Goal: Task Accomplishment & Management: Use online tool/utility

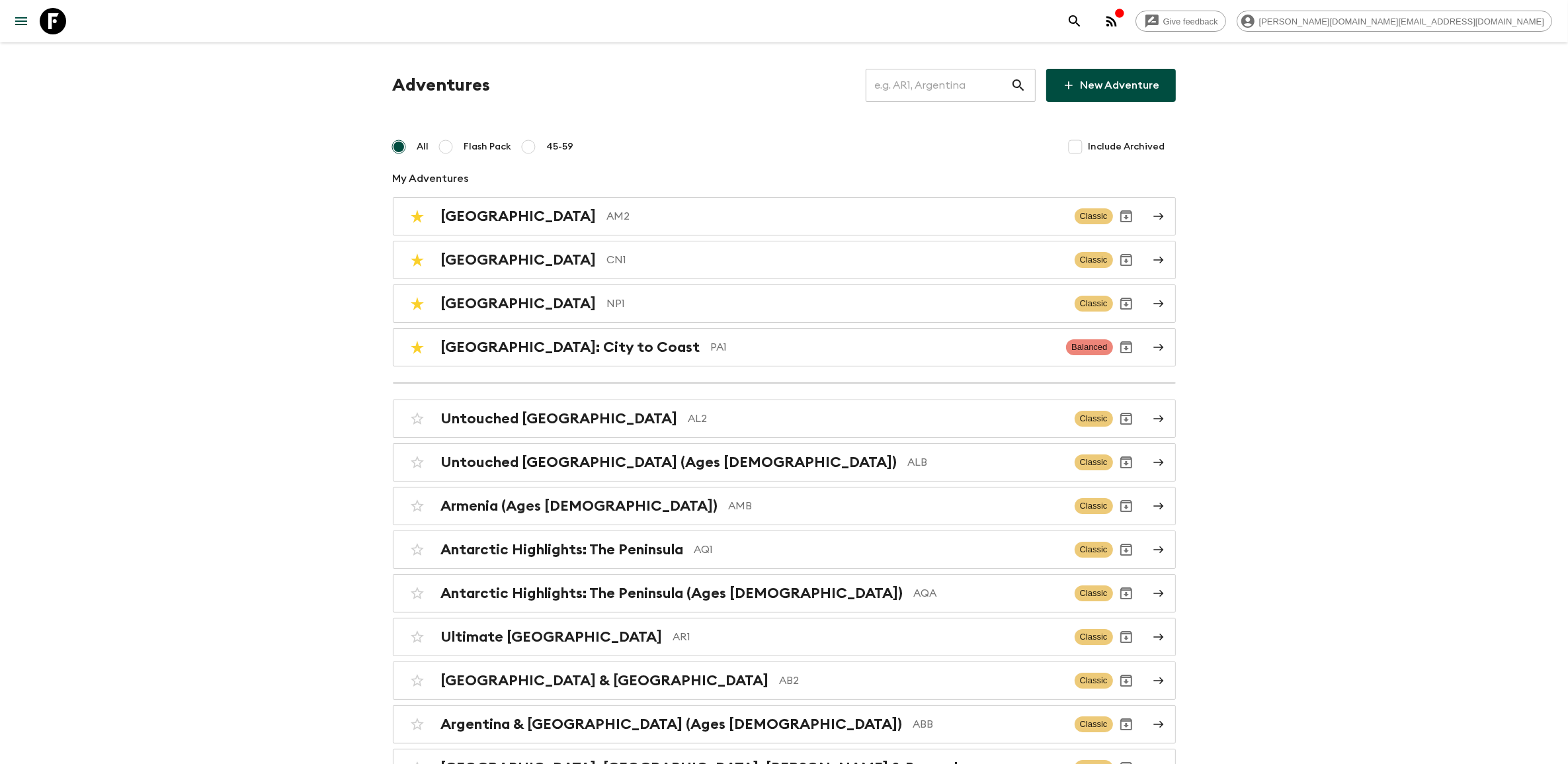
click at [965, 81] on input "text" at bounding box center [938, 85] width 145 height 37
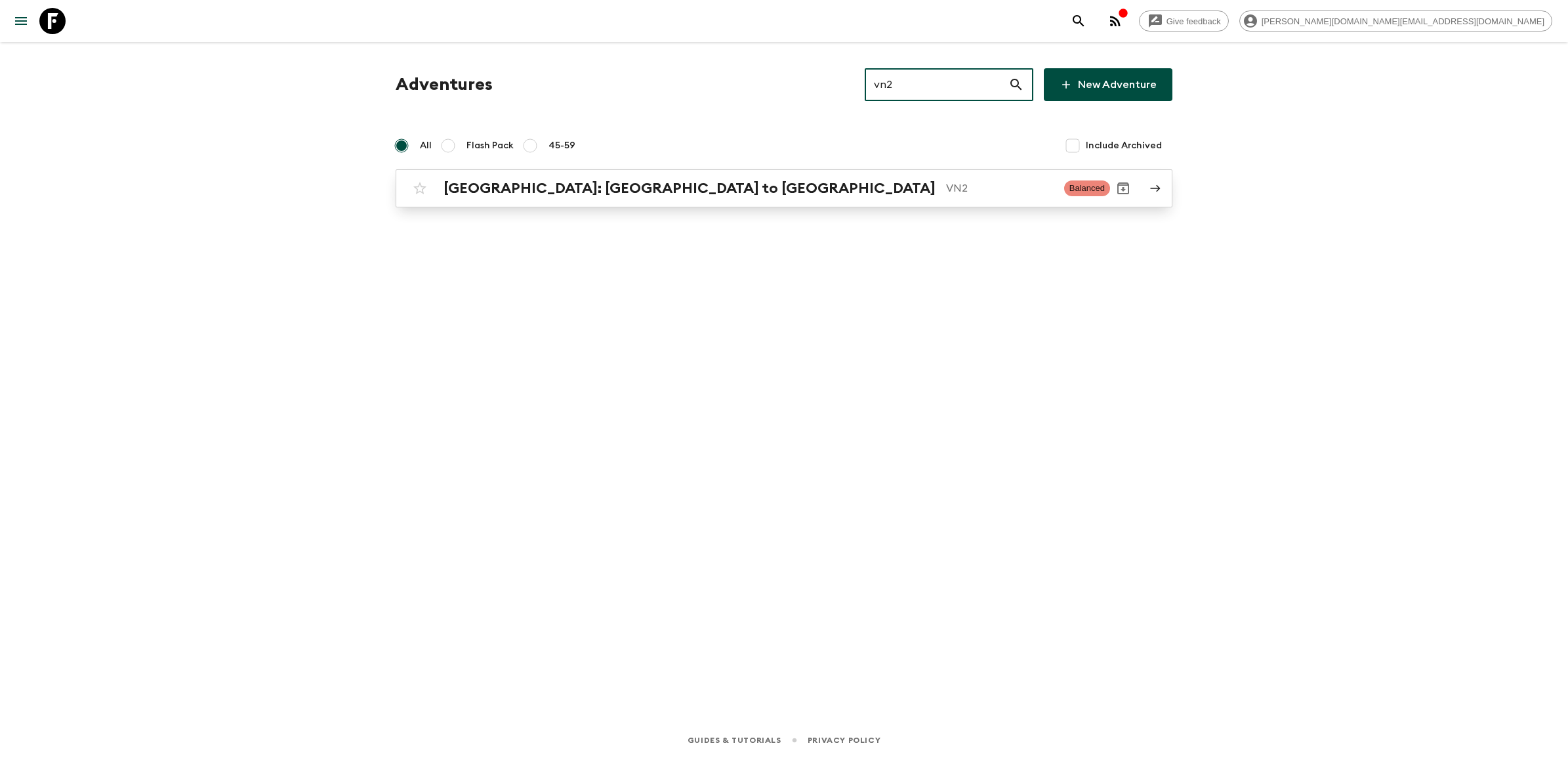
type input "vn2"
click at [473, 193] on h2 "[GEOGRAPHIC_DATA]: [GEOGRAPHIC_DATA] to [GEOGRAPHIC_DATA]" at bounding box center [690, 188] width 492 height 17
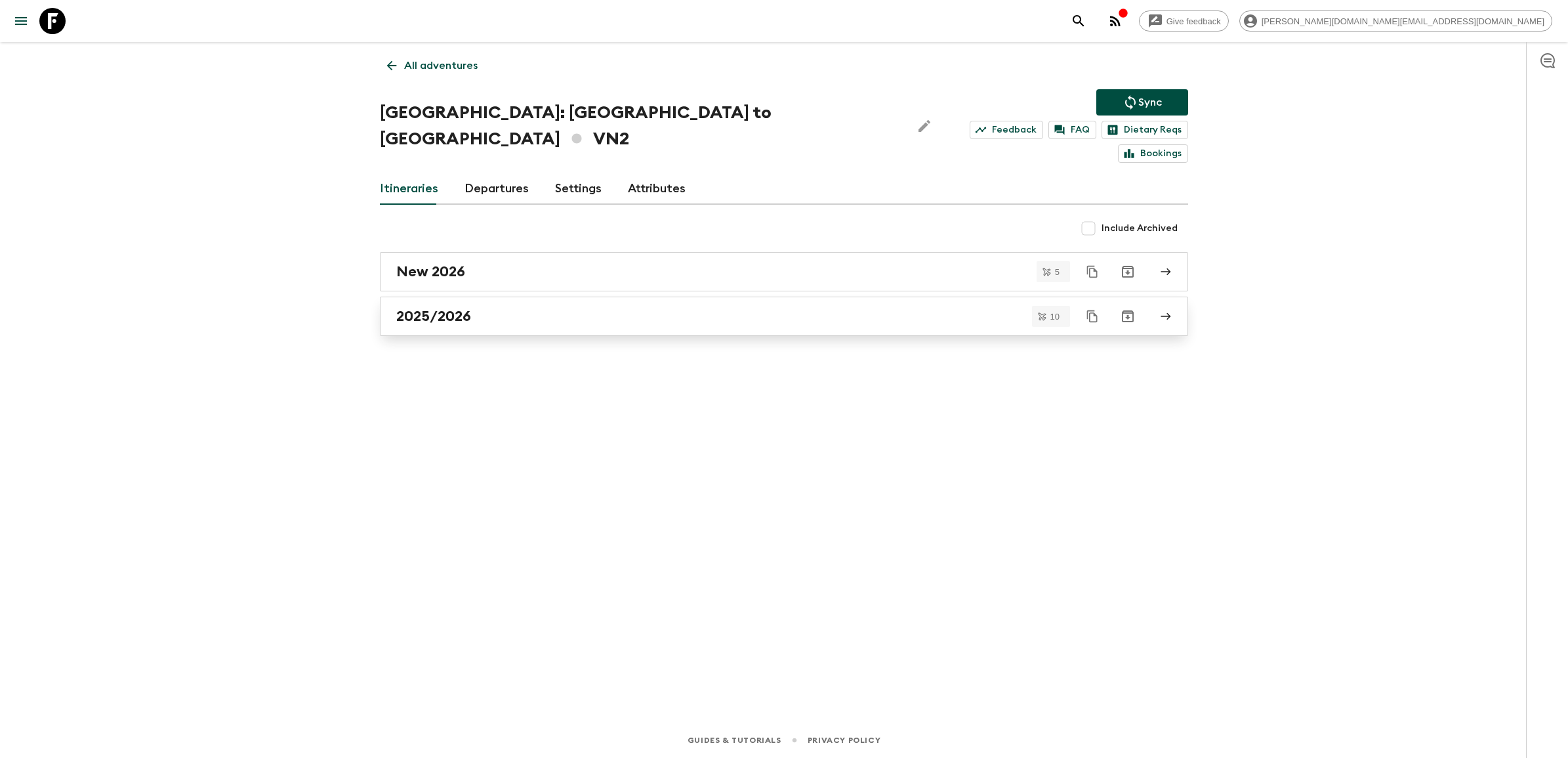
click at [466, 308] on h2 "2025/2026" at bounding box center [434, 316] width 75 height 17
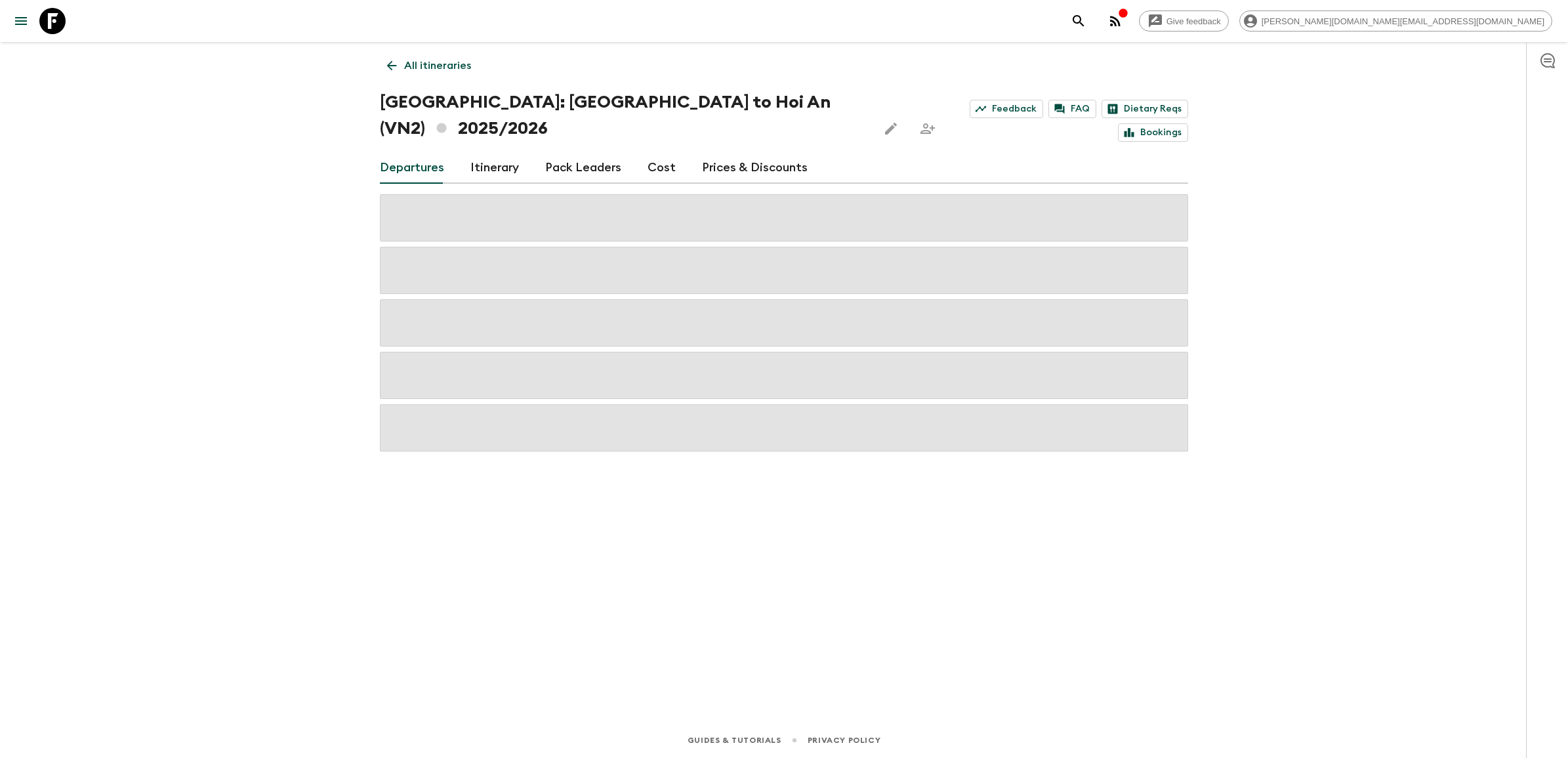
click at [492, 152] on link "Itinerary" at bounding box center [494, 168] width 49 height 32
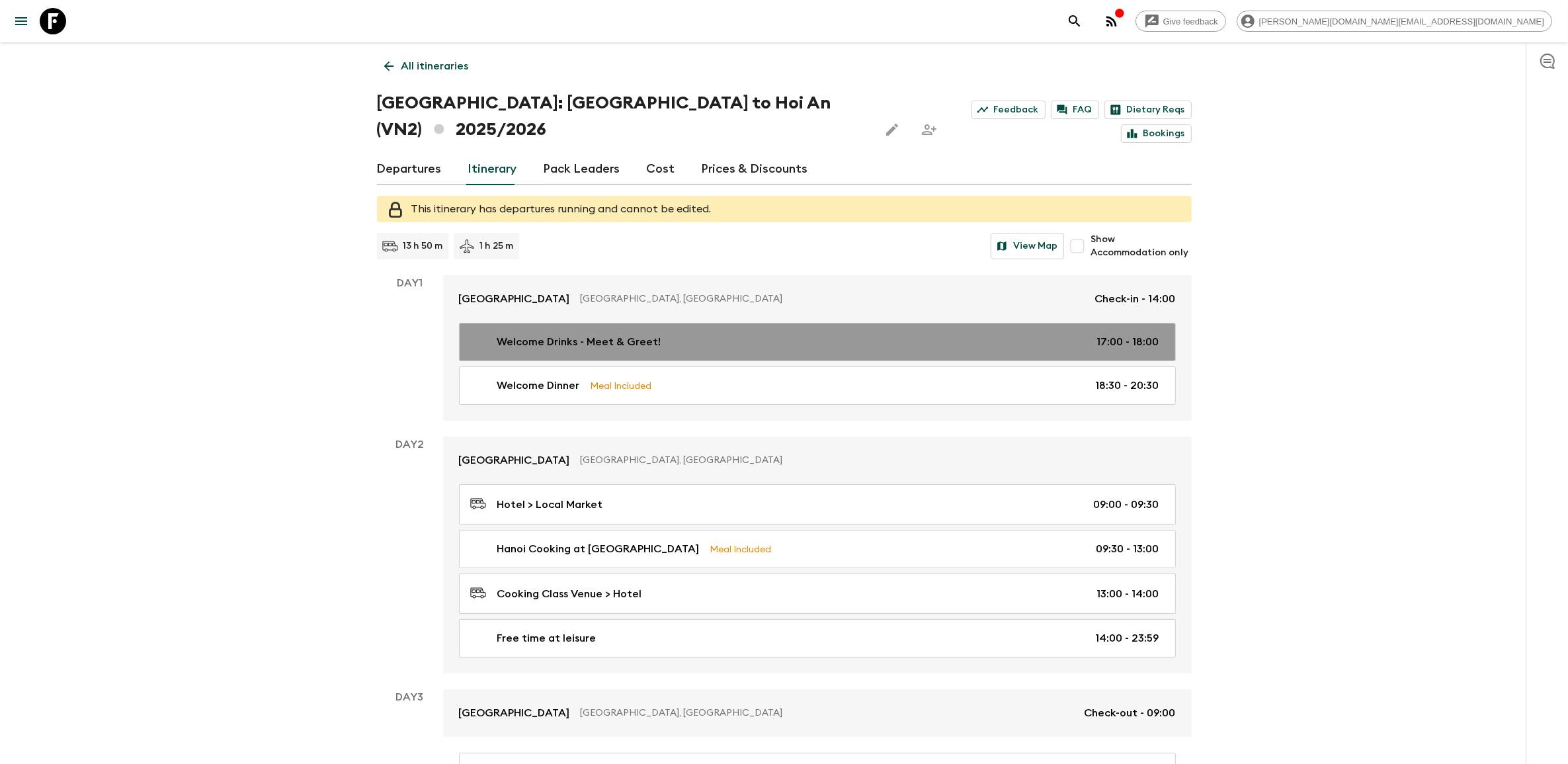
click at [734, 334] on div "Welcome Drinks - Meet & Greet! 17:00 - 18:00" at bounding box center [814, 342] width 689 height 16
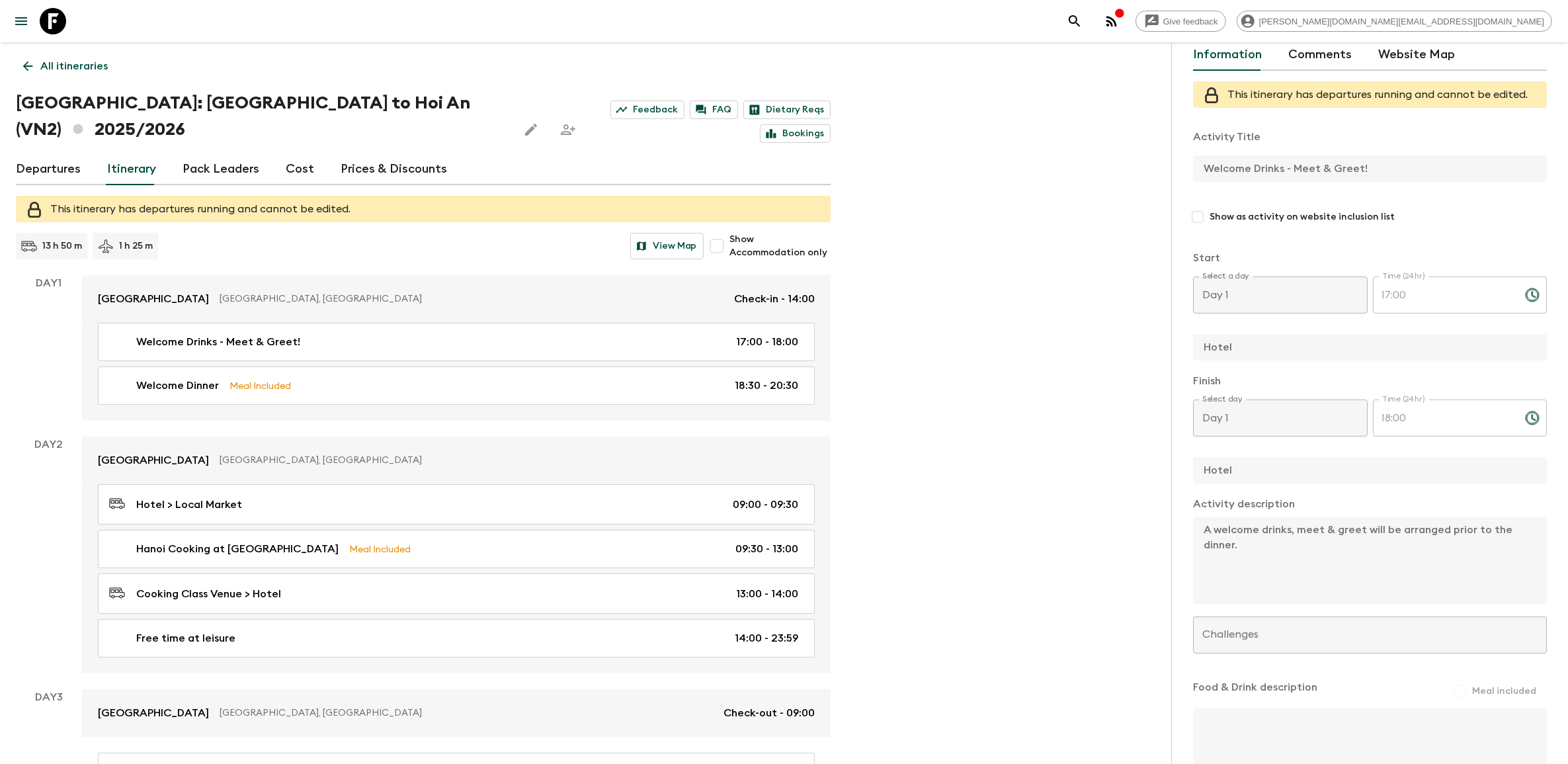
scroll to position [162, 0]
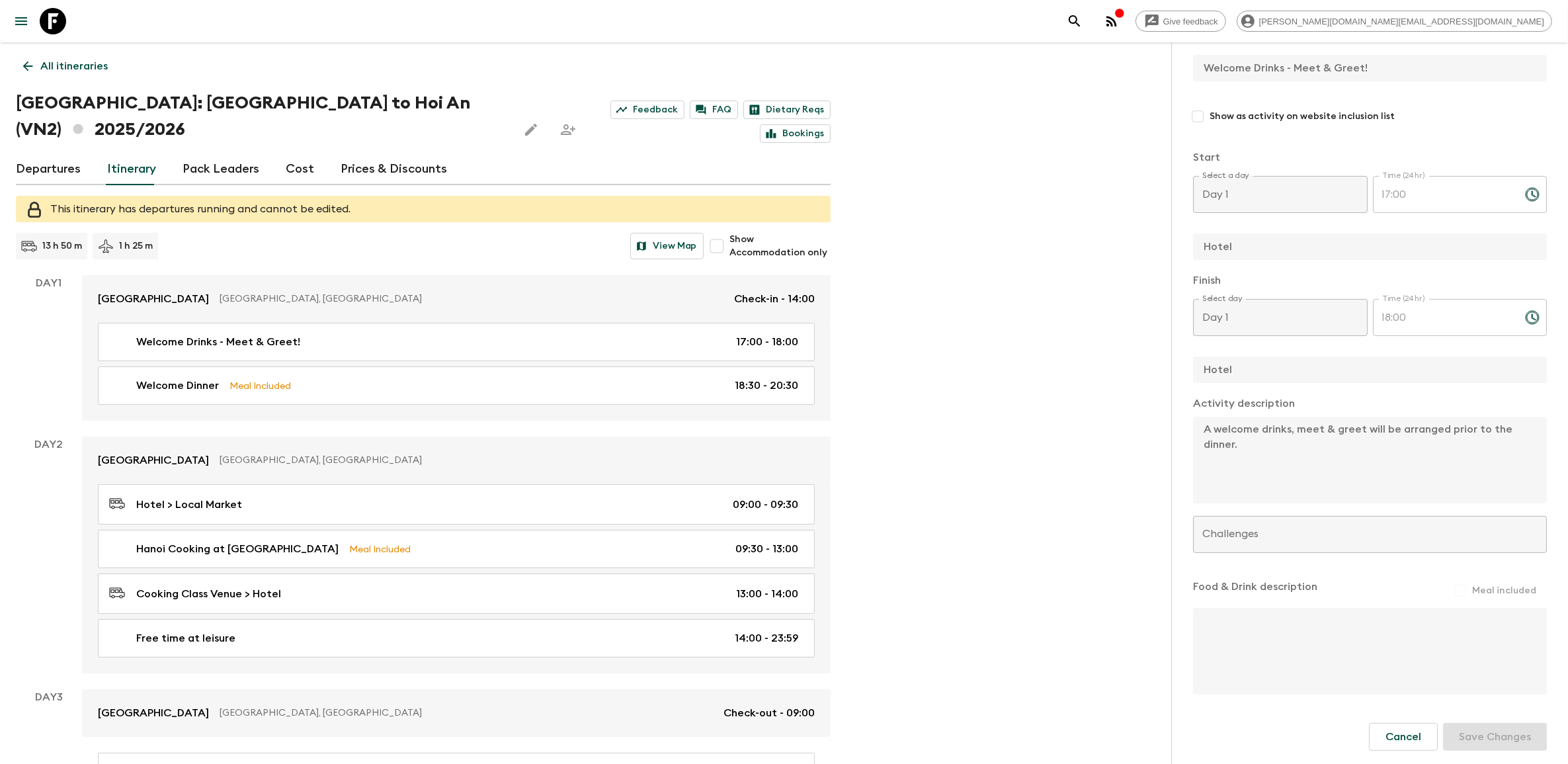
click at [45, 28] on icon at bounding box center [52, 21] width 26 height 26
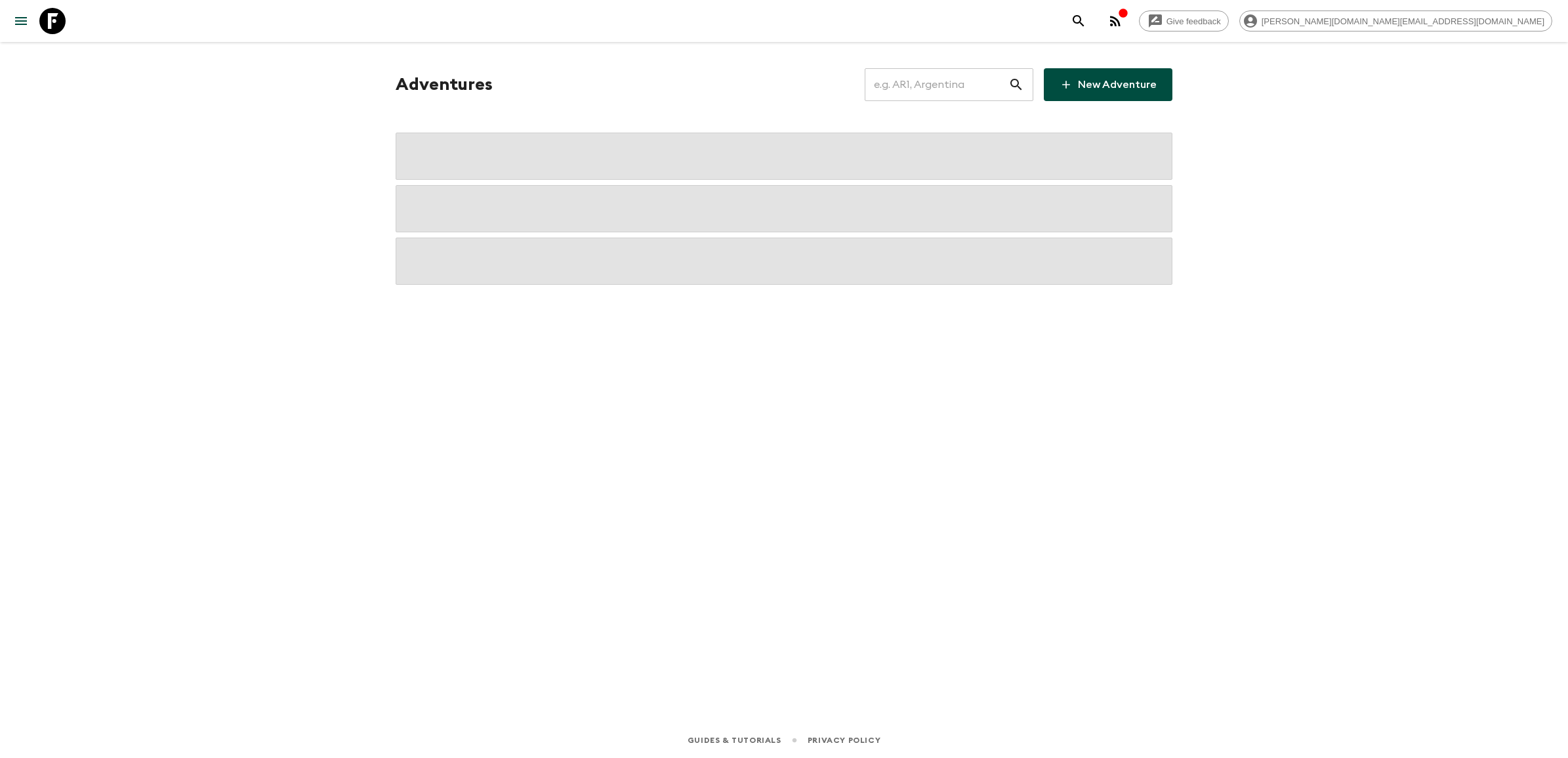
click at [900, 99] on input "text" at bounding box center [936, 84] width 144 height 37
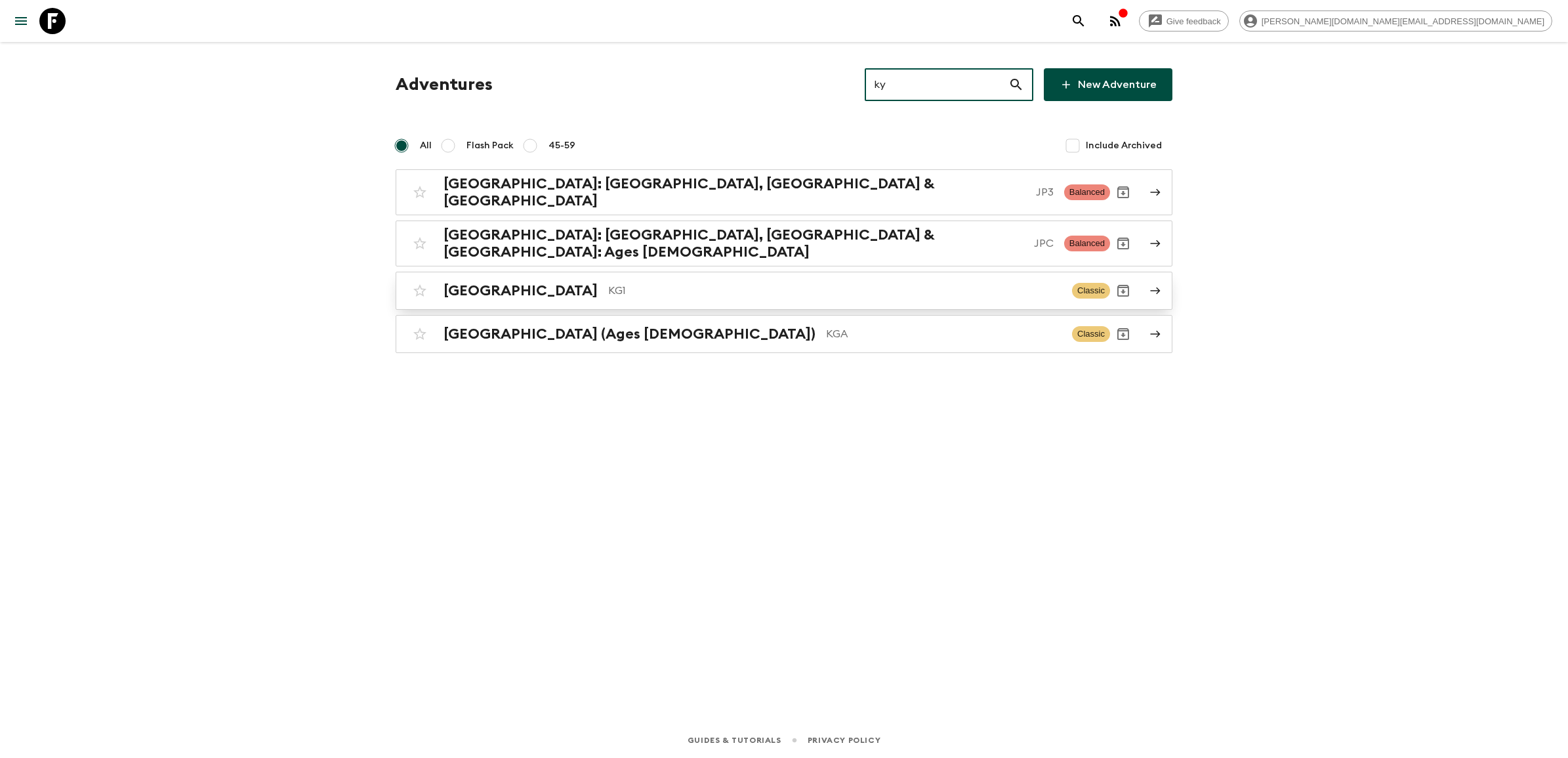
type input "ky"
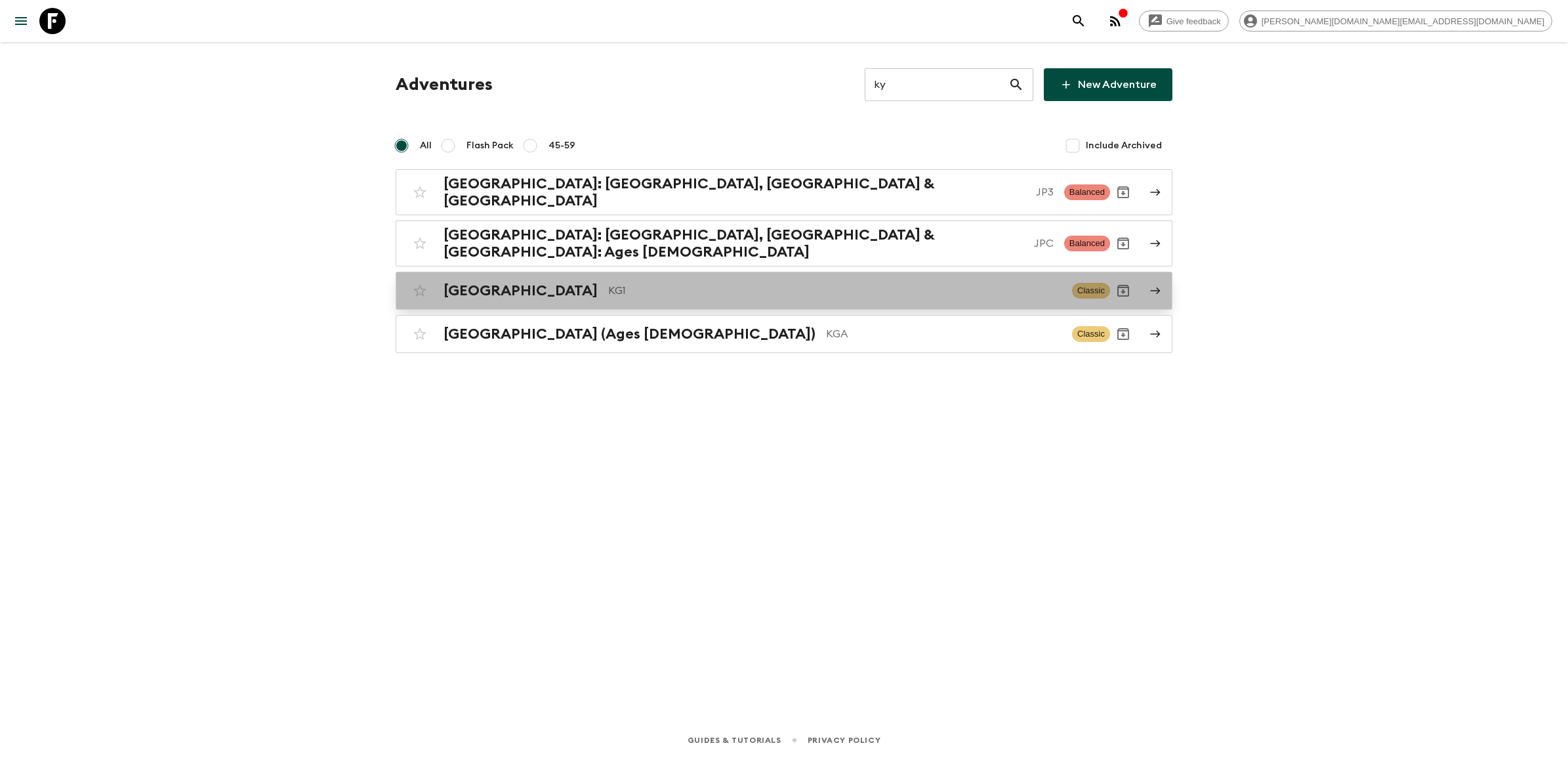
click at [587, 286] on div "Kyrgyzstan KG1 Classic" at bounding box center [758, 290] width 703 height 26
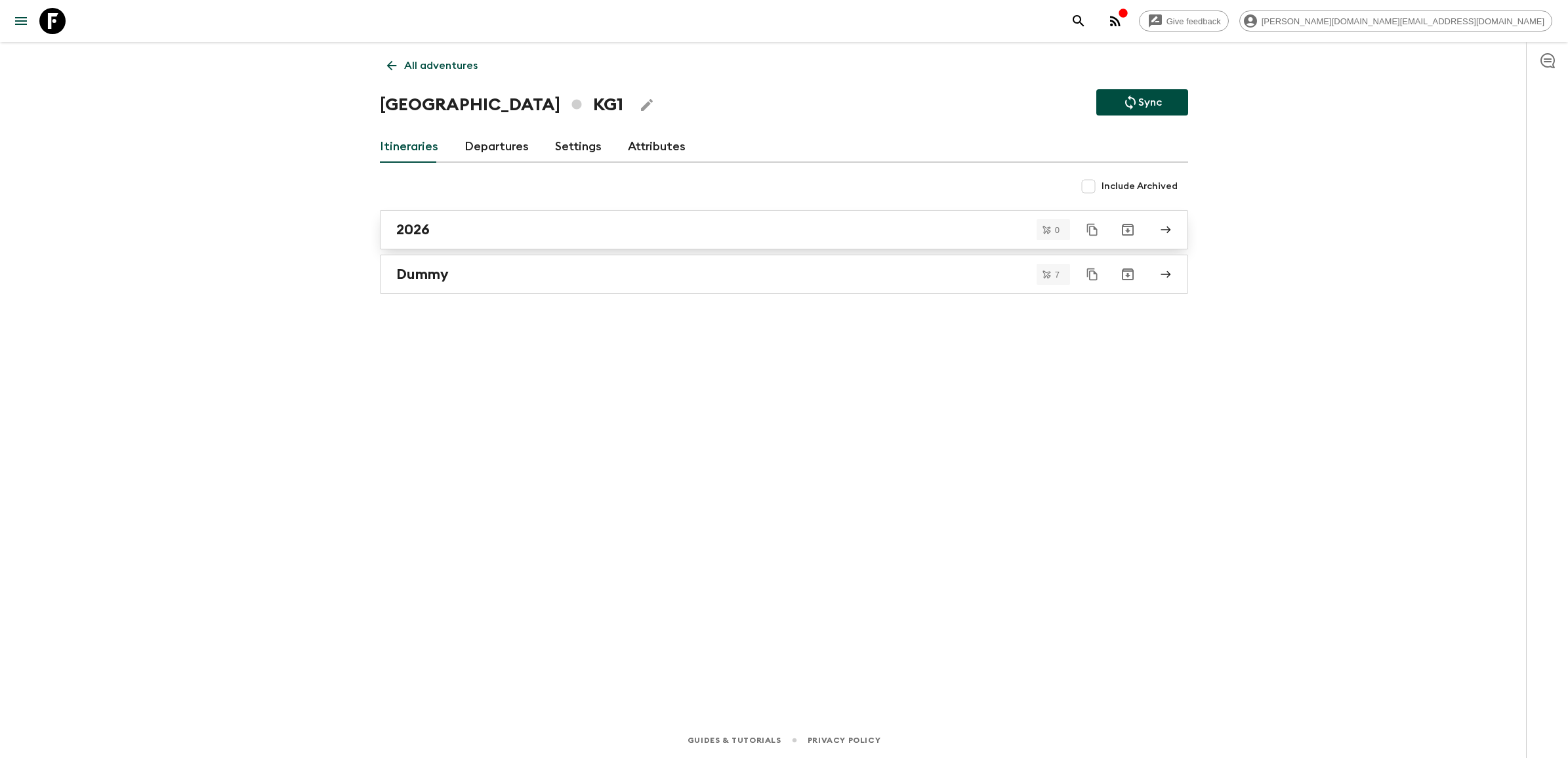
click at [486, 237] on div "2026" at bounding box center [772, 229] width 751 height 17
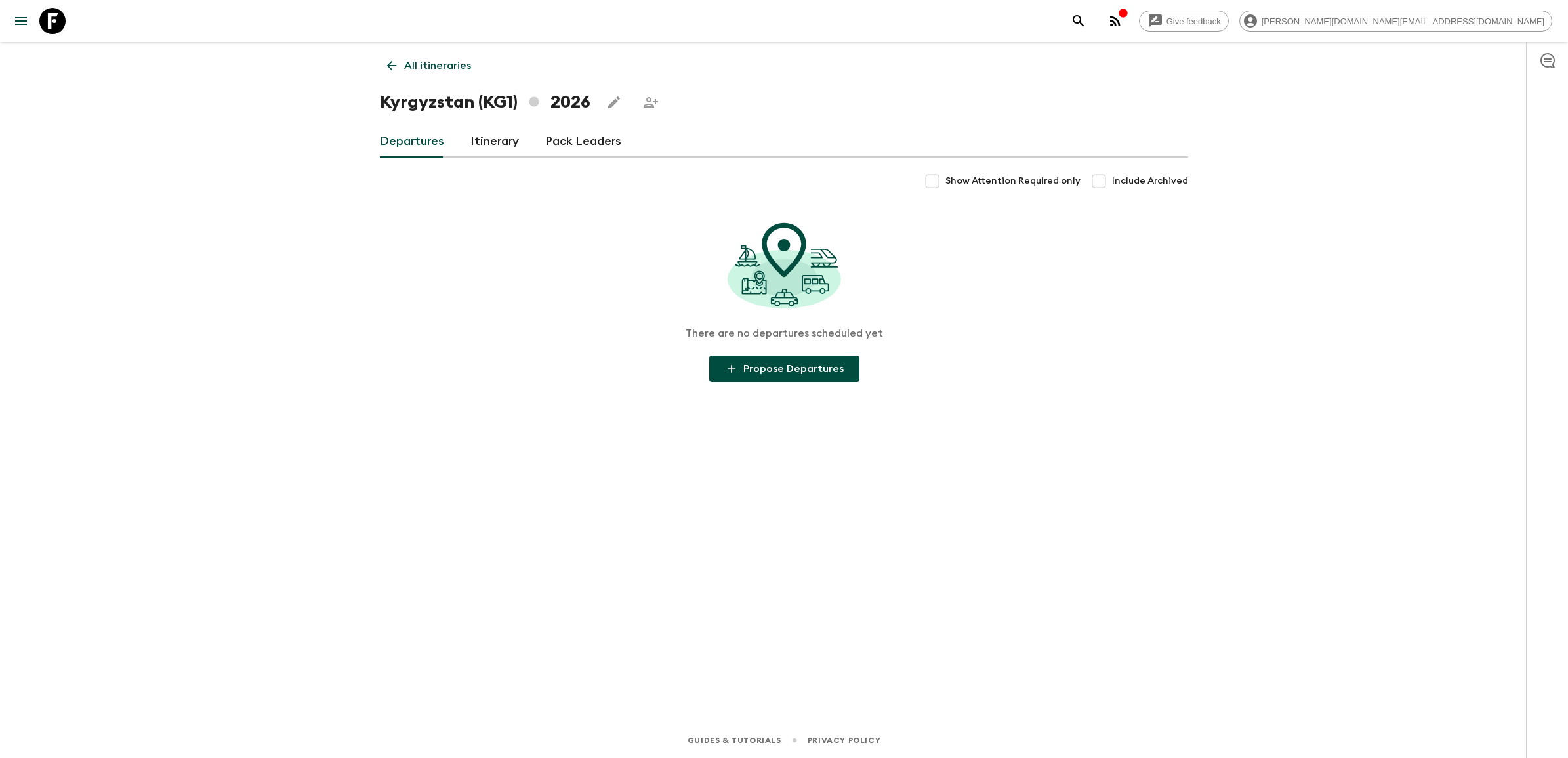
click at [491, 155] on link "Itinerary" at bounding box center [494, 142] width 49 height 32
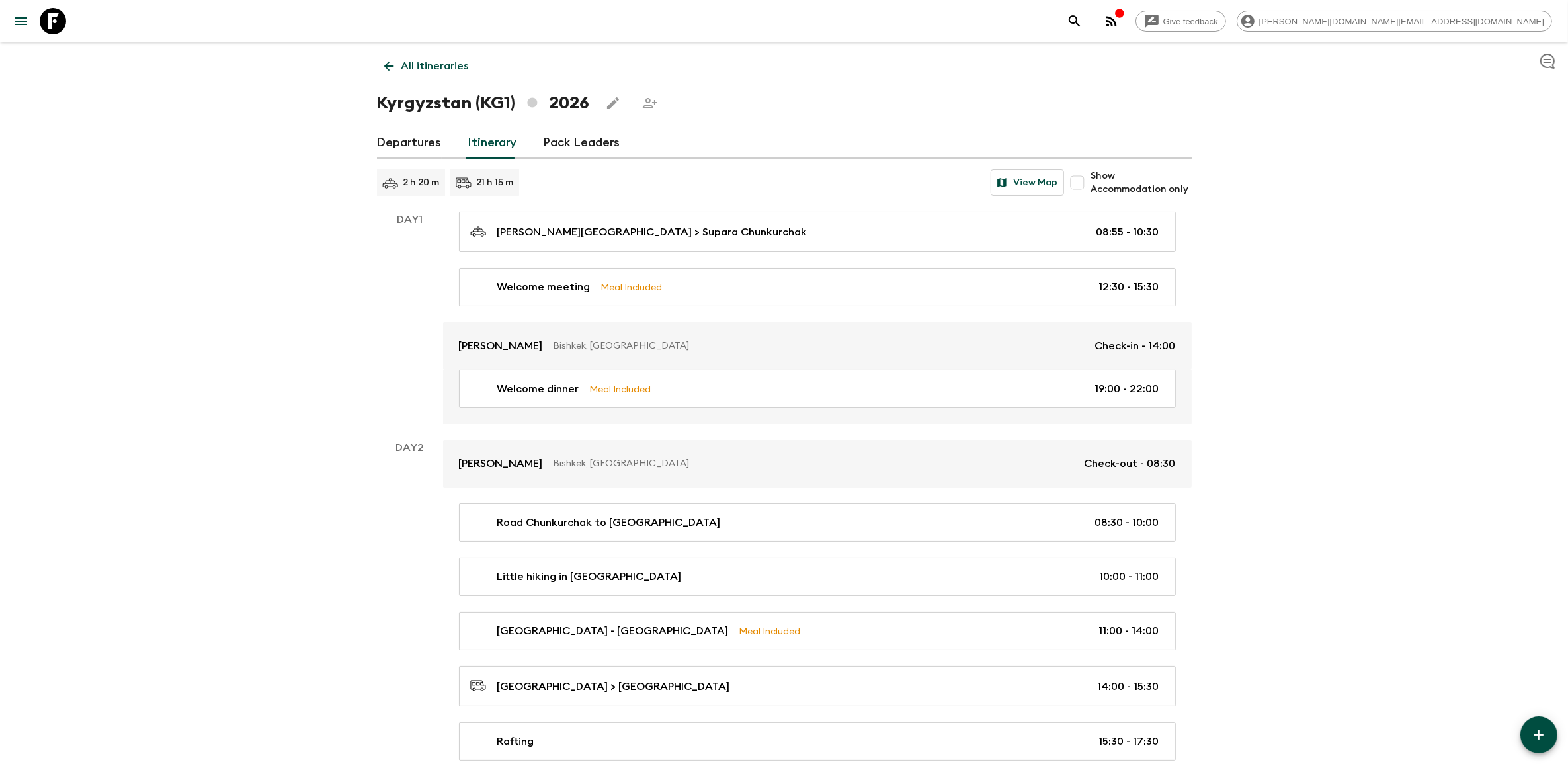
click at [58, 18] on icon at bounding box center [52, 21] width 26 height 26
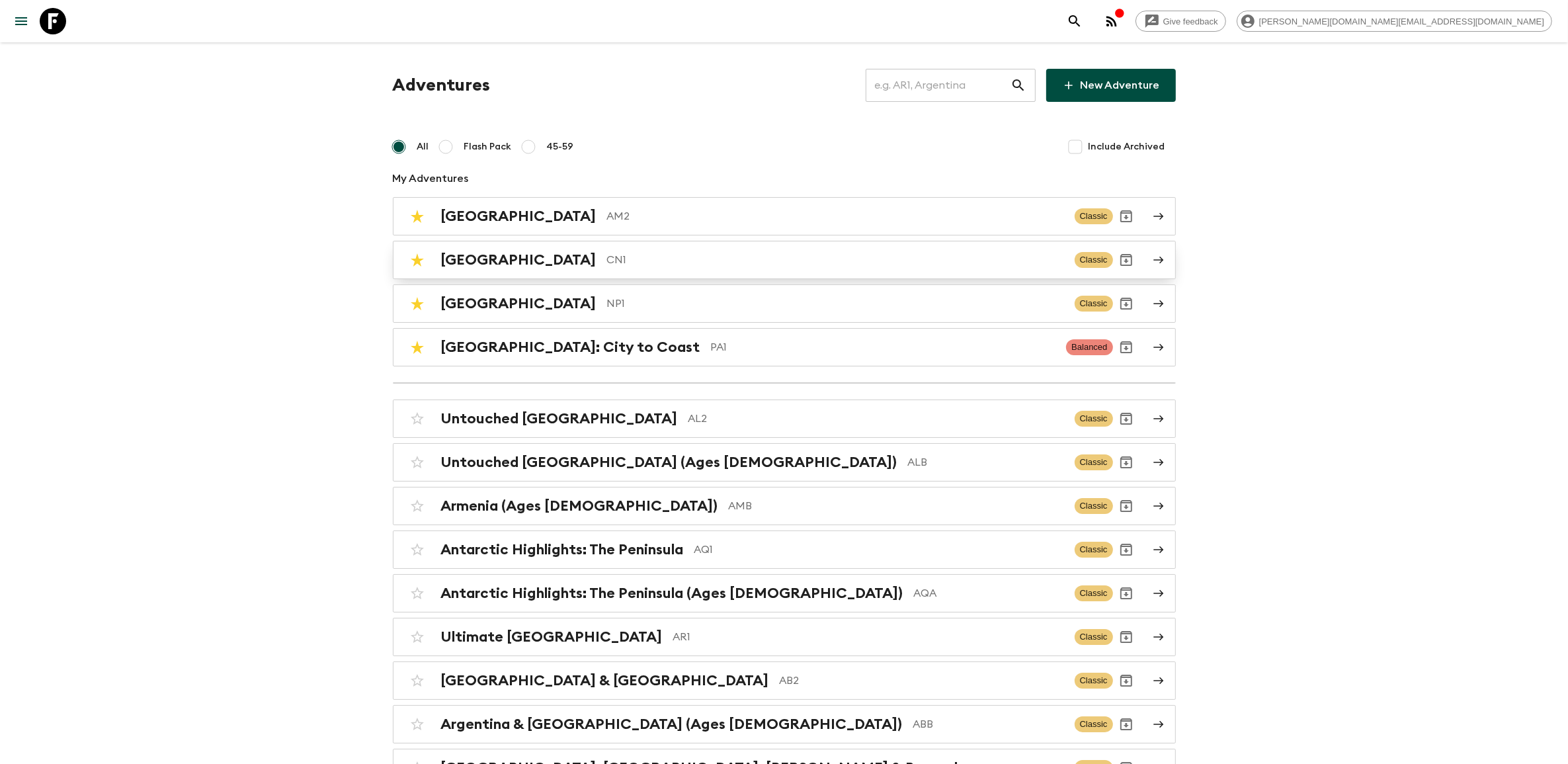
click at [607, 255] on p "CN1" at bounding box center [835, 260] width 457 height 16
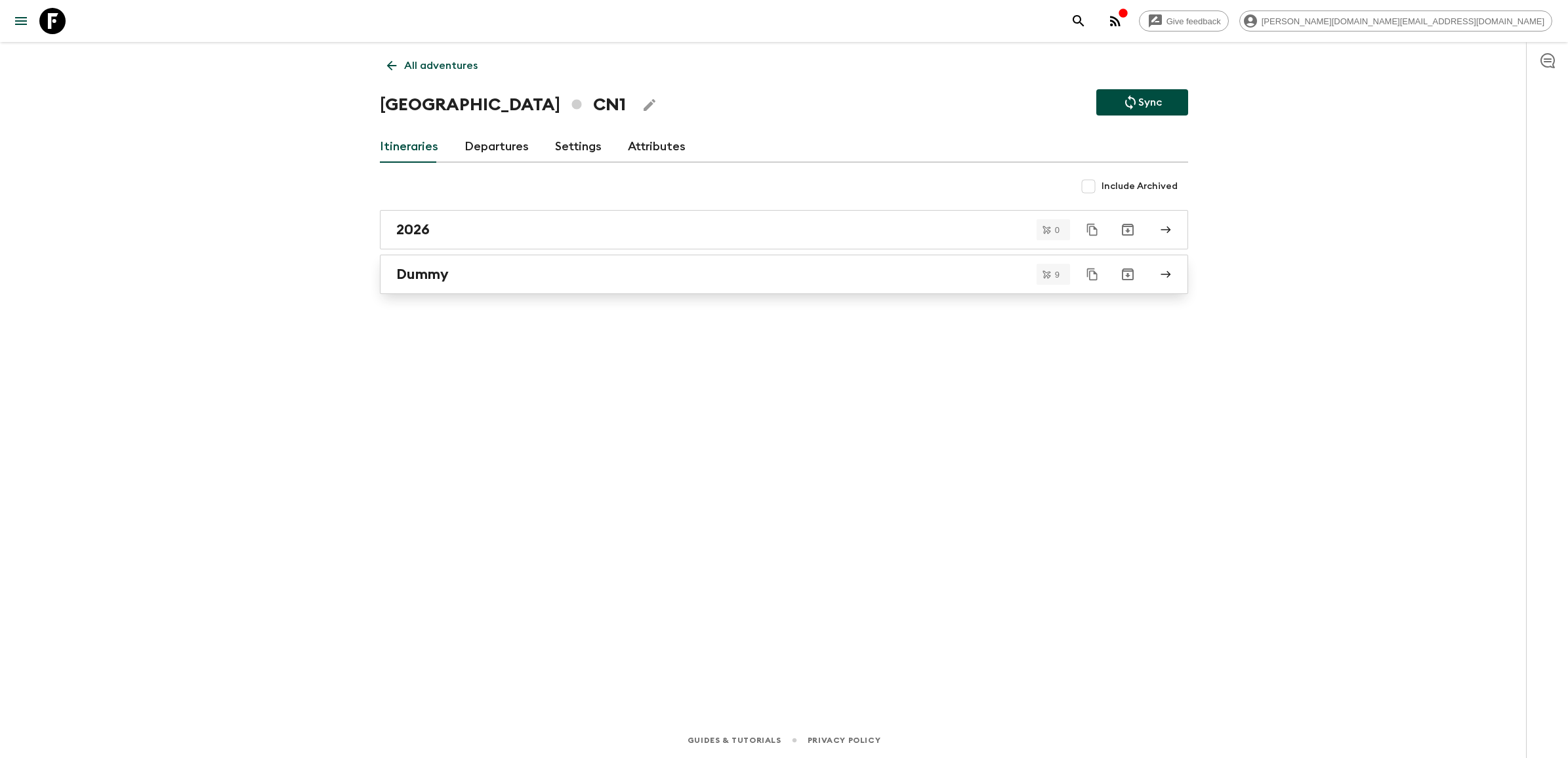
click at [500, 286] on link "Dummy" at bounding box center [784, 274] width 808 height 39
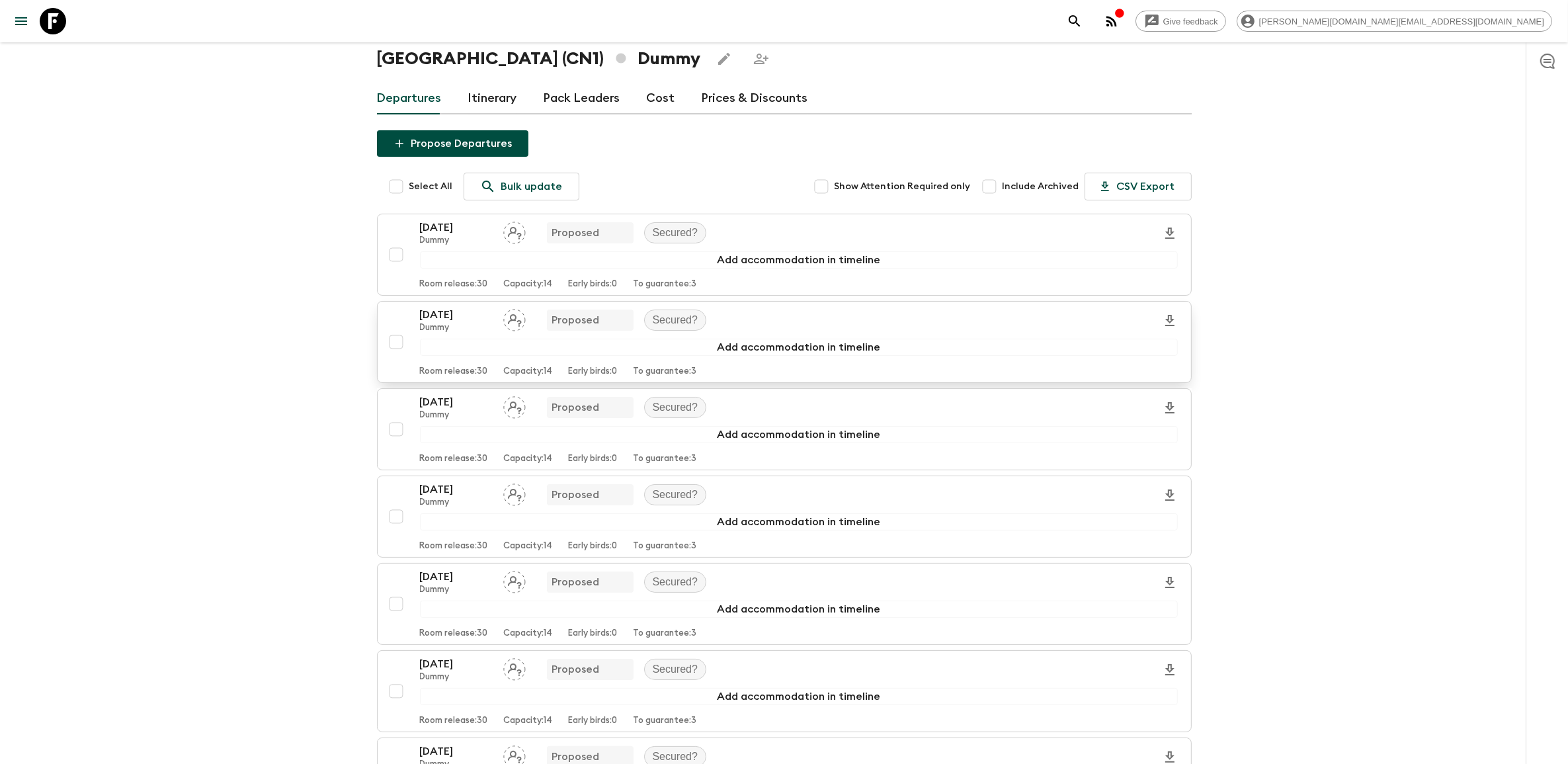
scroll to position [83, 0]
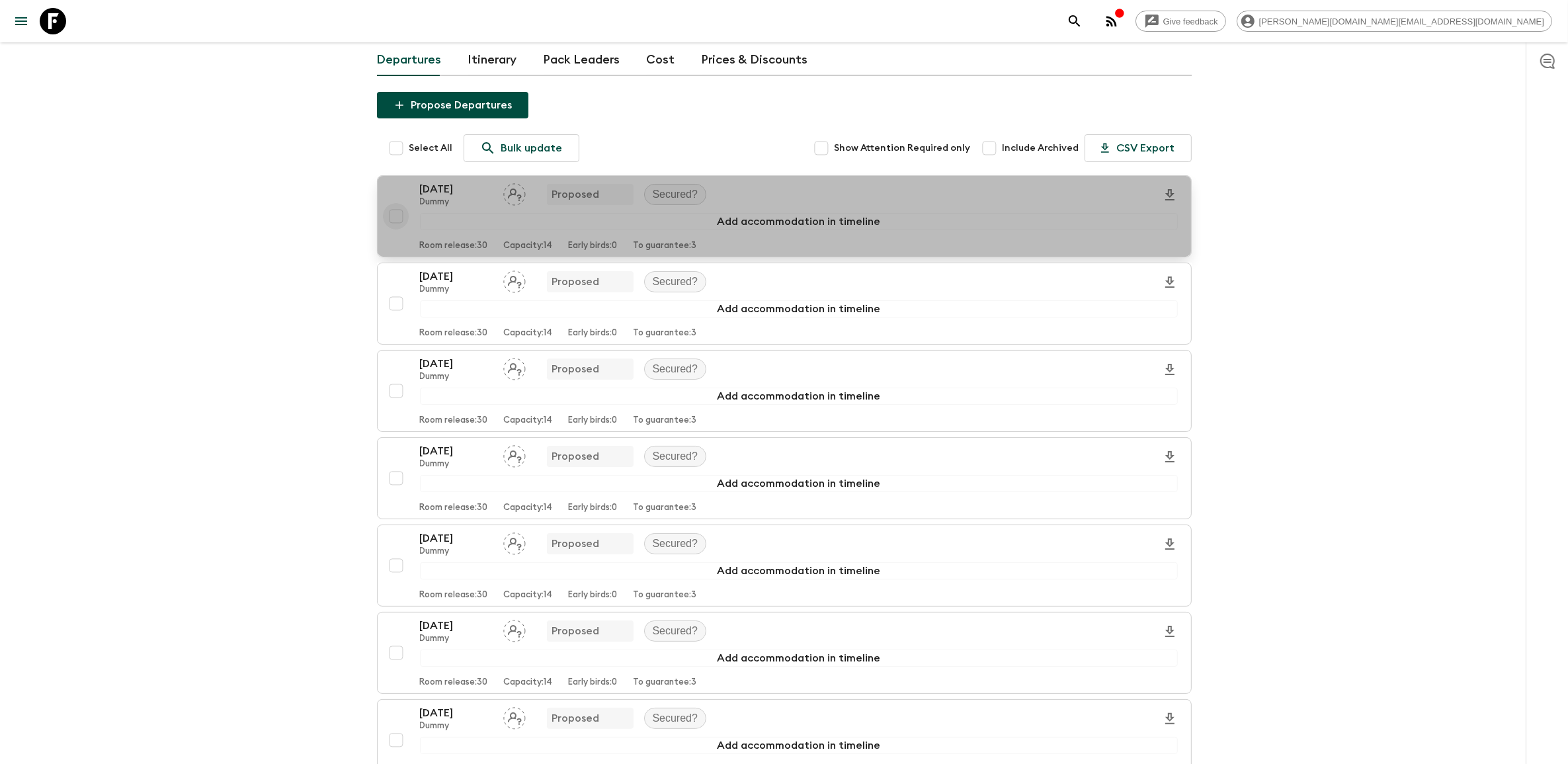
click at [397, 216] on input "checkbox" at bounding box center [396, 216] width 26 height 26
checkbox input "true"
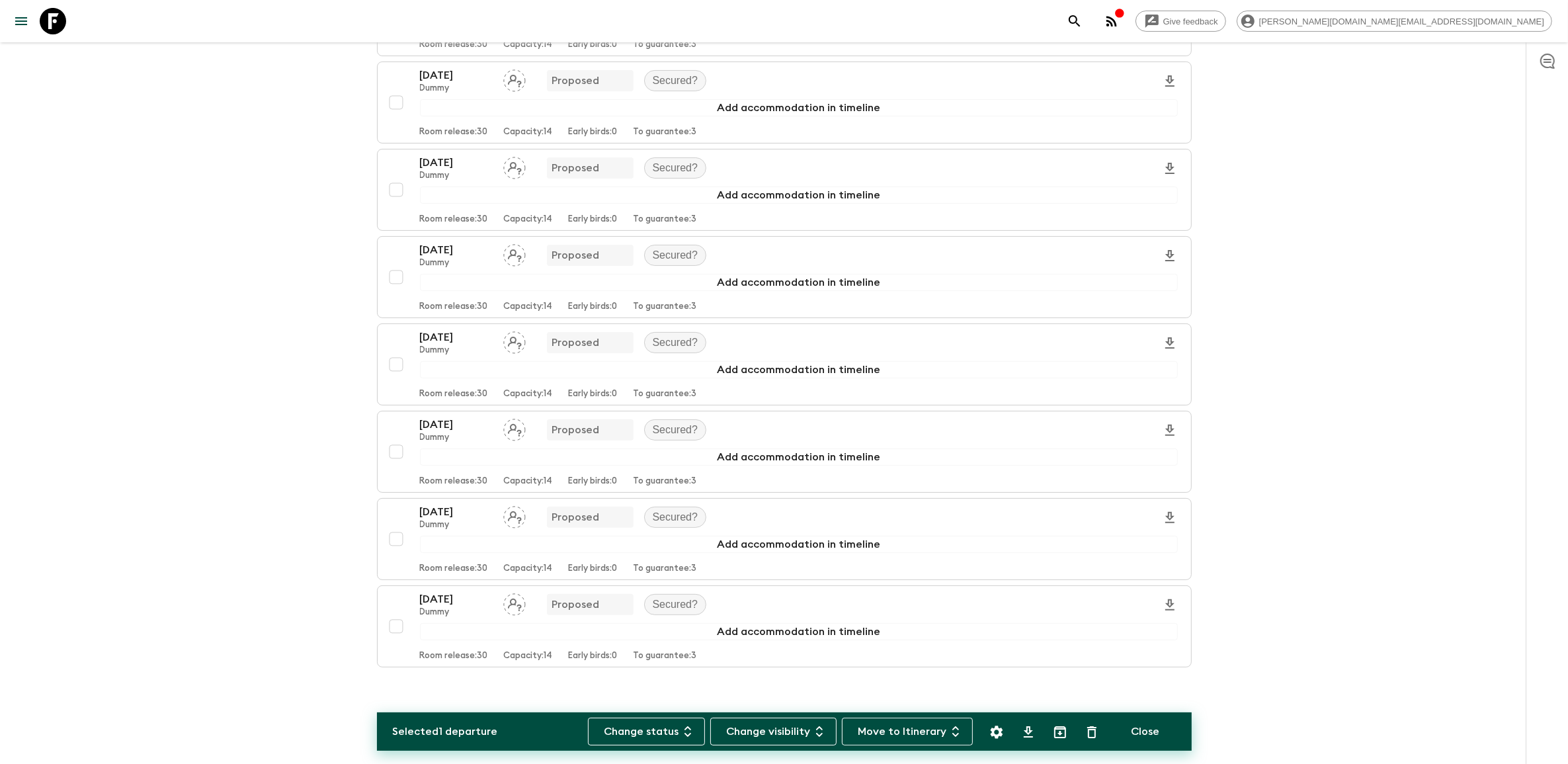
scroll to position [401, 0]
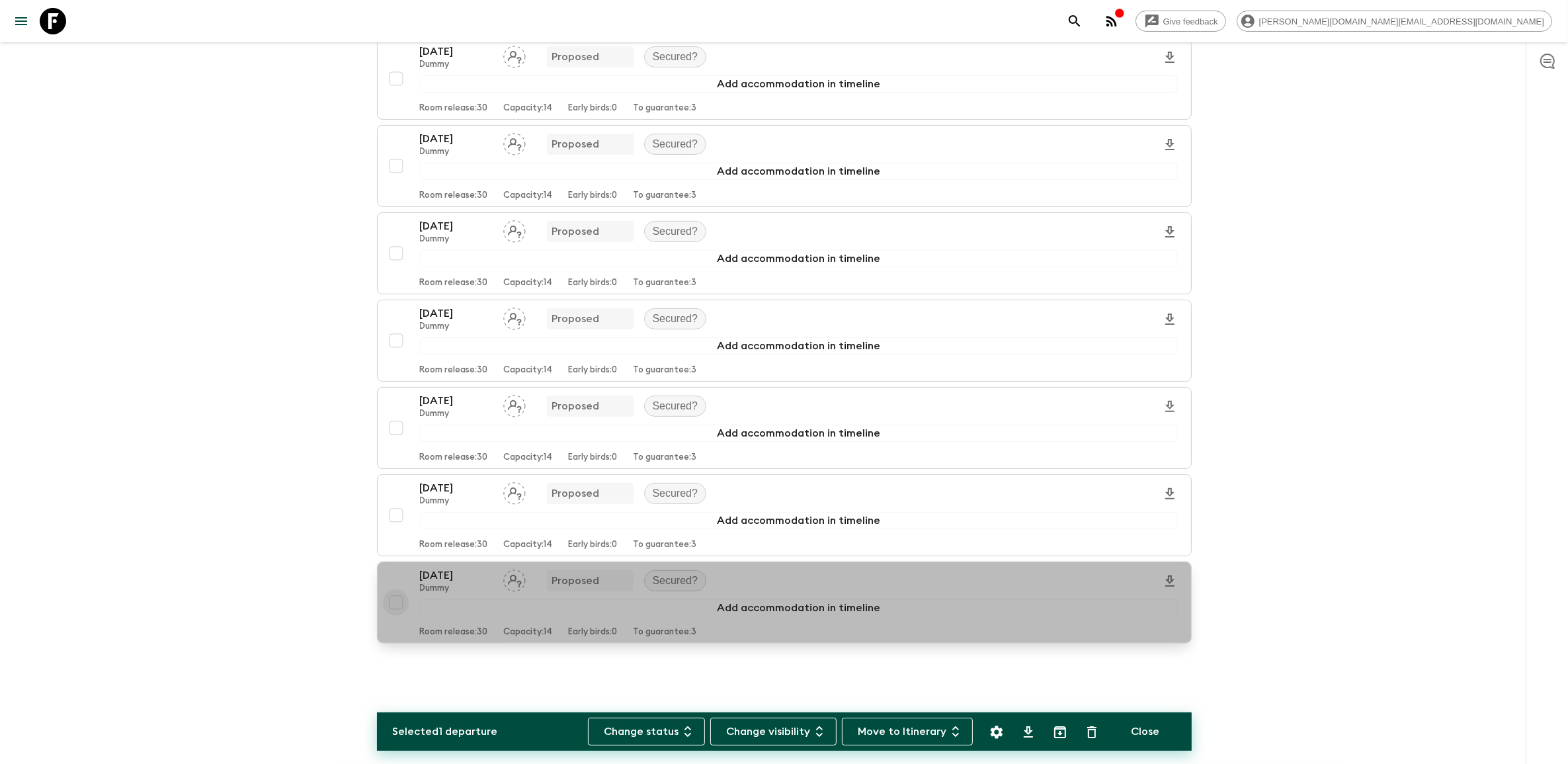
click at [398, 602] on input "checkbox" at bounding box center [396, 602] width 26 height 26
checkbox input "true"
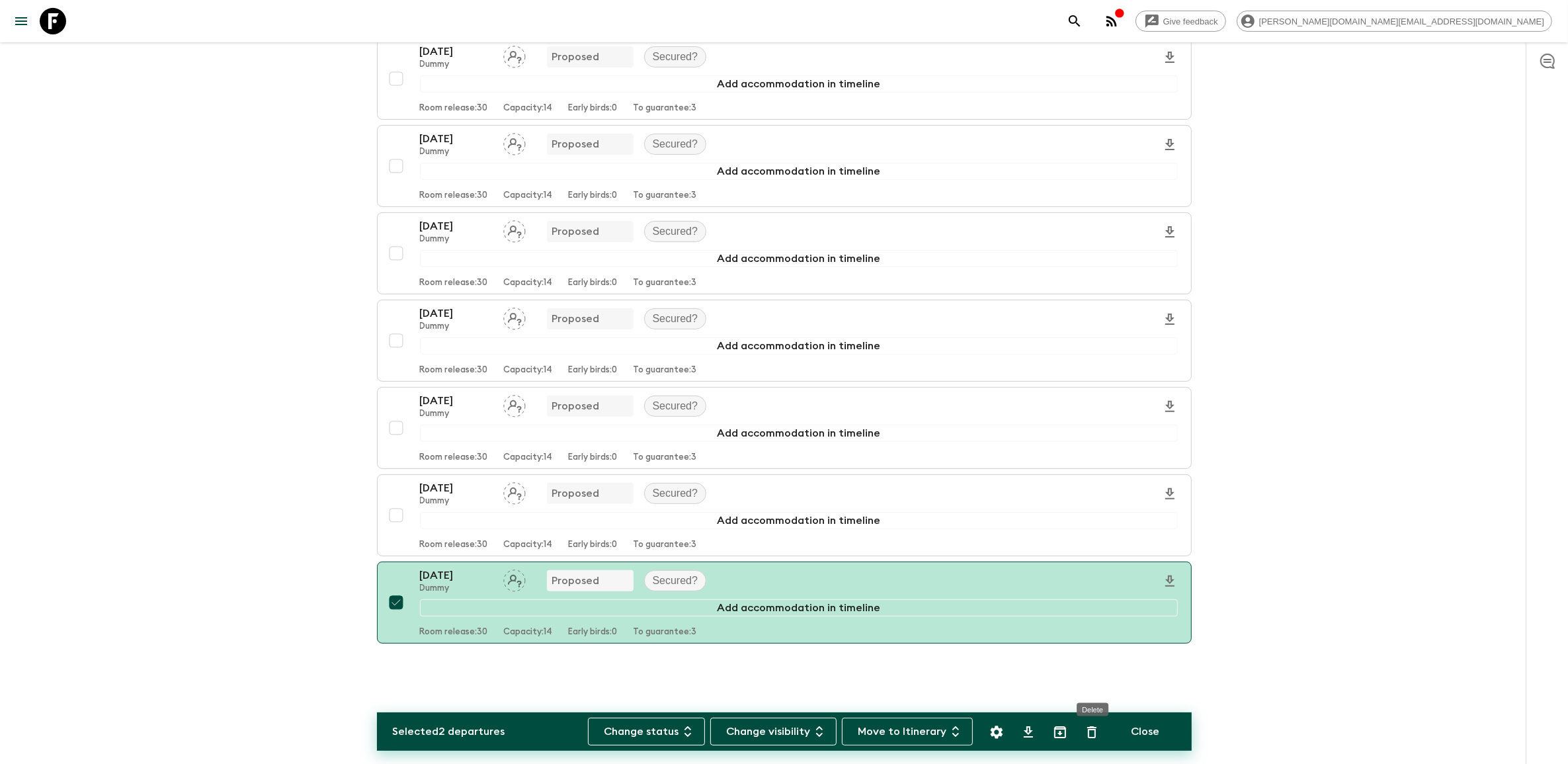
click at [1096, 734] on icon "Delete" at bounding box center [1092, 732] width 16 height 16
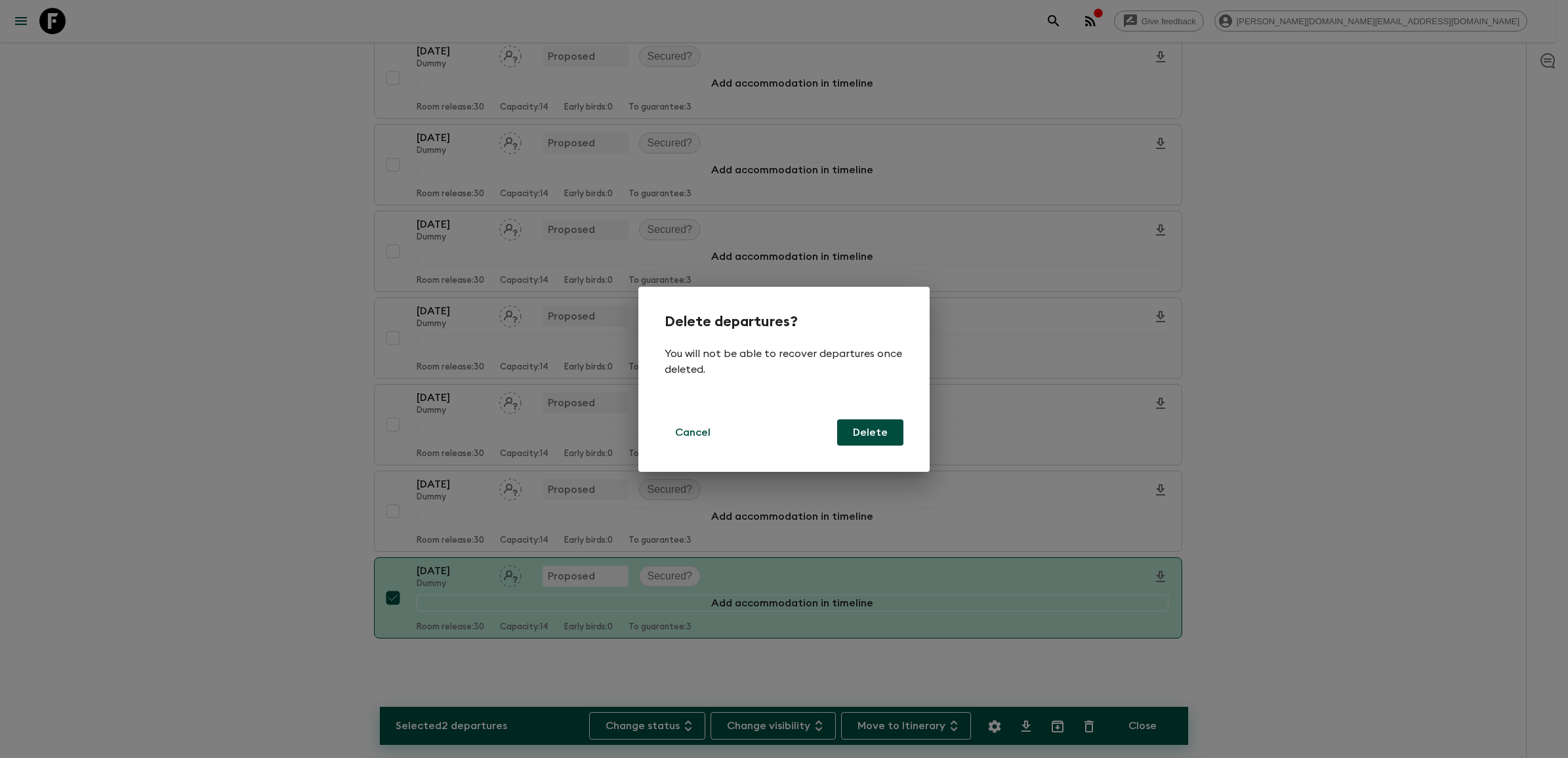
click at [876, 426] on button "Delete" at bounding box center [870, 432] width 66 height 26
checkbox input "false"
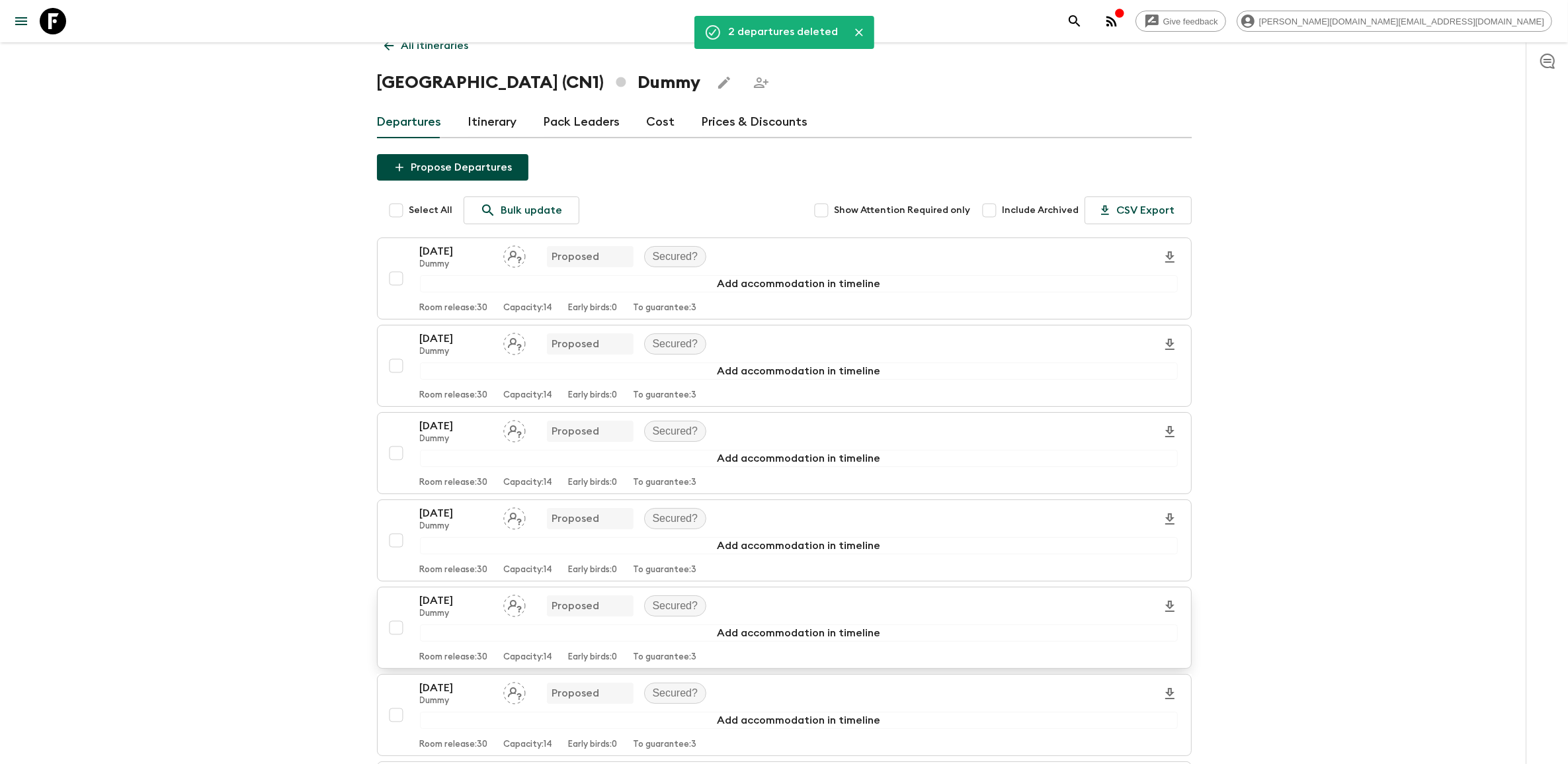
scroll to position [0, 0]
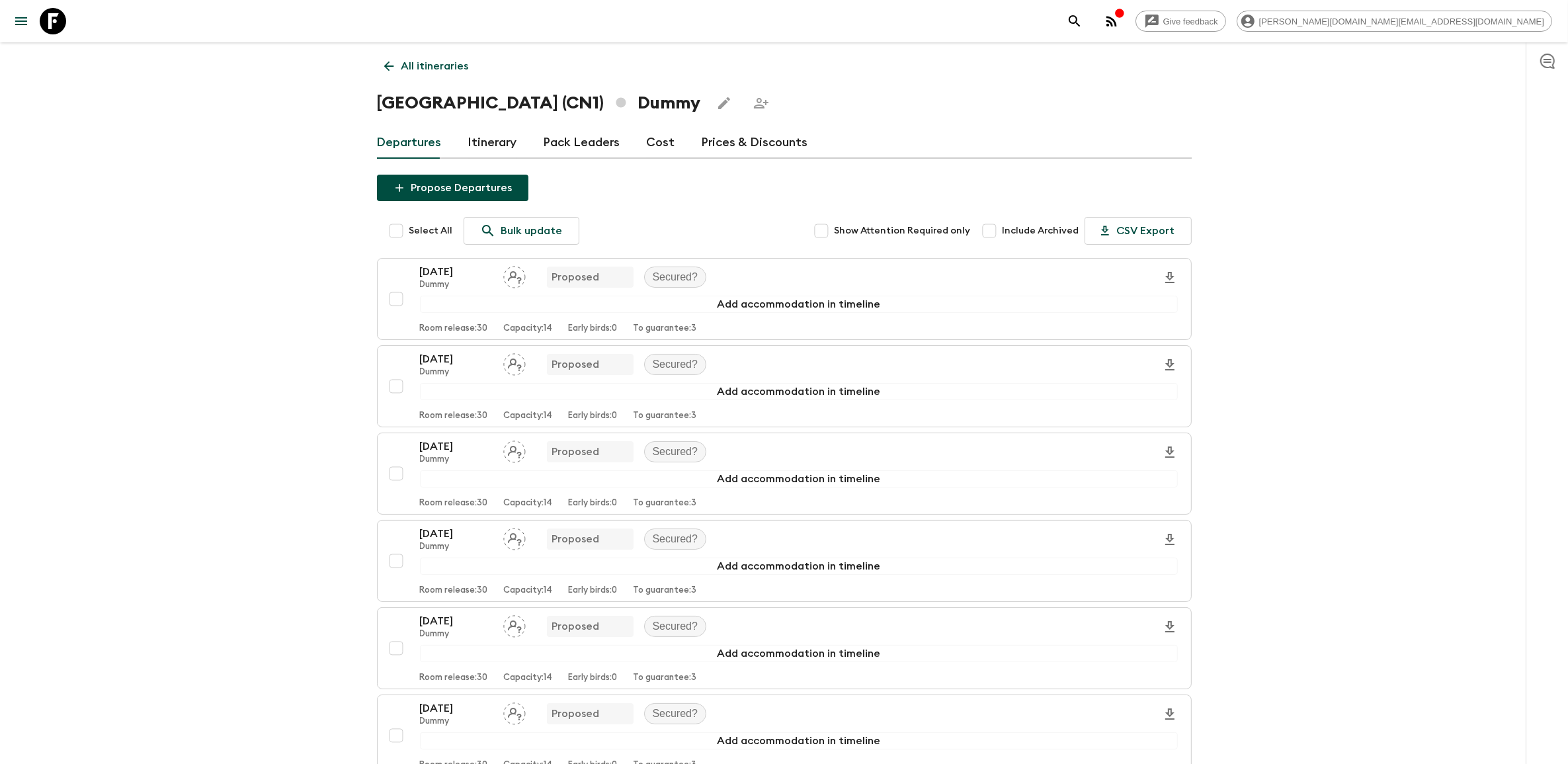
click at [499, 142] on link "Itinerary" at bounding box center [492, 143] width 49 height 32
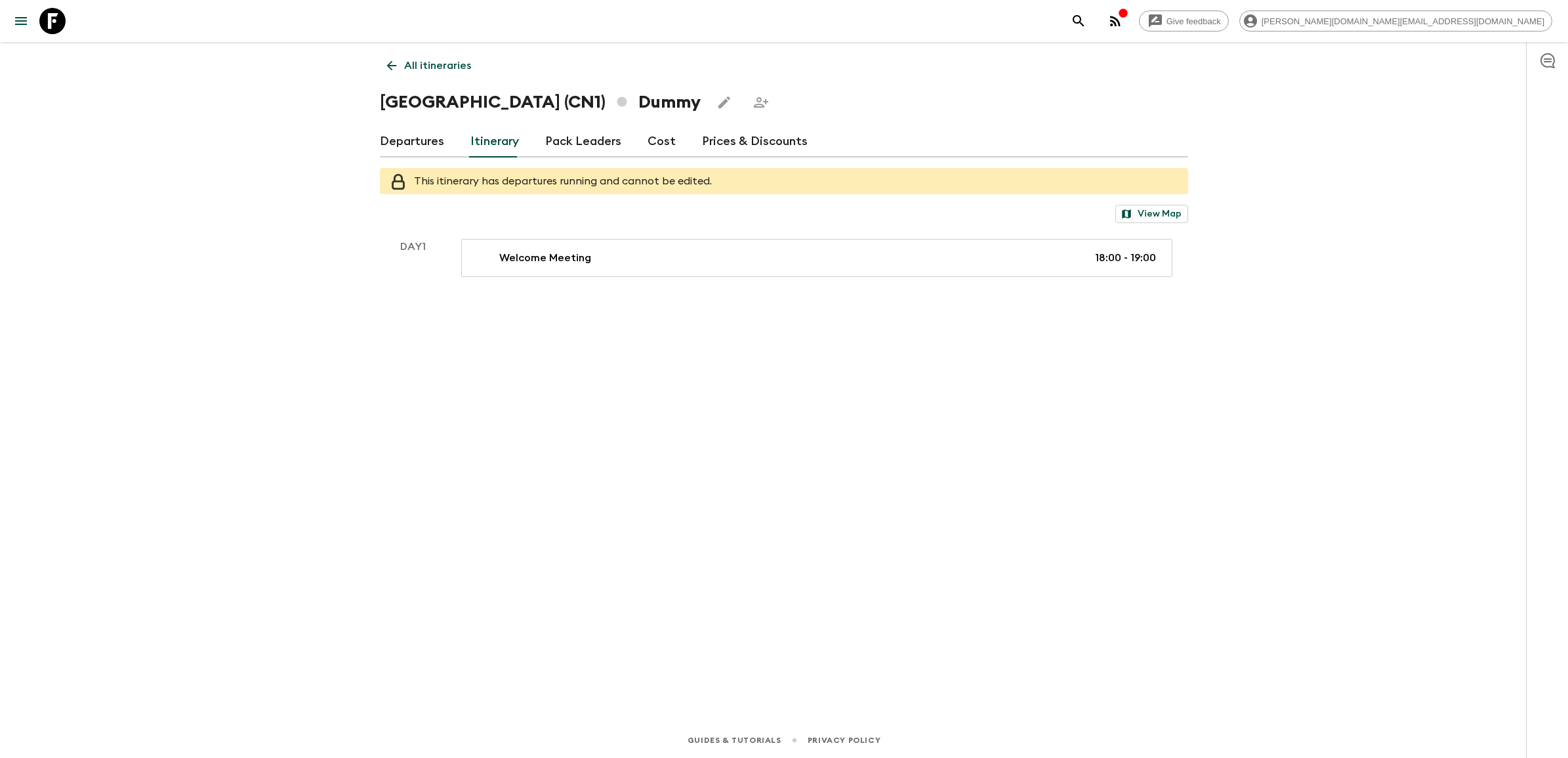
click at [408, 142] on link "Departures" at bounding box center [412, 142] width 64 height 32
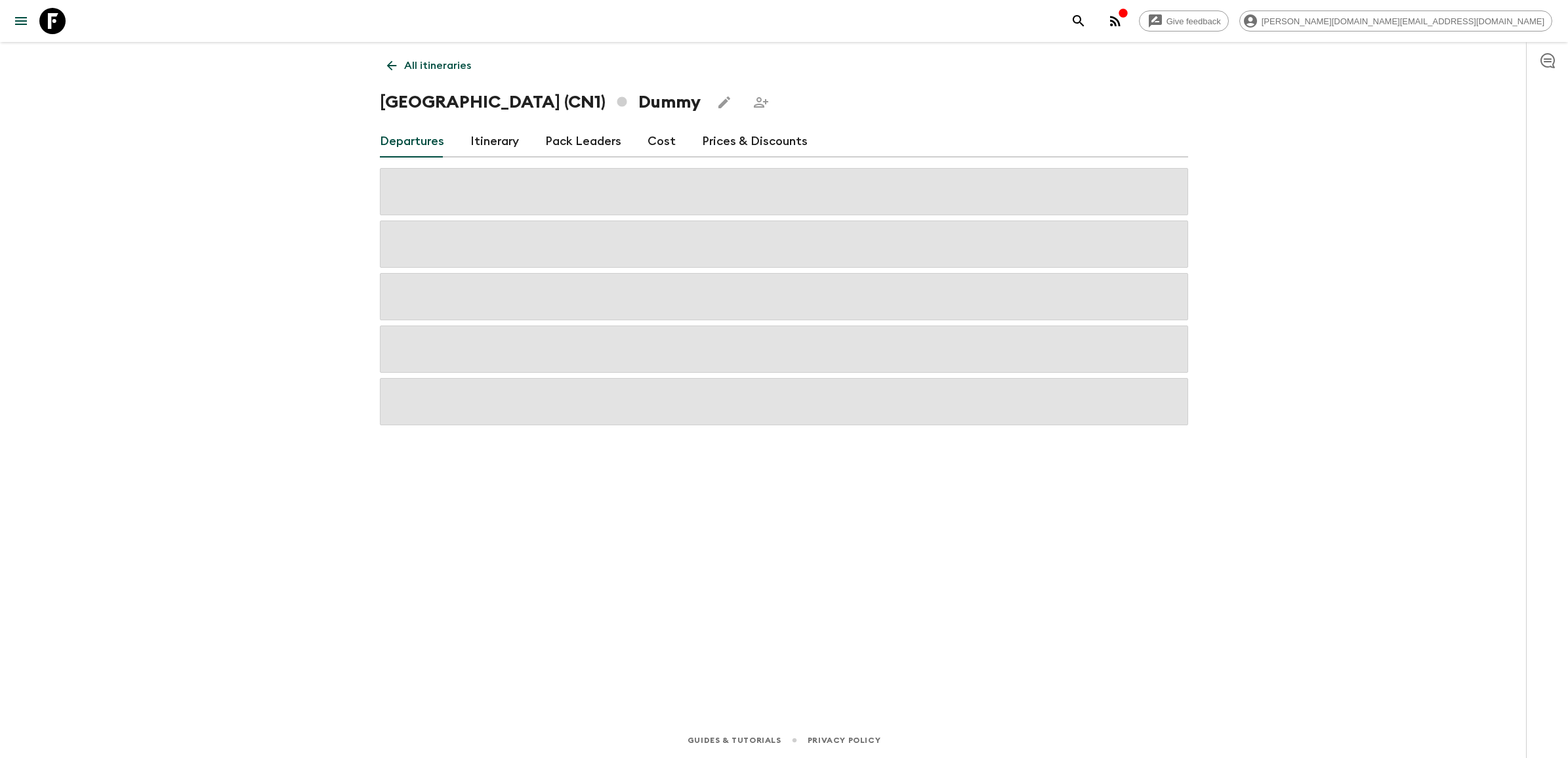
click at [385, 64] on icon at bounding box center [391, 65] width 14 height 14
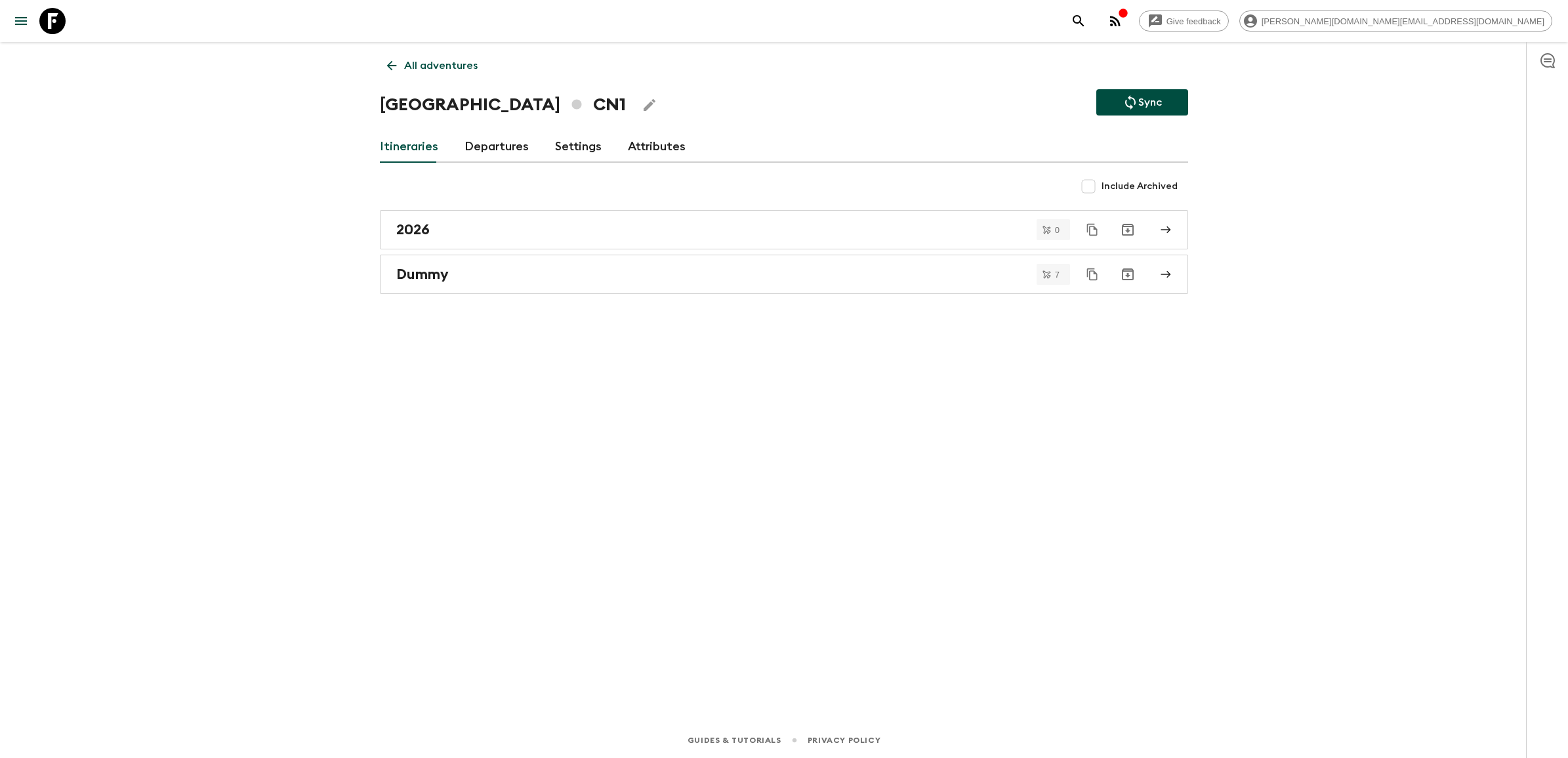
click at [652, 142] on link "Attributes" at bounding box center [656, 147] width 58 height 32
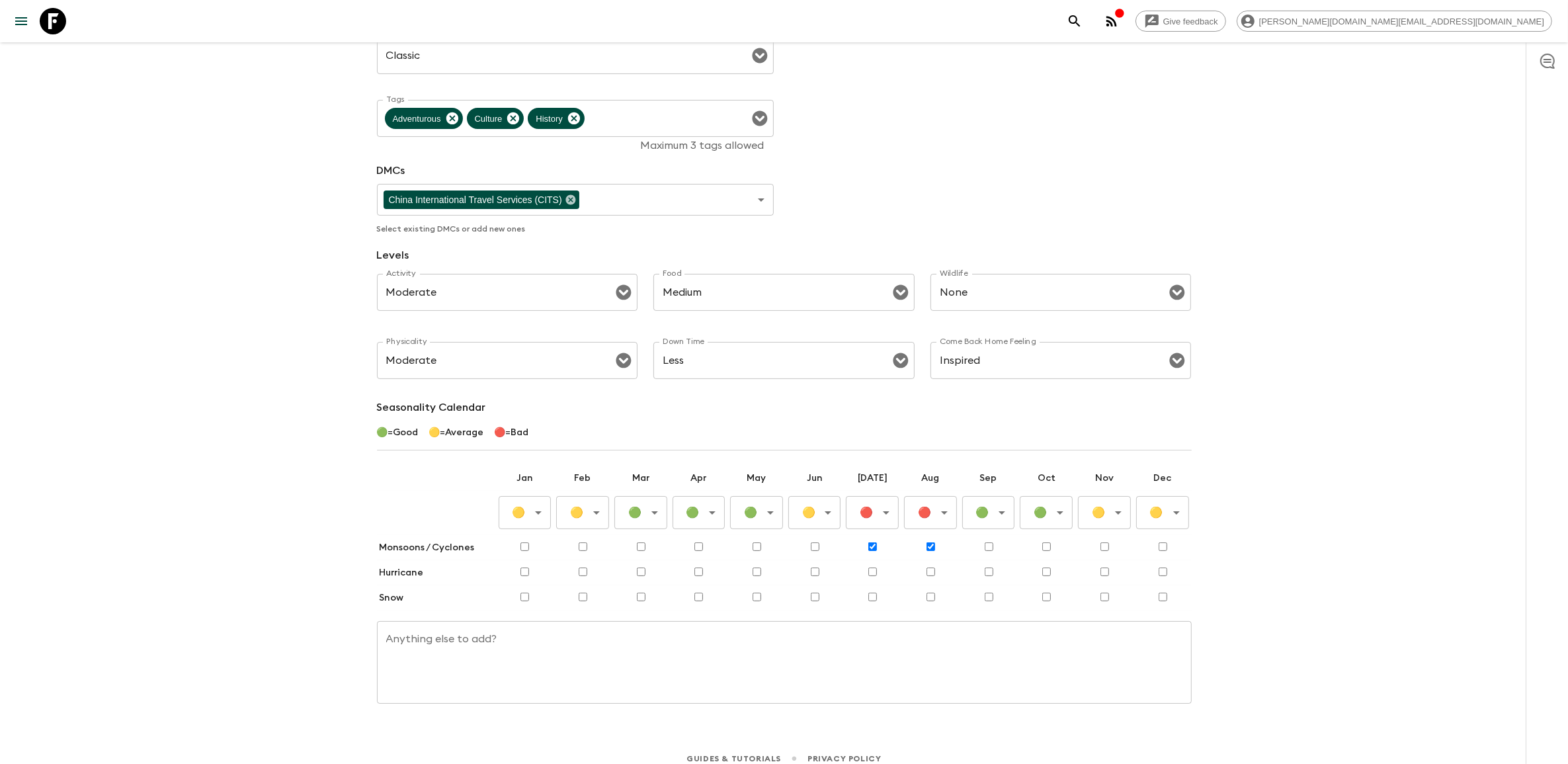
scroll to position [199, 0]
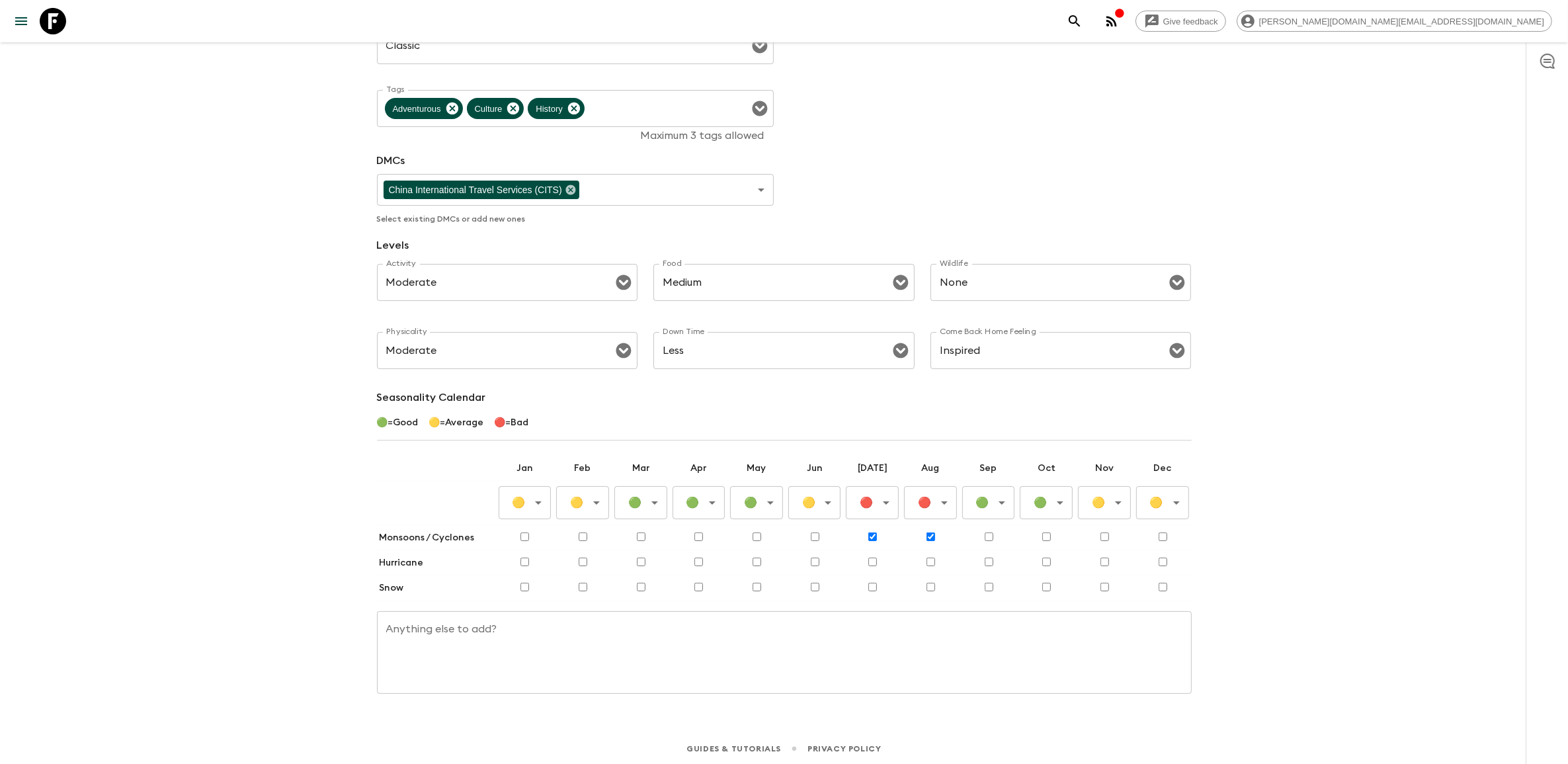
click at [524, 504] on body "Give feedback [PERSON_NAME][DOMAIN_NAME][EMAIL_ADDRESS][DOMAIN_NAME] All advent…" at bounding box center [784, 284] width 1568 height 965
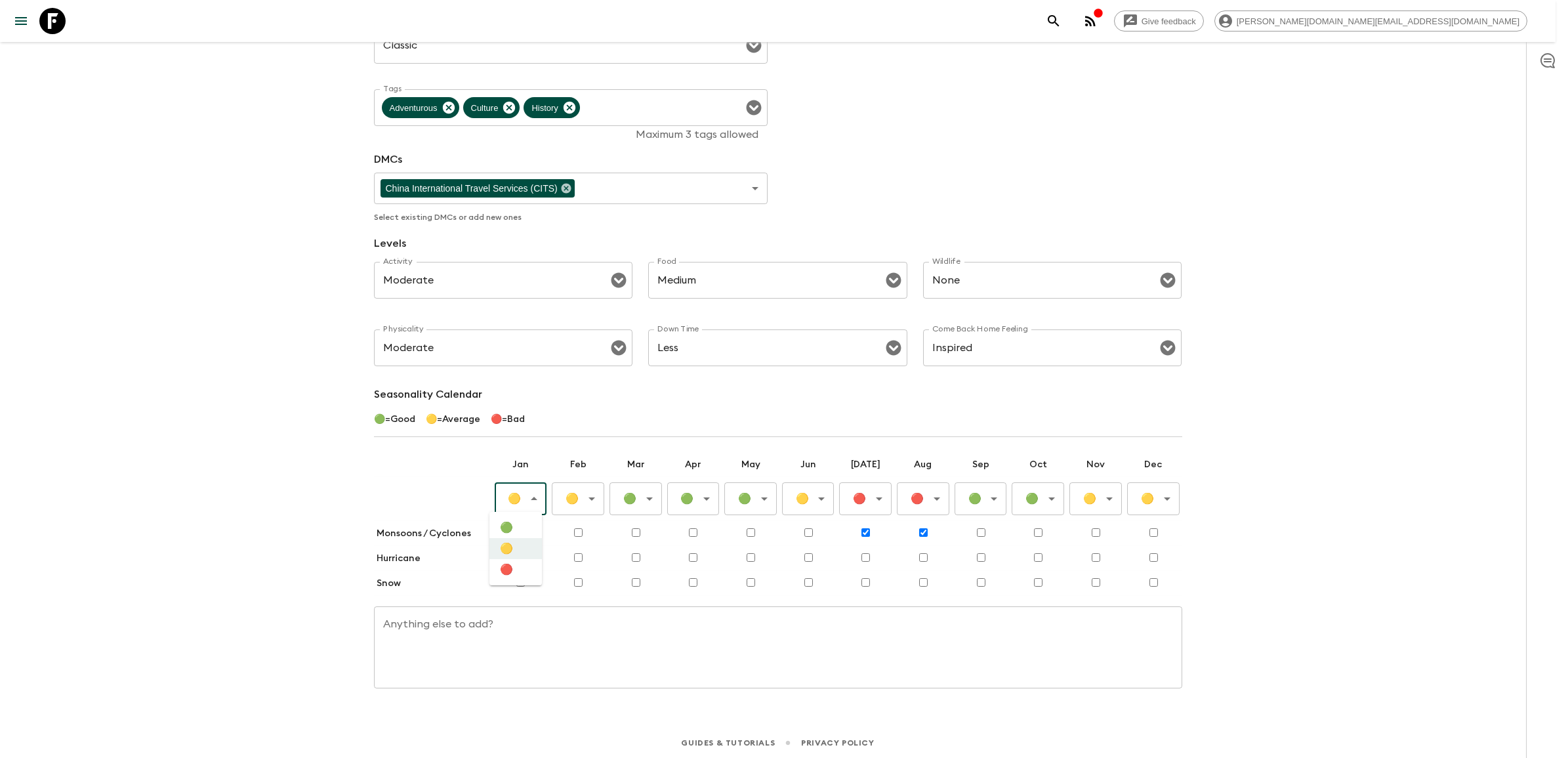
click at [519, 569] on li "🔴" at bounding box center [516, 569] width 53 height 21
type input "Bad"
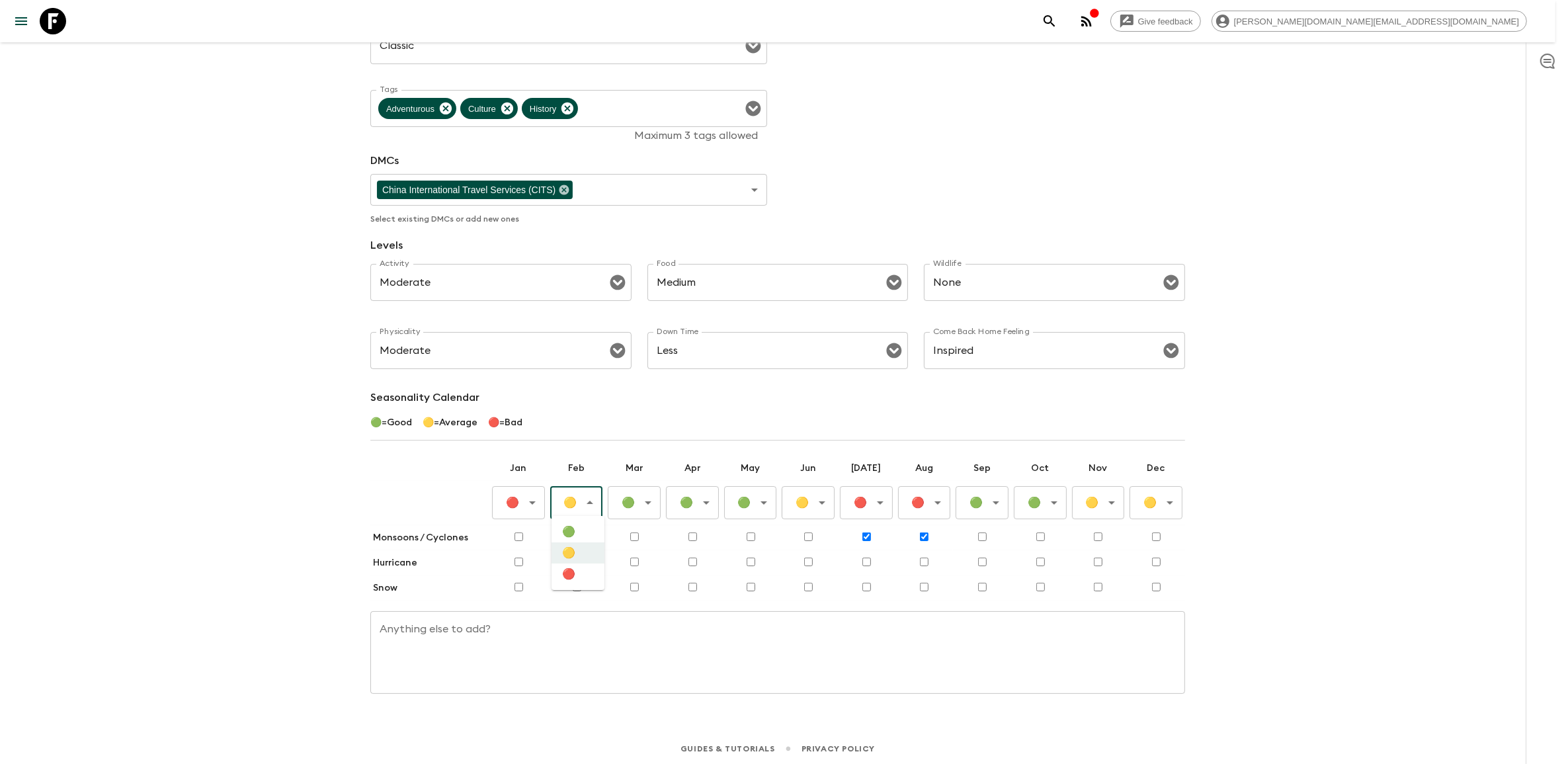
click at [583, 500] on body "Give feedback [PERSON_NAME][DOMAIN_NAME][EMAIL_ADDRESS][DOMAIN_NAME] All advent…" at bounding box center [784, 284] width 1568 height 965
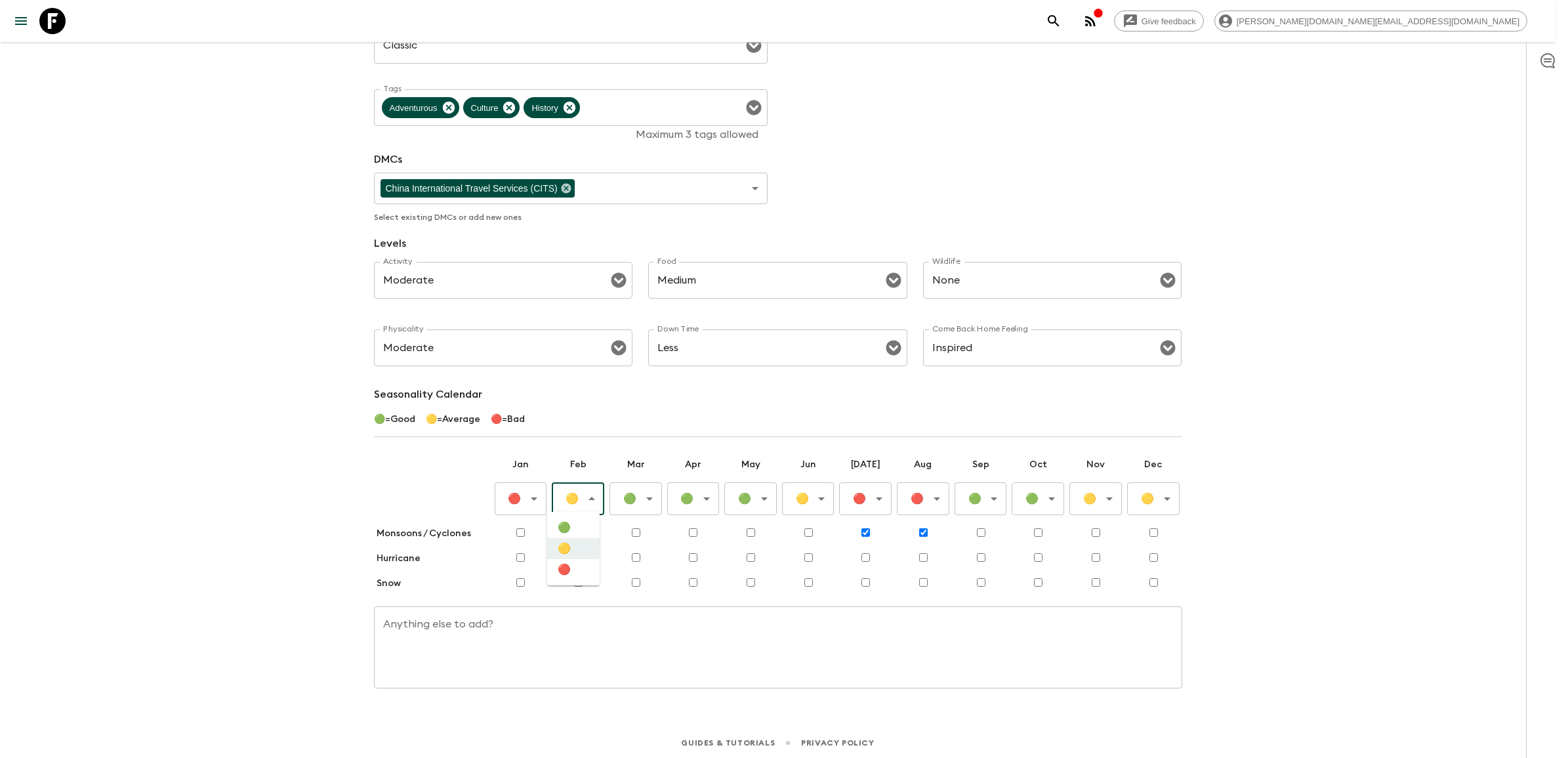
click at [572, 571] on li "🔴" at bounding box center [574, 569] width 53 height 21
type input "Bad"
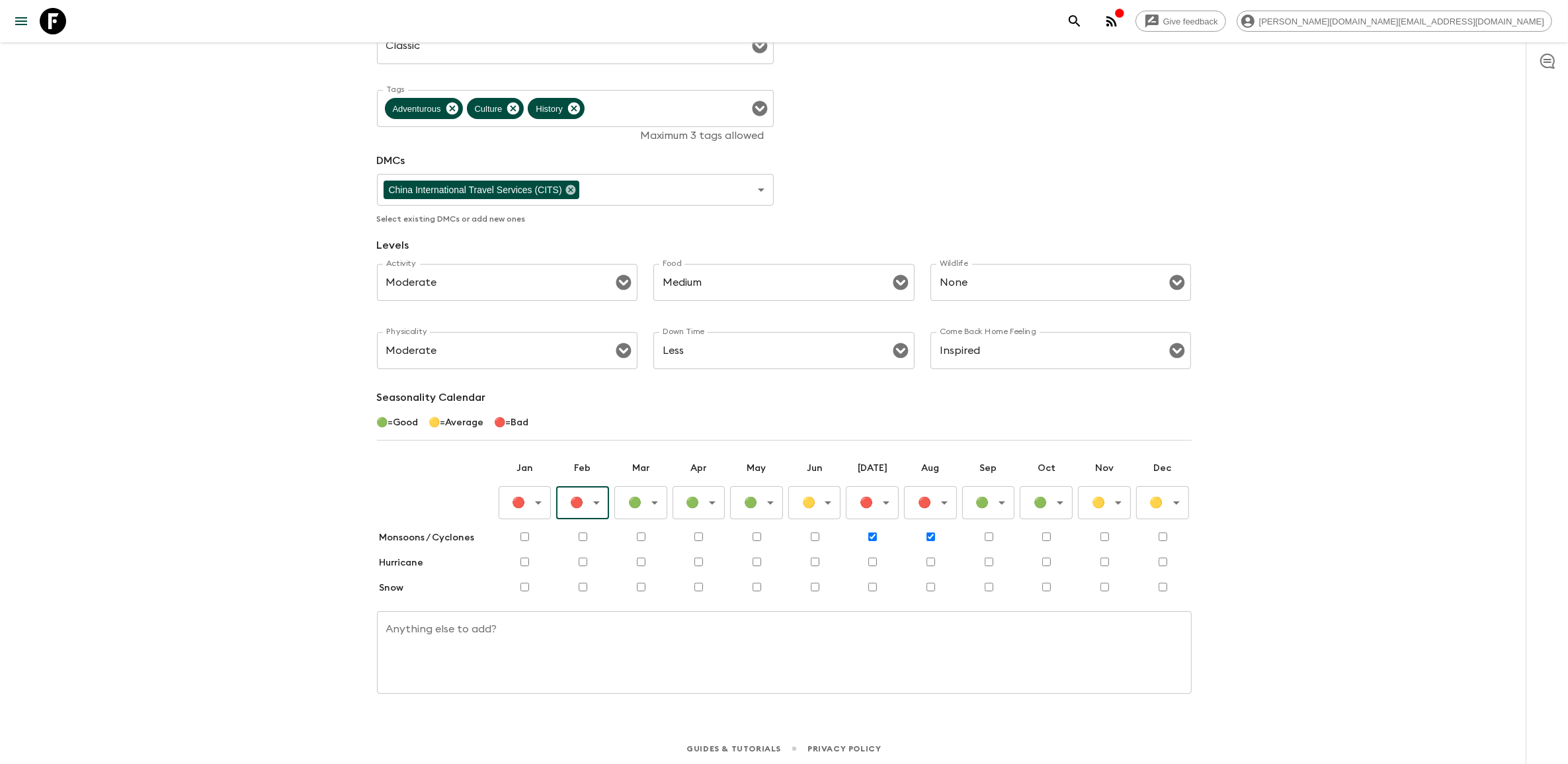
click at [645, 497] on body "Give feedback [PERSON_NAME][DOMAIN_NAME][EMAIL_ADDRESS][DOMAIN_NAME] All advent…" at bounding box center [784, 284] width 1568 height 965
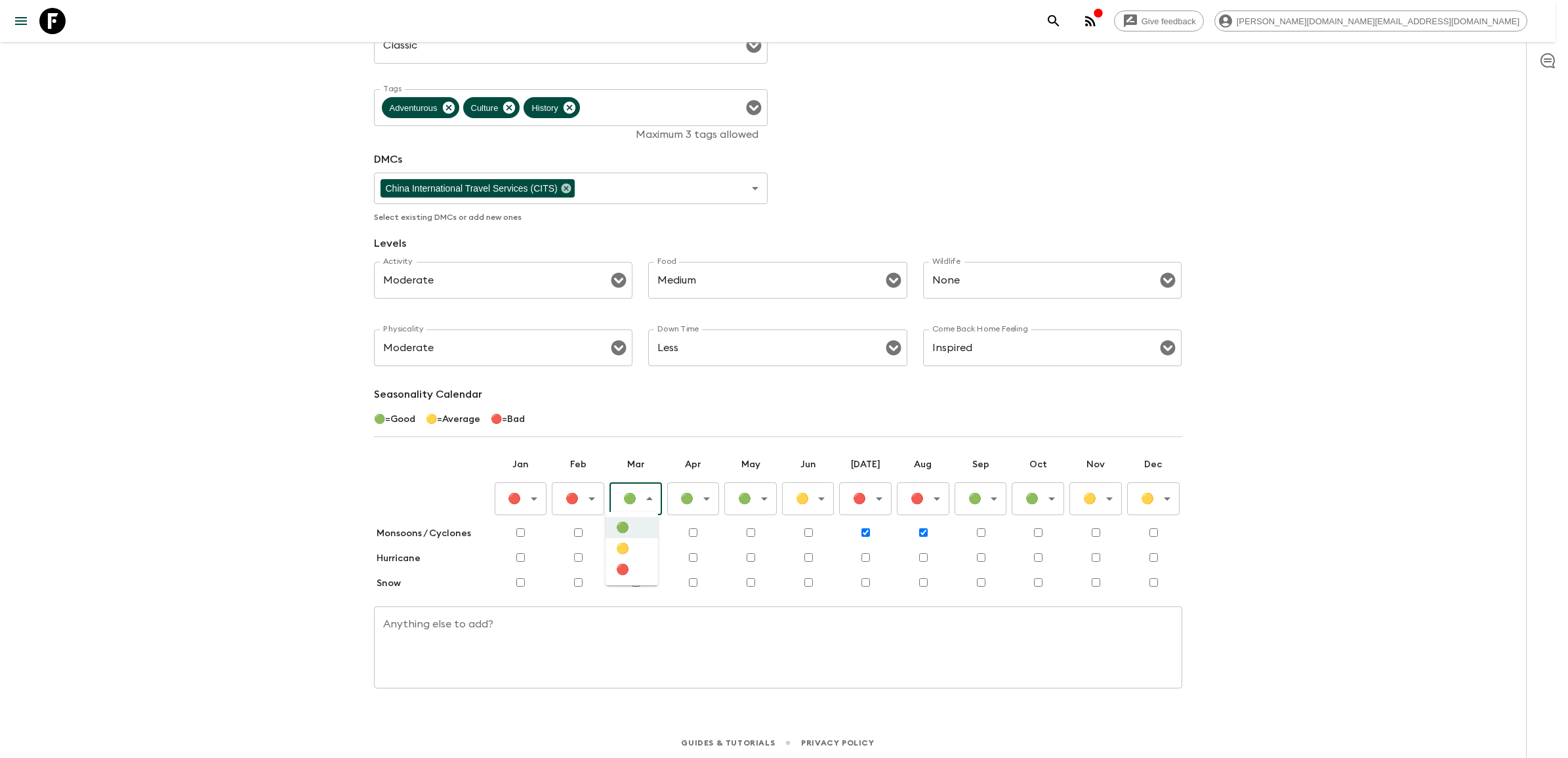
click at [628, 571] on li "🔴" at bounding box center [632, 569] width 53 height 21
type input "Bad"
click at [1100, 493] on body "Give feedback [PERSON_NAME][DOMAIN_NAME][EMAIL_ADDRESS][DOMAIN_NAME] All advent…" at bounding box center [784, 282] width 1568 height 958
click at [1103, 574] on li "🔴" at bounding box center [1095, 569] width 53 height 21
type input "Bad"
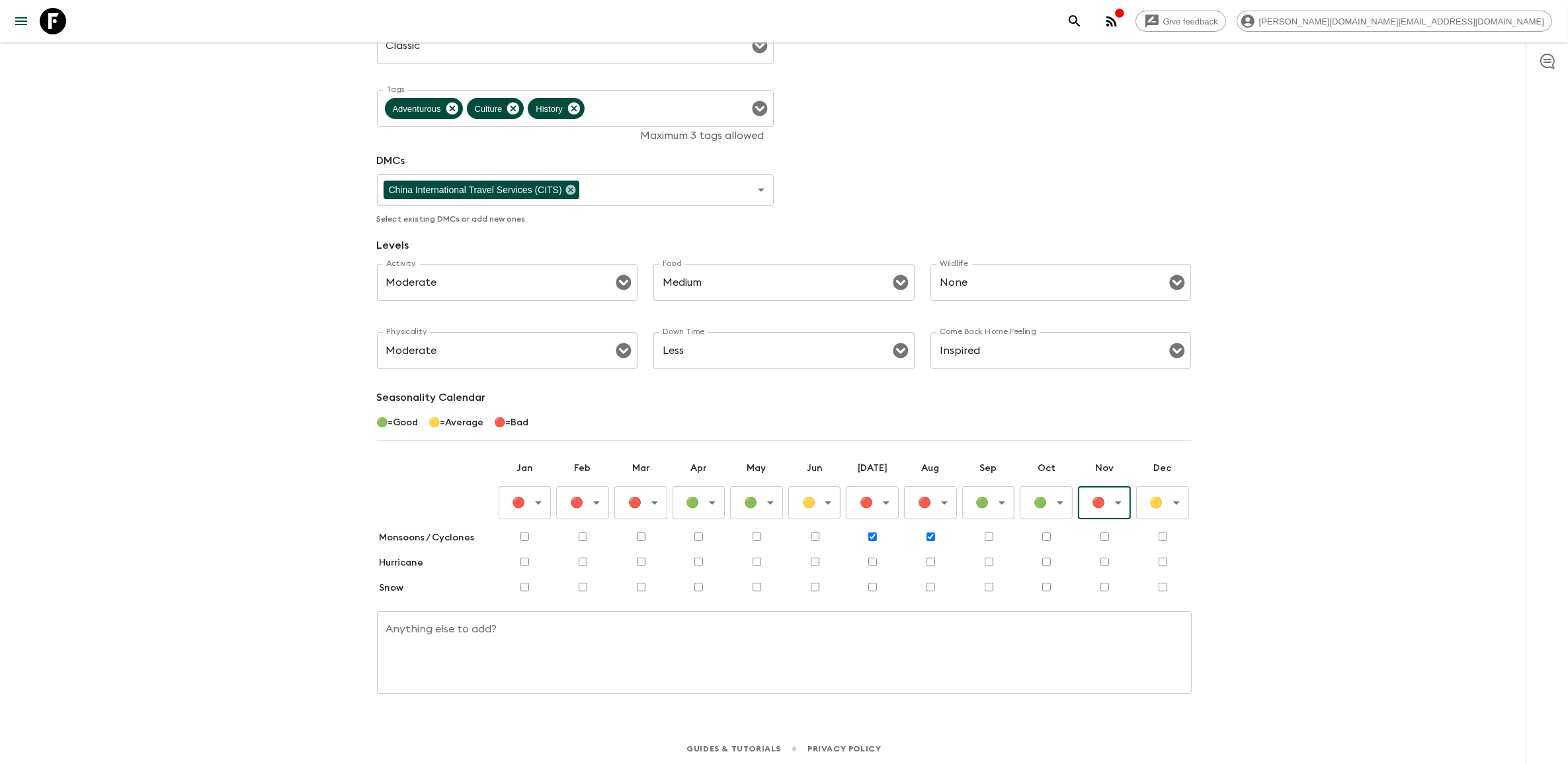
click at [1168, 509] on body "Give feedback [PERSON_NAME][DOMAIN_NAME][EMAIL_ADDRESS][DOMAIN_NAME] All advent…" at bounding box center [784, 284] width 1568 height 965
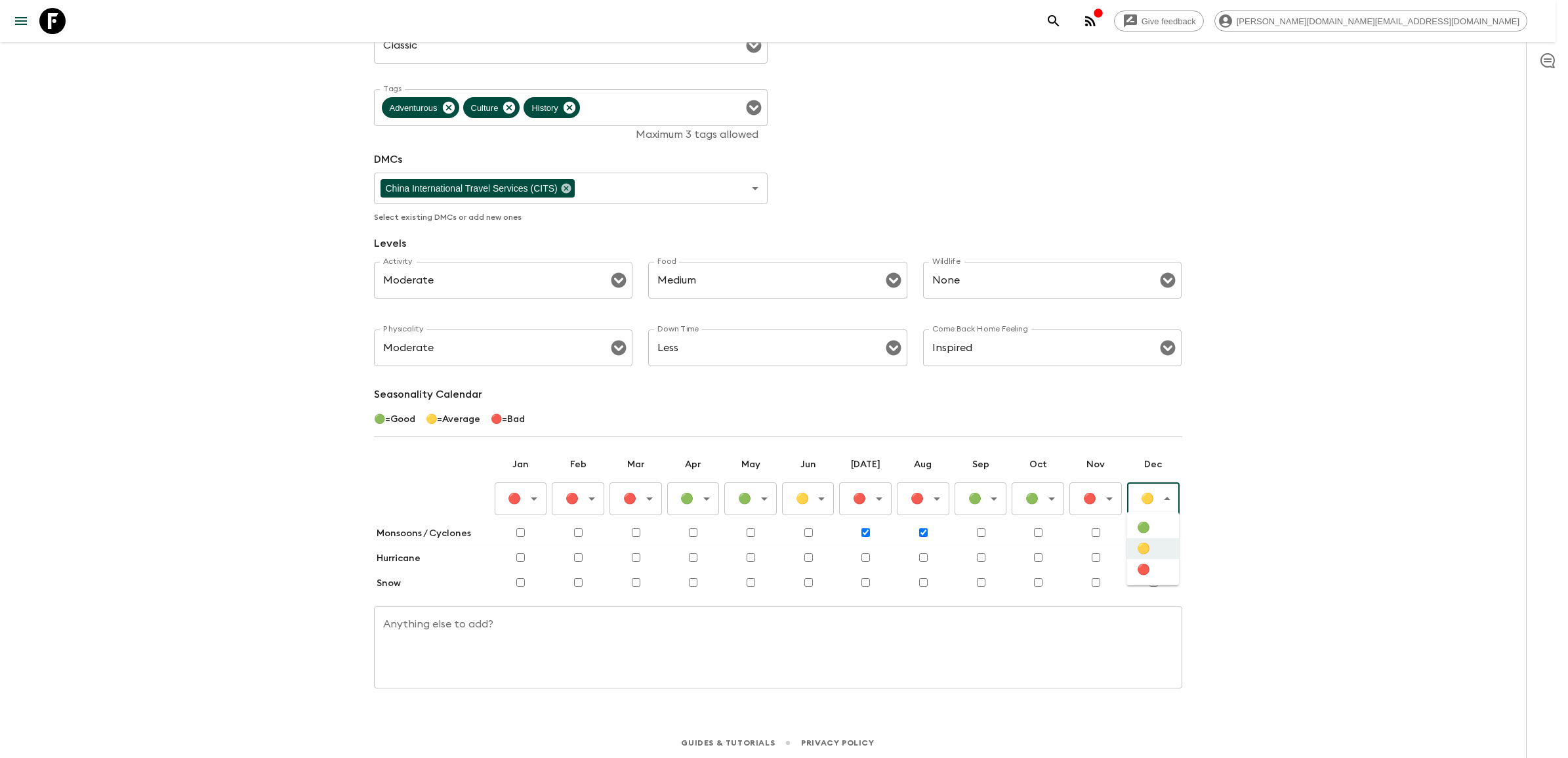
click at [1140, 569] on li "🔴" at bounding box center [1153, 569] width 53 height 21
type input "Bad"
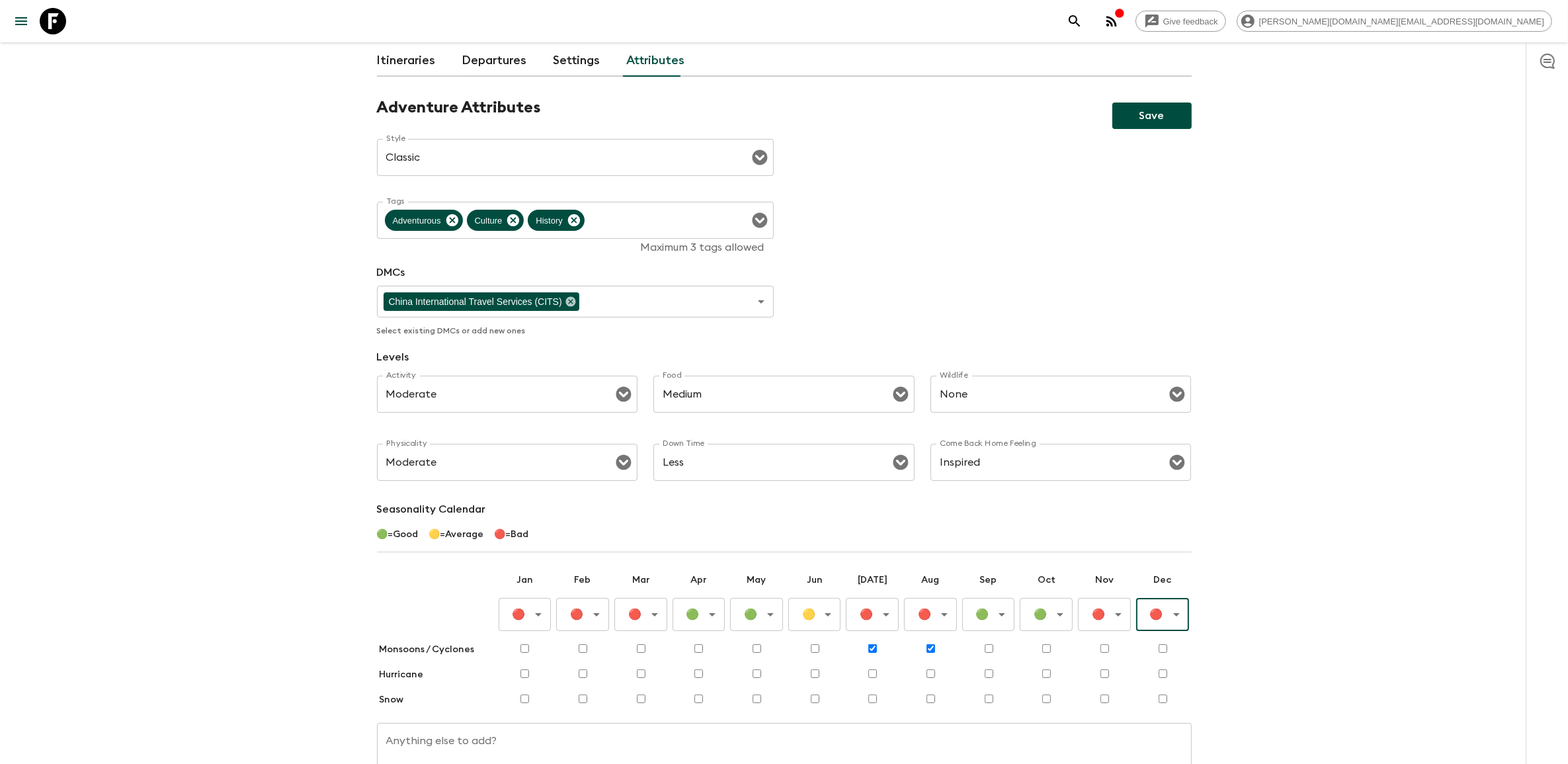
scroll to position [0, 0]
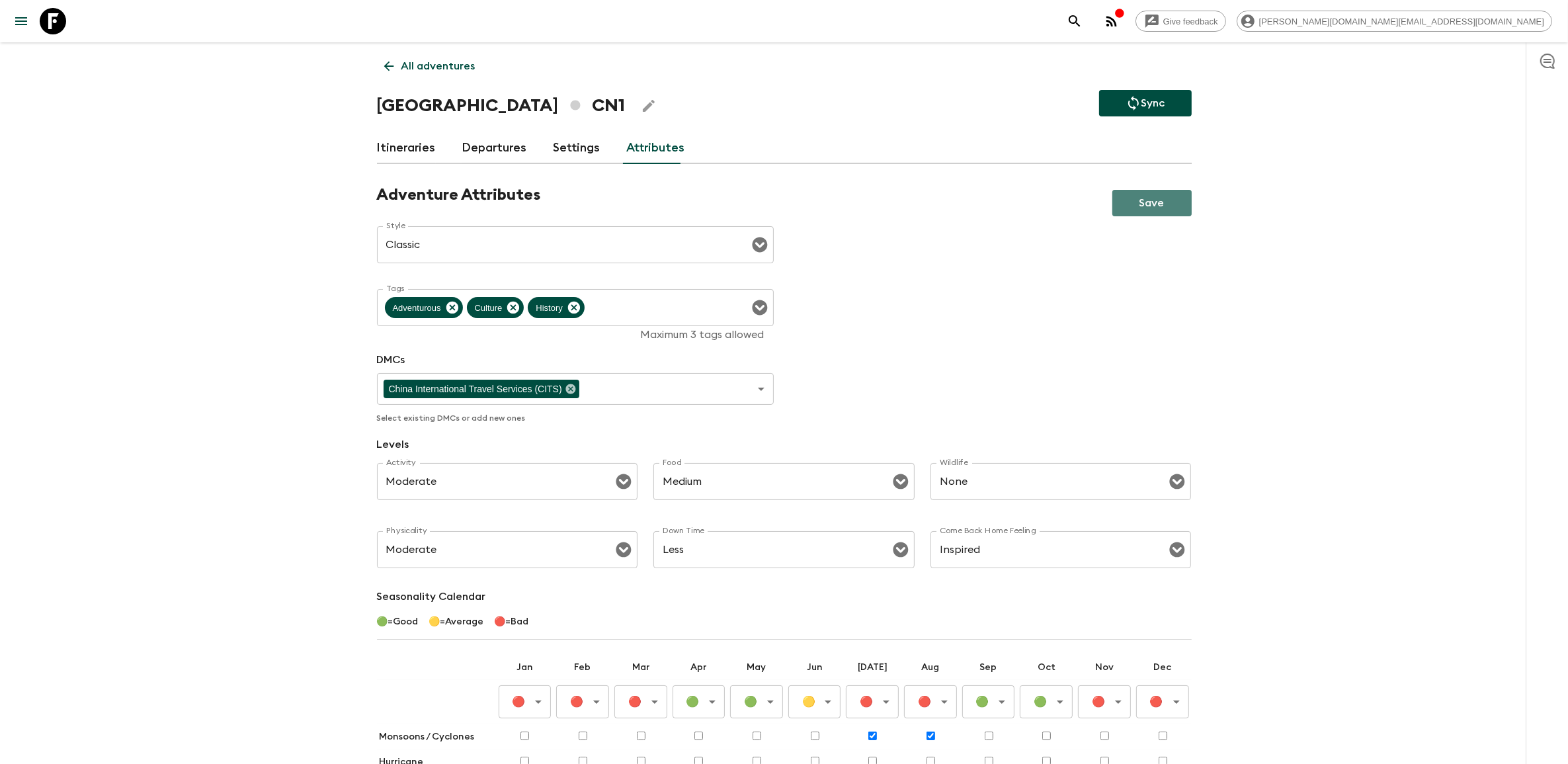
click at [1162, 203] on button "Save" at bounding box center [1151, 203] width 79 height 26
click at [62, 20] on icon at bounding box center [52, 21] width 26 height 26
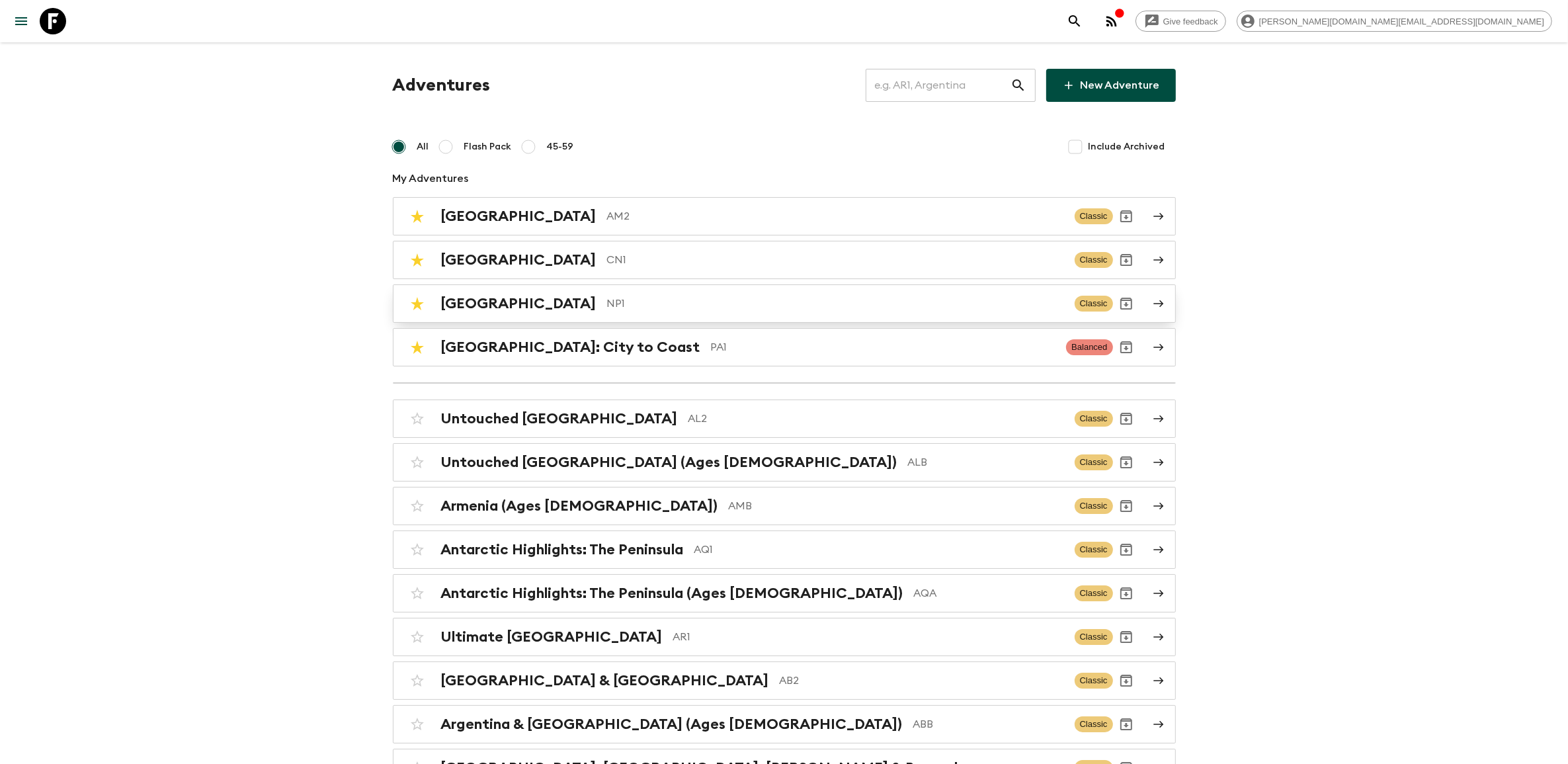
click at [607, 301] on p "NP1" at bounding box center [835, 304] width 457 height 16
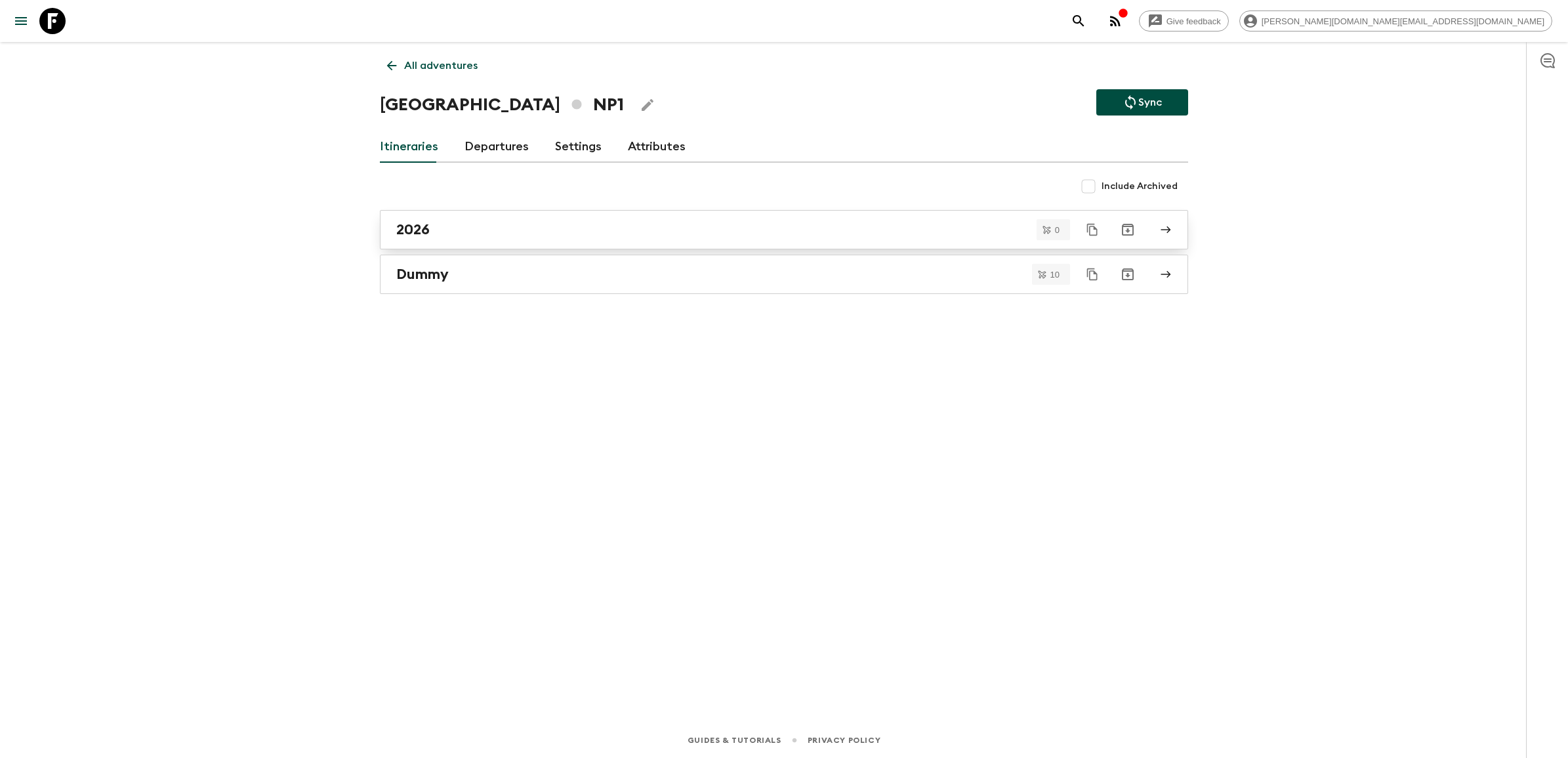
click at [466, 228] on div "2026" at bounding box center [772, 229] width 751 height 17
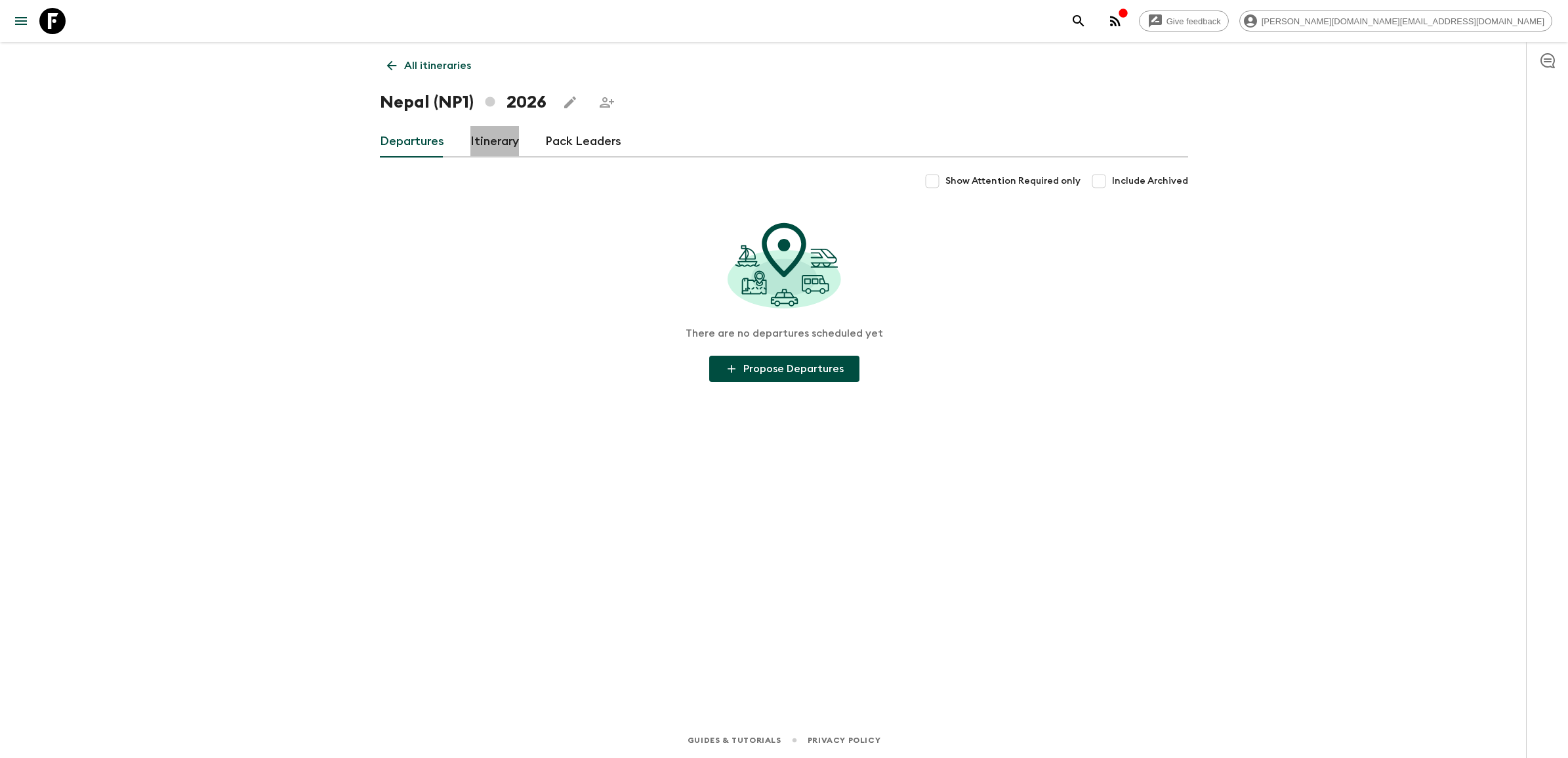
click at [503, 146] on link "Itinerary" at bounding box center [494, 142] width 49 height 32
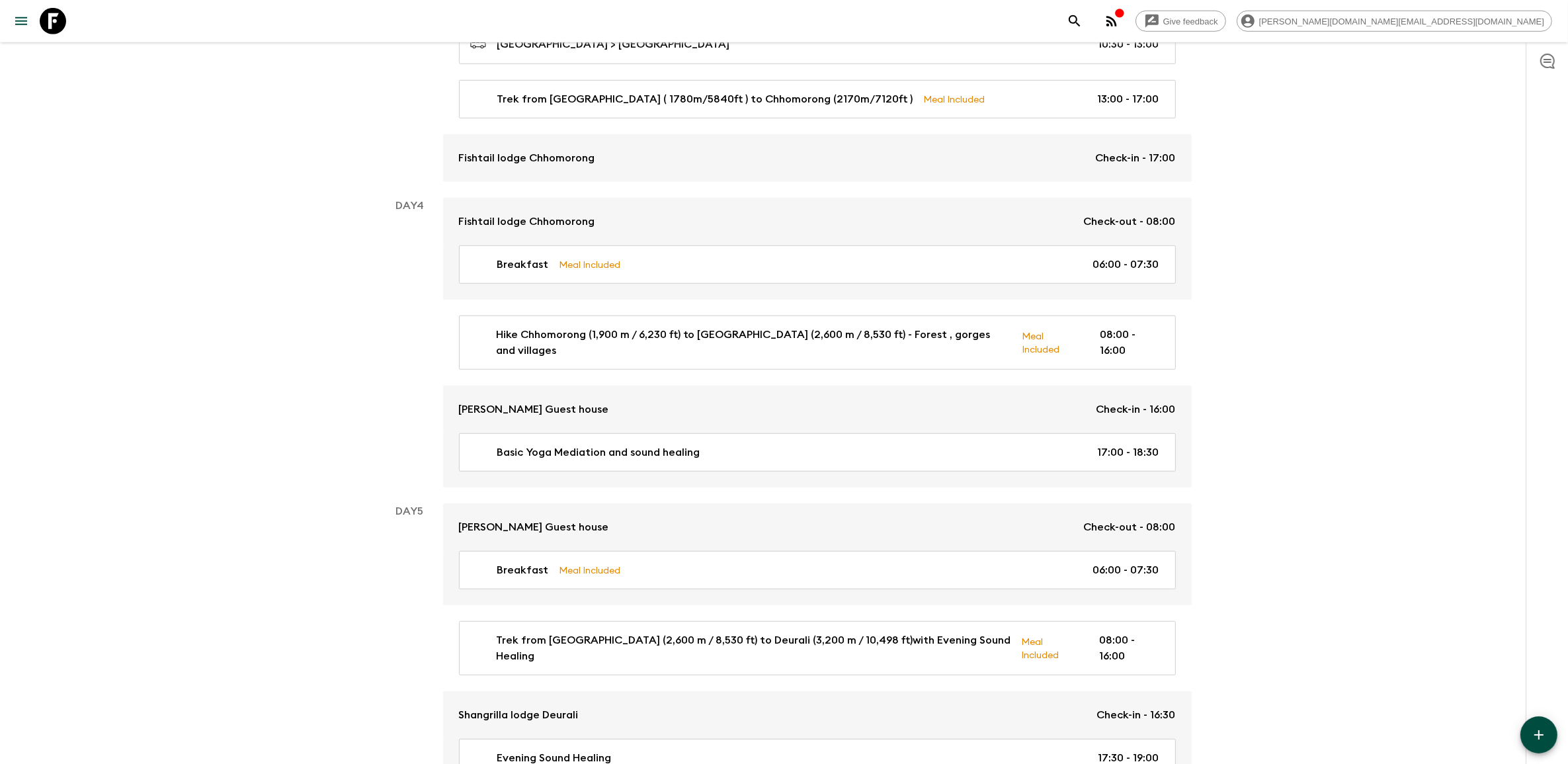
scroll to position [1157, 0]
click at [51, 18] on icon at bounding box center [52, 21] width 26 height 26
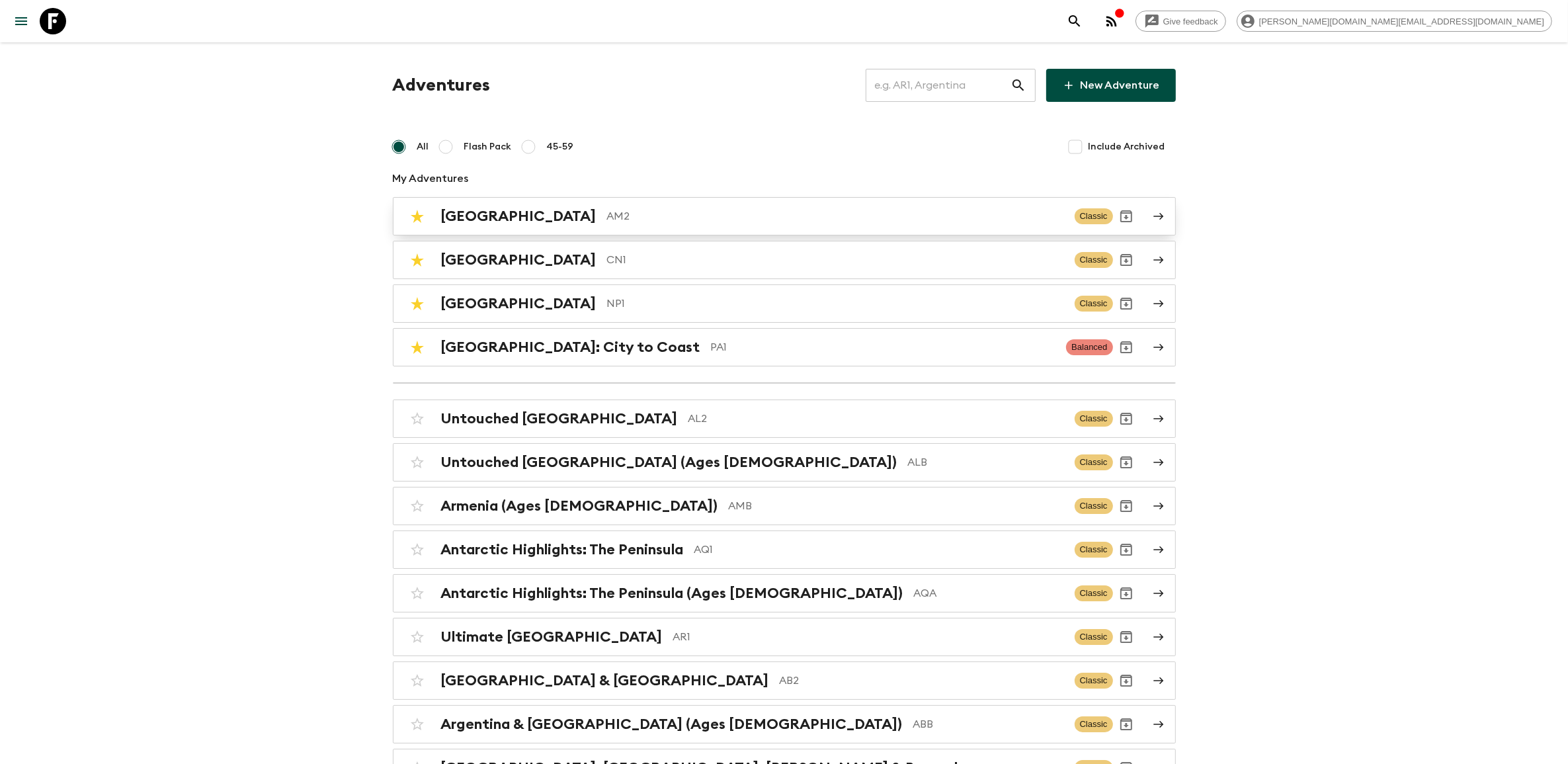
click at [607, 216] on p "AM2" at bounding box center [835, 216] width 457 height 16
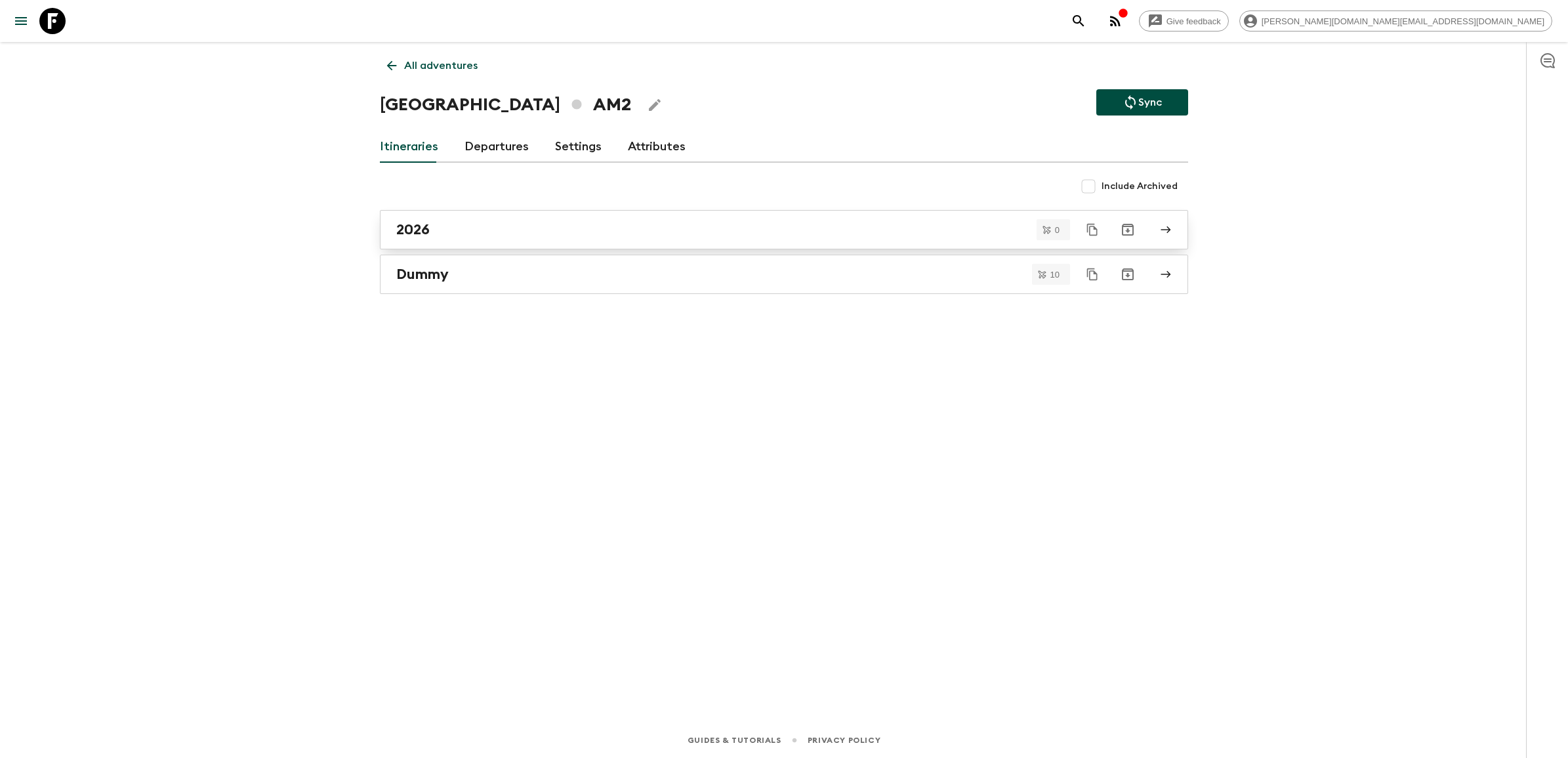
click at [451, 233] on div "2026" at bounding box center [772, 229] width 751 height 17
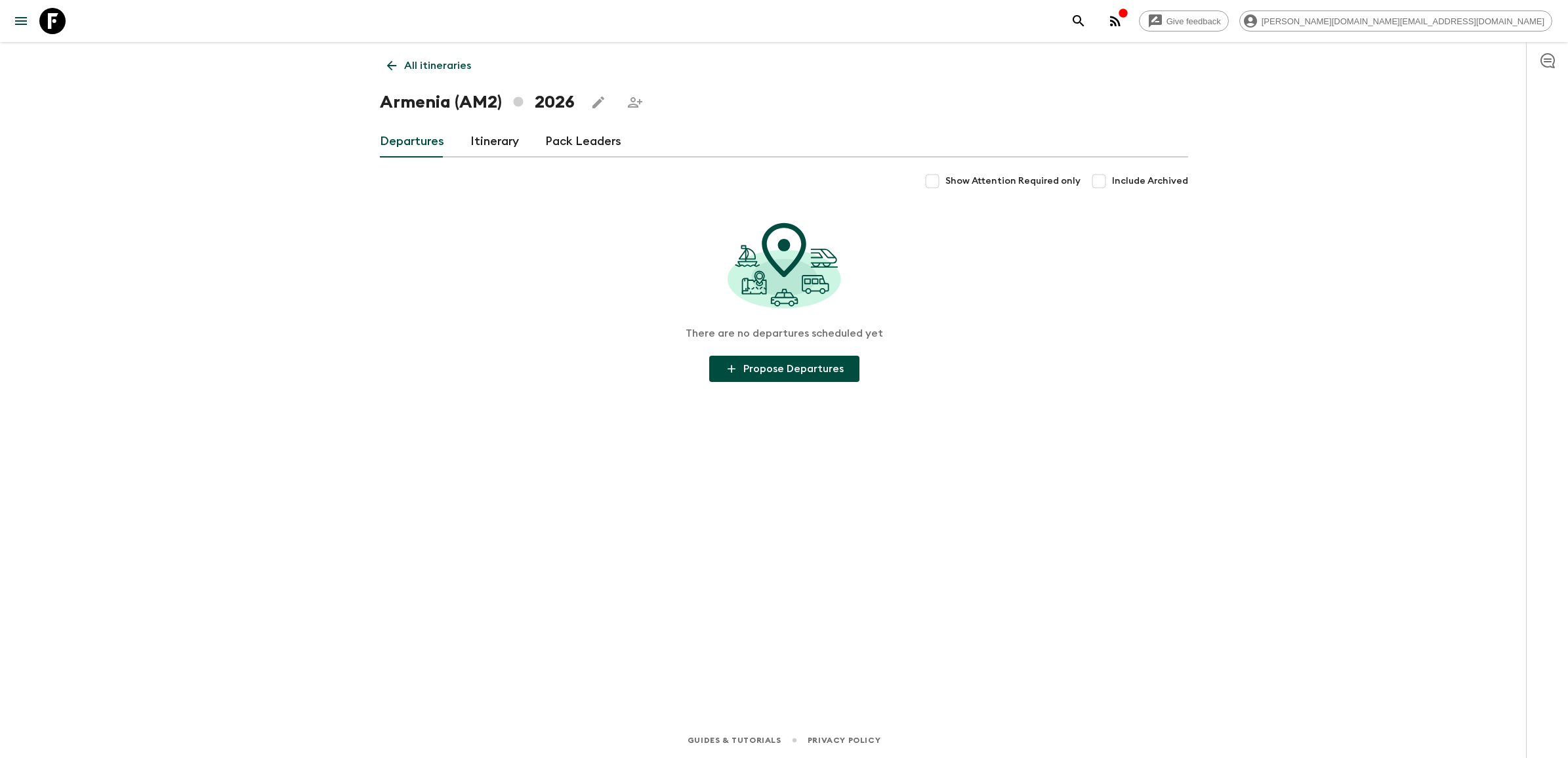
click at [473, 146] on link "Itinerary" at bounding box center [494, 142] width 49 height 32
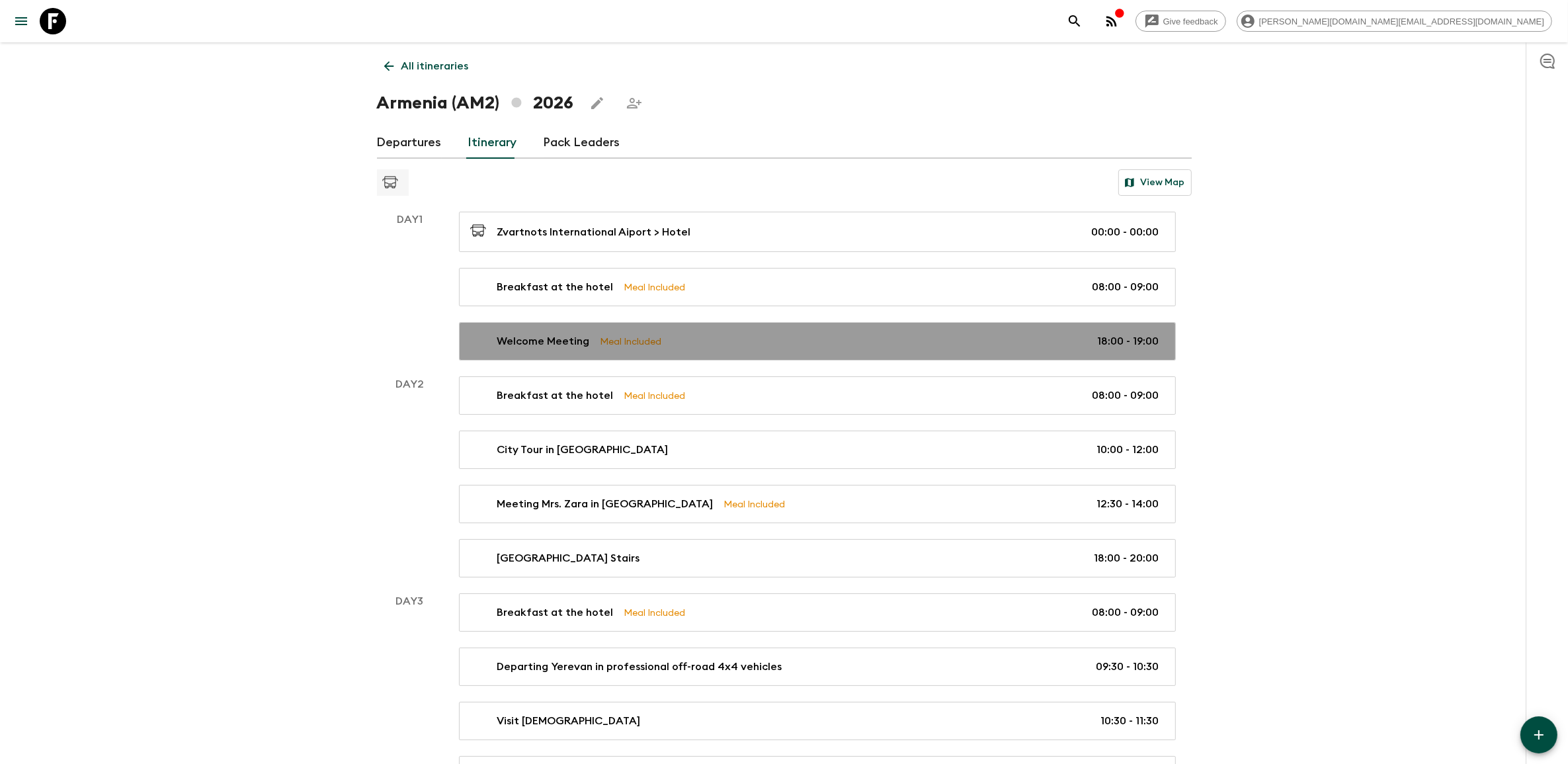
click at [754, 342] on div "Welcome Meeting Meal Included 18:00 - 19:00" at bounding box center [814, 342] width 689 height 16
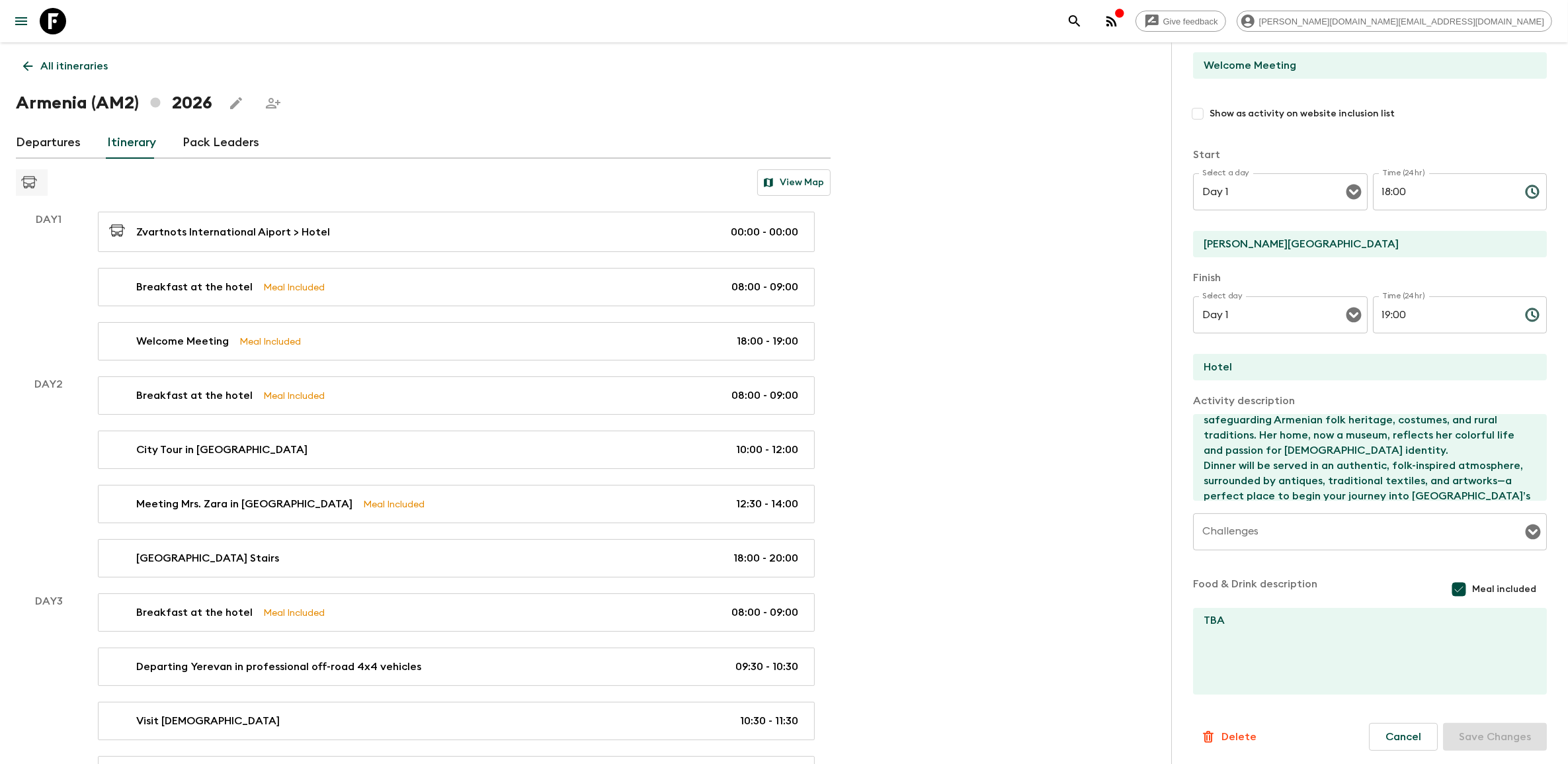
scroll to position [121, 0]
click at [23, 62] on icon at bounding box center [28, 66] width 14 height 14
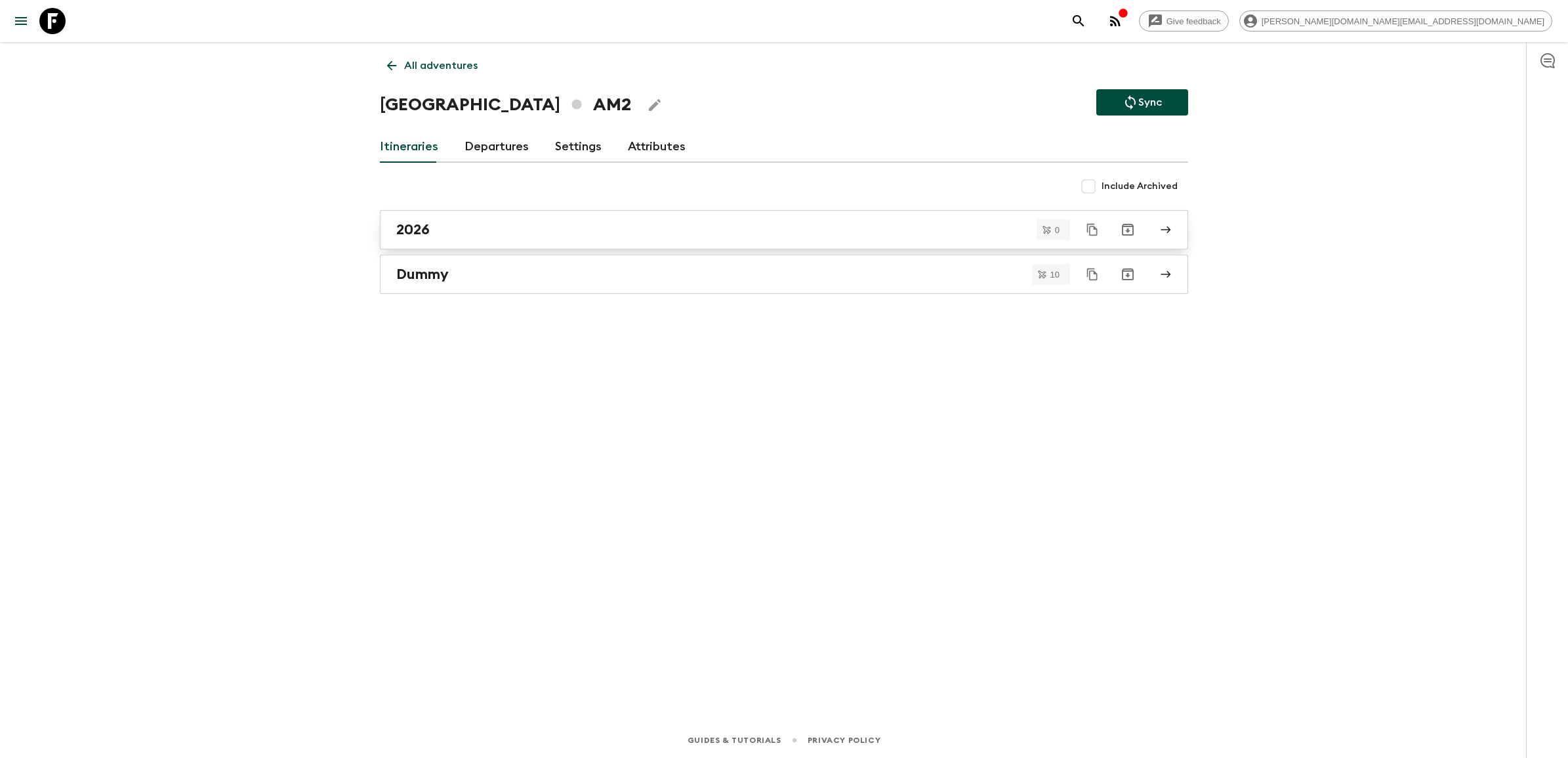
click at [433, 230] on div "2026" at bounding box center [772, 229] width 751 height 17
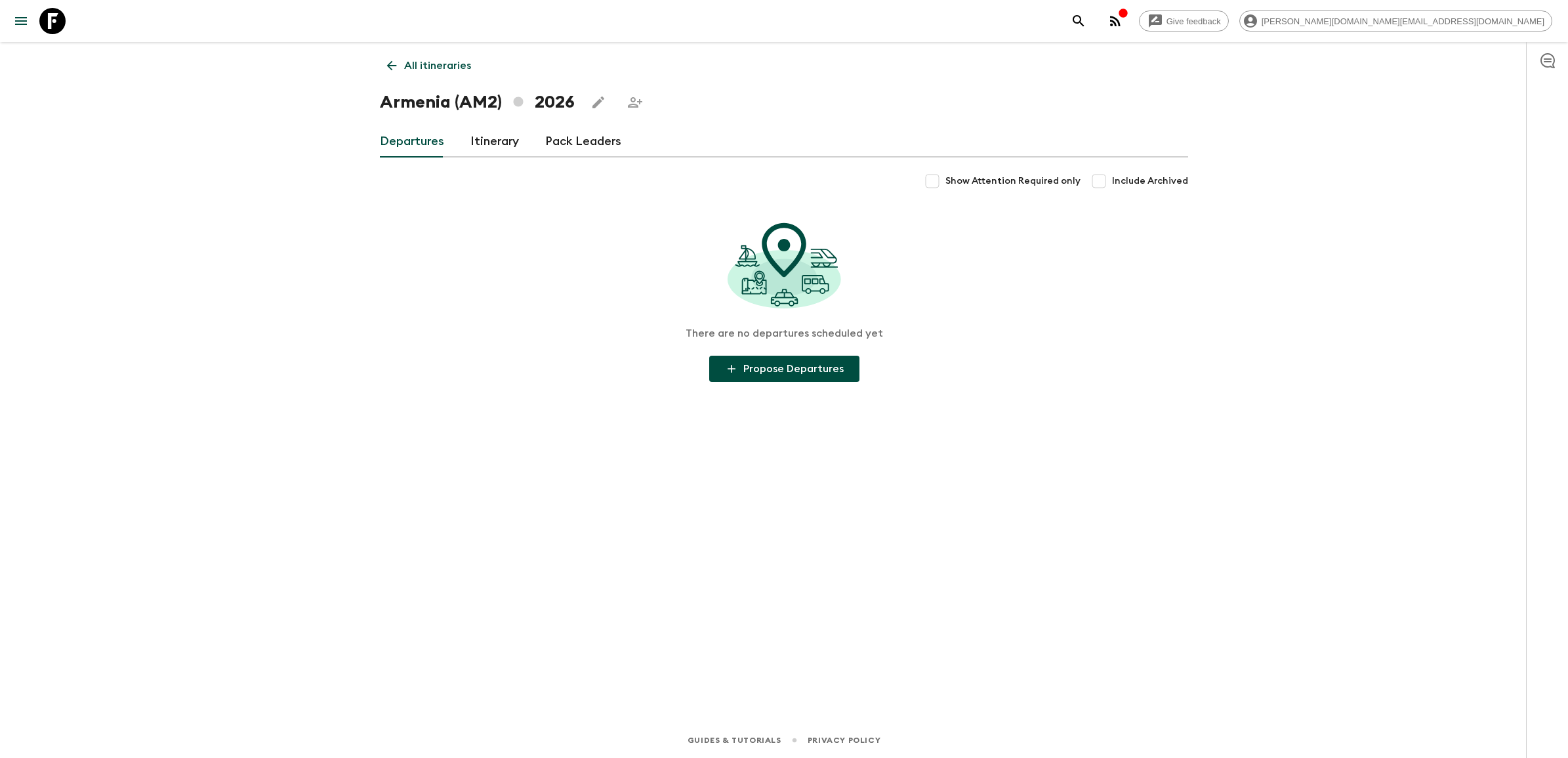
click at [484, 142] on link "Itinerary" at bounding box center [494, 142] width 49 height 32
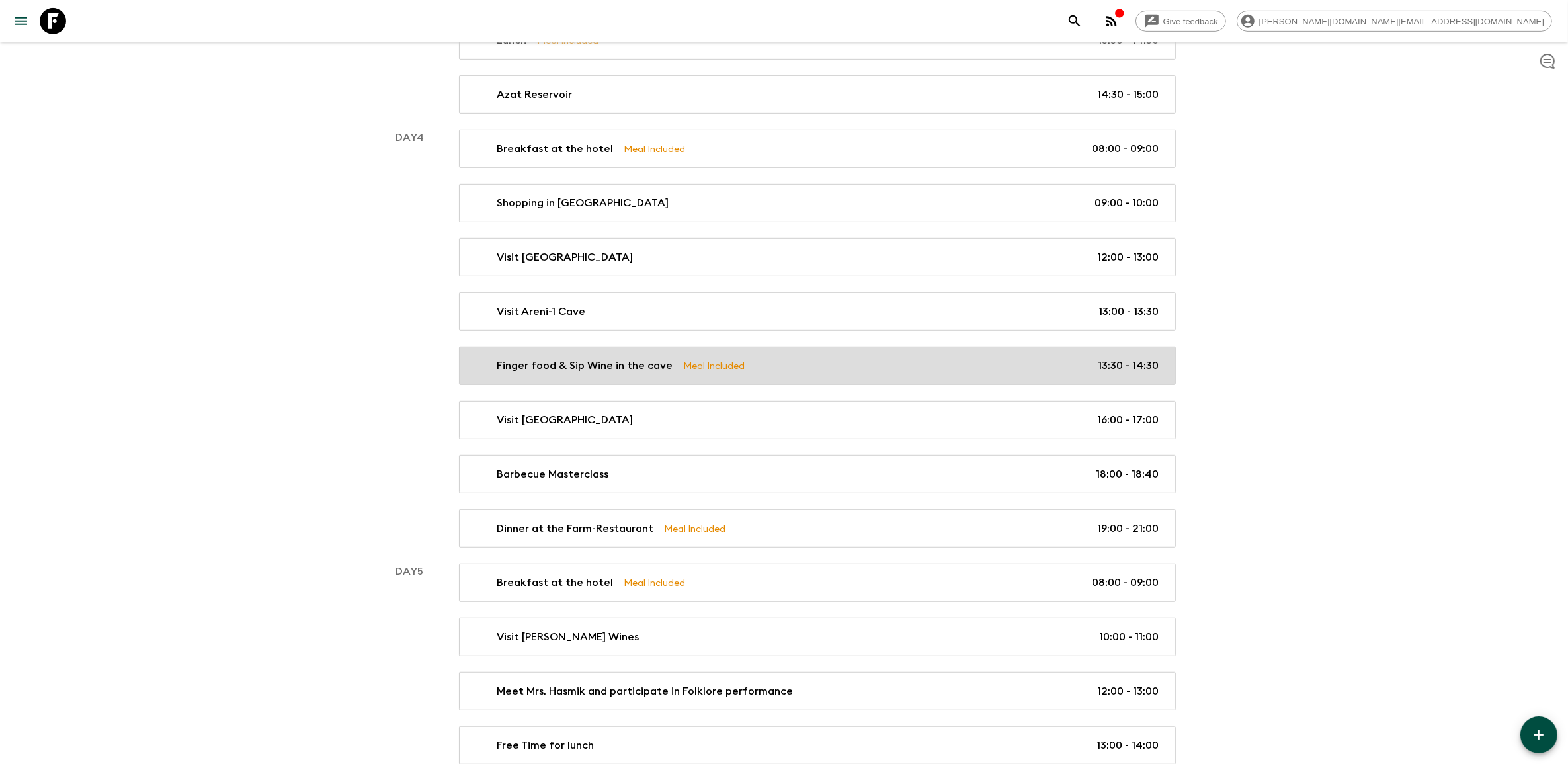
scroll to position [814, 0]
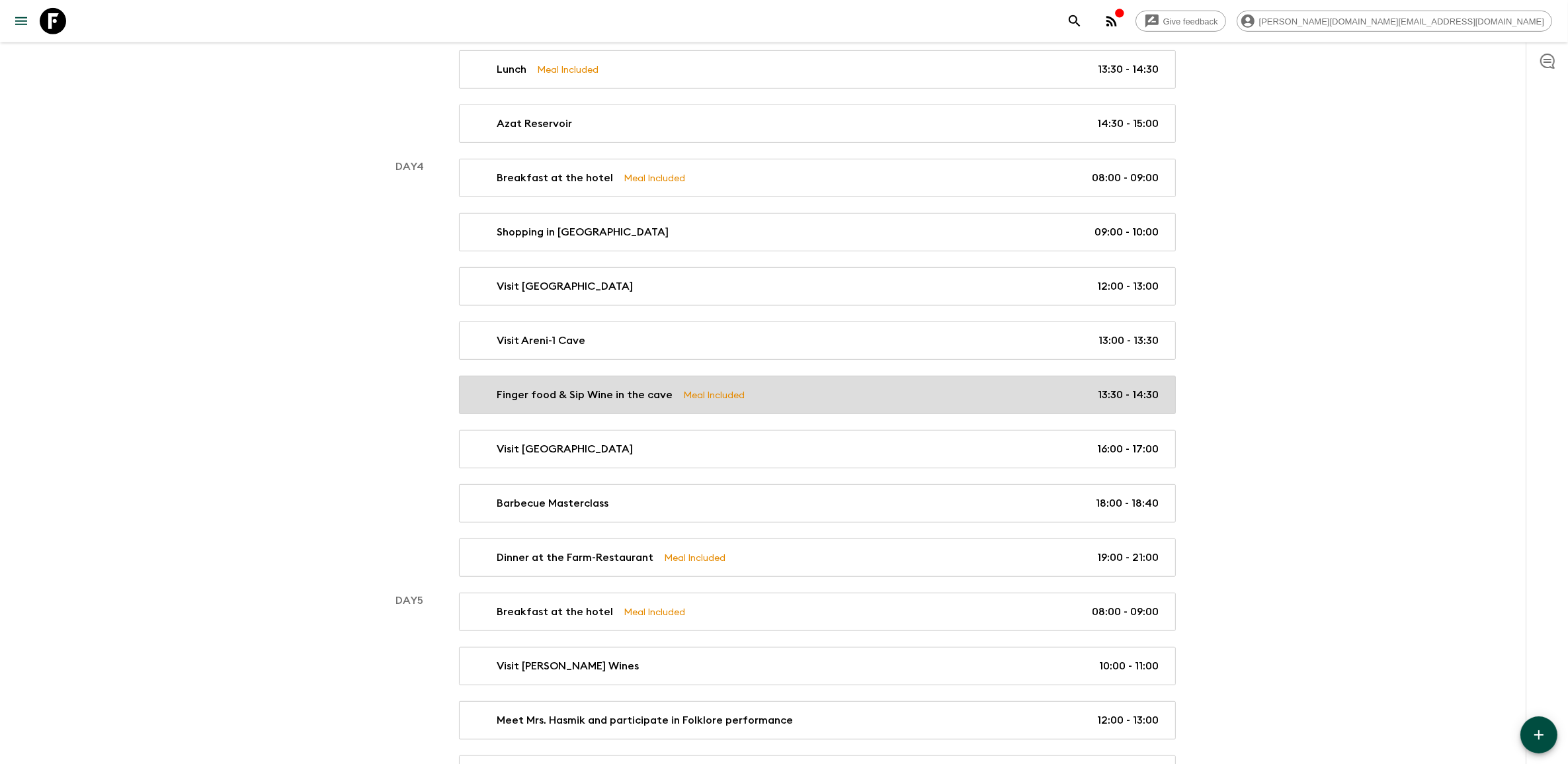
click at [785, 397] on div "Finger food & Sip Wine in the cave Meal Included 13:30 - 14:30" at bounding box center [814, 395] width 689 height 16
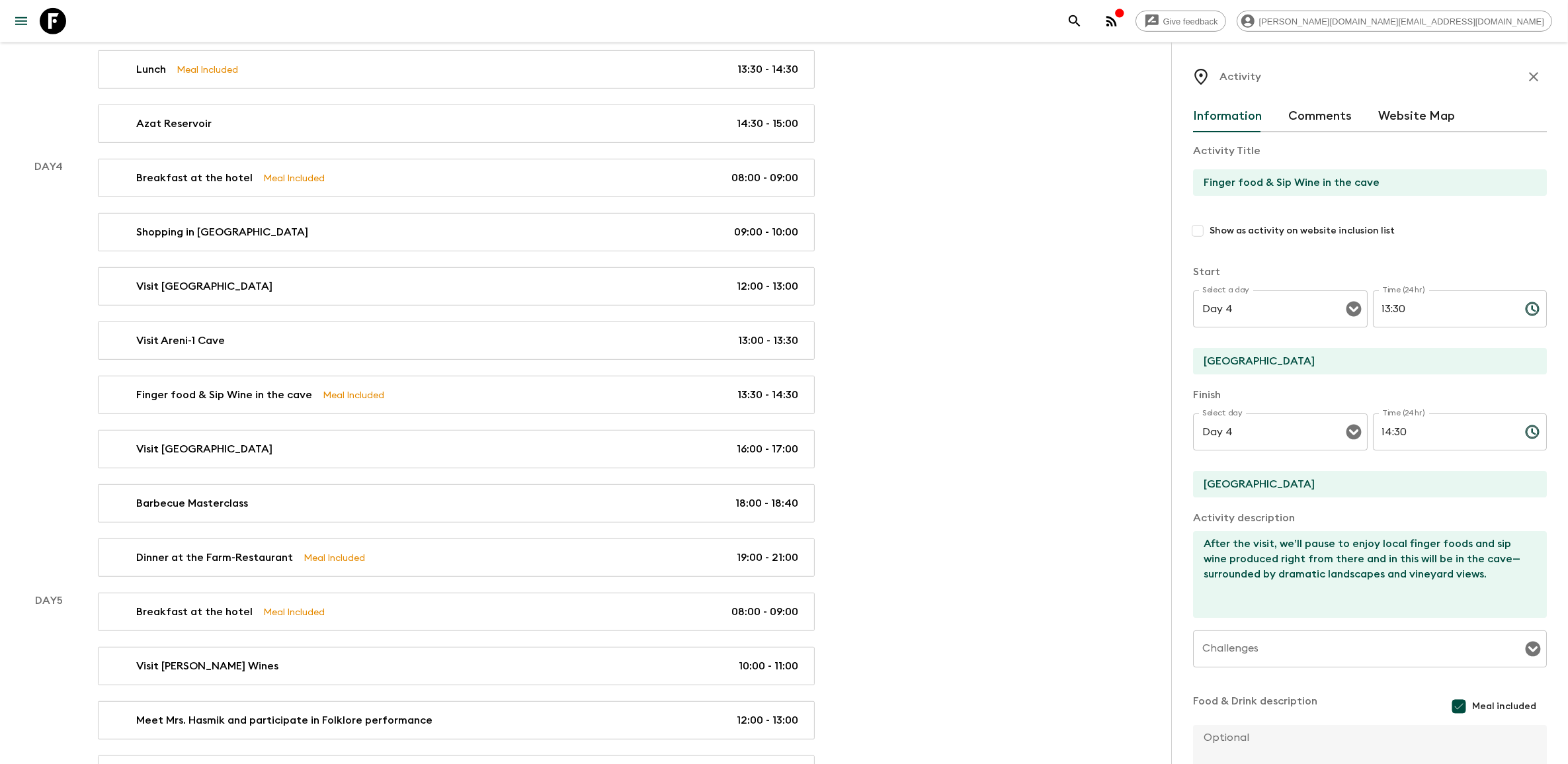
click at [1526, 78] on icon "button" at bounding box center [1534, 77] width 16 height 16
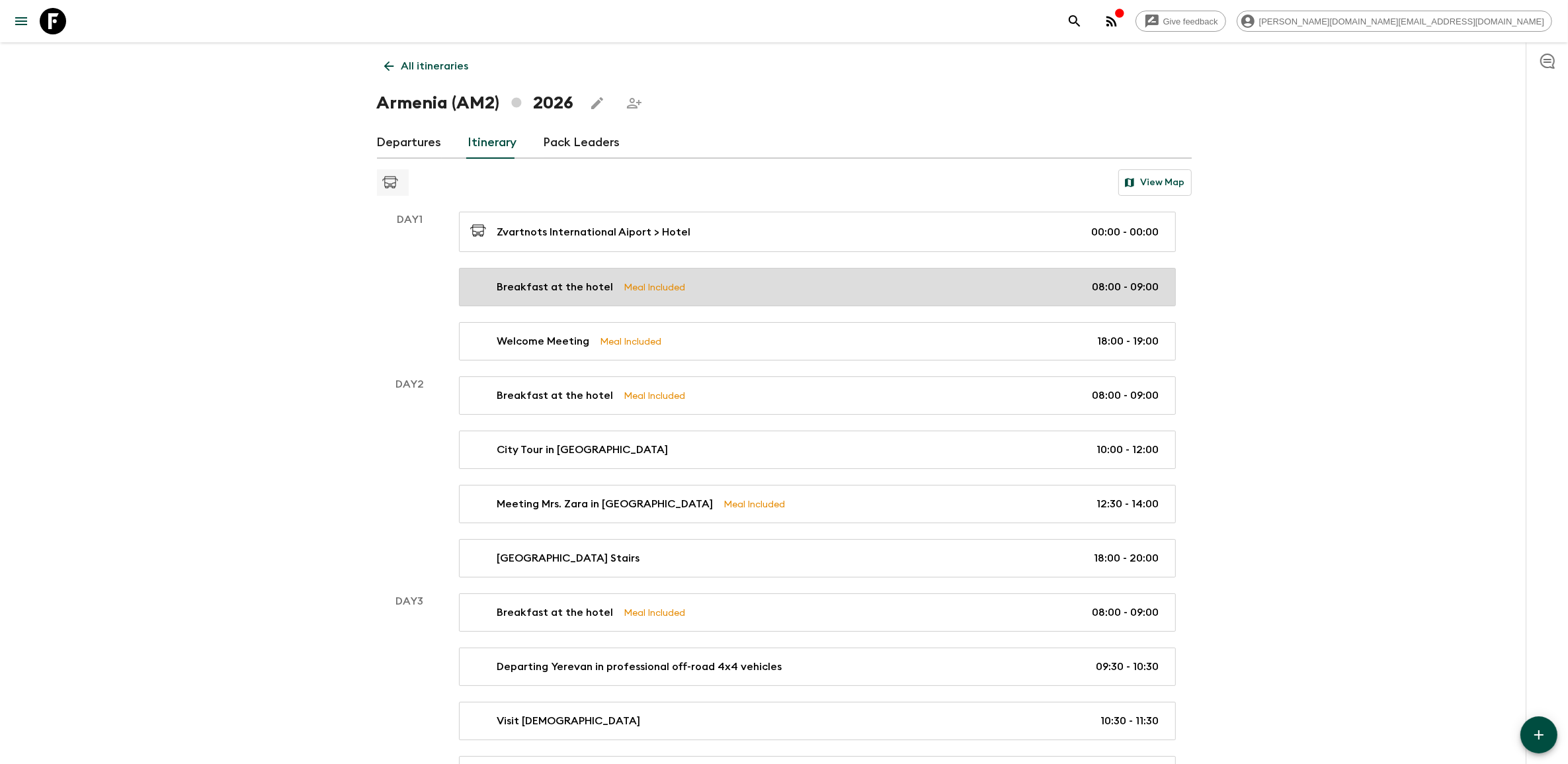
click at [845, 292] on div "Breakfast at the hotel Meal Included 08:00 - 09:00" at bounding box center [814, 287] width 689 height 16
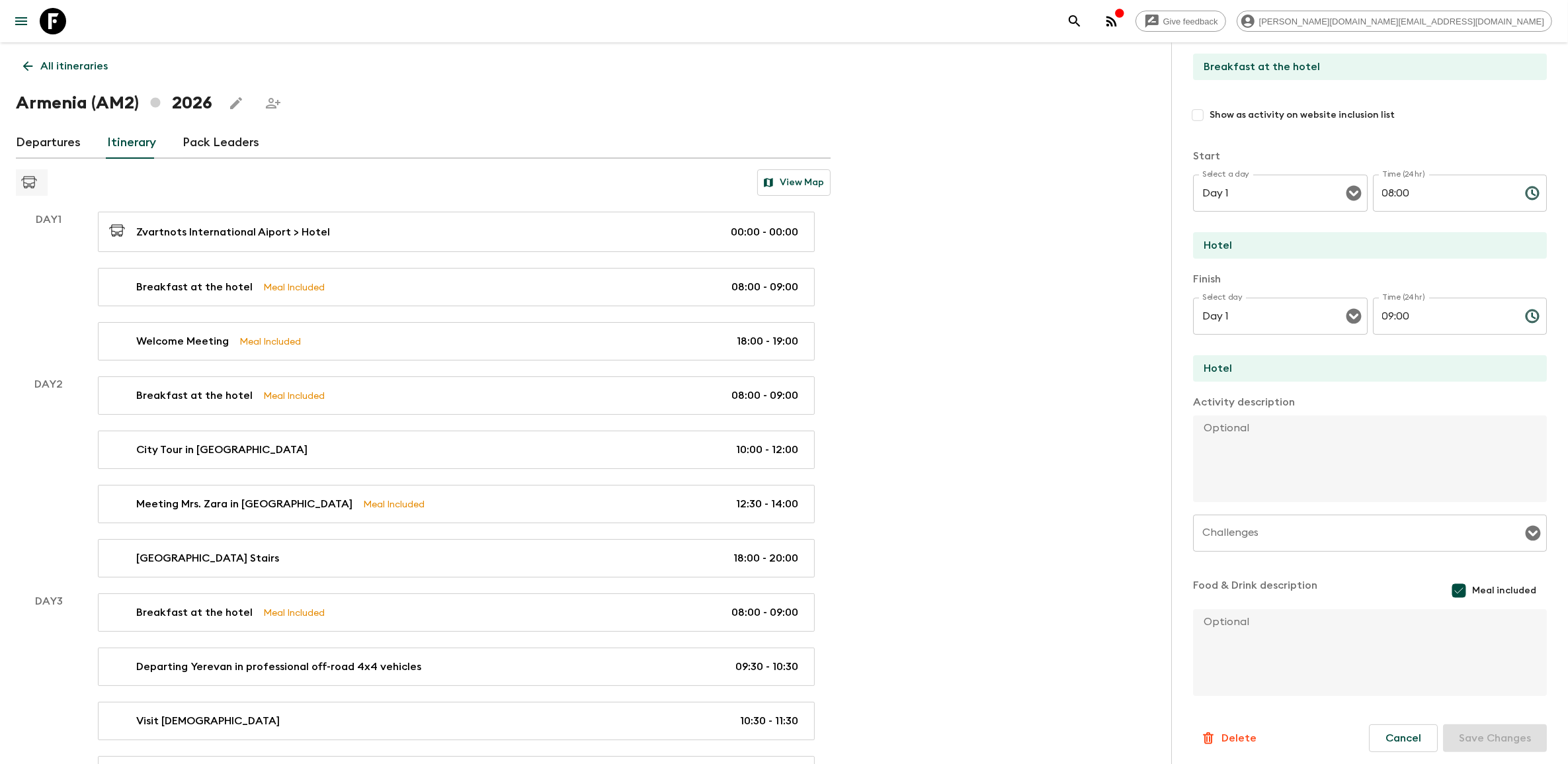
scroll to position [117, 0]
click at [1384, 733] on button "Cancel" at bounding box center [1403, 737] width 69 height 28
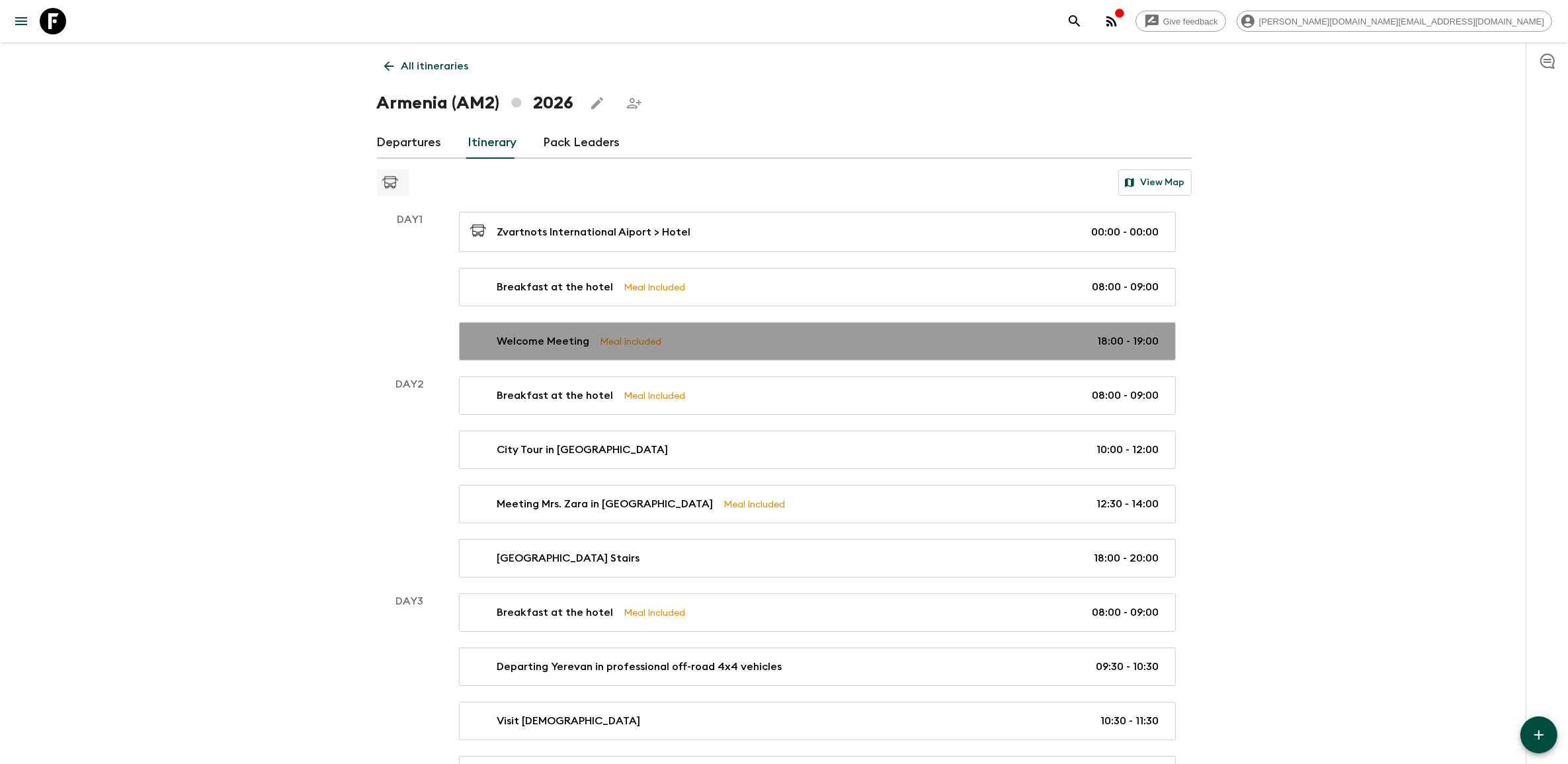
click at [686, 333] on link "Welcome Meeting Meal Included 18:00 - 19:00" at bounding box center [817, 342] width 717 height 38
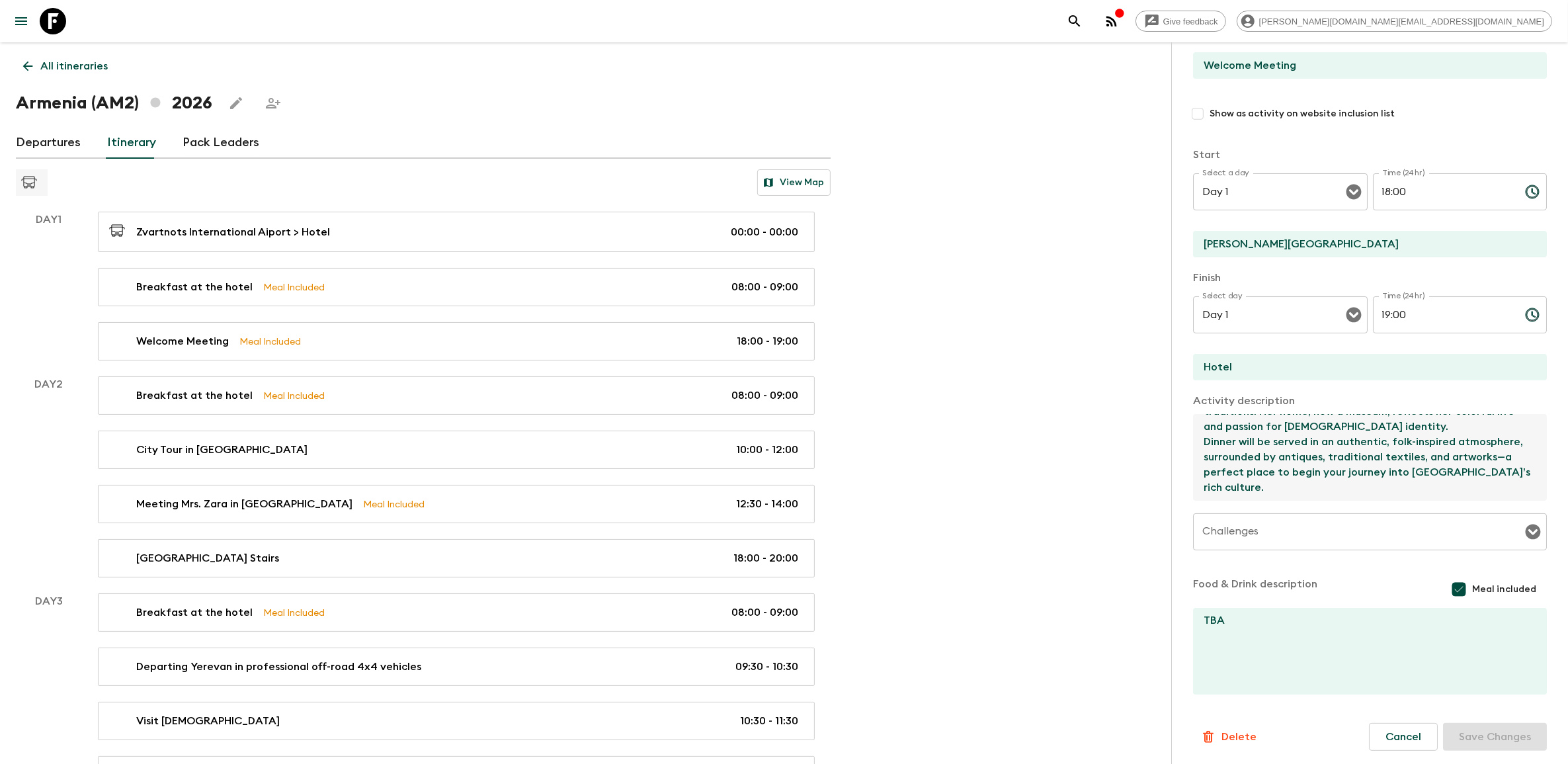
scroll to position [121, 0]
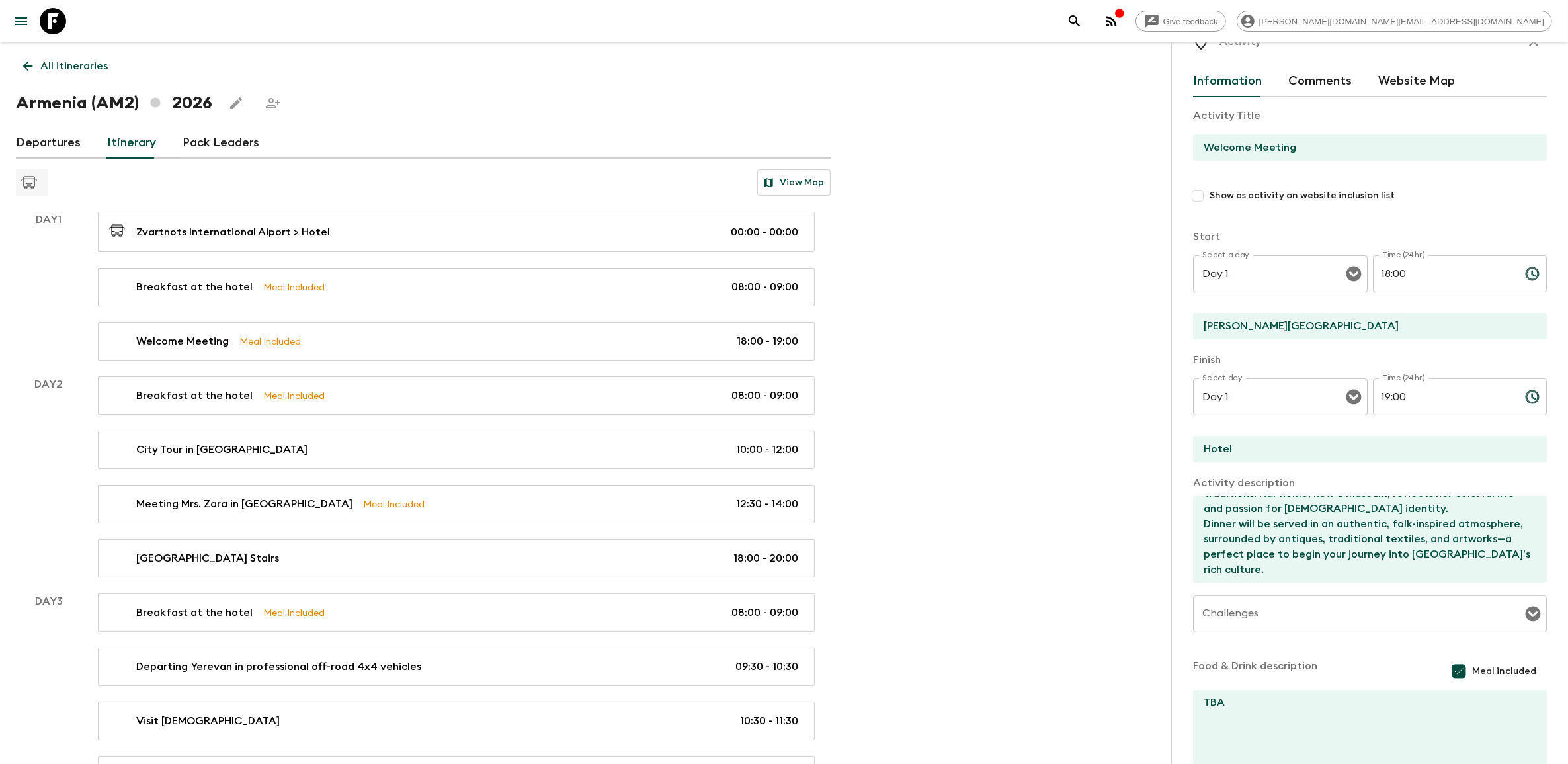
scroll to position [0, 0]
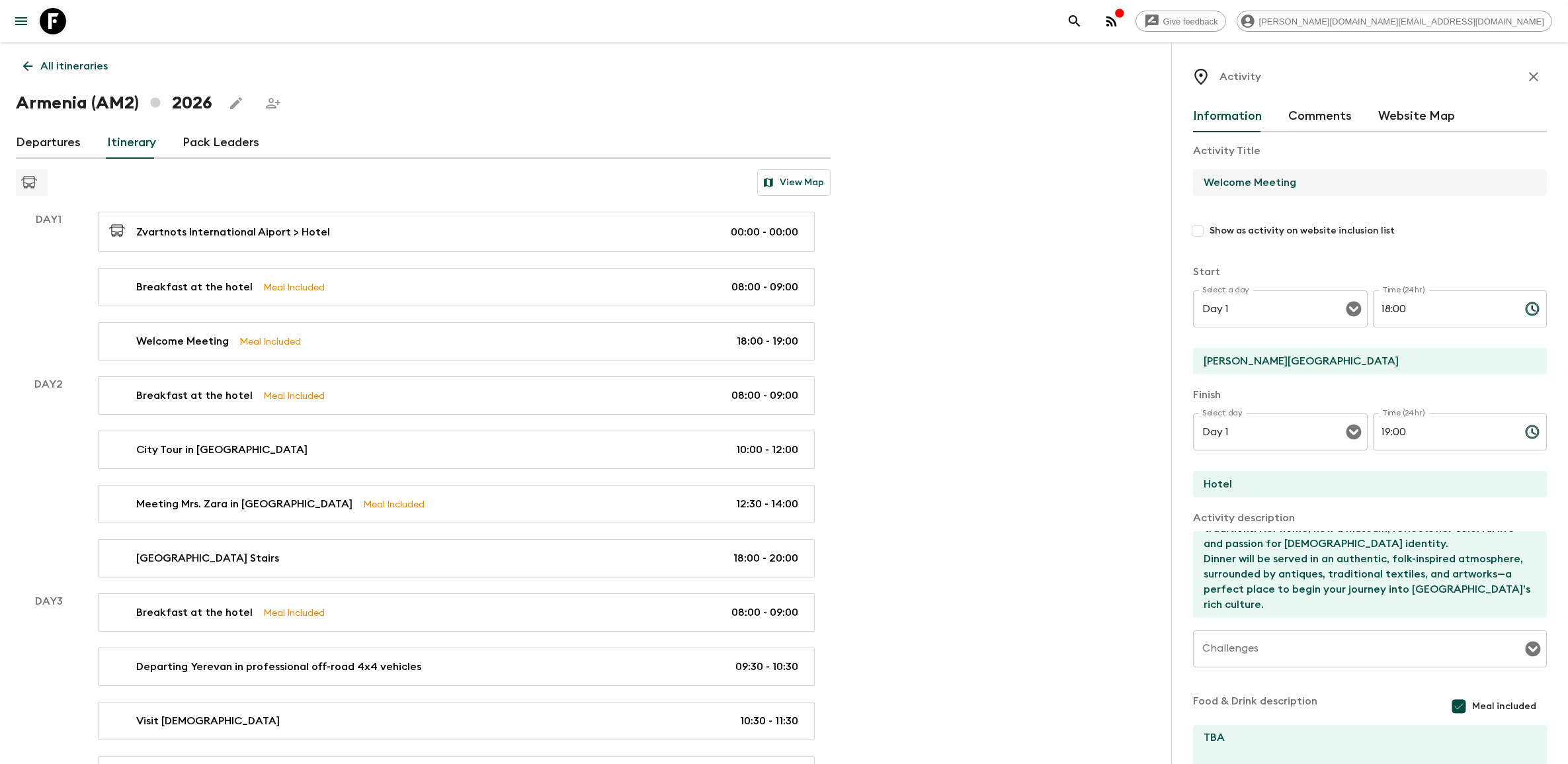
drag, startPoint x: 1315, startPoint y: 180, endPoint x: 1255, endPoint y: 183, distance: 60.1
click at [1255, 183] on input "Welcome Meeting" at bounding box center [1364, 182] width 343 height 26
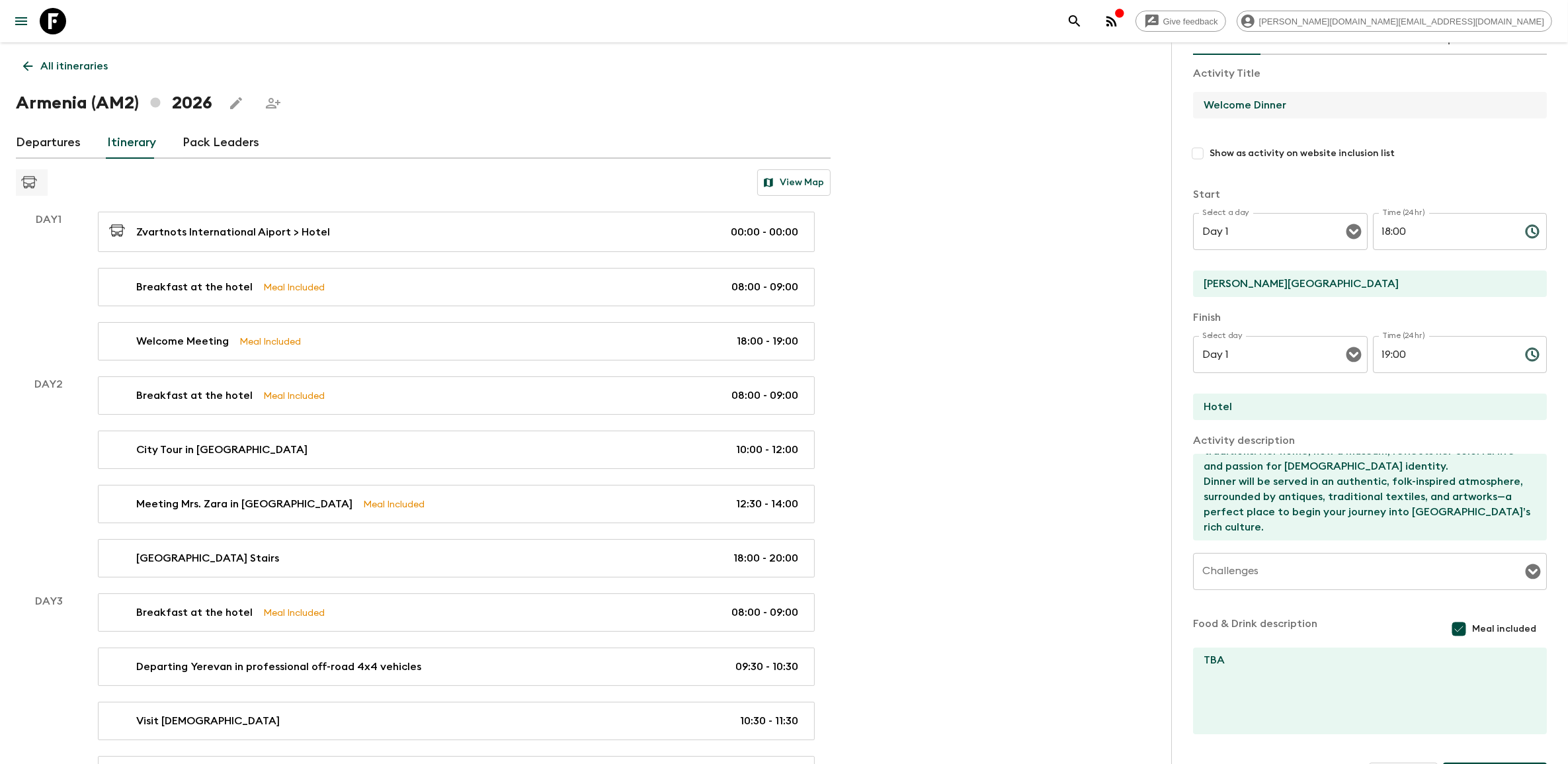
scroll to position [117, 0]
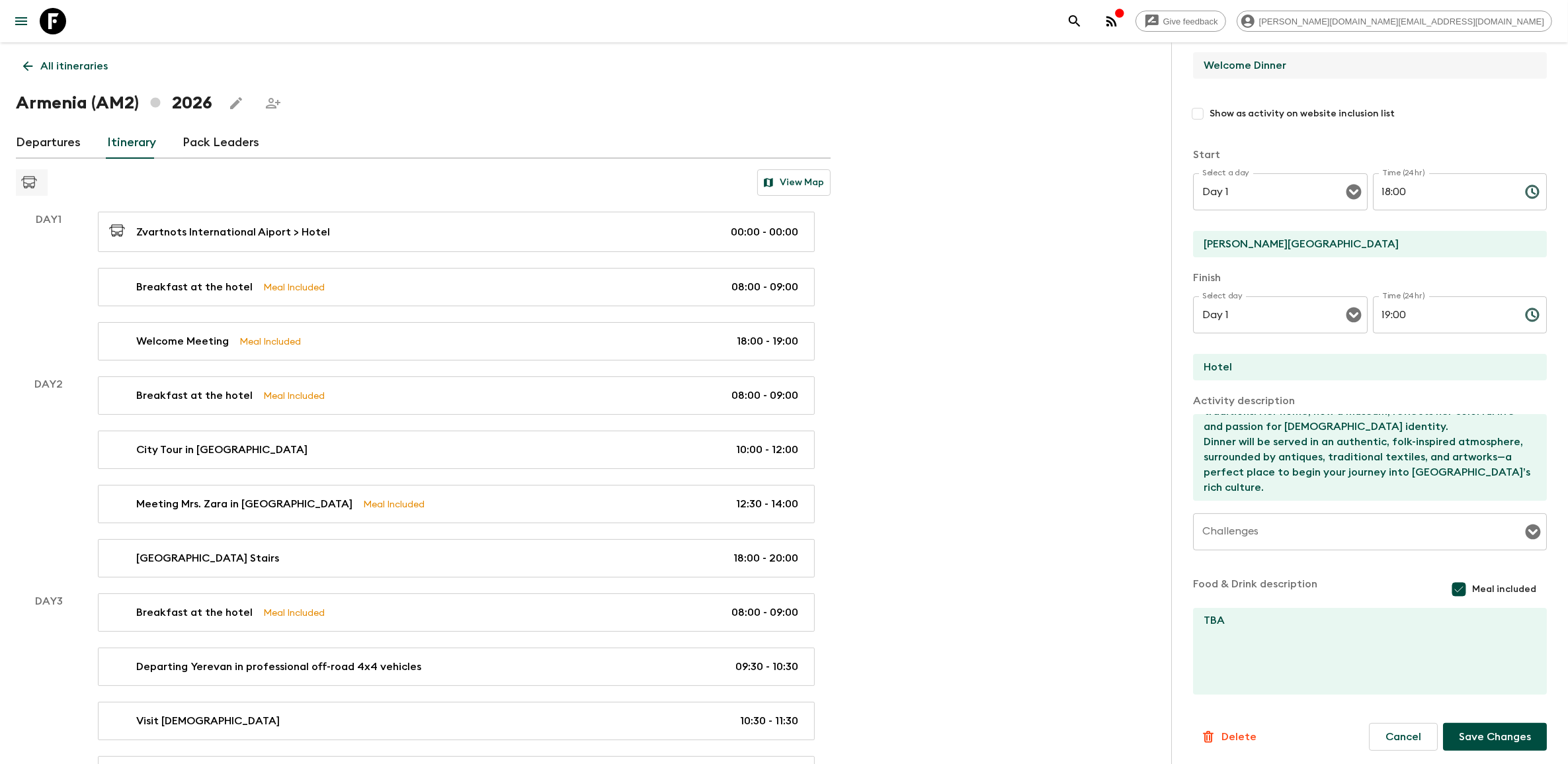
click at [1492, 728] on button "Save Changes" at bounding box center [1495, 737] width 104 height 28
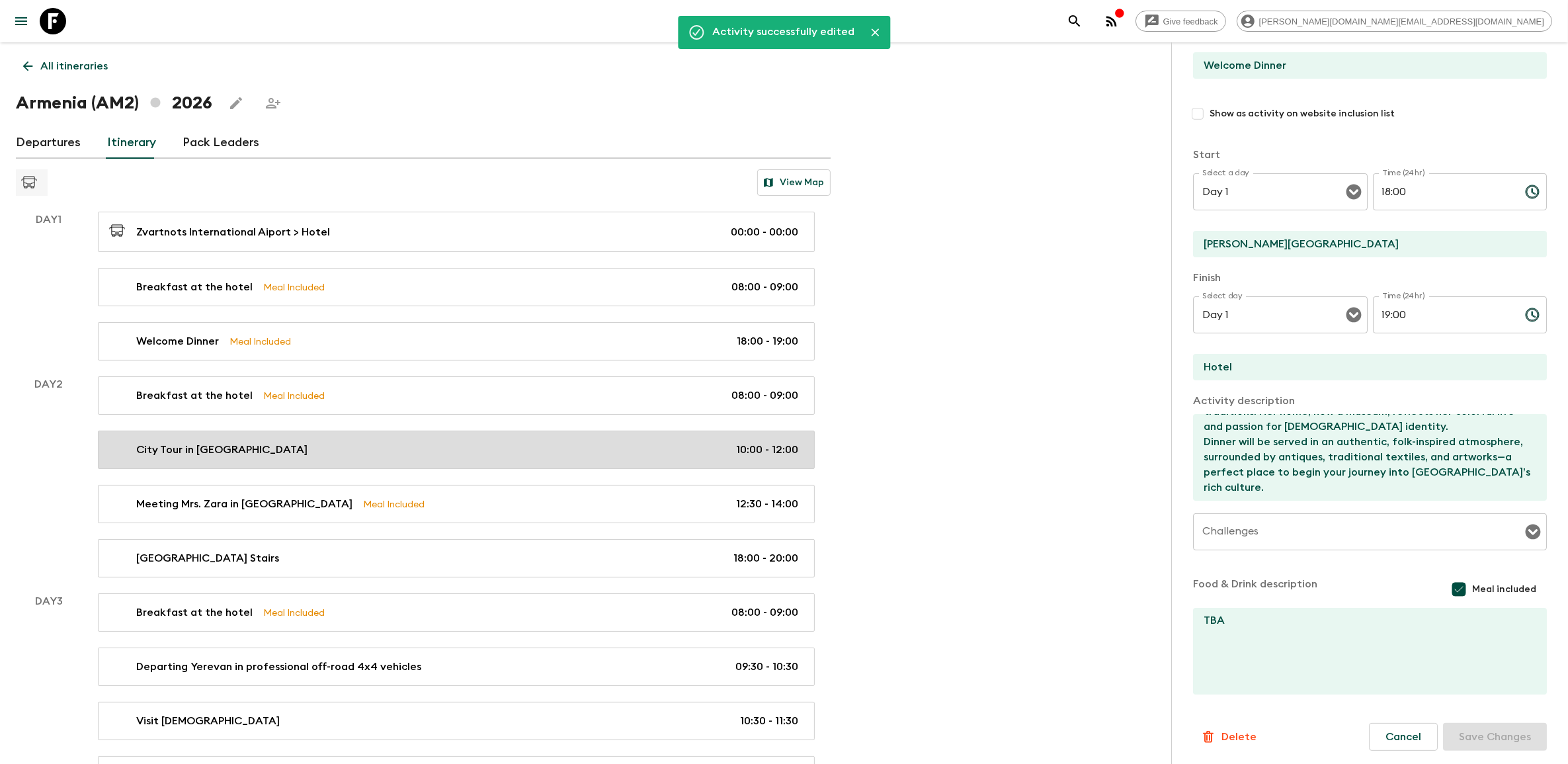
click at [430, 448] on div "City Tour in [GEOGRAPHIC_DATA] 10:00 - 12:00" at bounding box center [453, 450] width 689 height 16
type input "City Tour in [GEOGRAPHIC_DATA]"
type input "Hotel"
type input "[GEOGRAPHIC_DATA]"
type textarea "Lorem ipsumdolo si amet conse adip elitsed Doeiusm. Tempori’u laboree do mag al…"
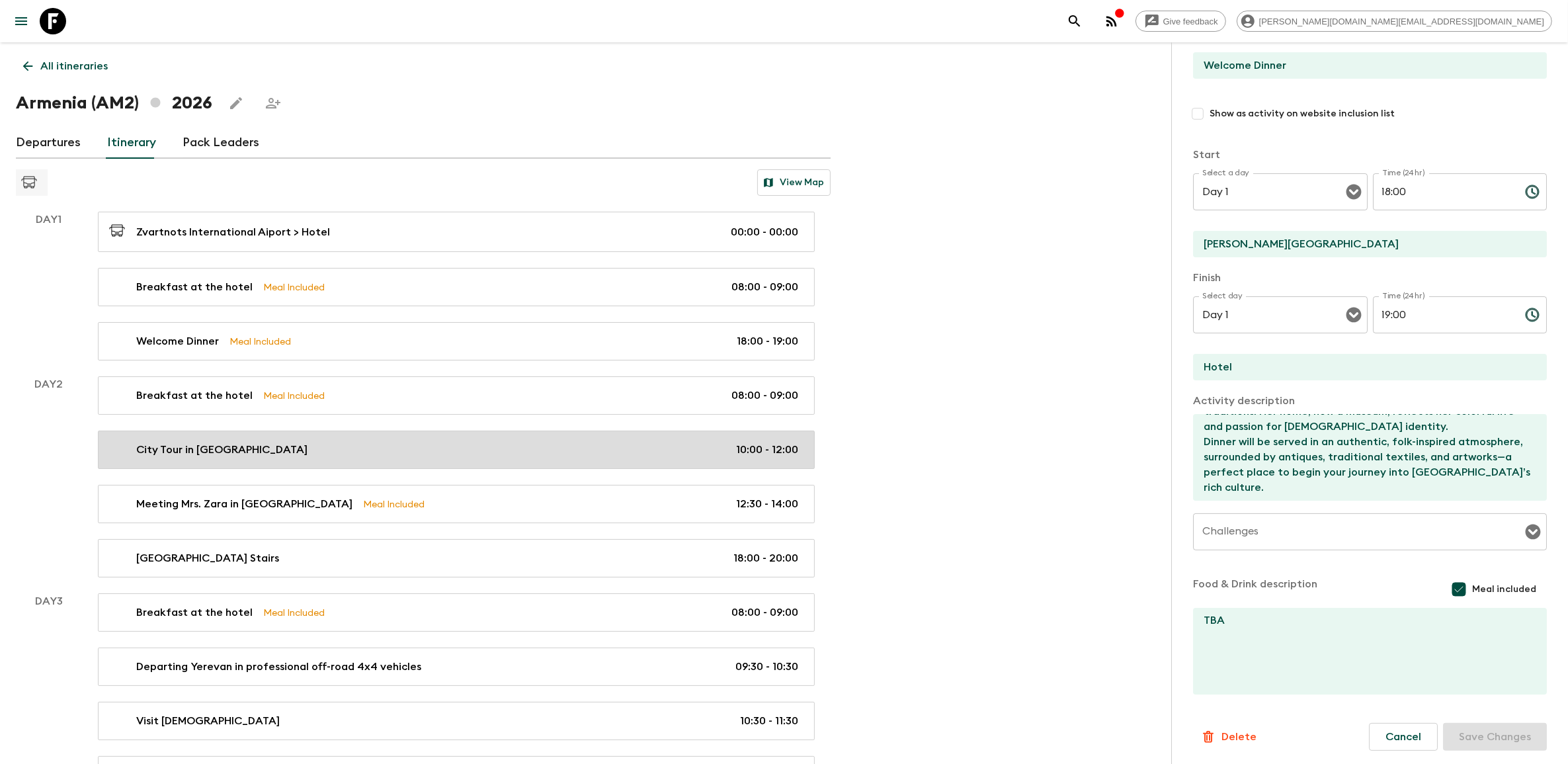
checkbox input "false"
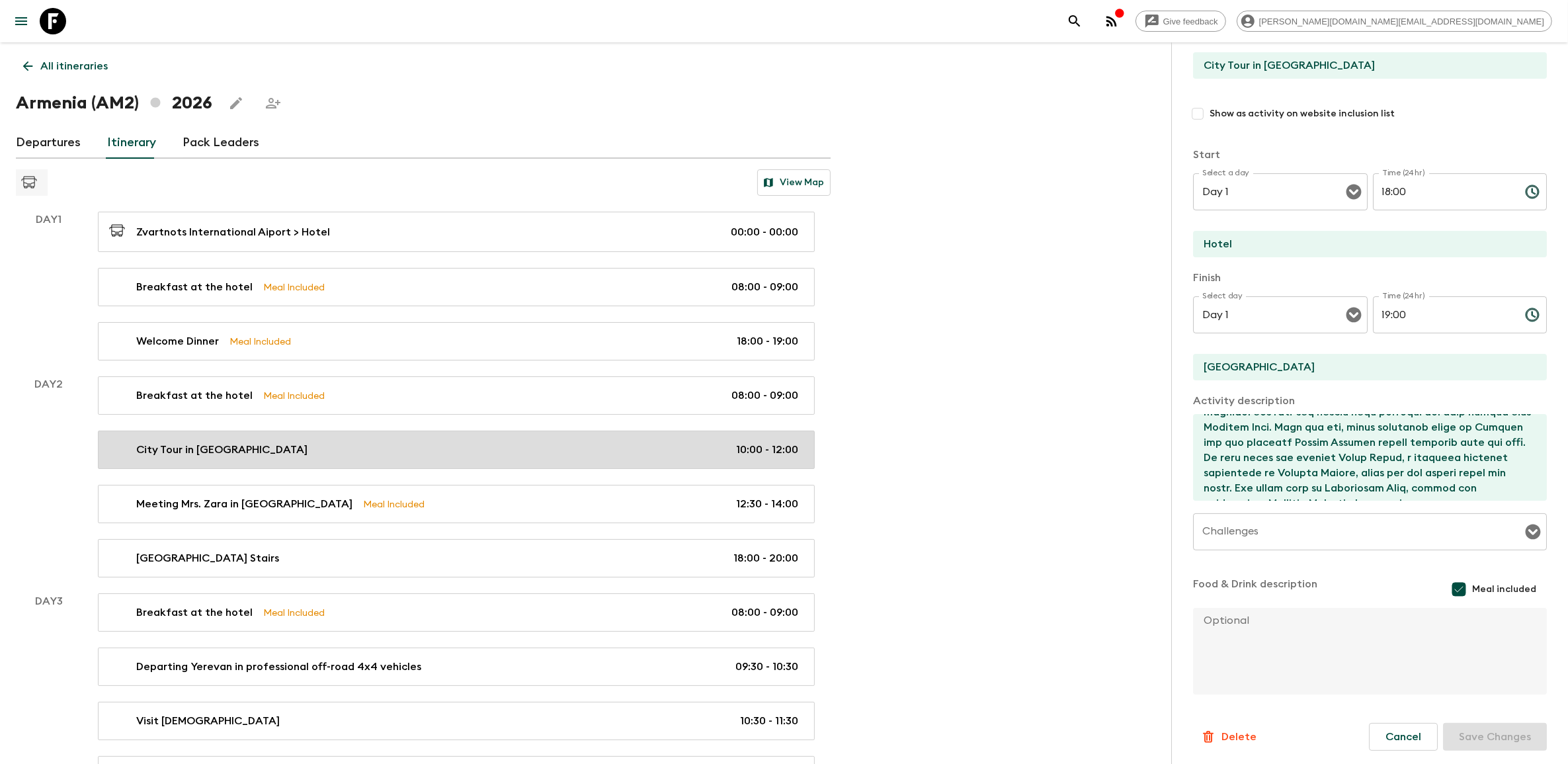
type input "Day 2"
type input "10:00"
type input "Day 2"
type input "12:00"
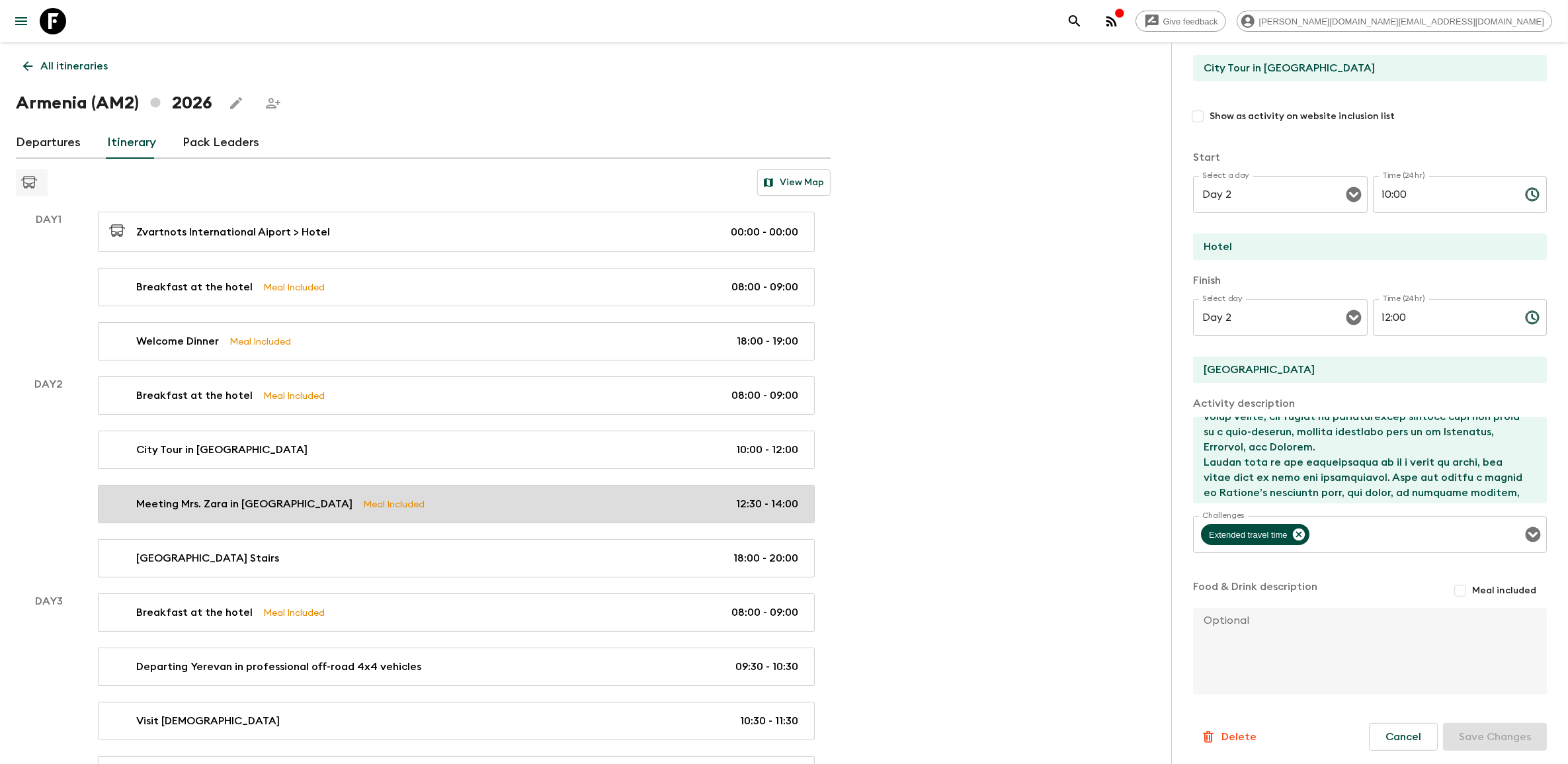
scroll to position [83, 0]
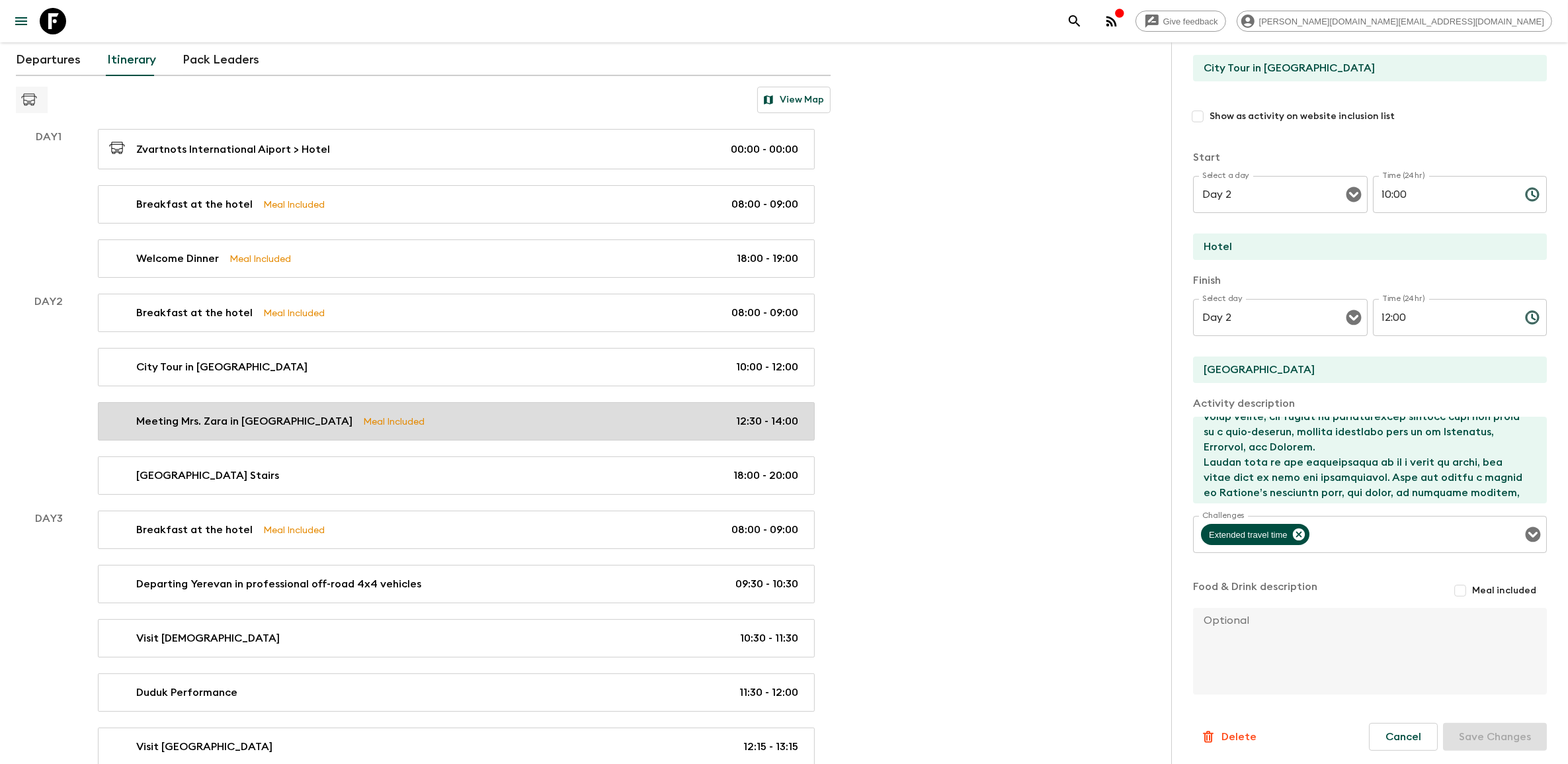
click at [440, 410] on link "Meeting Mrs. Zara in [GEOGRAPHIC_DATA] Meal Included 12:30 - 14:00" at bounding box center [456, 422] width 717 height 38
type input "Meeting Mrs. Zara in [GEOGRAPHIC_DATA]"
type input "[GEOGRAPHIC_DATA]"
type input "Yerevan"
type textarea "Then we drive to [GEOGRAPHIC_DATA], where we’re welcomed into the warm and invi…"
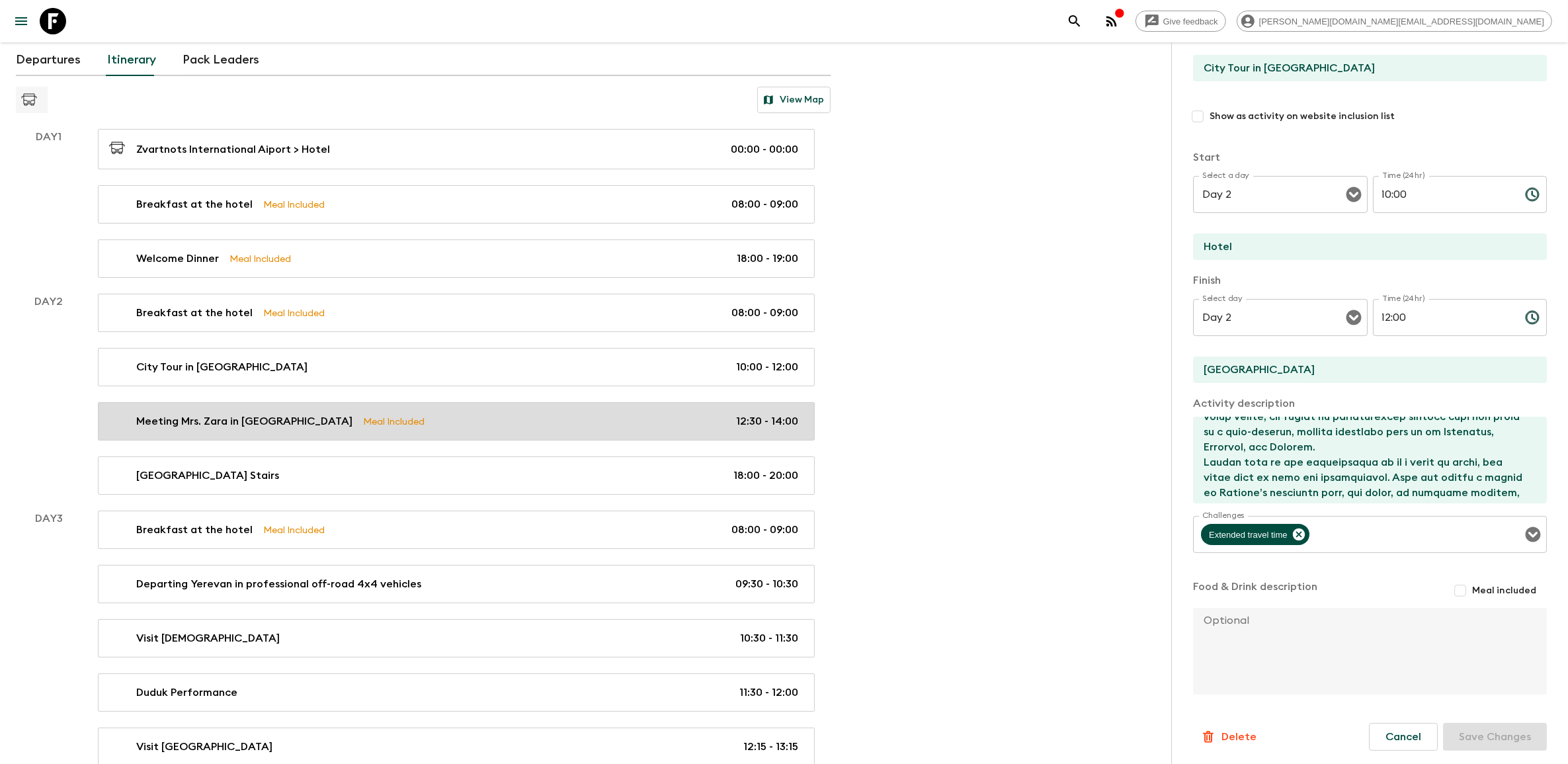
checkbox input "true"
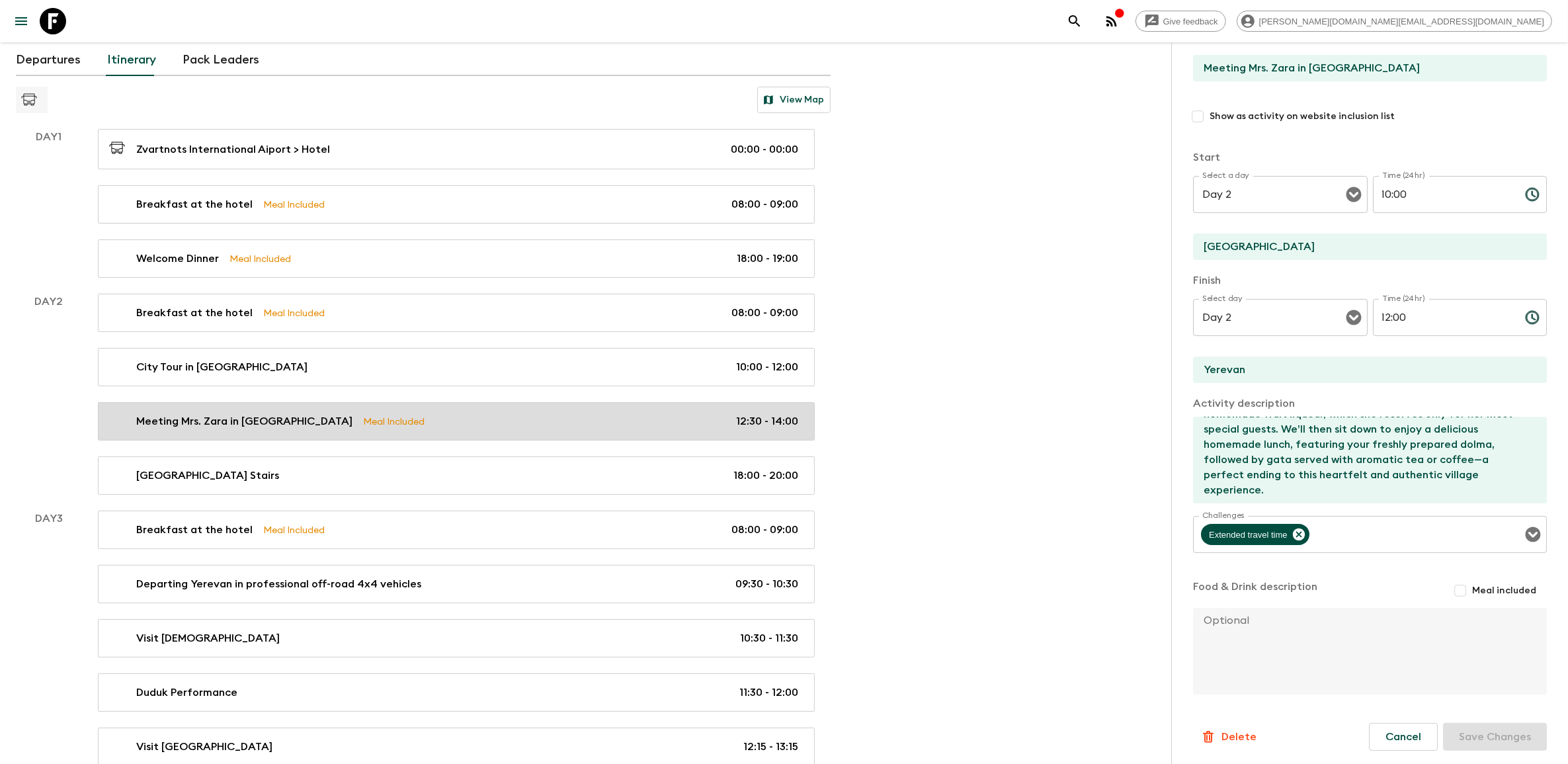
type input "12:30"
type input "14:00"
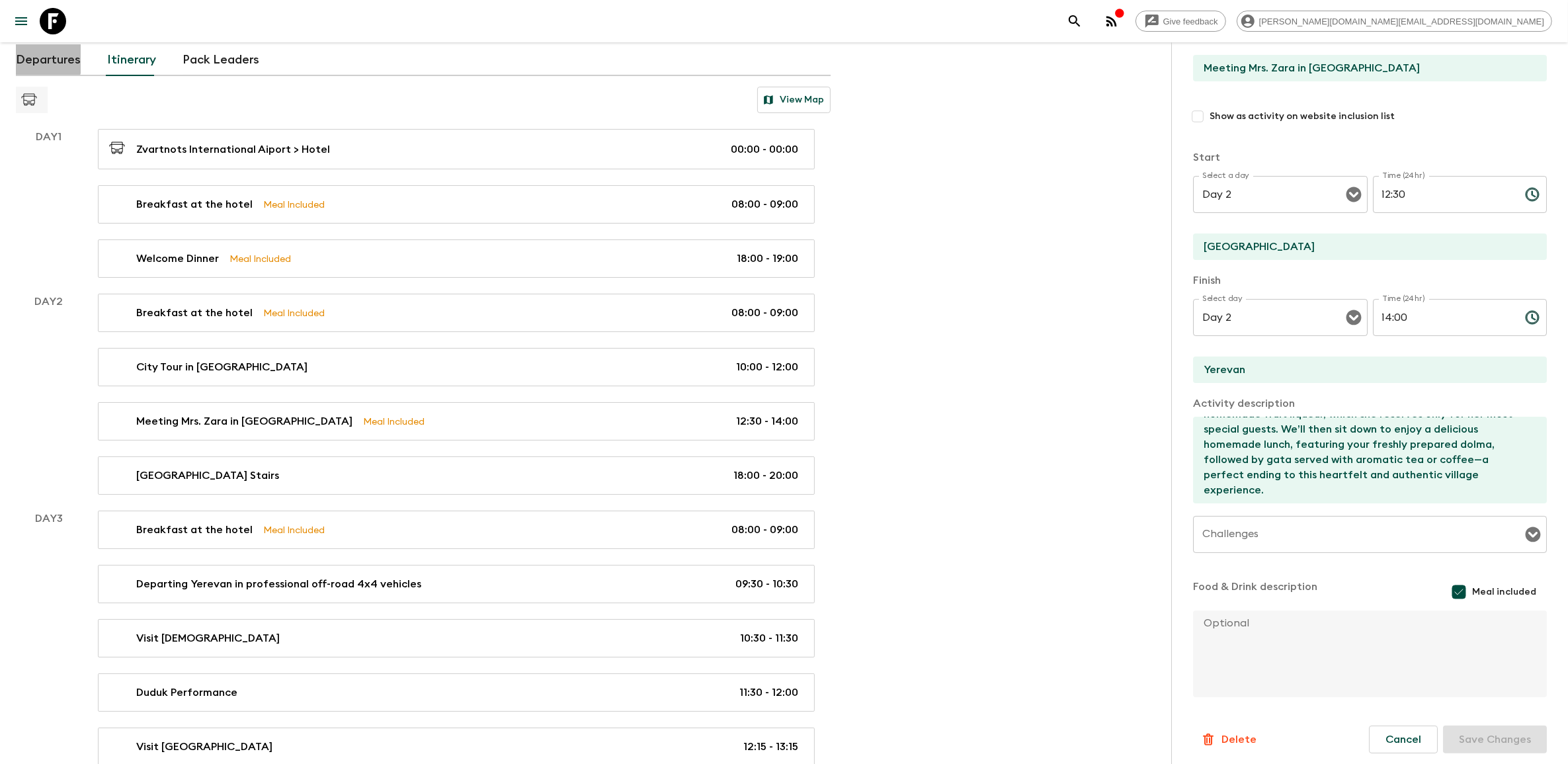
click at [38, 59] on link "Departures" at bounding box center [48, 60] width 65 height 32
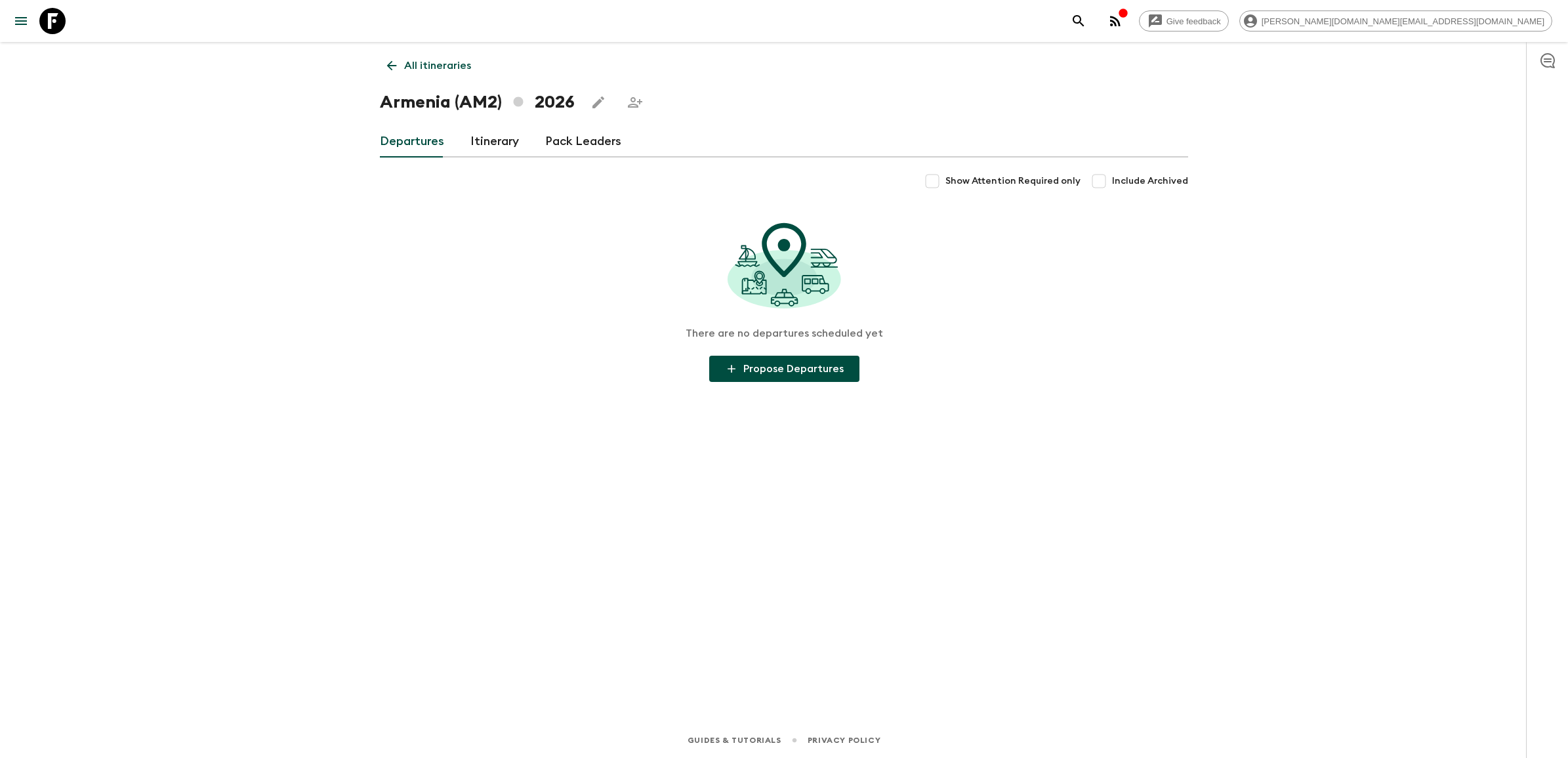
click at [61, 21] on icon at bounding box center [52, 21] width 26 height 26
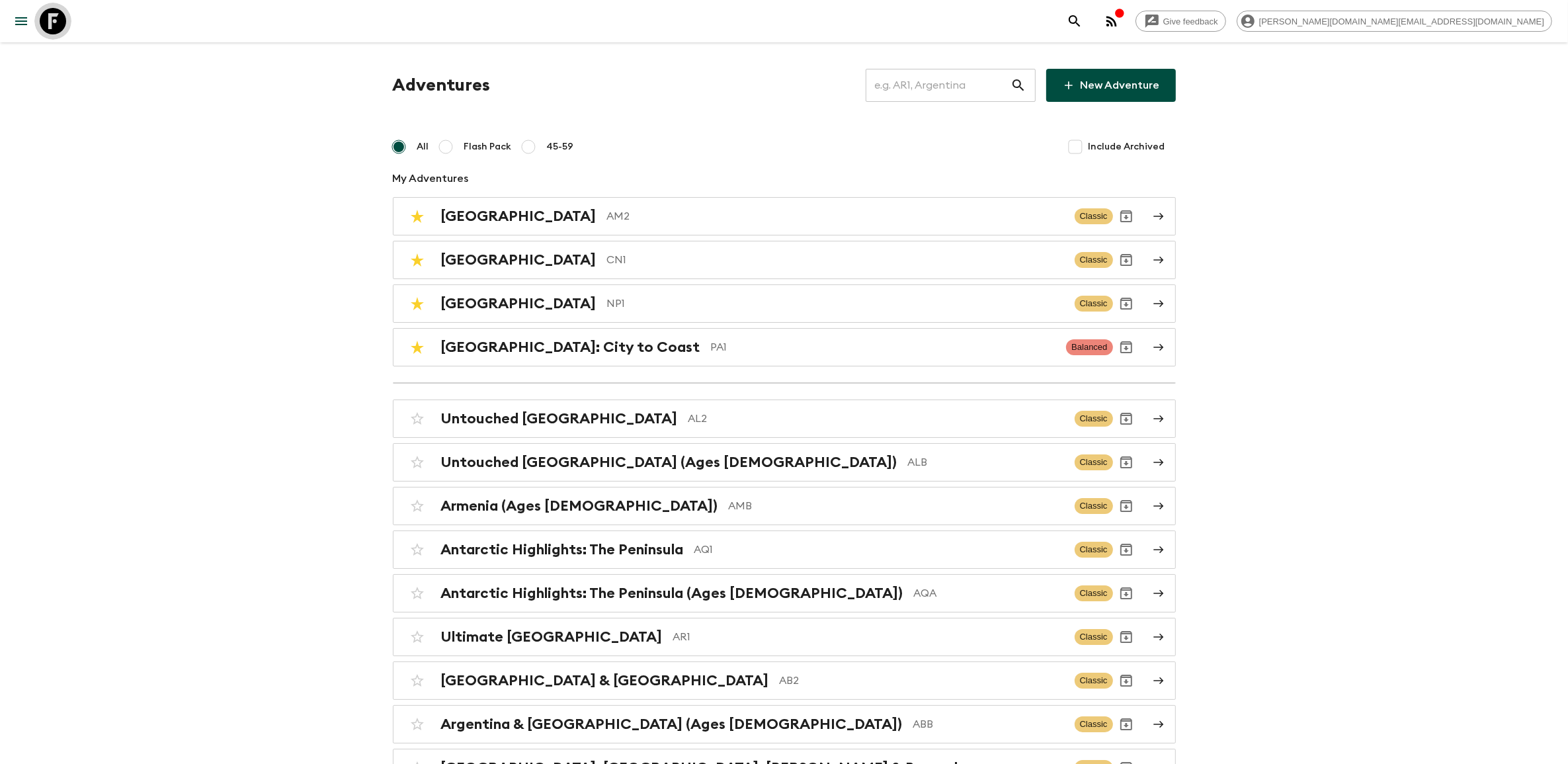
click at [55, 30] on icon at bounding box center [52, 21] width 26 height 26
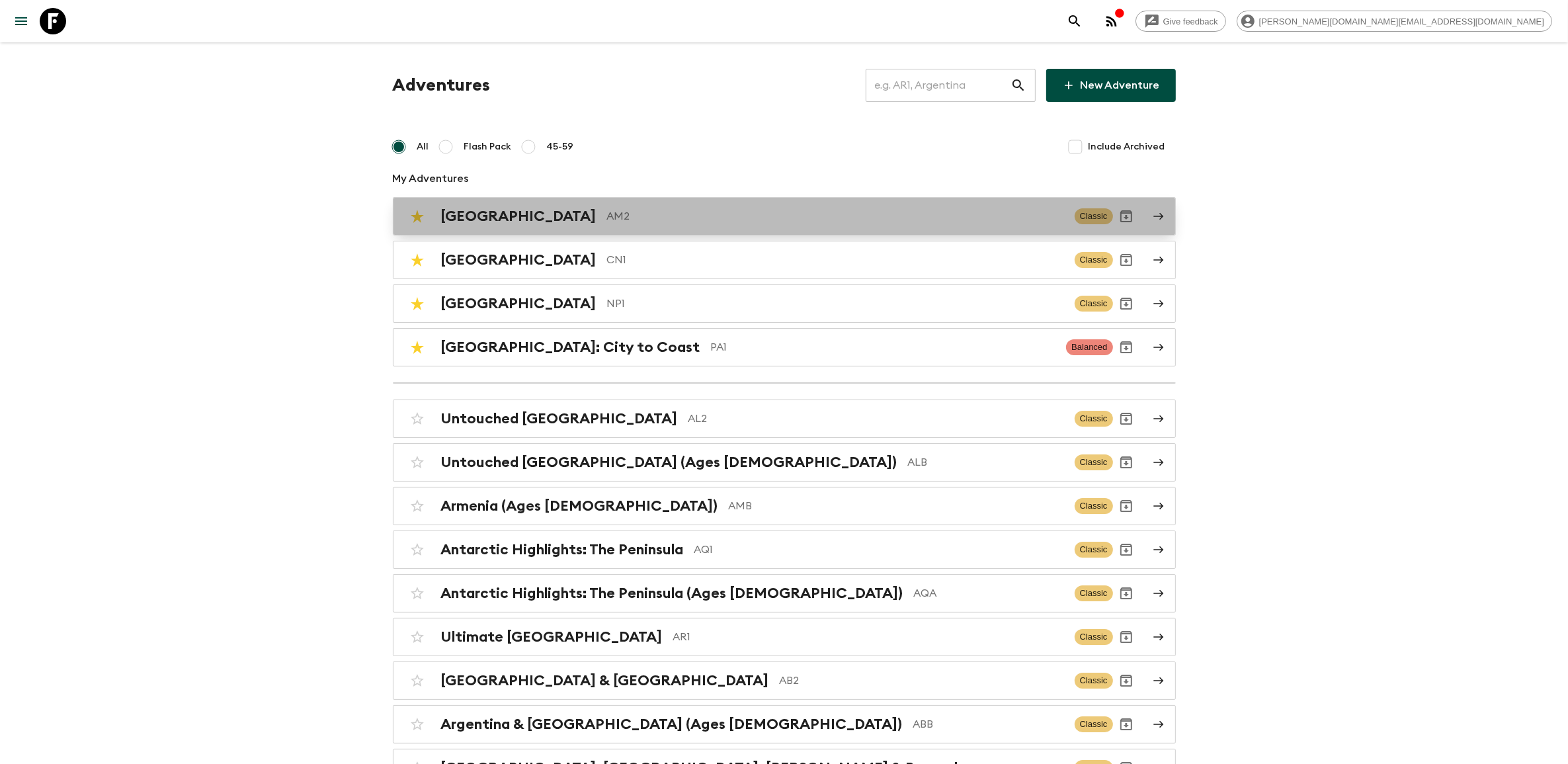
click at [607, 221] on p "AM2" at bounding box center [835, 216] width 457 height 16
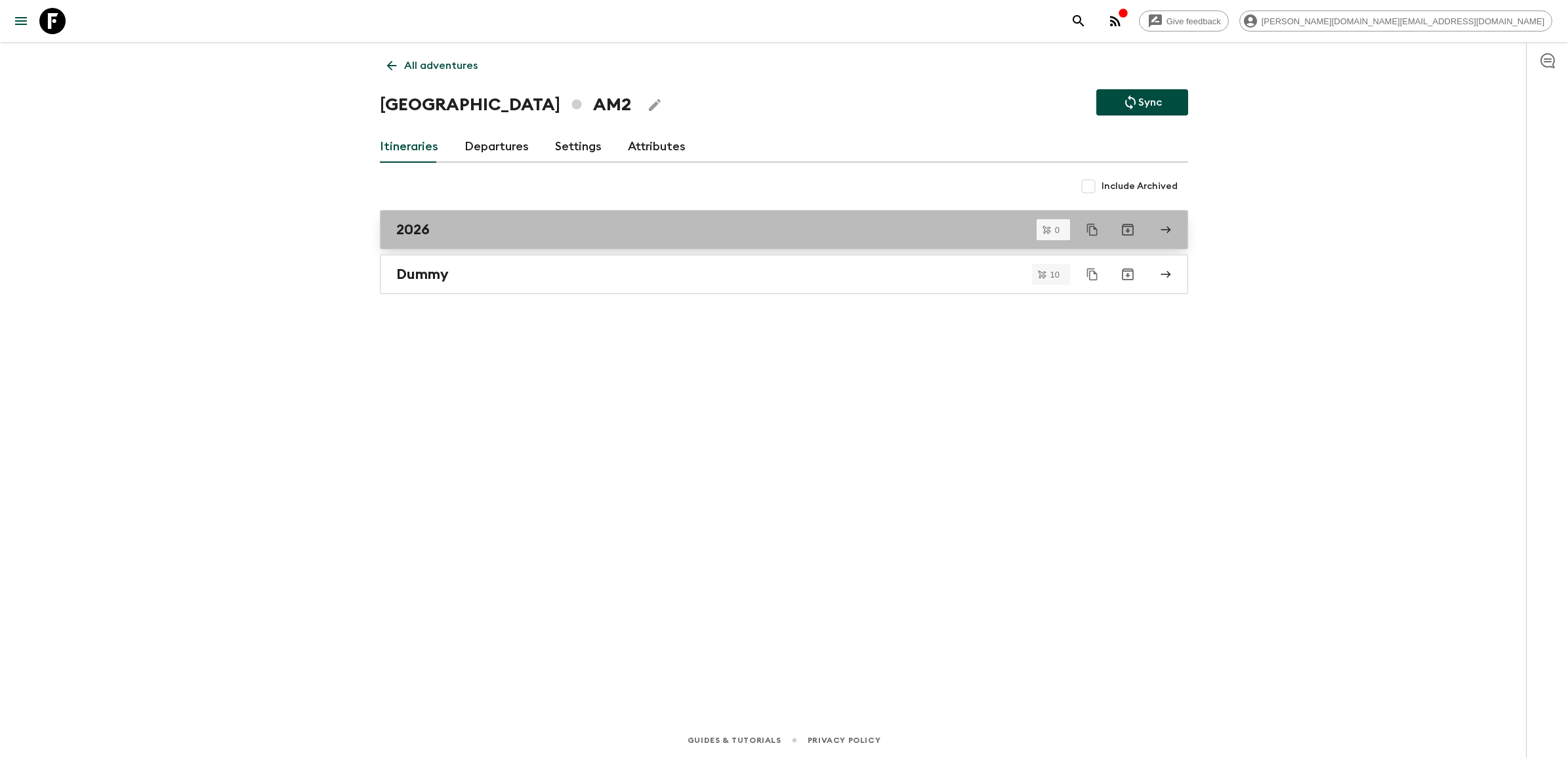
click at [487, 234] on div "2026" at bounding box center [772, 229] width 751 height 17
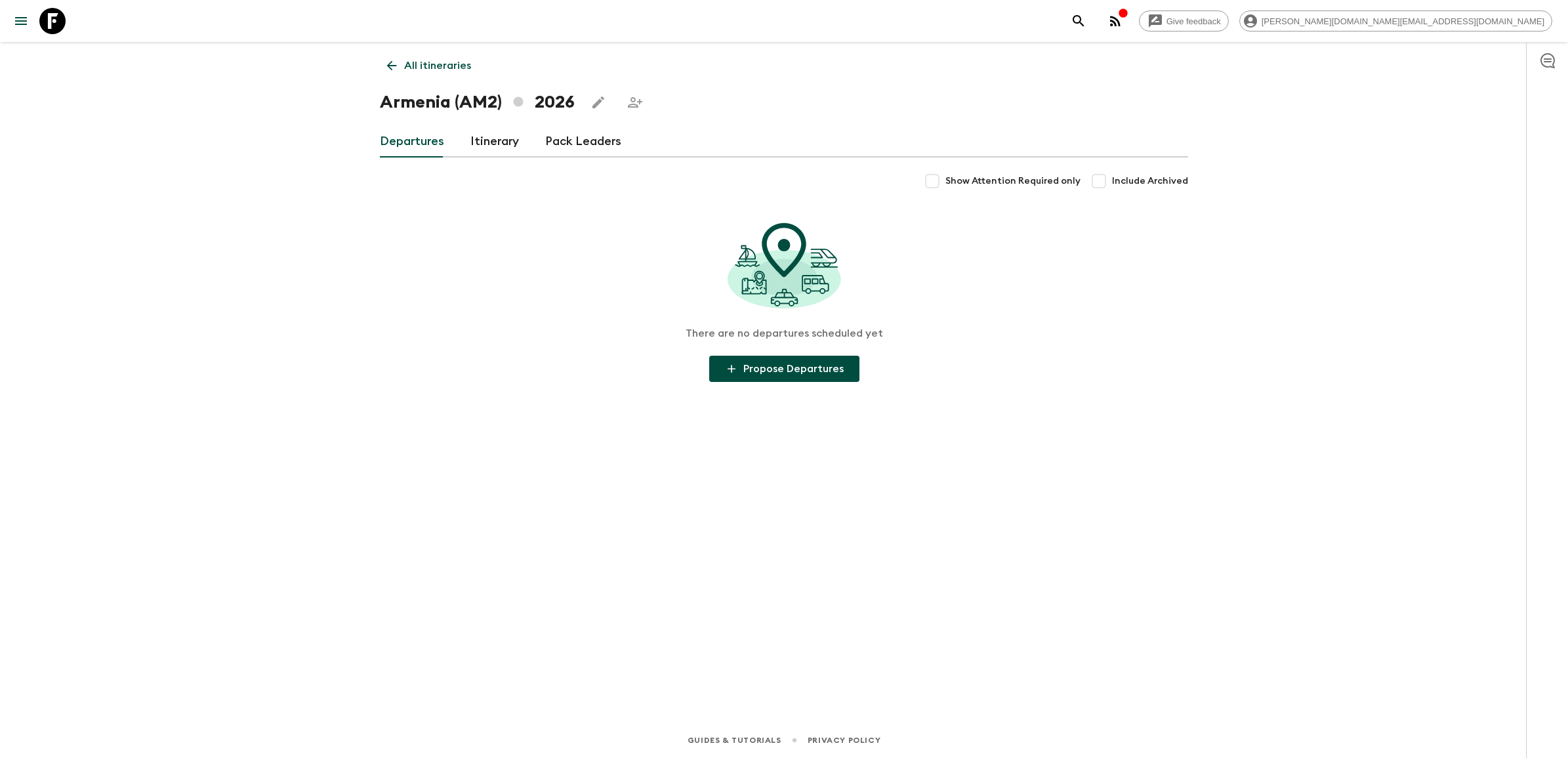
click at [502, 145] on link "Itinerary" at bounding box center [494, 142] width 49 height 32
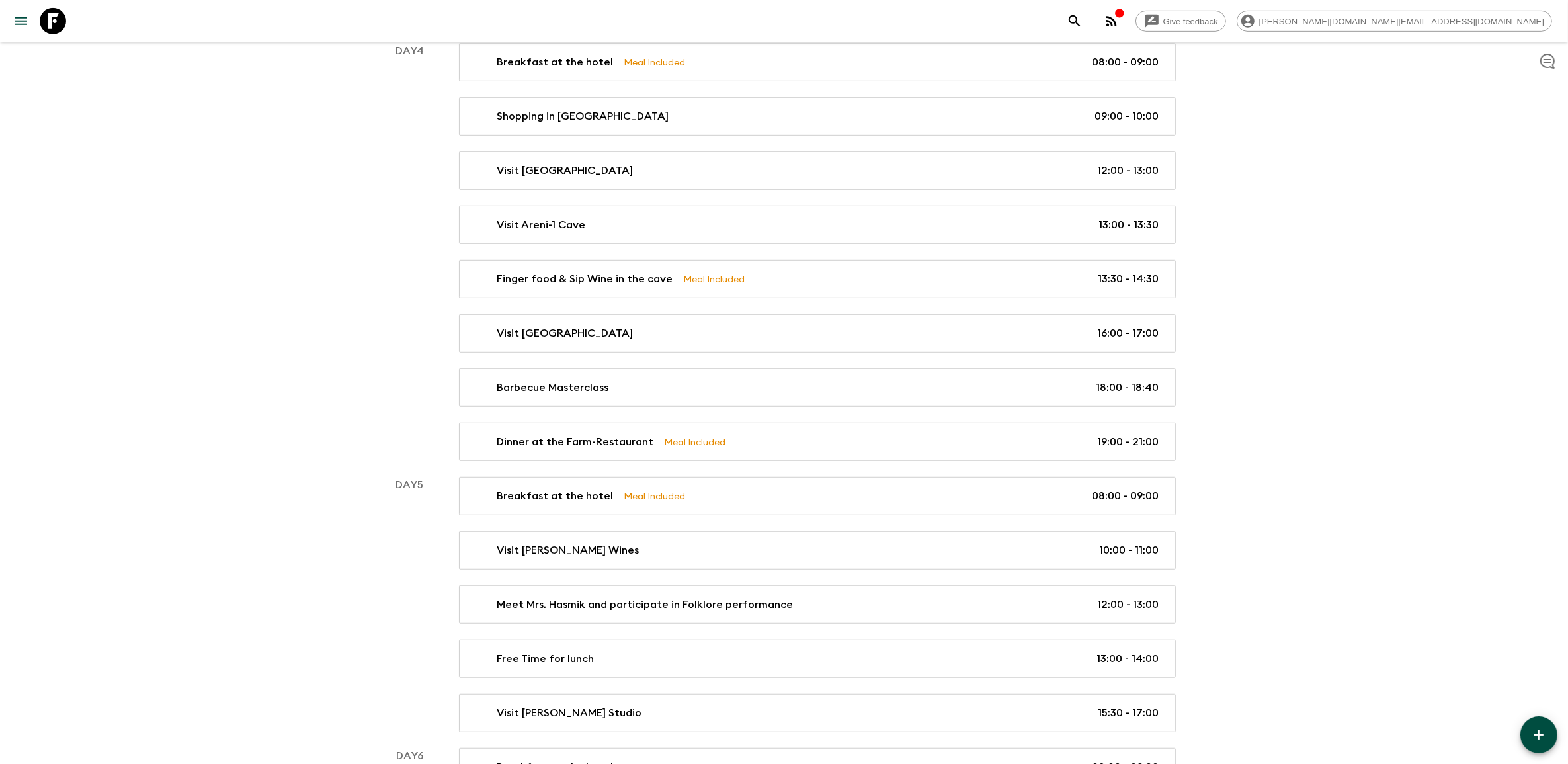
scroll to position [1033, 0]
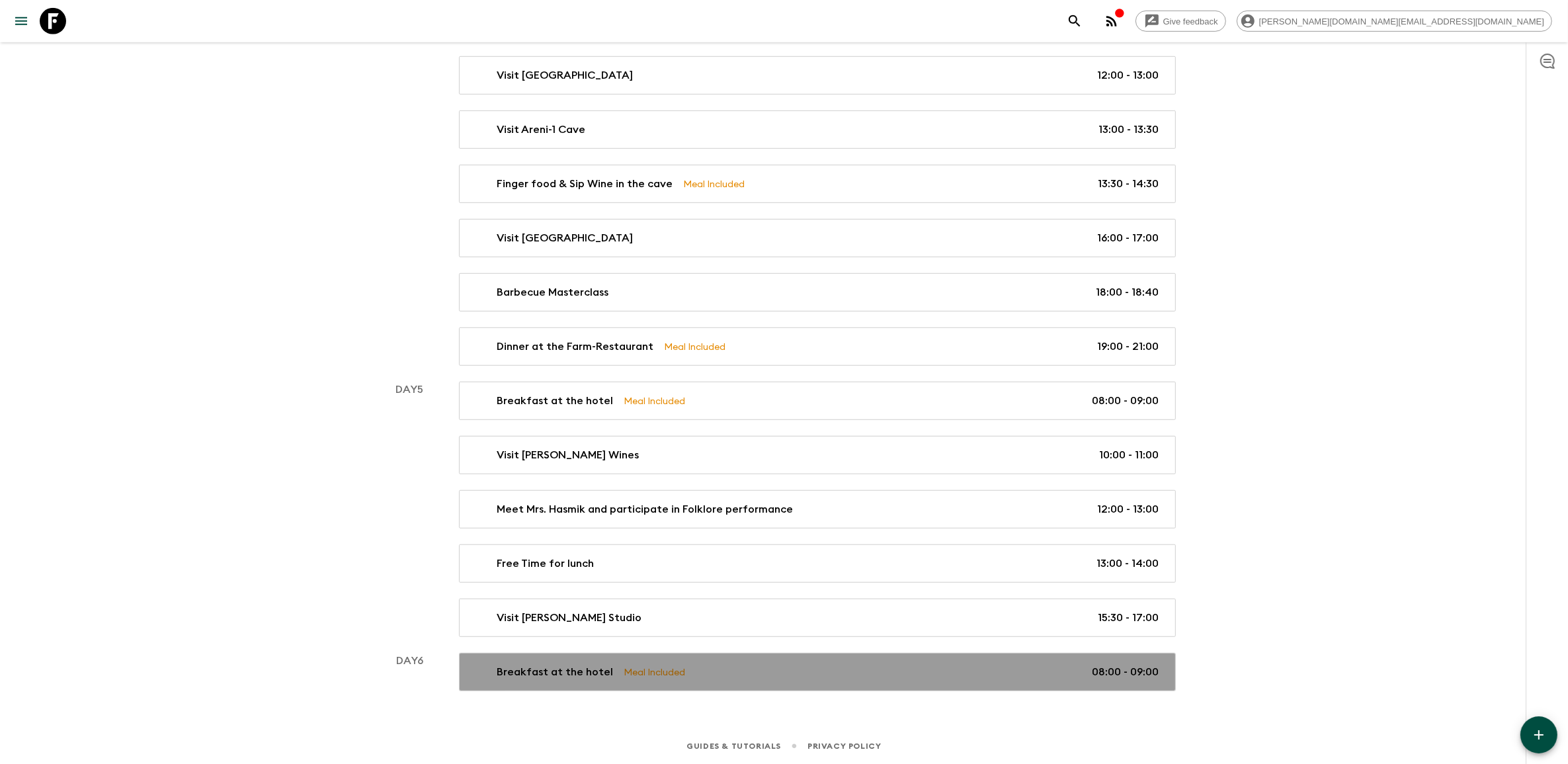
click at [825, 676] on div "Breakfast at the hotel Meal Included 08:00 - 09:00" at bounding box center [814, 672] width 689 height 16
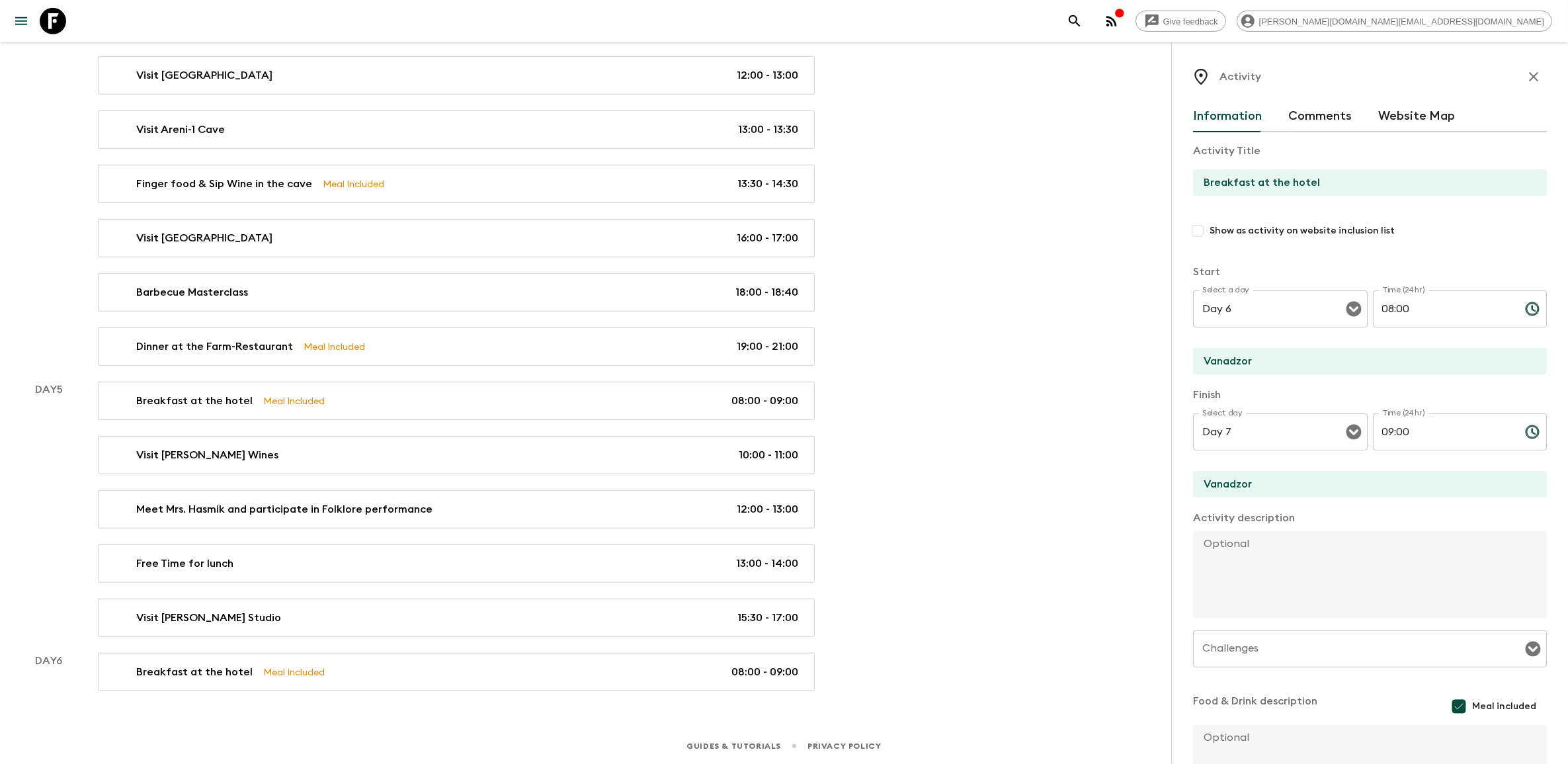
click at [1526, 81] on icon "button" at bounding box center [1534, 77] width 16 height 16
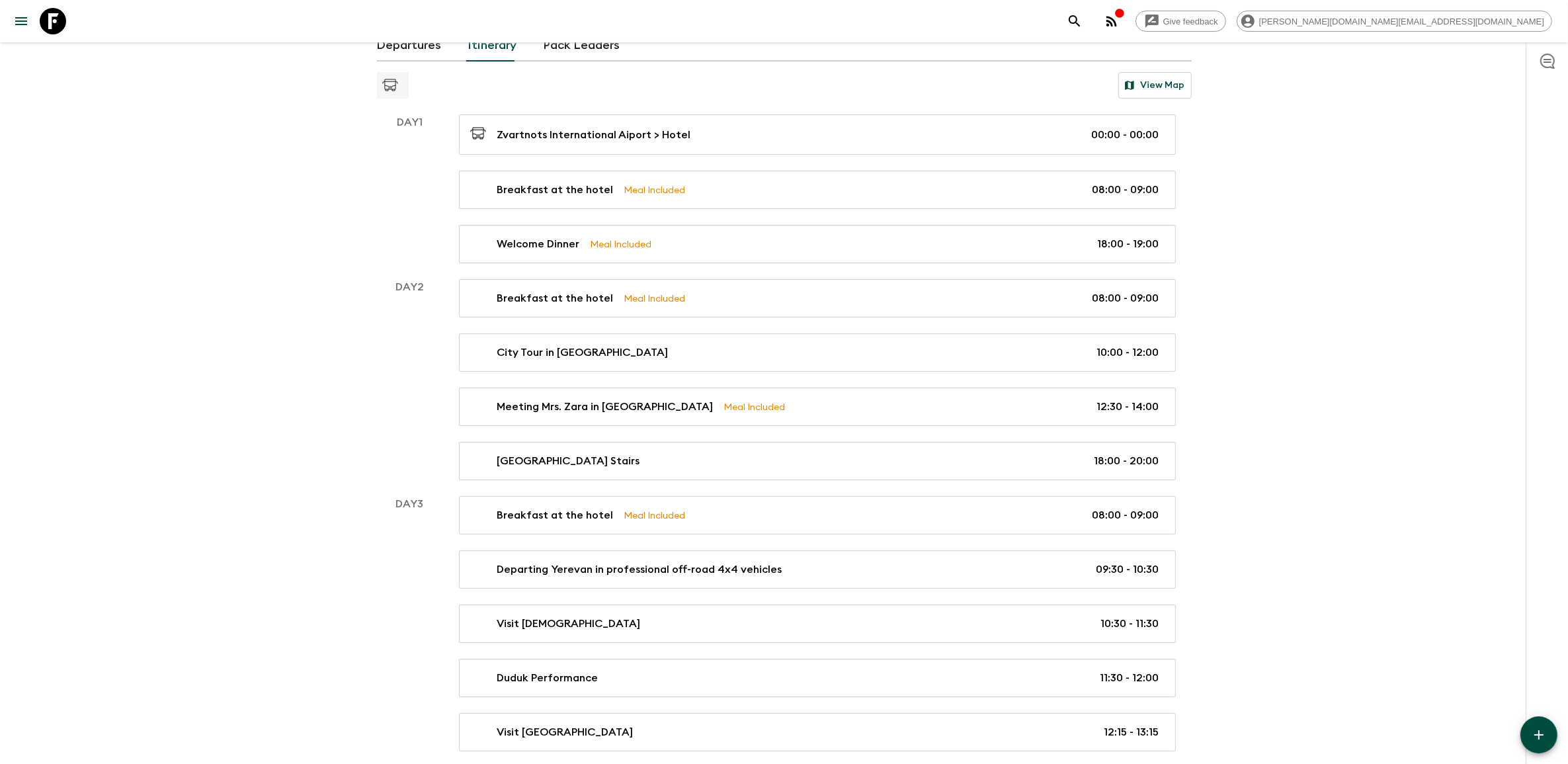
scroll to position [124, 0]
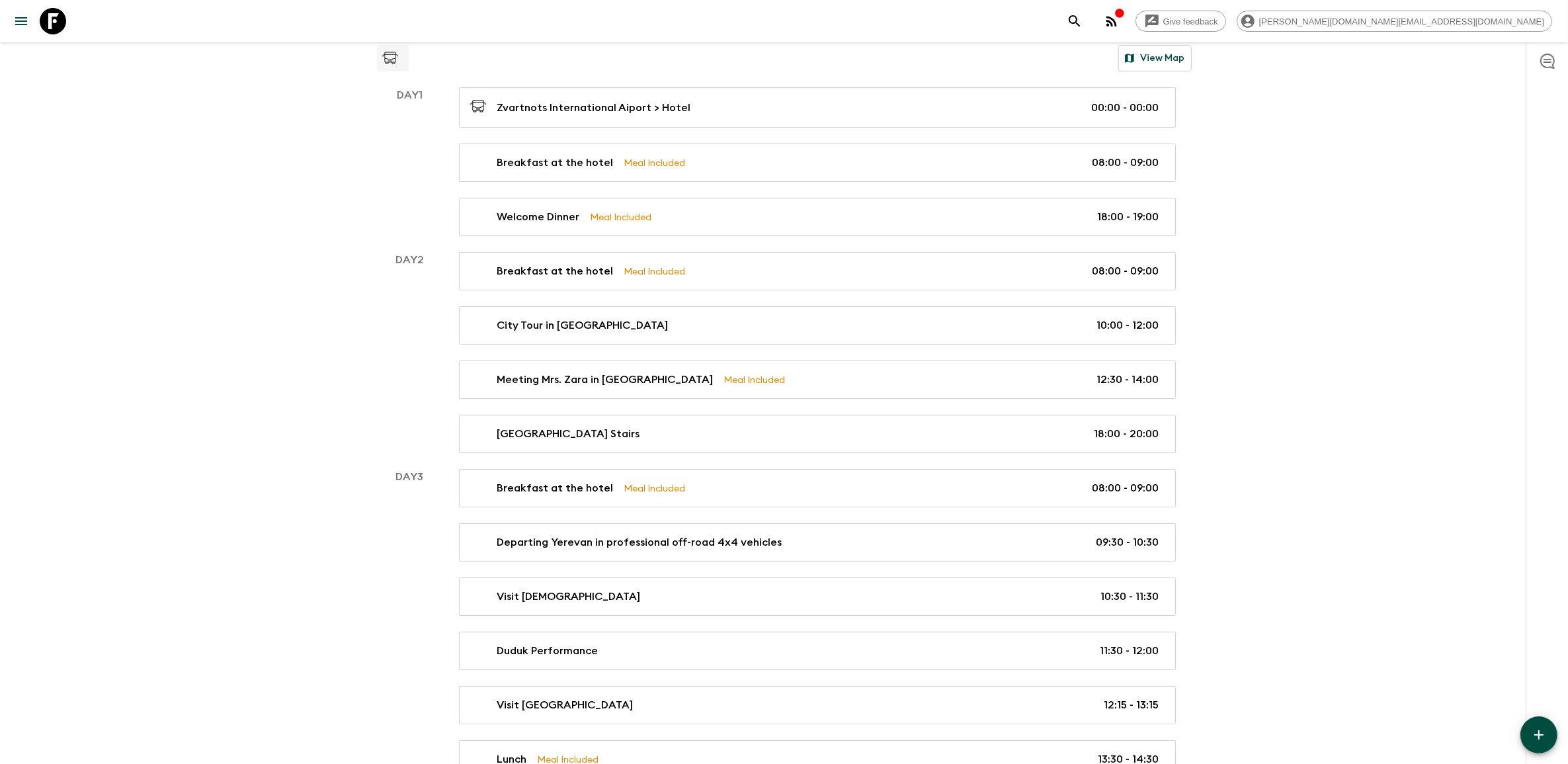
click at [897, 350] on div "Breakfast at the hotel Meal Included 08:00 - 09:00 City Tour in [GEOGRAPHIC_DAT…" at bounding box center [818, 352] width 749 height 201
click at [1533, 730] on icon "button" at bounding box center [1539, 735] width 16 height 16
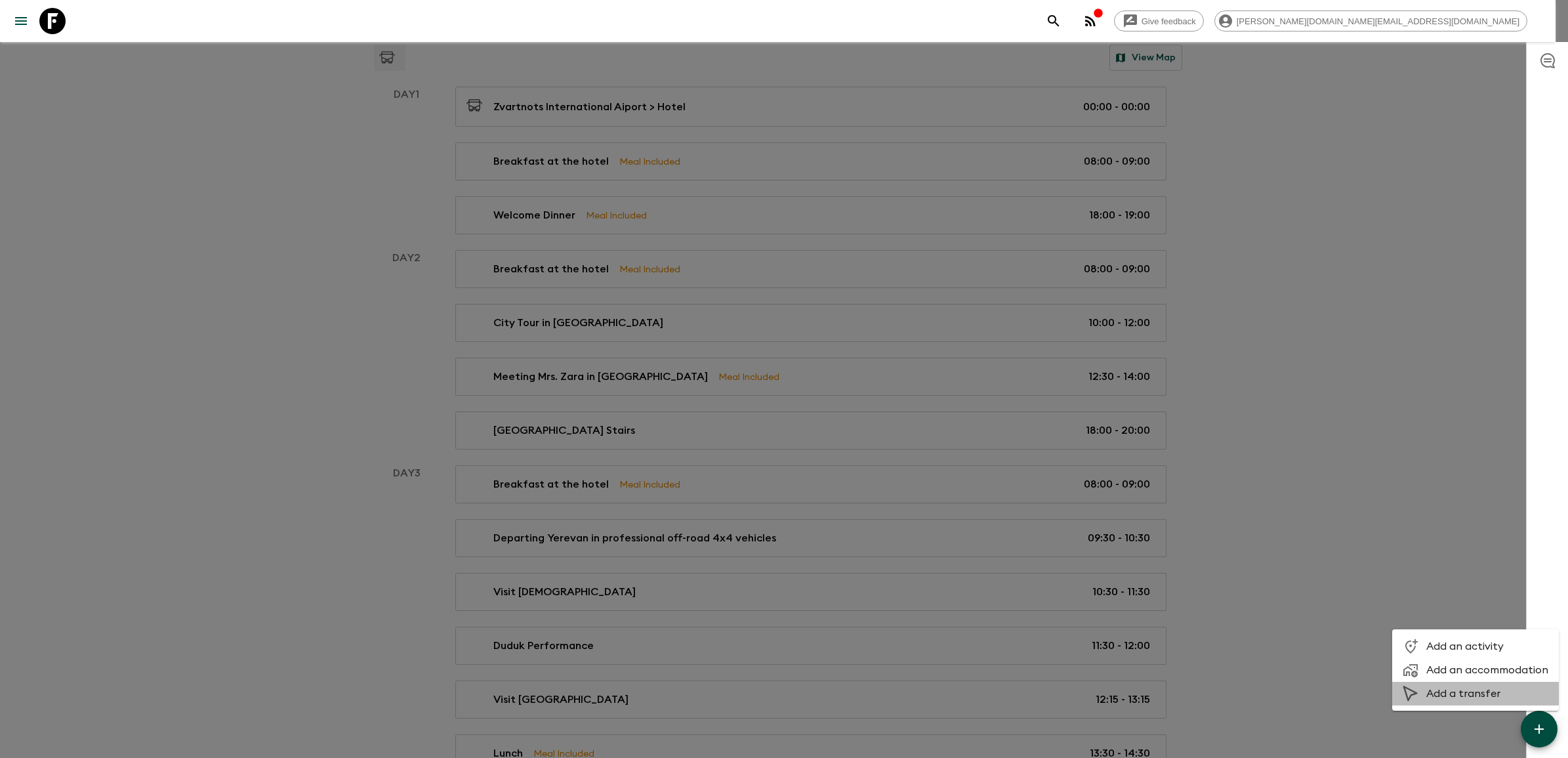
click at [1474, 689] on span "Add a transfer" at bounding box center [1487, 694] width 122 height 13
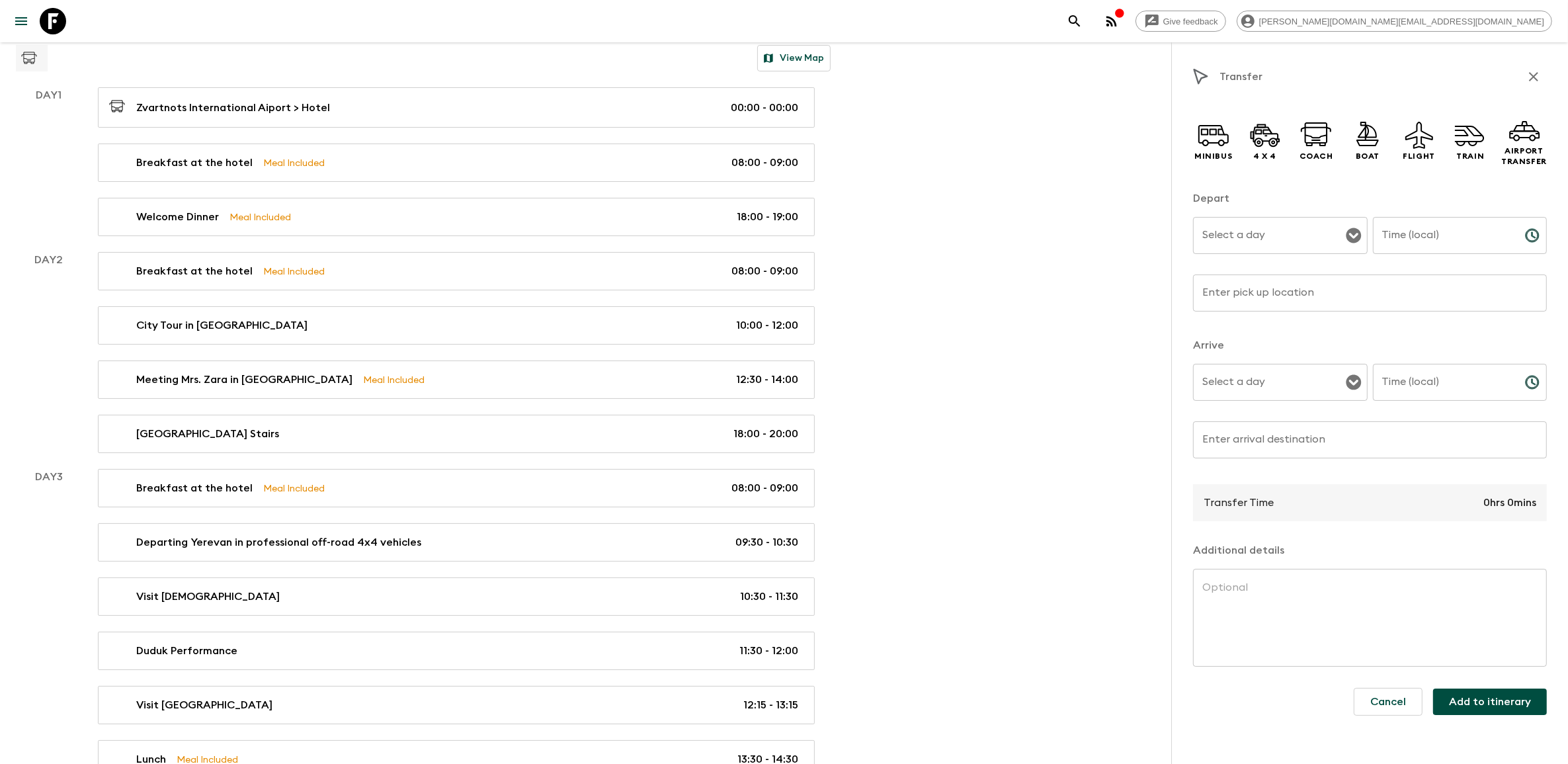
click at [1307, 233] on input "Select a day" at bounding box center [1270, 235] width 143 height 25
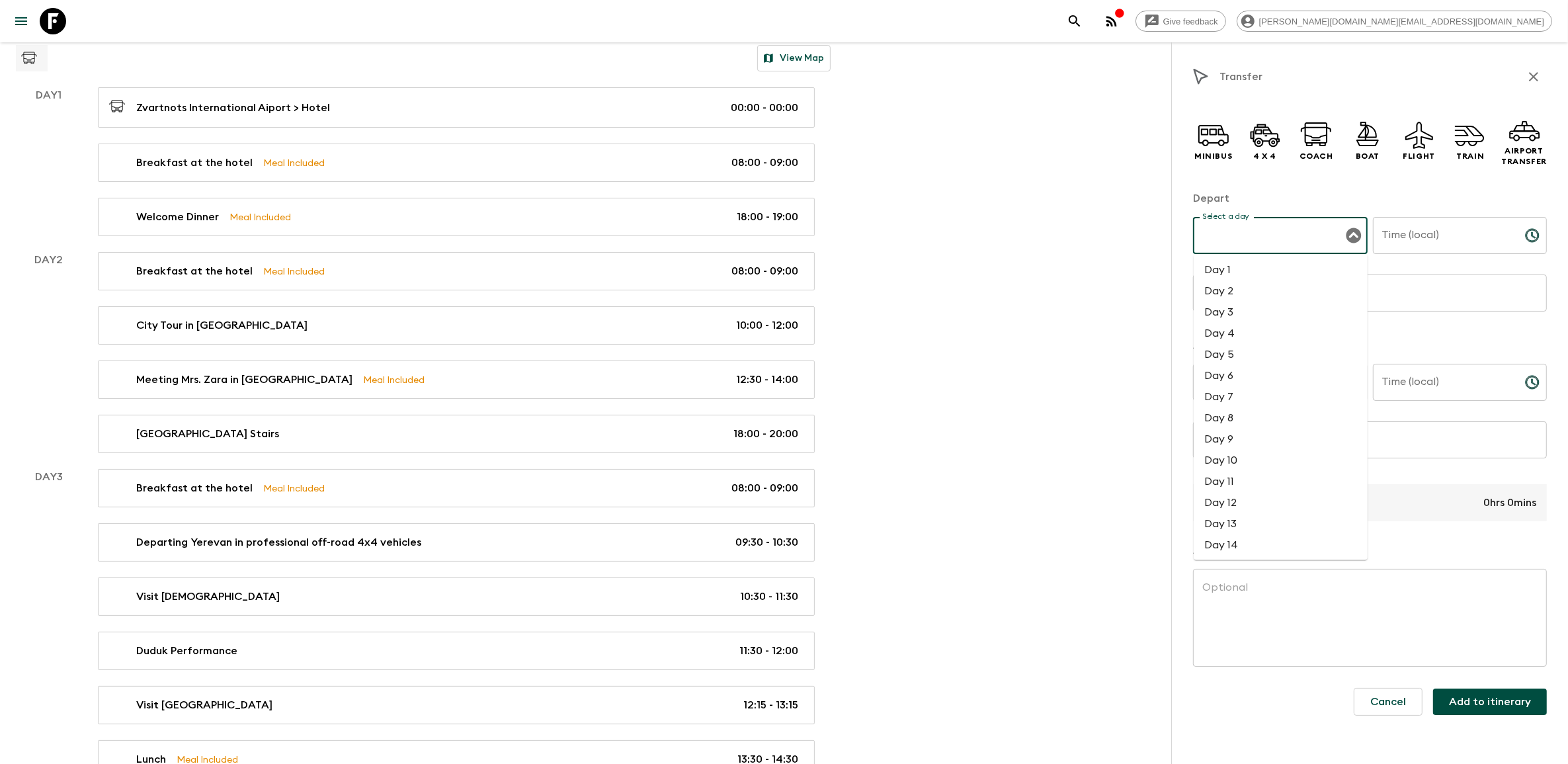
click at [1260, 286] on li "Day 2" at bounding box center [1280, 292] width 174 height 21
type input "Day 2"
click at [1220, 134] on icon at bounding box center [1213, 132] width 25 height 6
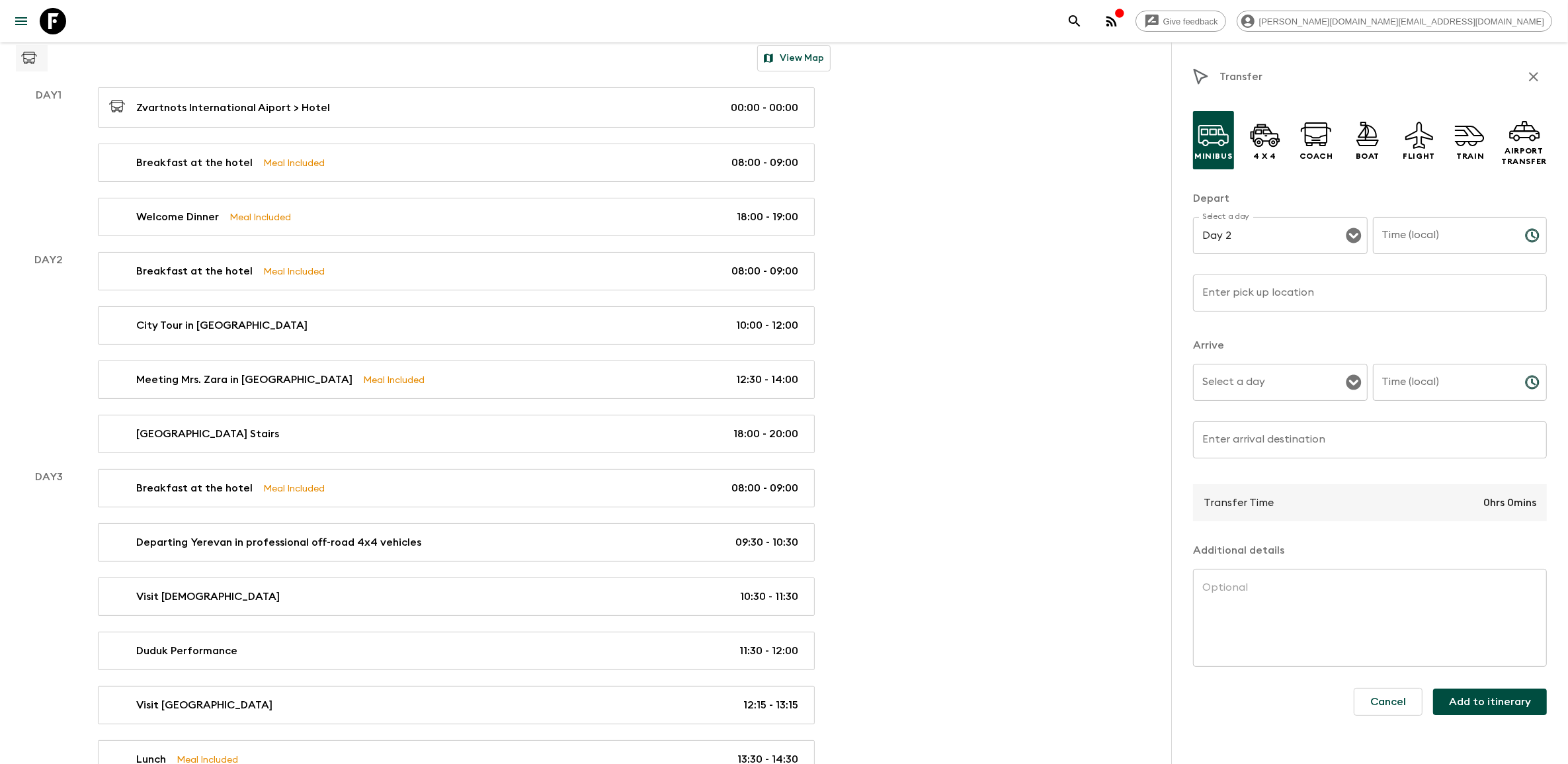
click at [1439, 241] on input "Time (local)" at bounding box center [1443, 236] width 142 height 37
click at [1533, 232] on icon "Choose time" at bounding box center [1532, 236] width 16 height 16
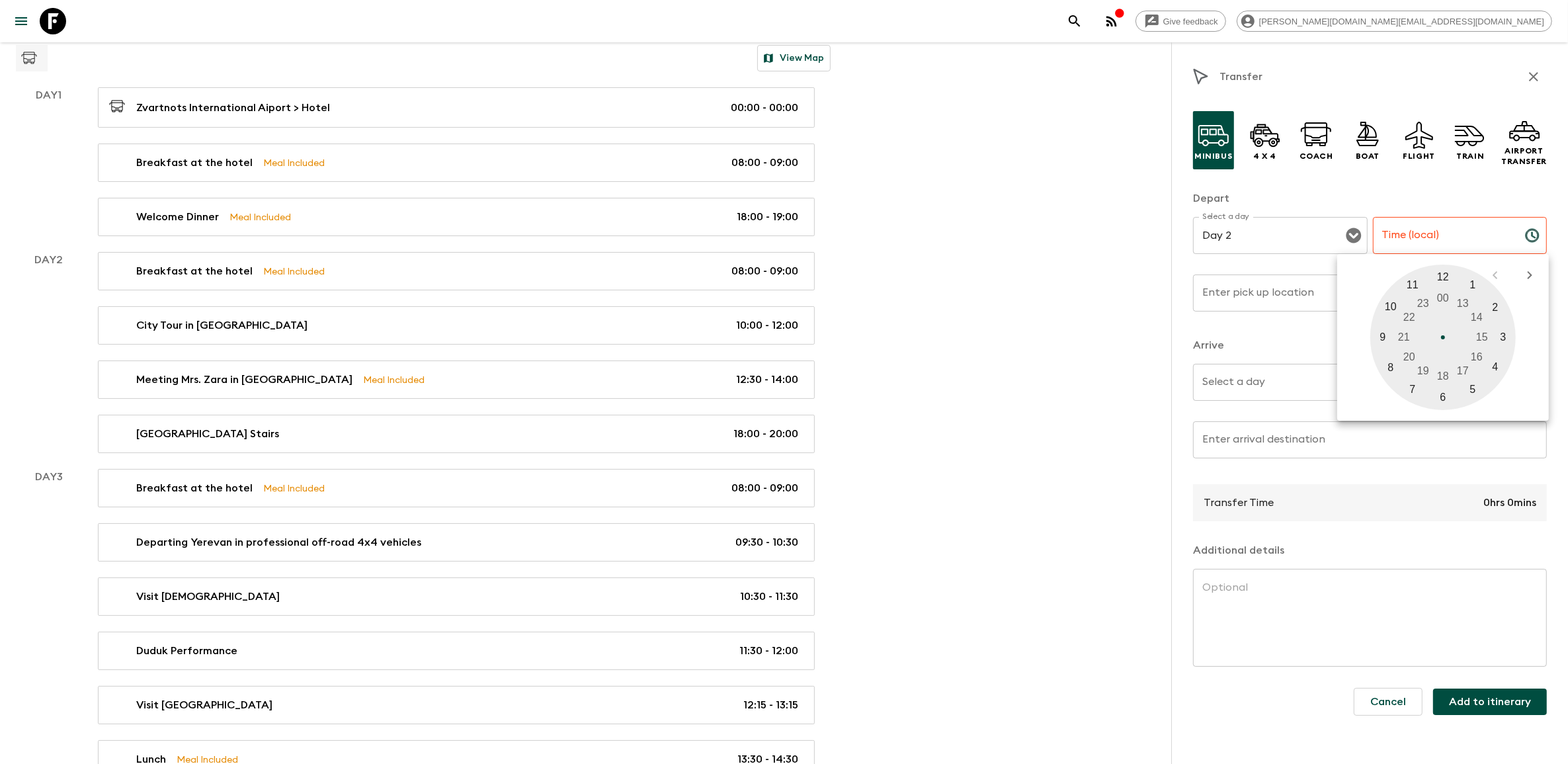
click at [1445, 281] on div at bounding box center [1442, 337] width 145 height 145
type input "12:00"
click at [1443, 281] on div at bounding box center [1442, 337] width 145 height 145
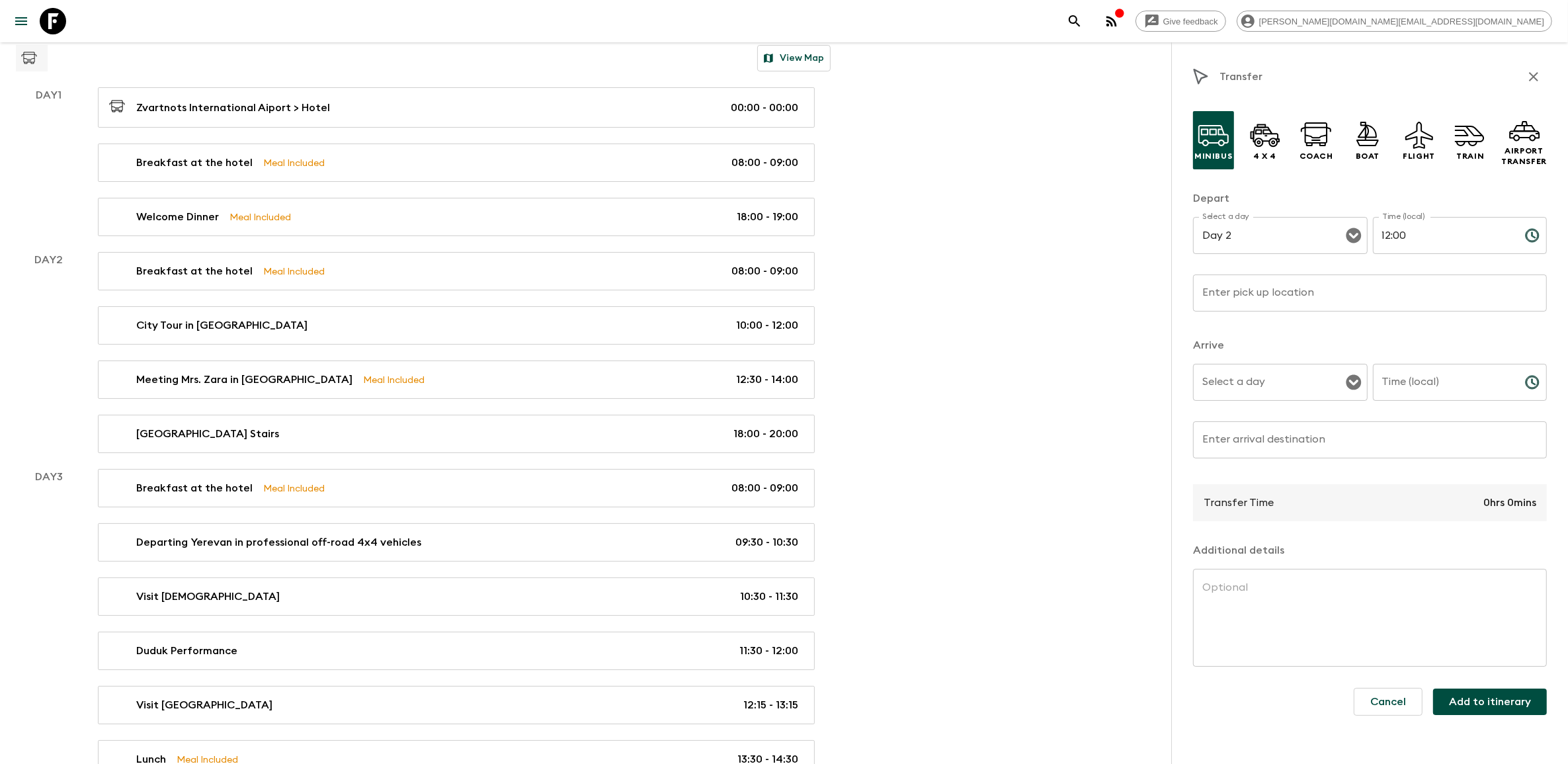
click at [1334, 382] on input "Select a day" at bounding box center [1270, 382] width 143 height 25
click at [1247, 441] on li "Day 2" at bounding box center [1280, 437] width 174 height 21
type input "Day 2"
click at [1516, 381] on div "Time (local)" at bounding box center [1460, 382] width 175 height 37
click at [1528, 379] on icon "Choose time" at bounding box center [1532, 382] width 16 height 16
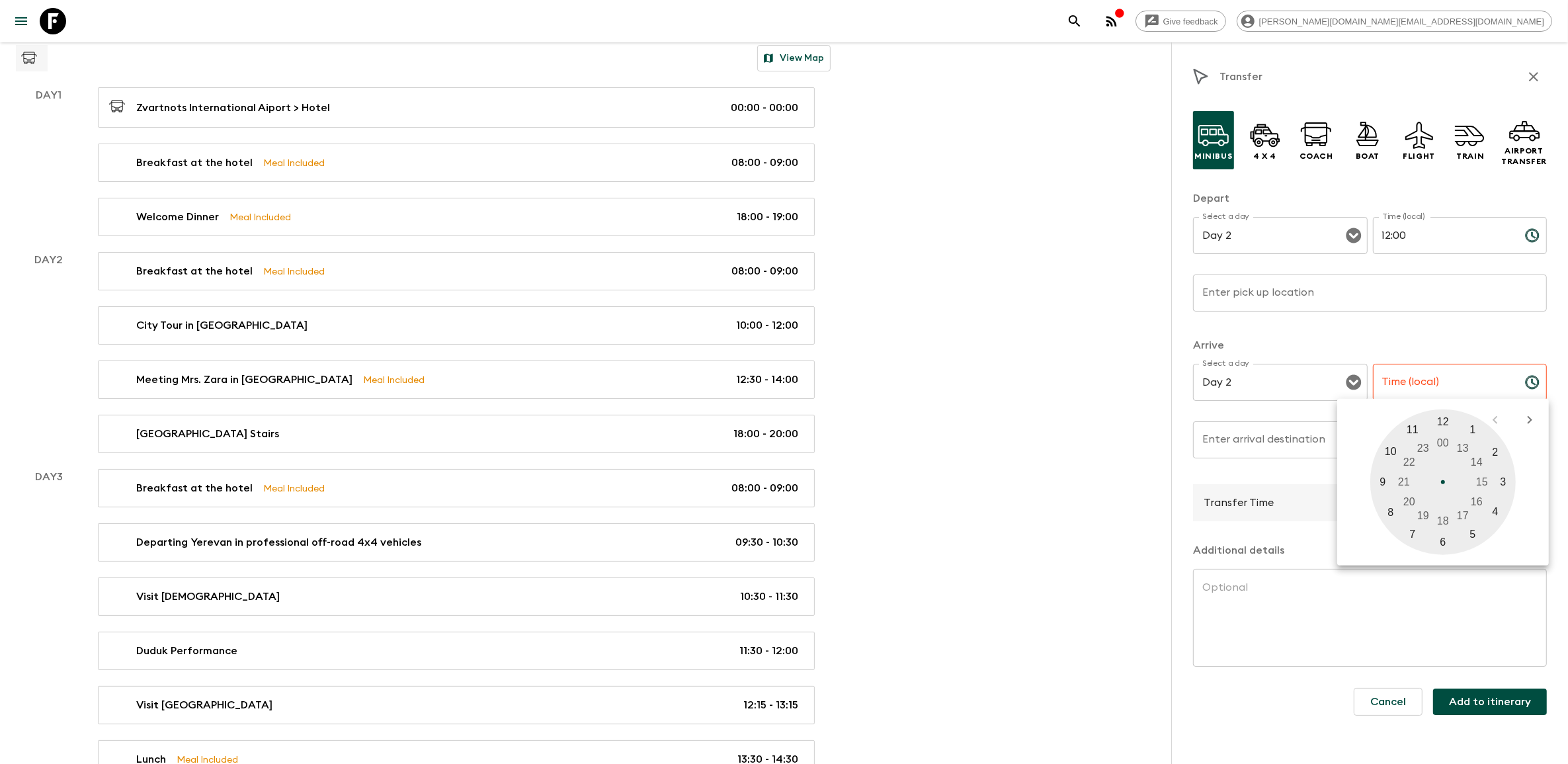
click at [1449, 423] on div at bounding box center [1442, 482] width 145 height 145
click at [1442, 538] on div at bounding box center [1442, 482] width 145 height 145
type input "12:30"
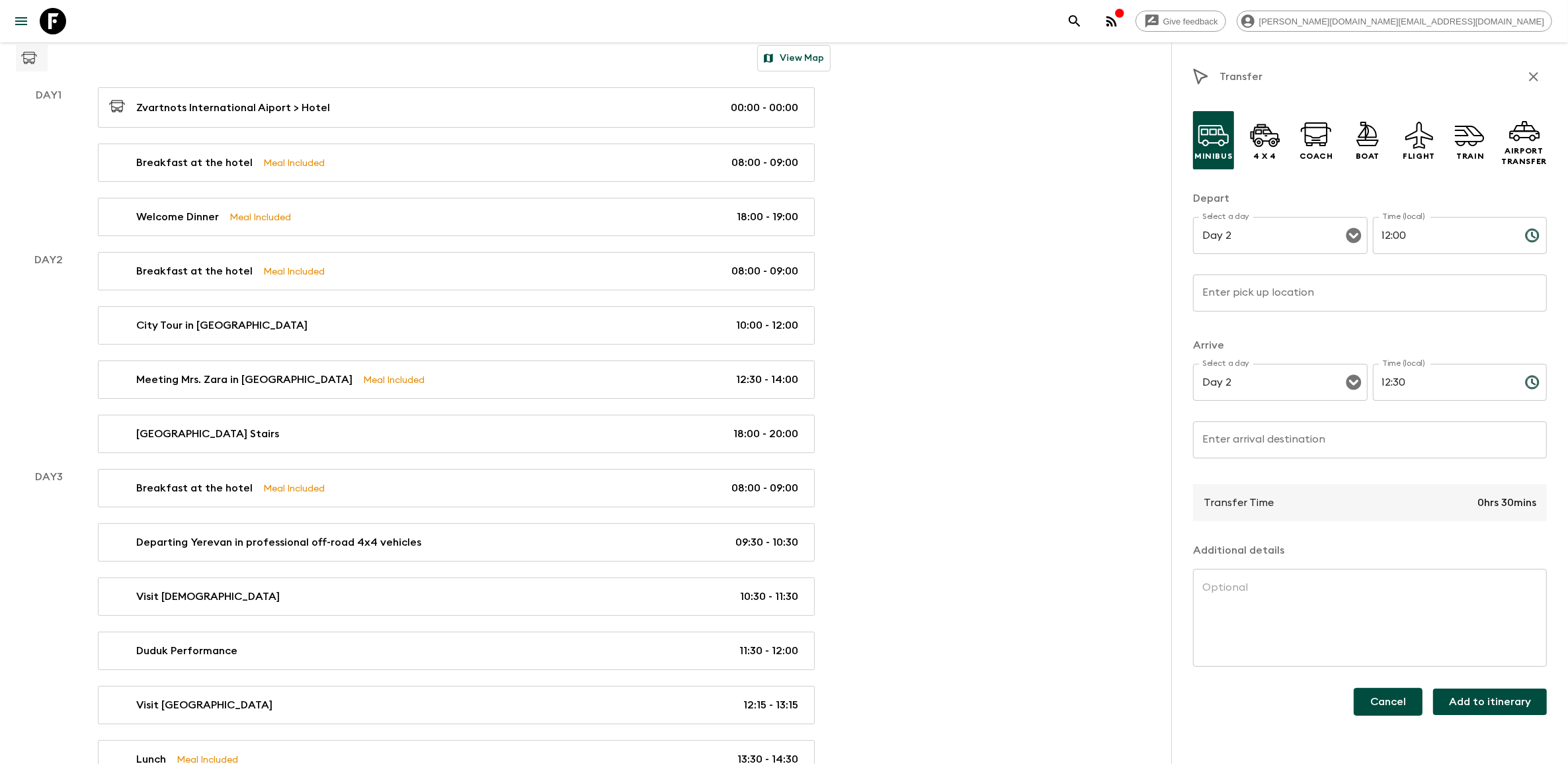
click at [1407, 705] on button "Cancel" at bounding box center [1388, 701] width 69 height 28
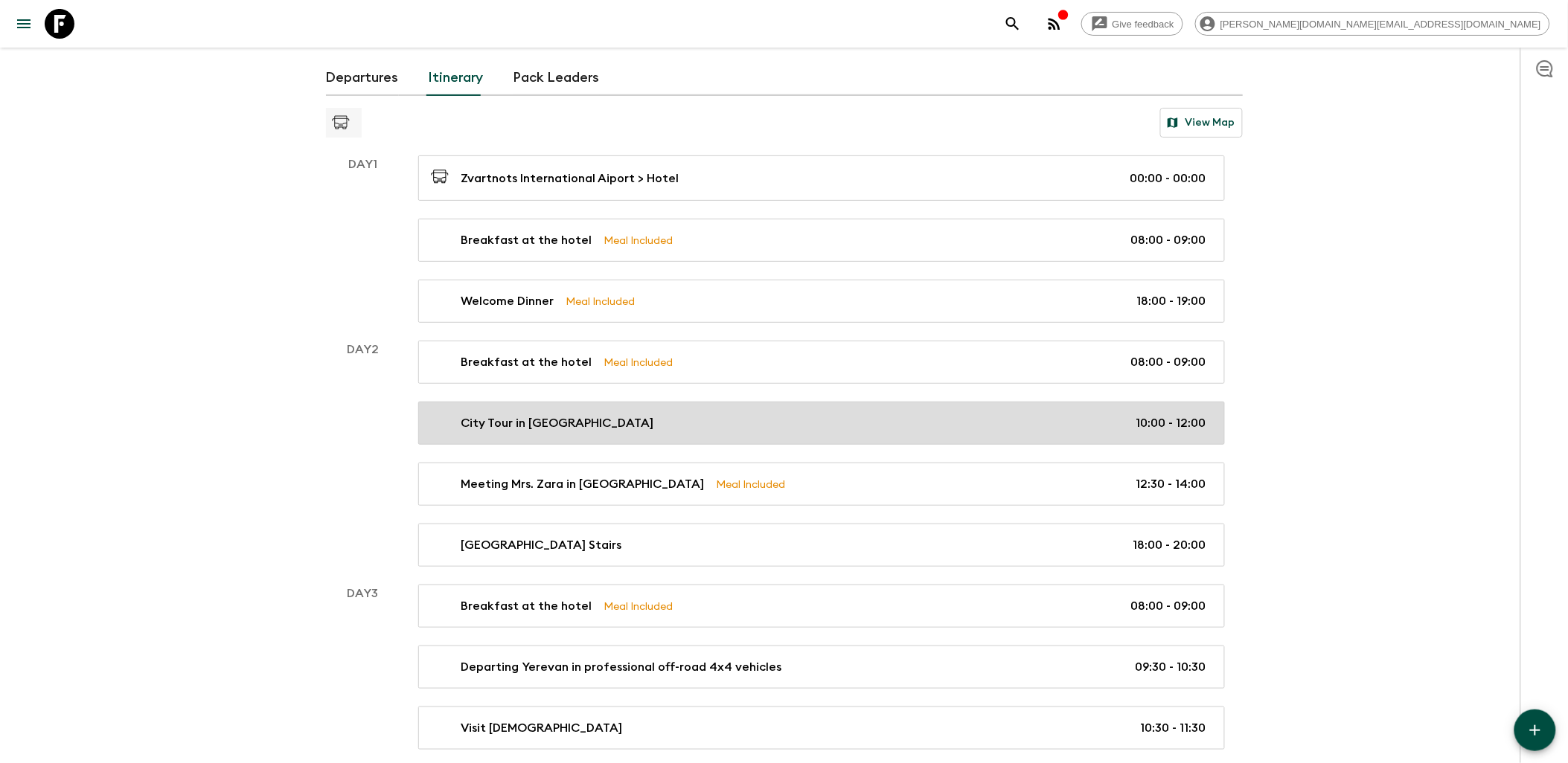
scroll to position [165, 0]
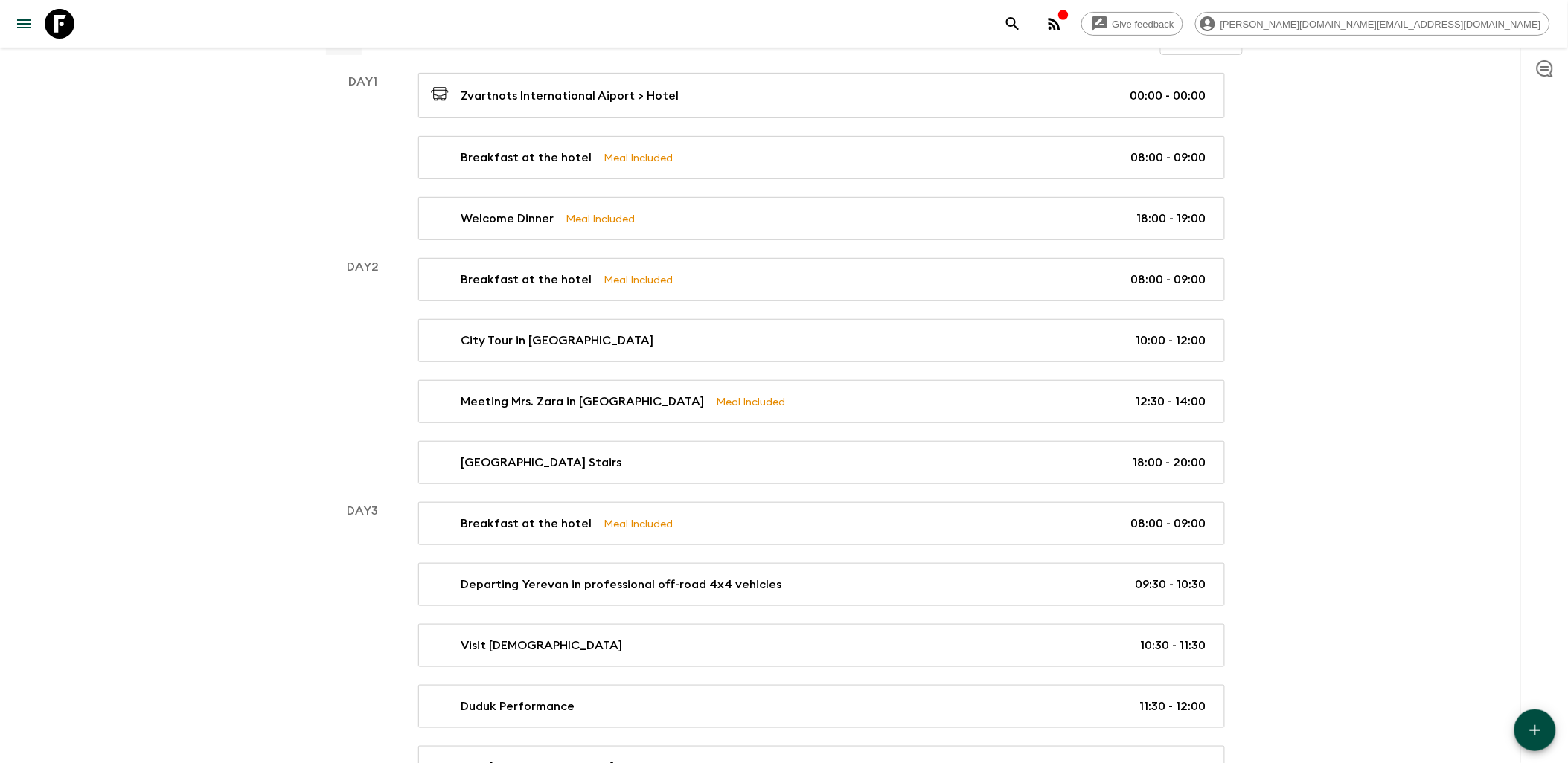
click at [1538, 726] on icon "button" at bounding box center [1536, 731] width 18 height 18
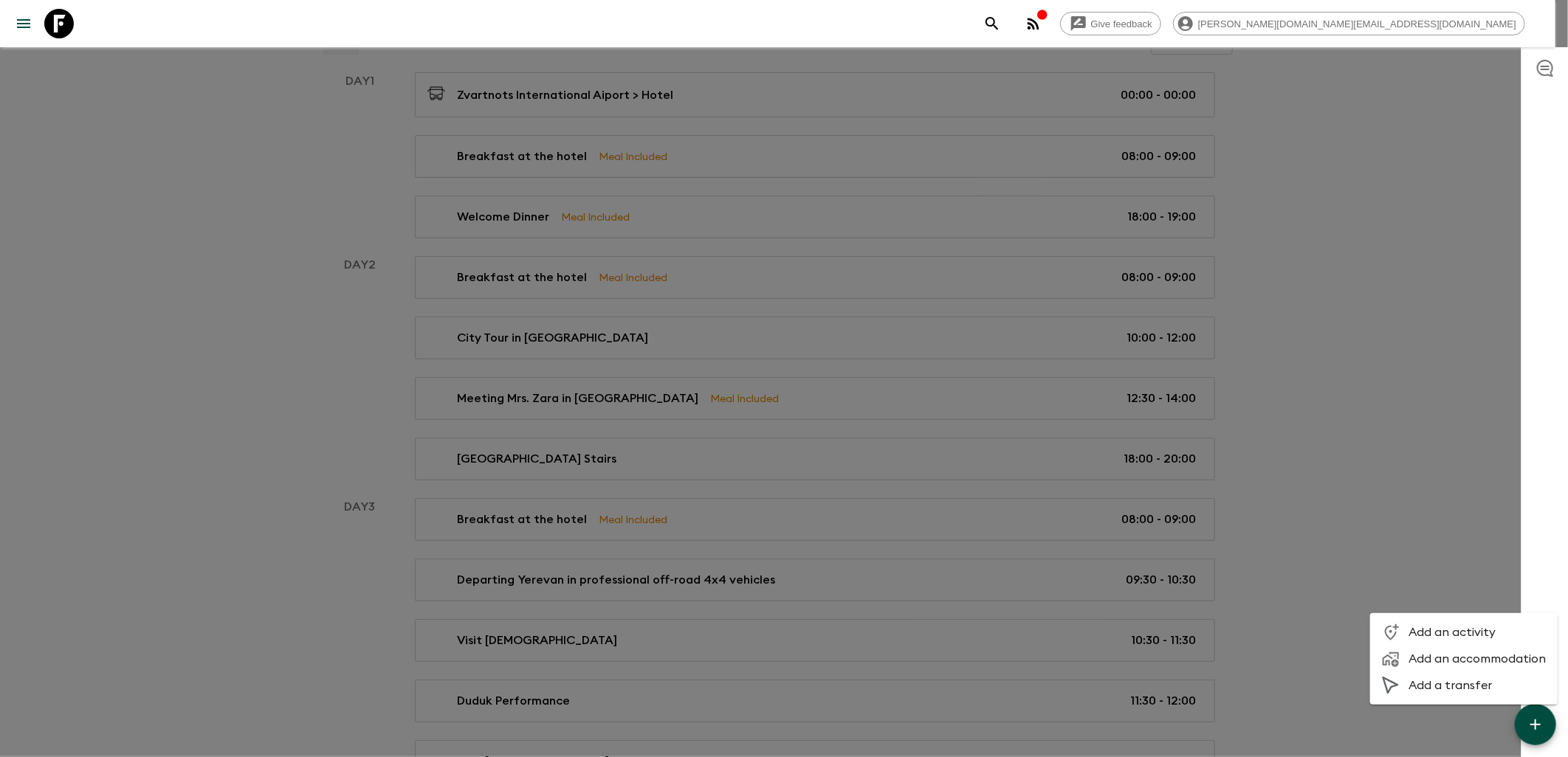
drag, startPoint x: 1456, startPoint y: 689, endPoint x: 1364, endPoint y: 596, distance: 130.8
click at [1456, 689] on span "Add a transfer" at bounding box center [1477, 685] width 137 height 14
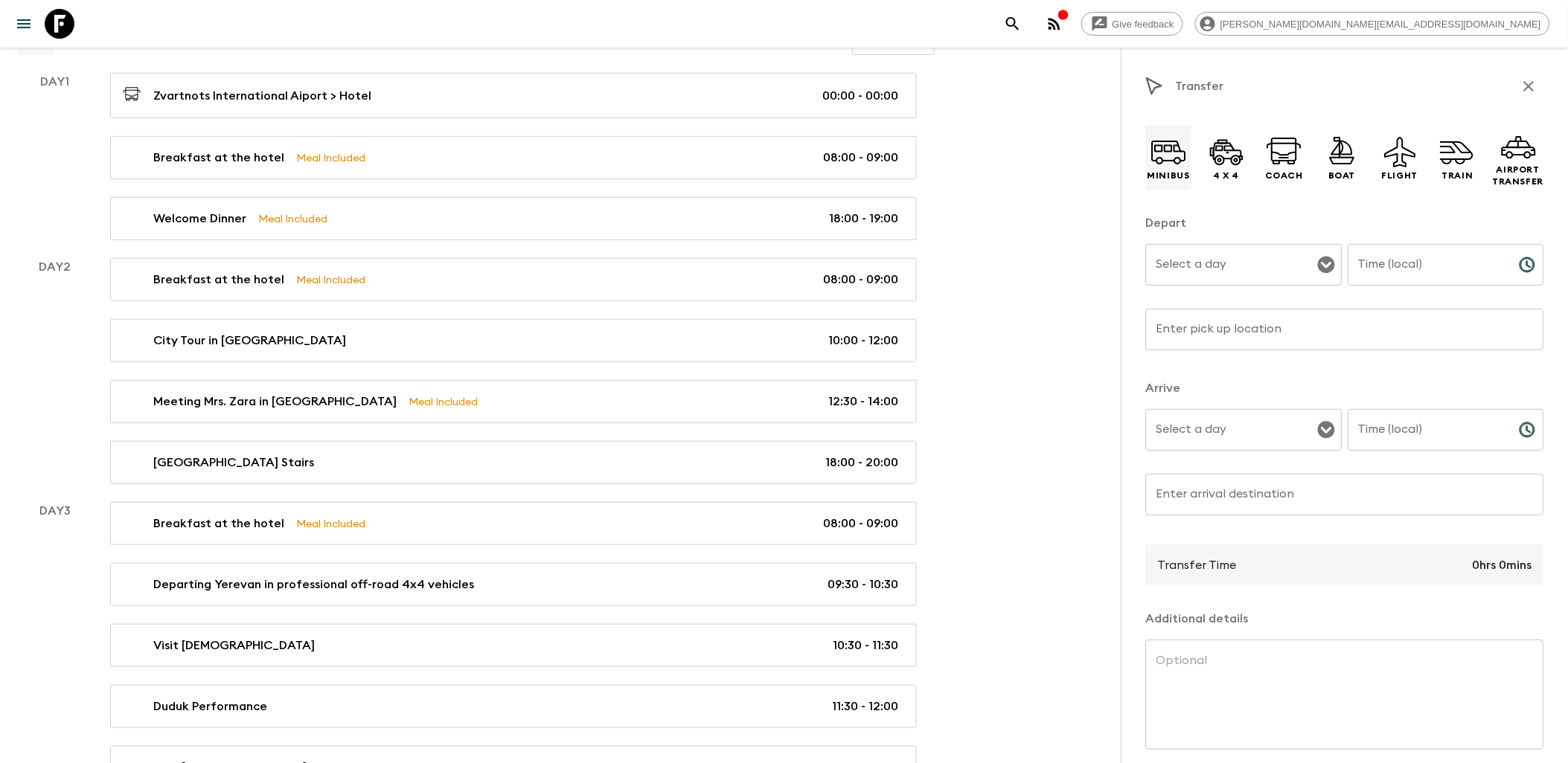
click at [1170, 160] on icon at bounding box center [1169, 152] width 36 height 36
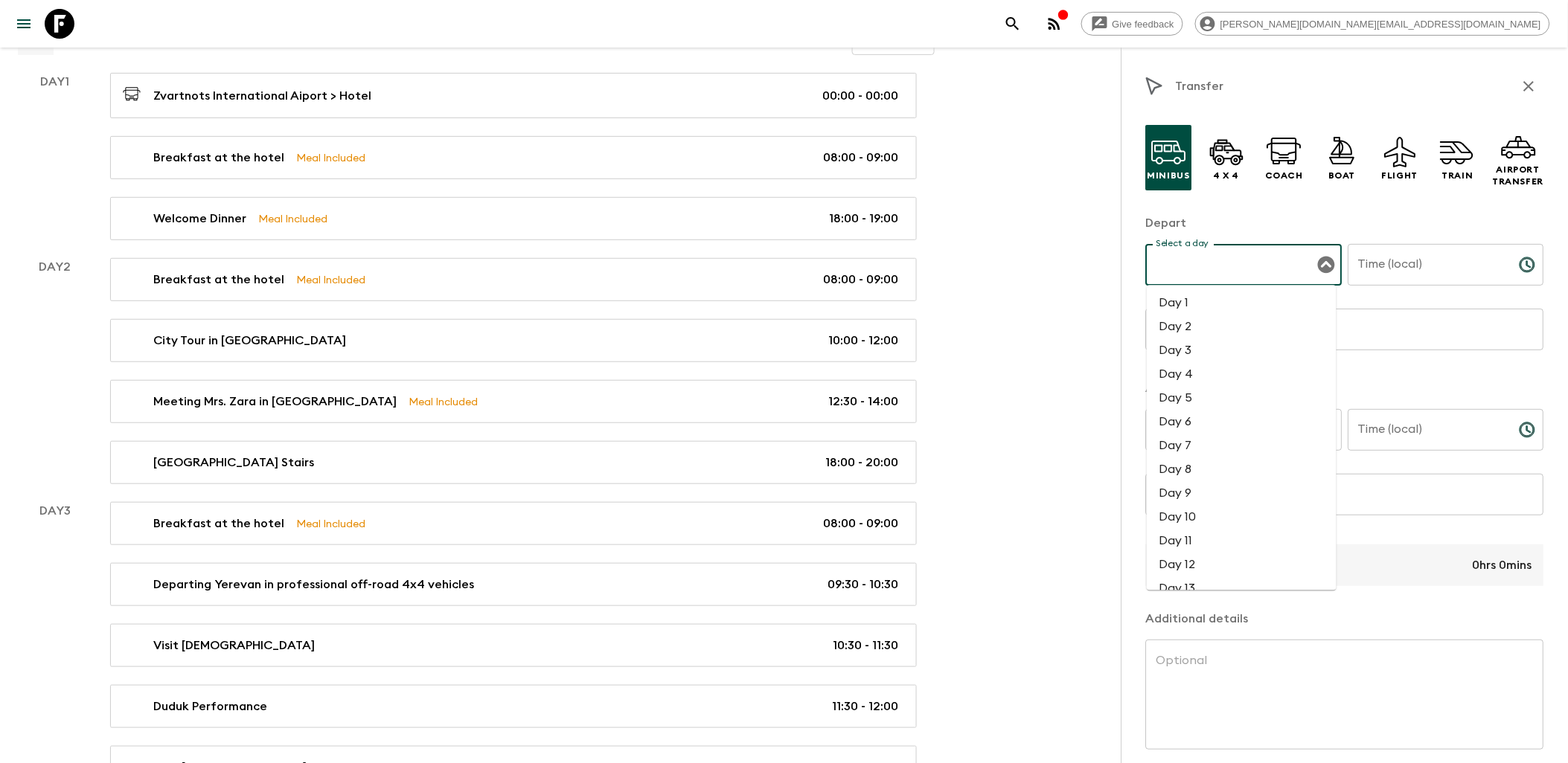
click at [1298, 254] on input "Select a day" at bounding box center [1233, 264] width 161 height 28
click at [1191, 320] on li "Day 2" at bounding box center [1241, 327] width 189 height 23
type input "Day 2"
click at [1527, 263] on icon "Choose time" at bounding box center [1529, 264] width 5 height 6
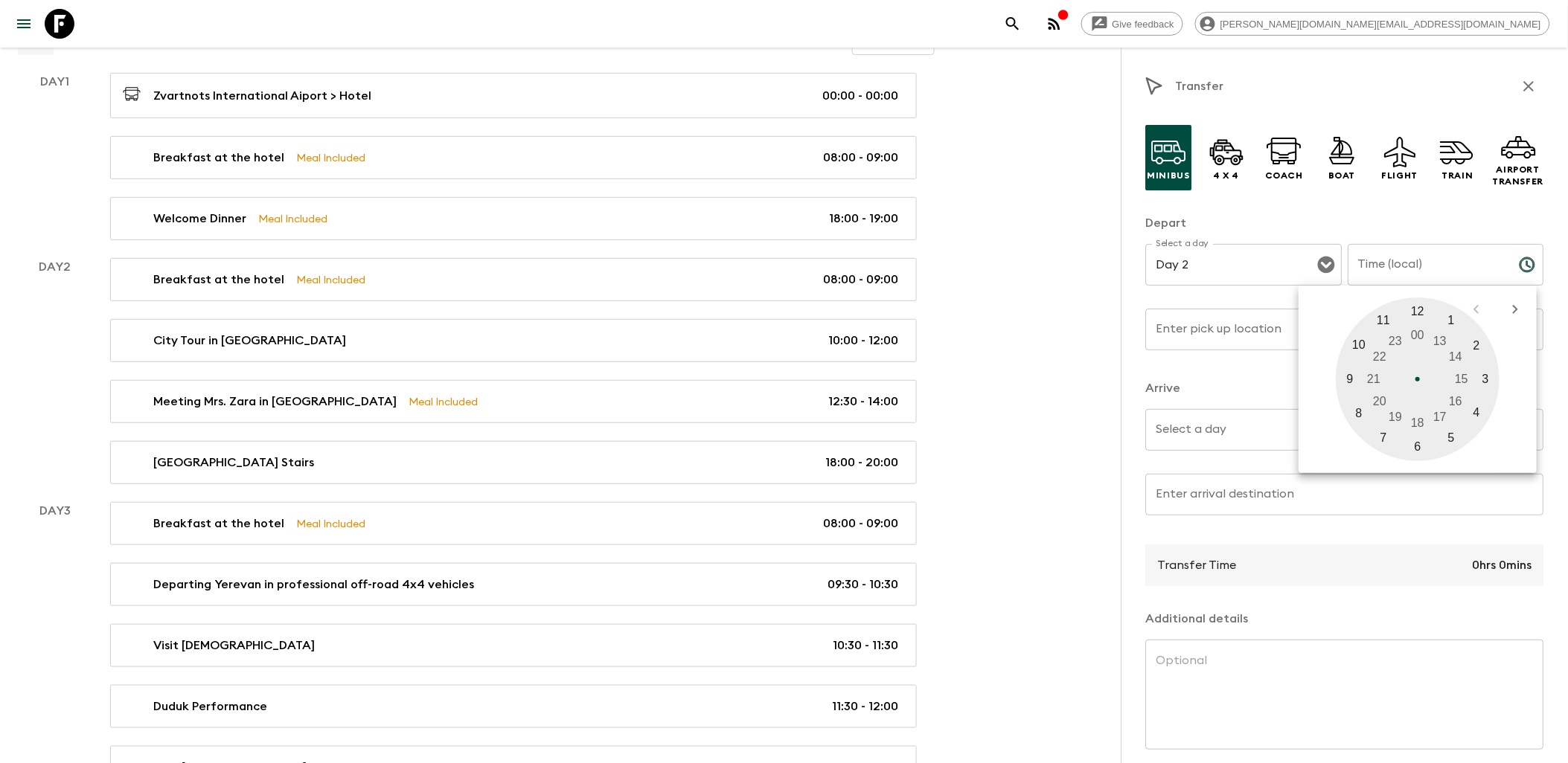
click at [1354, 381] on div at bounding box center [1417, 379] width 163 height 163
click at [1414, 445] on div at bounding box center [1417, 379] width 163 height 163
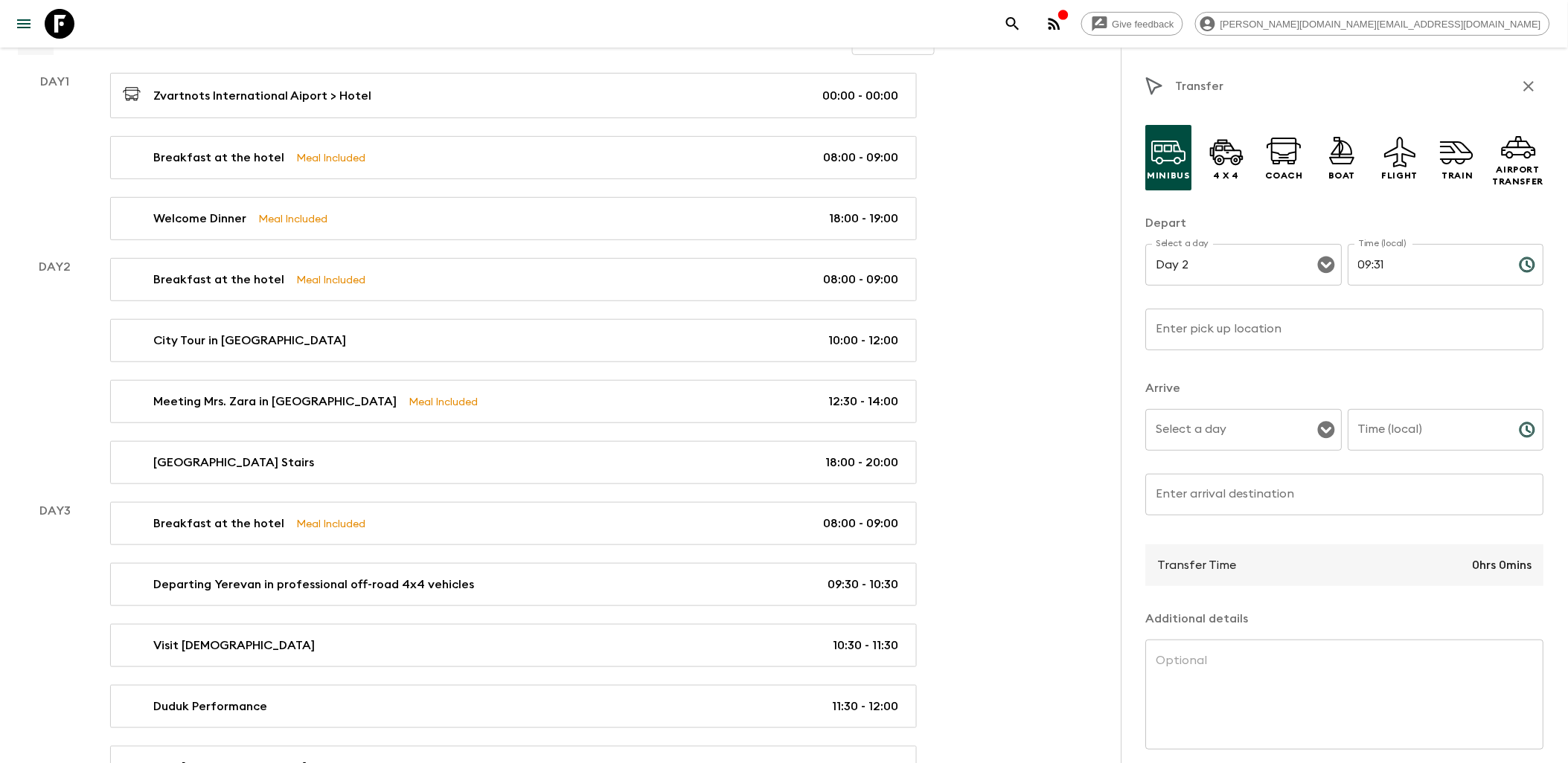
click at [1519, 268] on icon "Choose time, selected time is 9:31 AM" at bounding box center [1528, 265] width 18 height 18
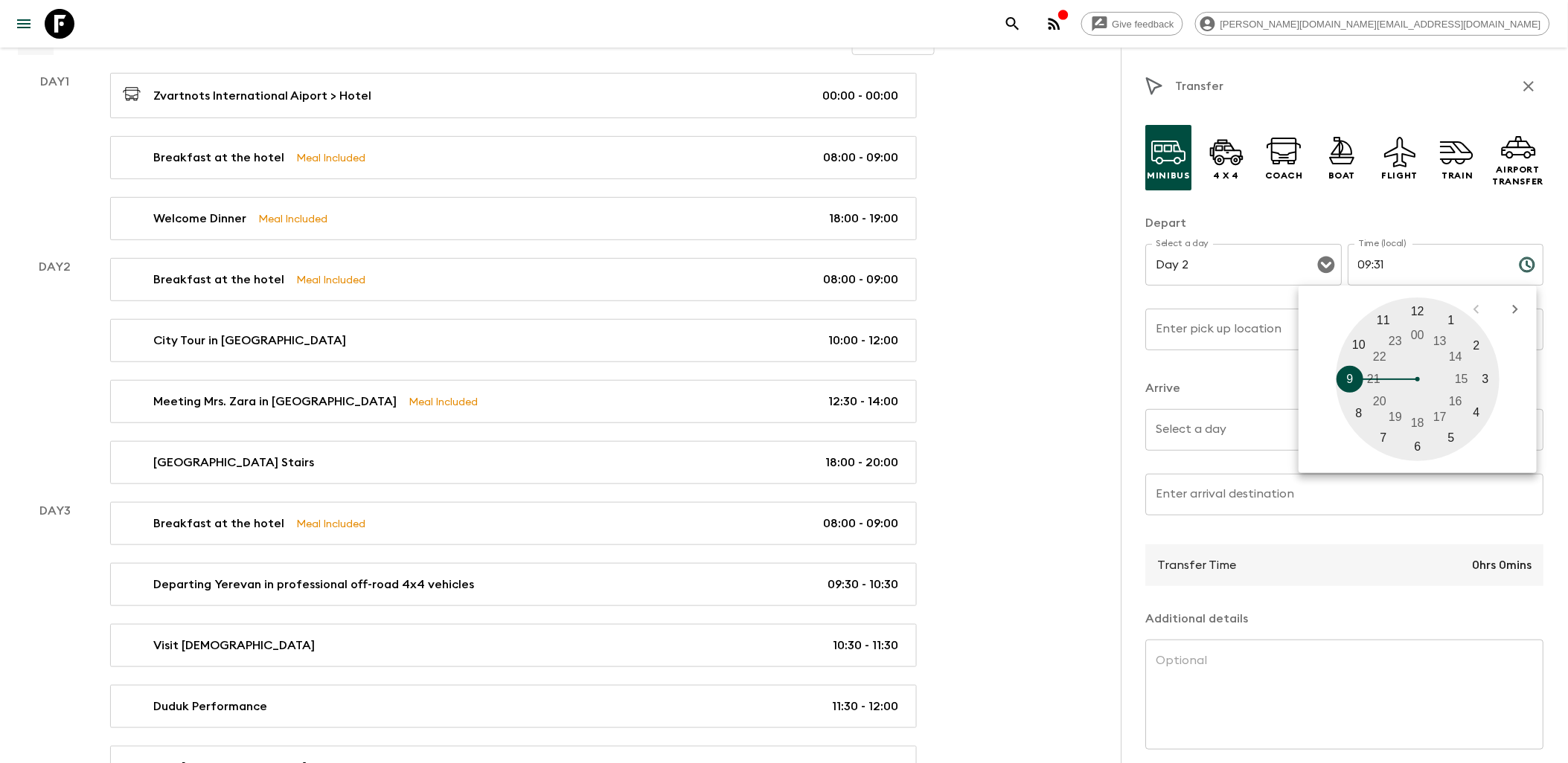
click at [1351, 374] on div at bounding box center [1417, 379] width 163 height 163
click at [1423, 444] on div at bounding box center [1417, 379] width 163 height 163
type input "09:29"
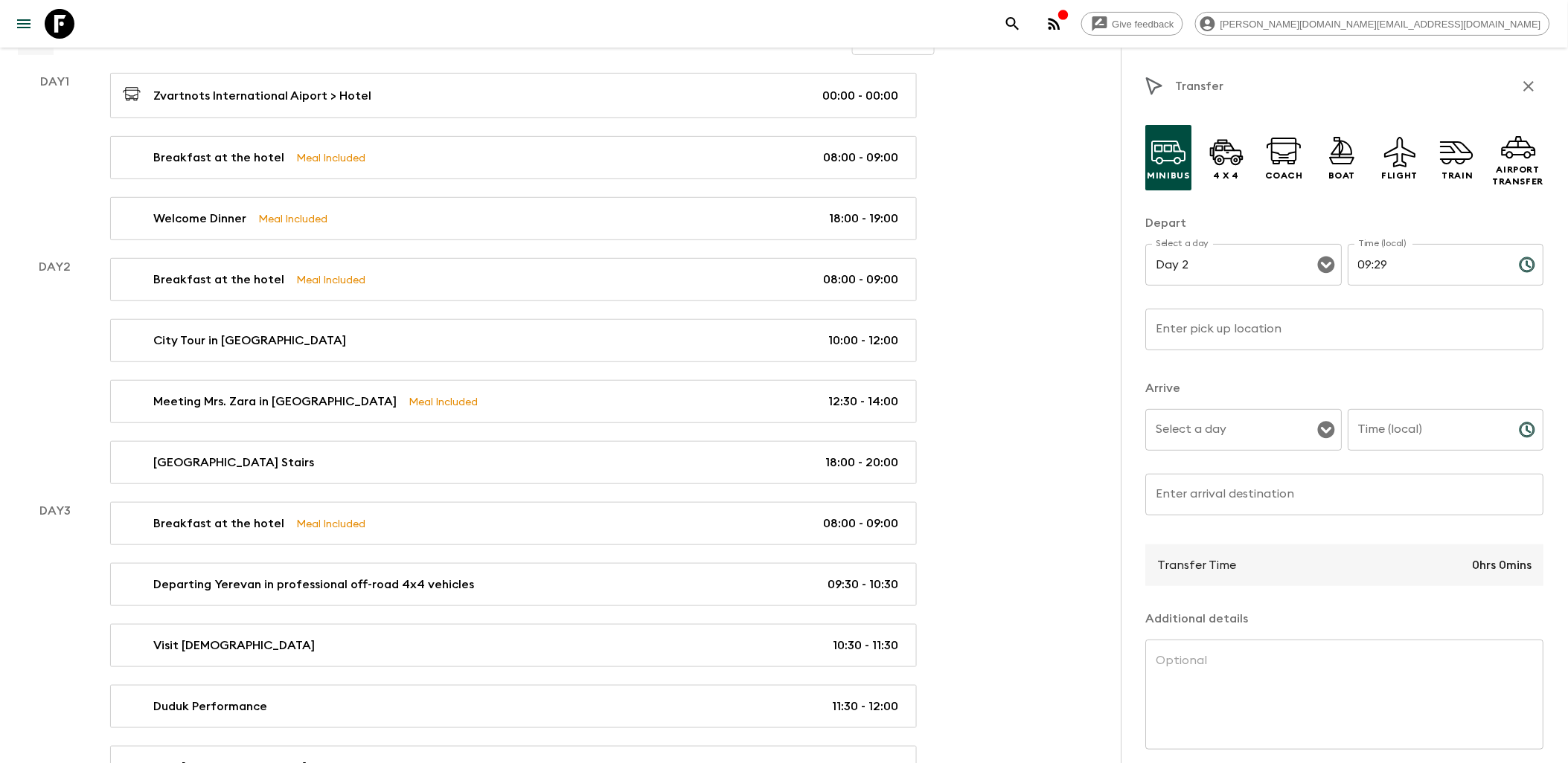
click at [1277, 336] on input "Enter pick up location" at bounding box center [1344, 329] width 398 height 41
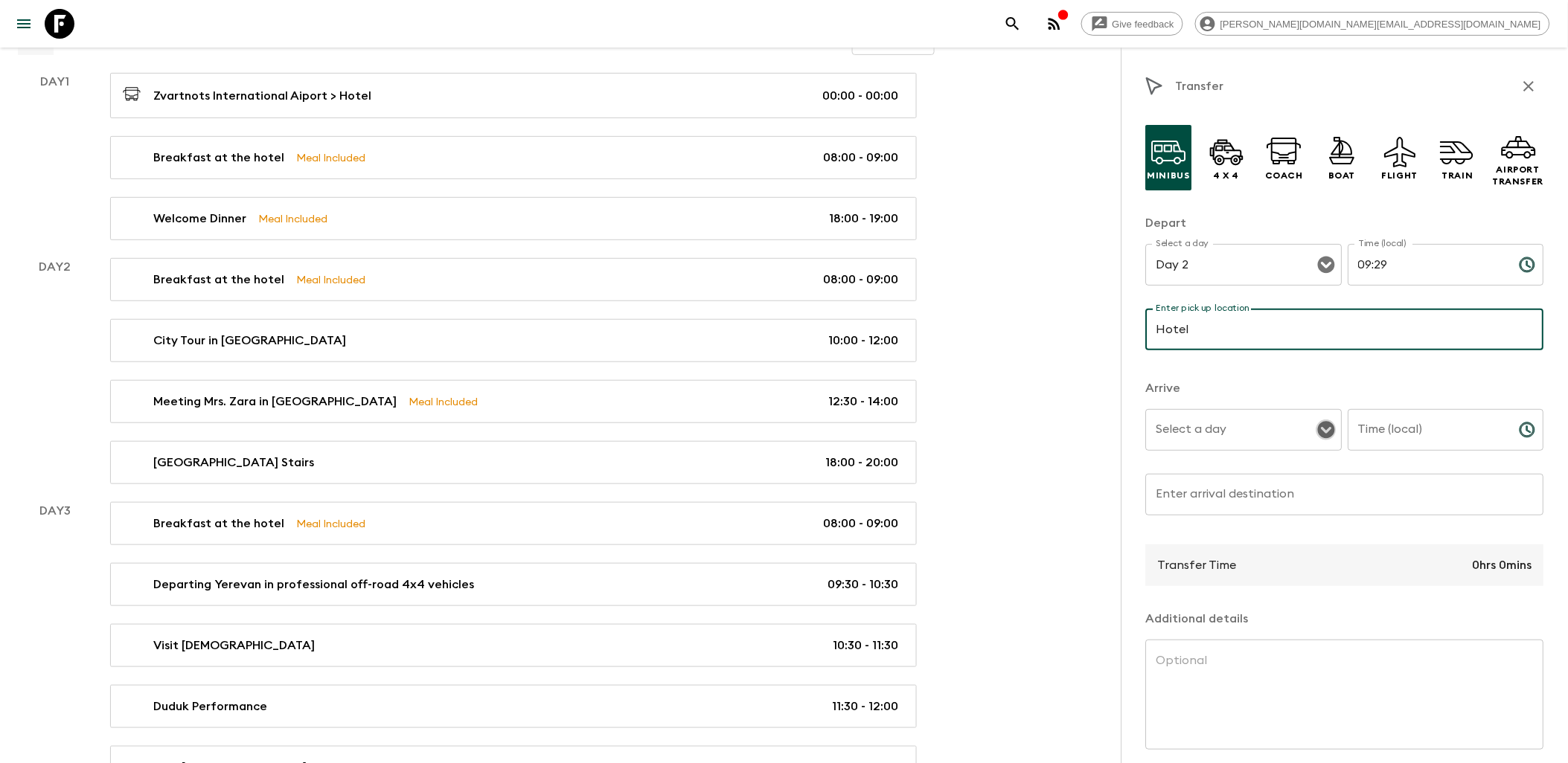
click at [1322, 434] on icon "Open" at bounding box center [1327, 430] width 18 height 18
type input "Hotel"
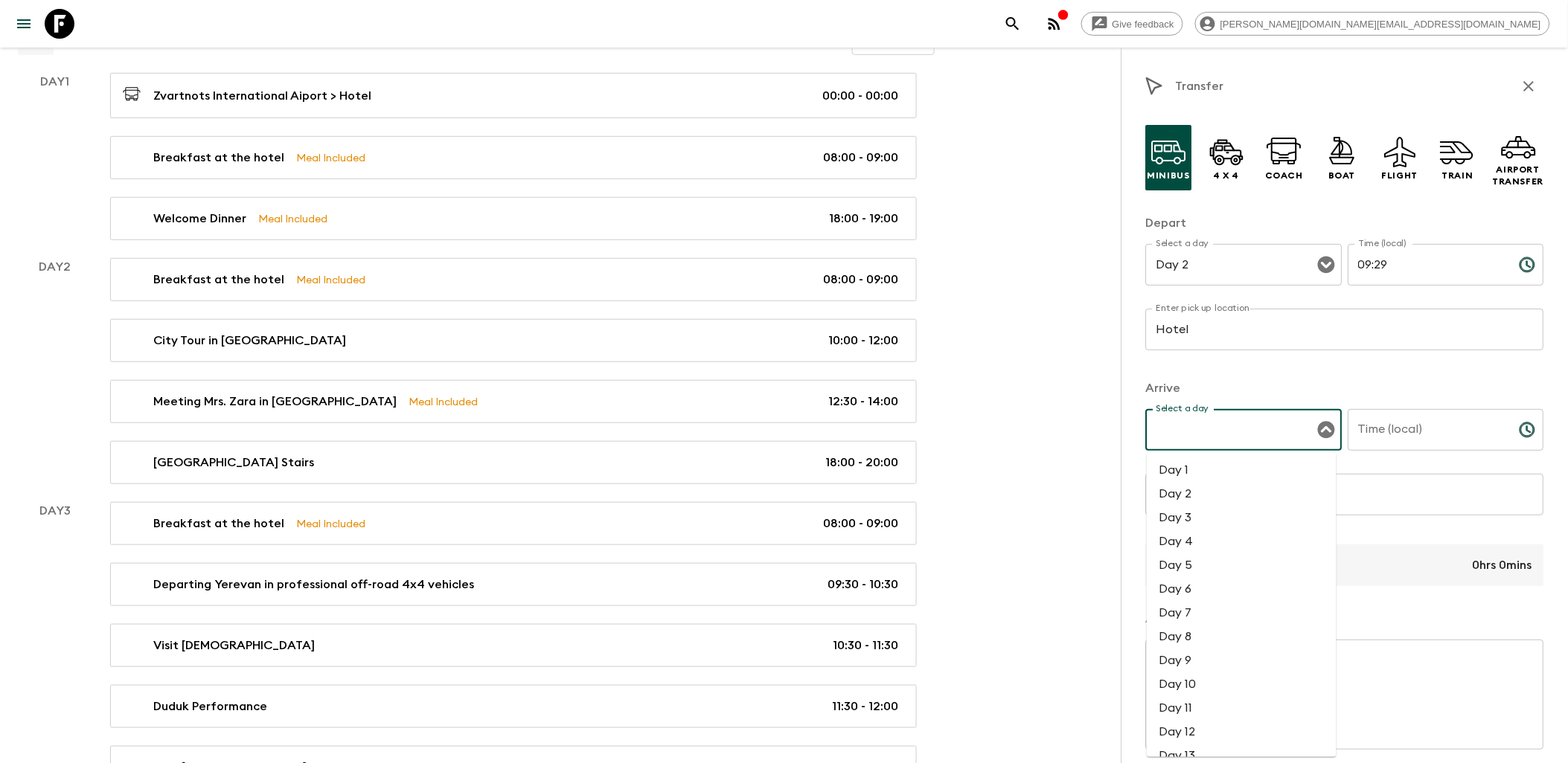
click at [1196, 495] on li "Day 2" at bounding box center [1241, 494] width 189 height 23
type input "Day 2"
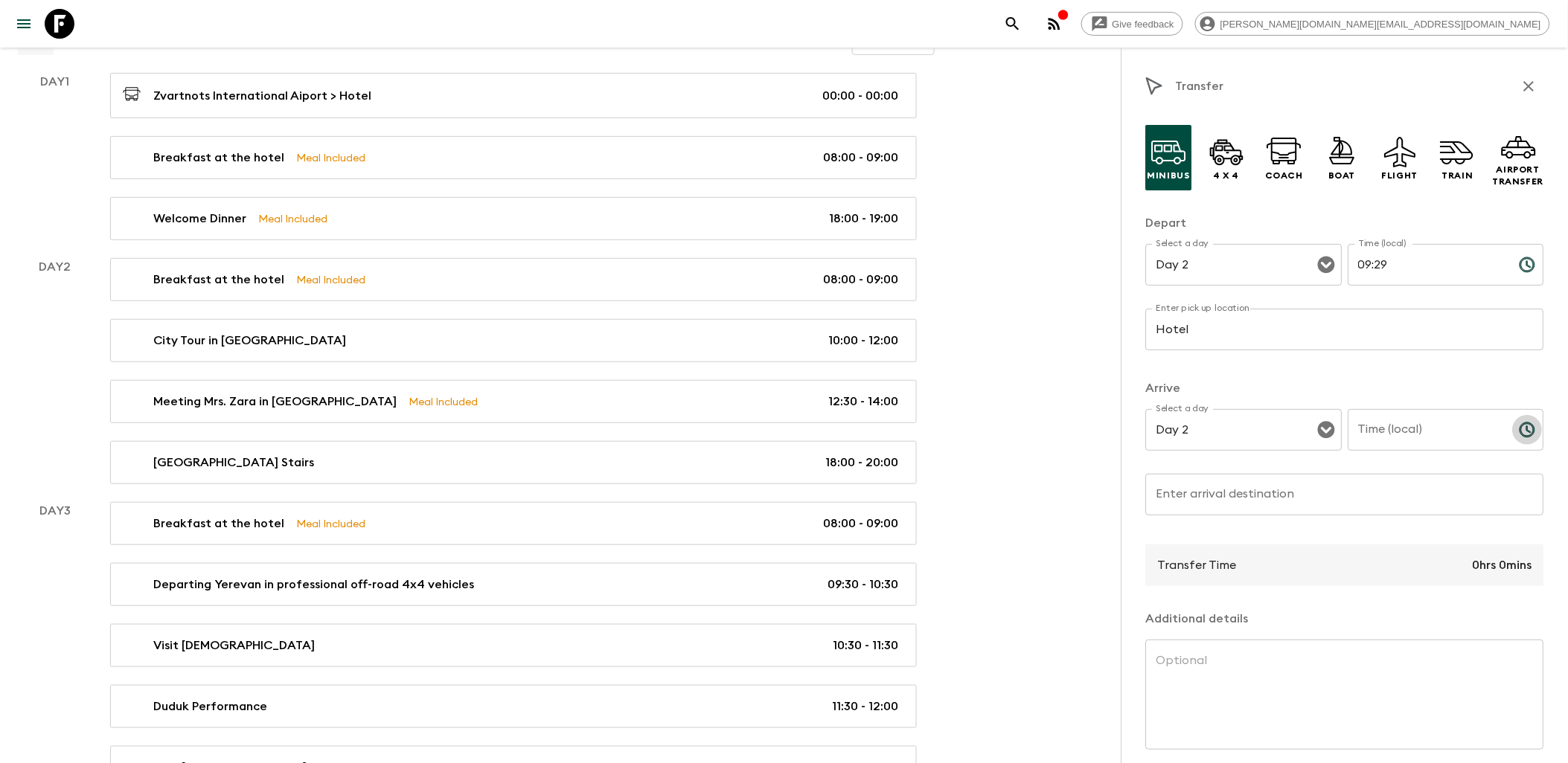
click at [1519, 428] on icon "Choose time" at bounding box center [1528, 430] width 18 height 18
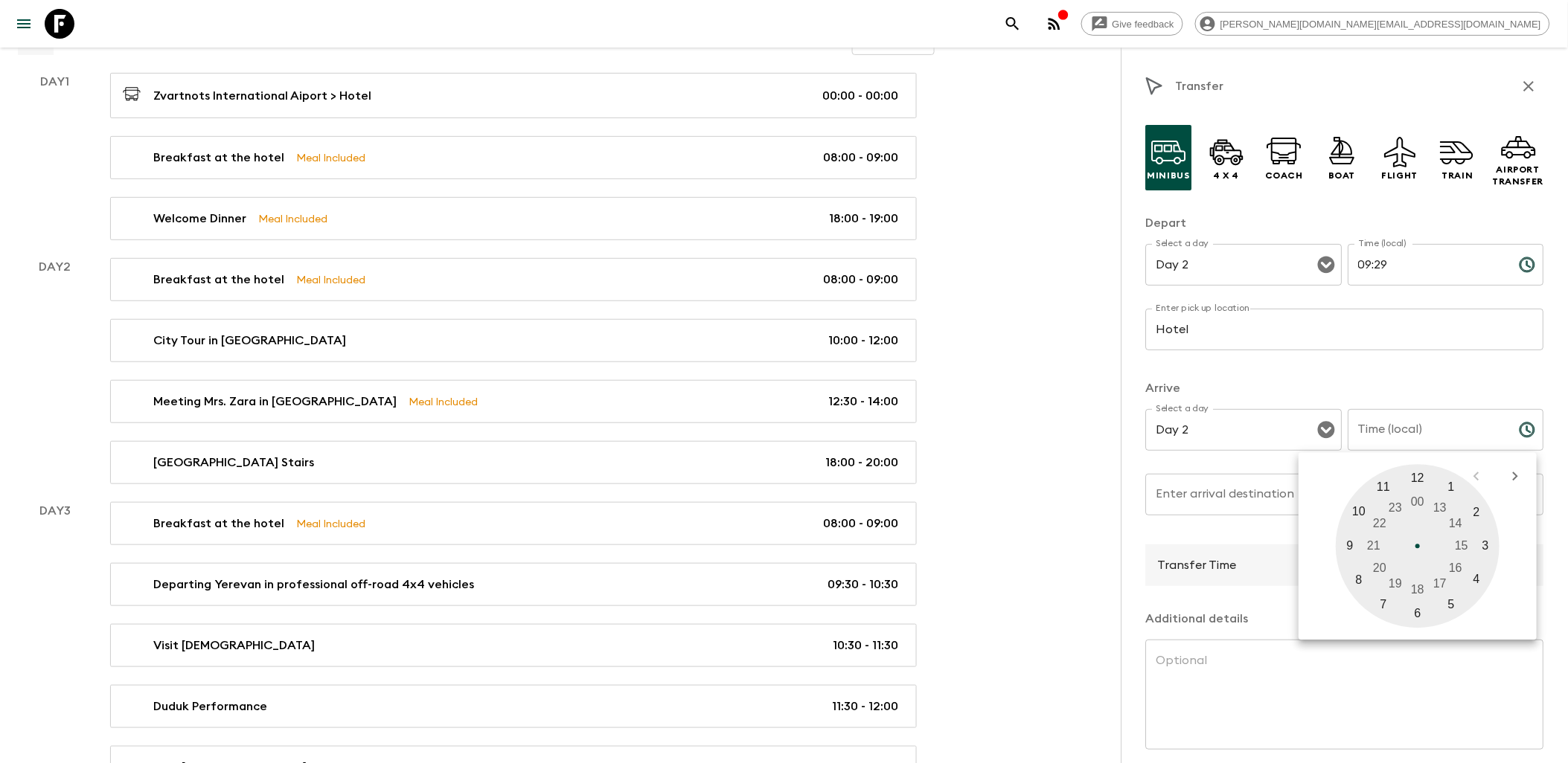
click at [1349, 545] on div at bounding box center [1417, 546] width 163 height 163
click at [1351, 545] on div at bounding box center [1417, 546] width 163 height 163
type input "09:45"
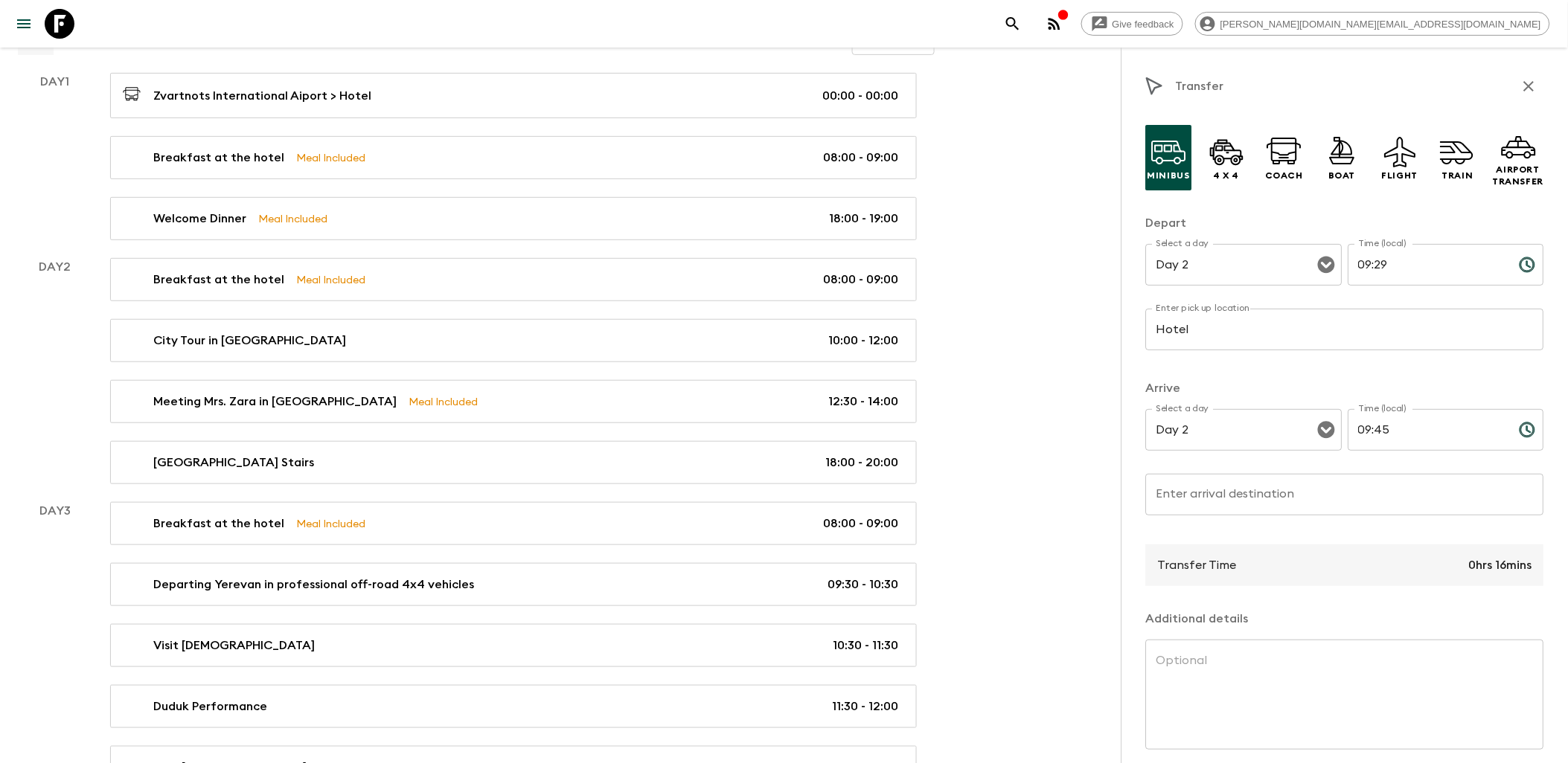
click at [1214, 508] on input "Enter arrival destination" at bounding box center [1344, 494] width 398 height 41
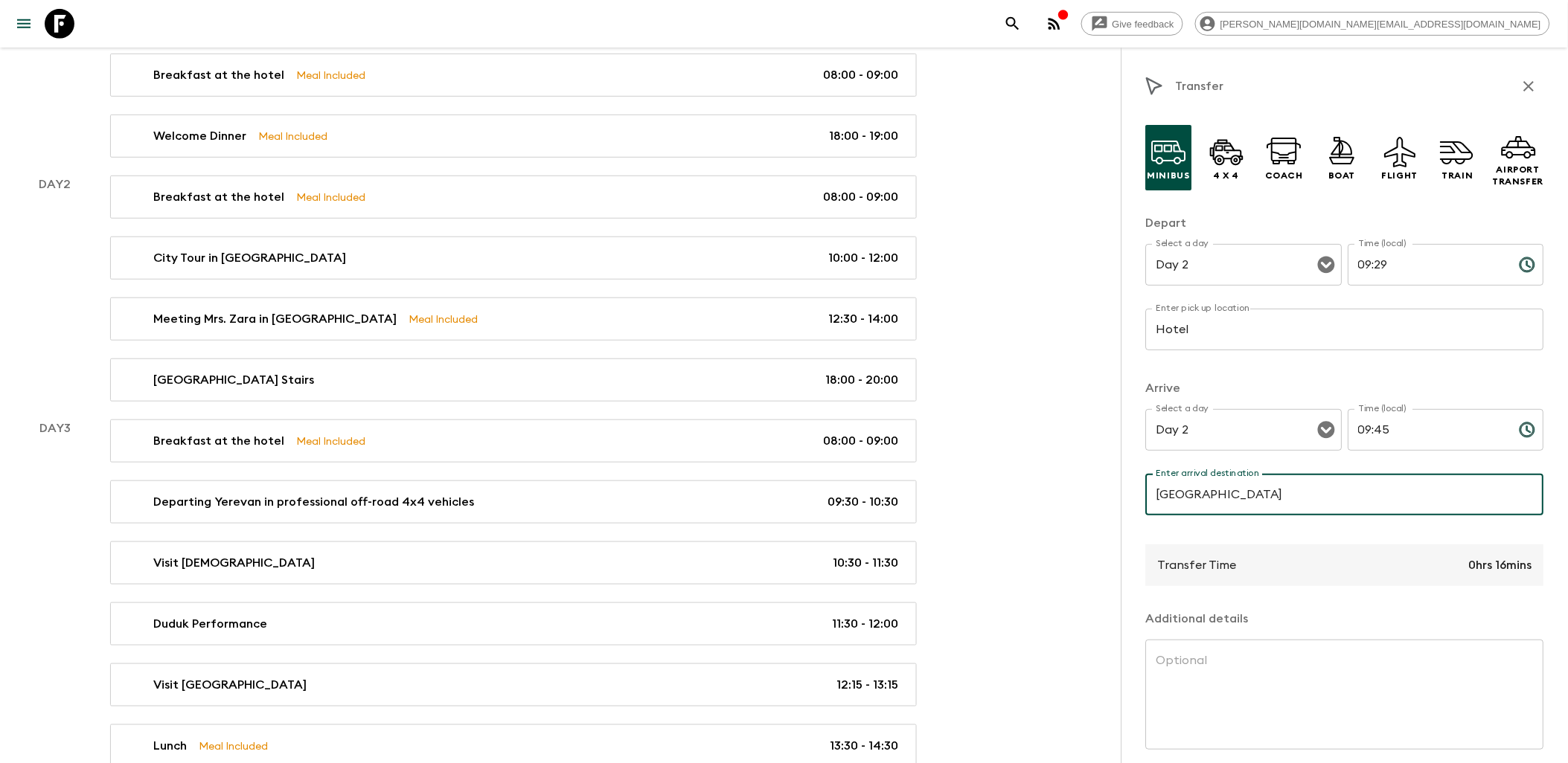
type input "[GEOGRAPHIC_DATA]"
click at [1391, 262] on input "09:29" at bounding box center [1428, 265] width 160 height 41
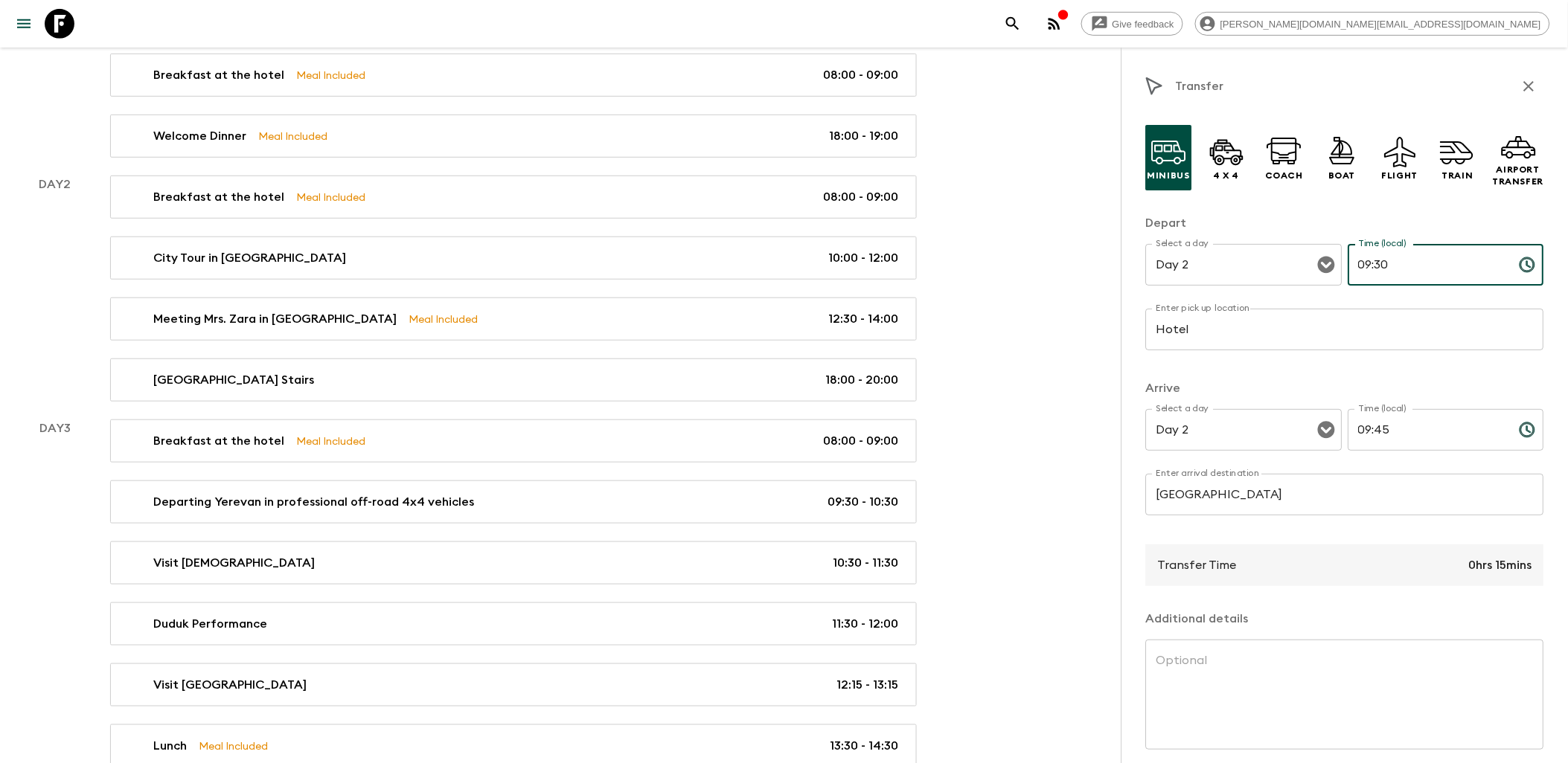
type input "09:30"
click at [1416, 370] on div "Minibus 4 x 4 Coach Boat Flight Train Airport Transfer Depart Select a day Day …" at bounding box center [1344, 479] width 398 height 733
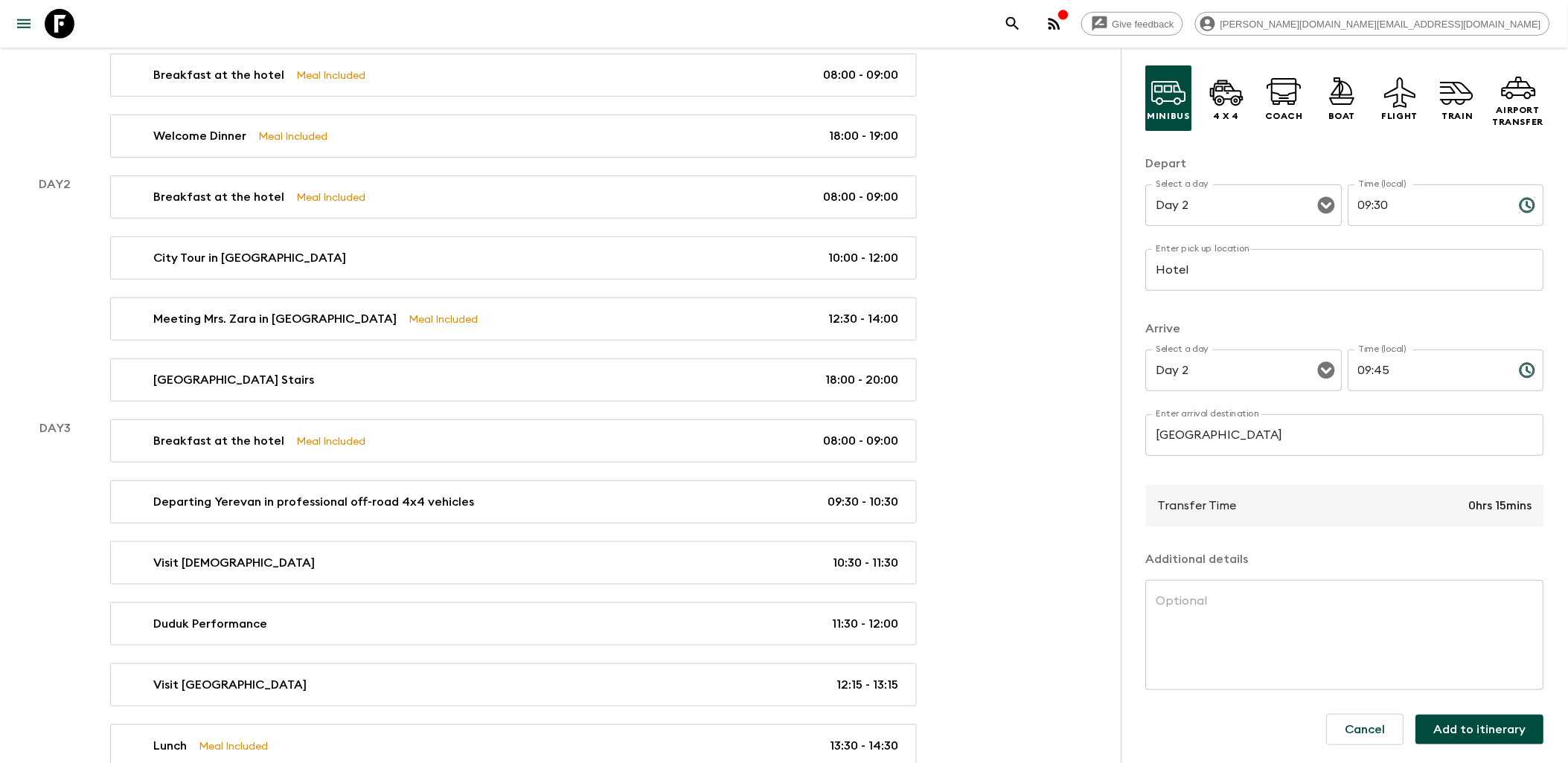
click at [1471, 731] on button "Add to itinerary" at bounding box center [1480, 730] width 128 height 30
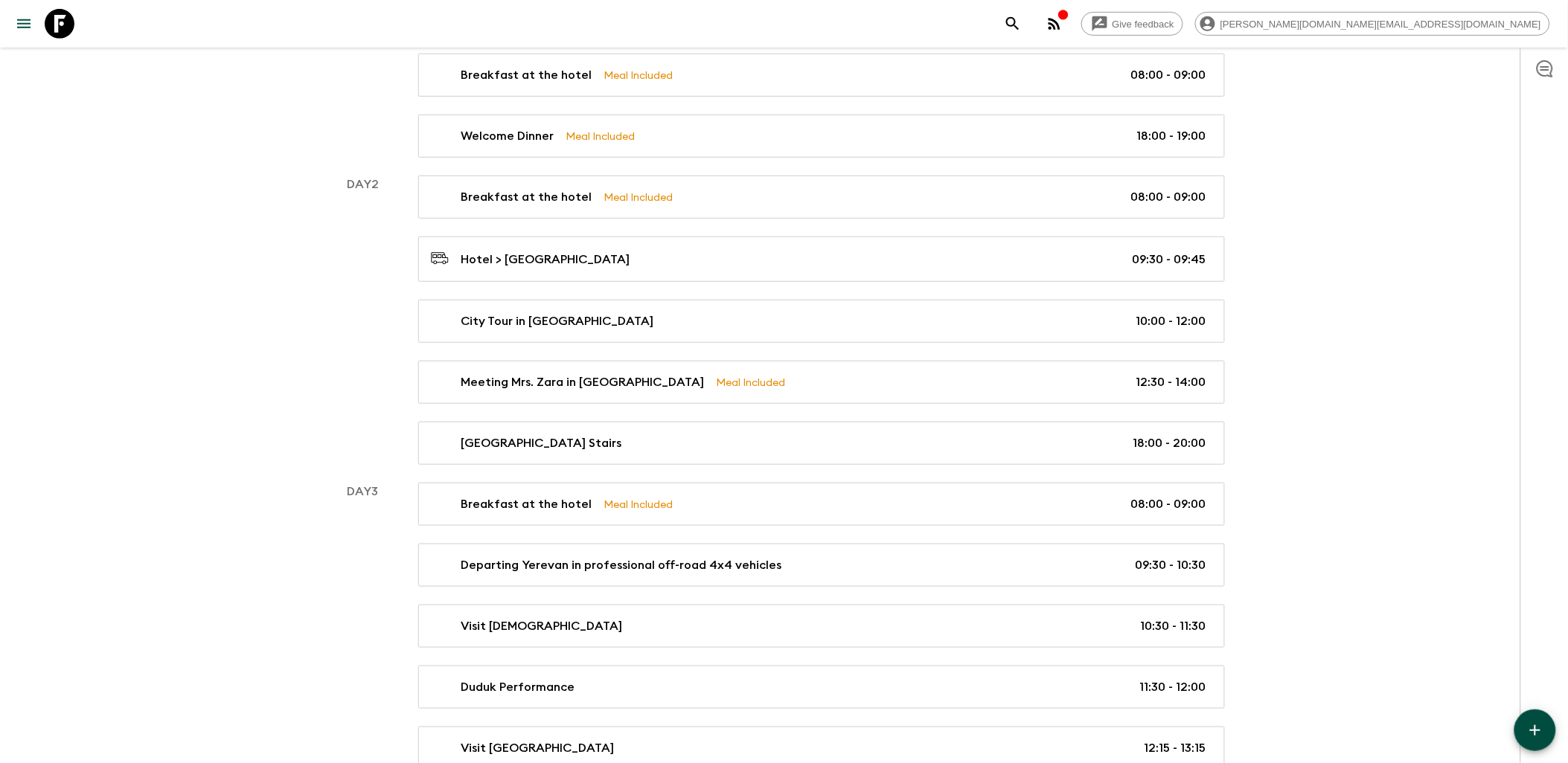
click at [1537, 724] on icon "button" at bounding box center [1536, 731] width 18 height 18
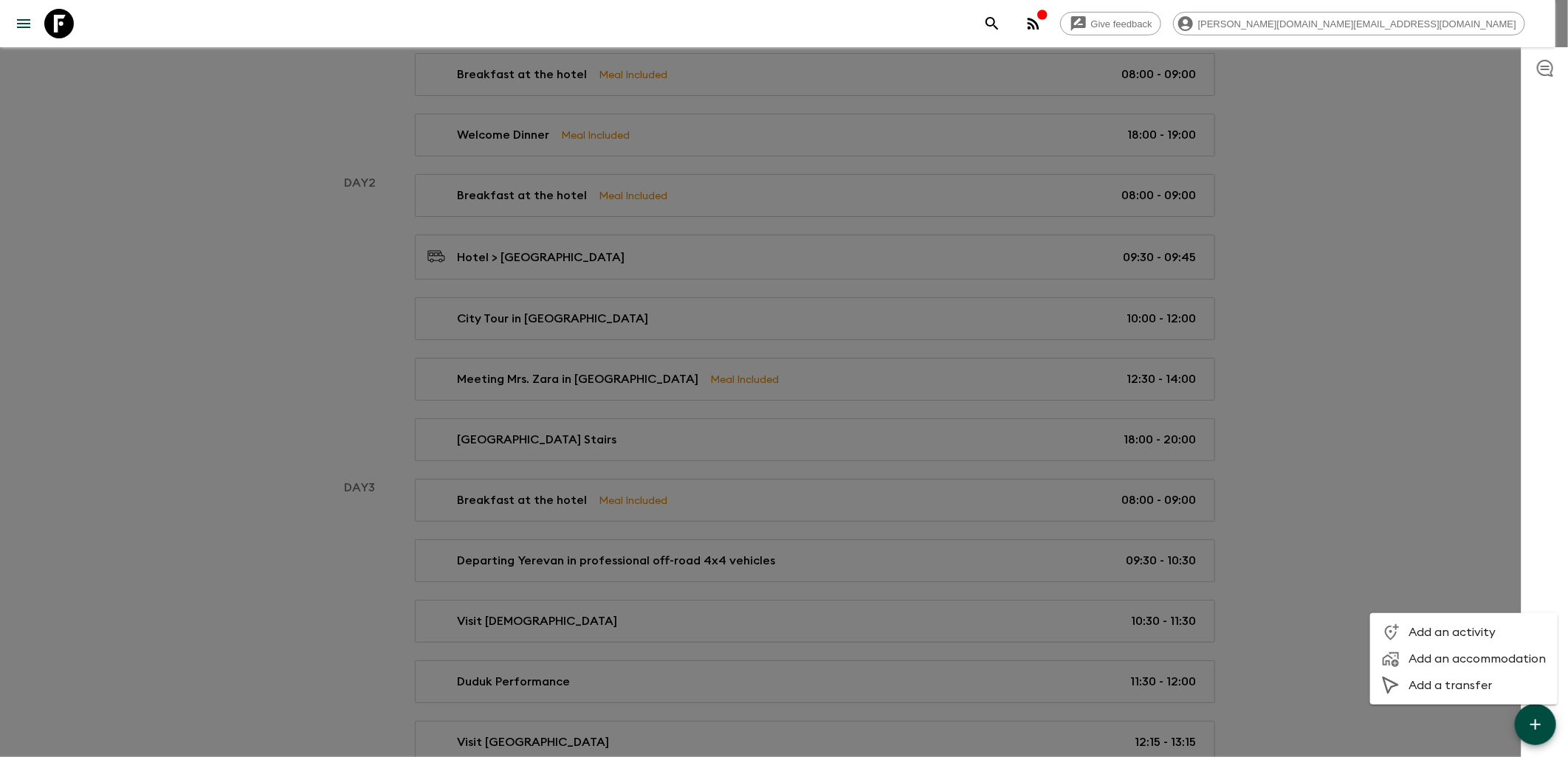
click at [1442, 686] on span "Add a transfer" at bounding box center [1477, 685] width 137 height 14
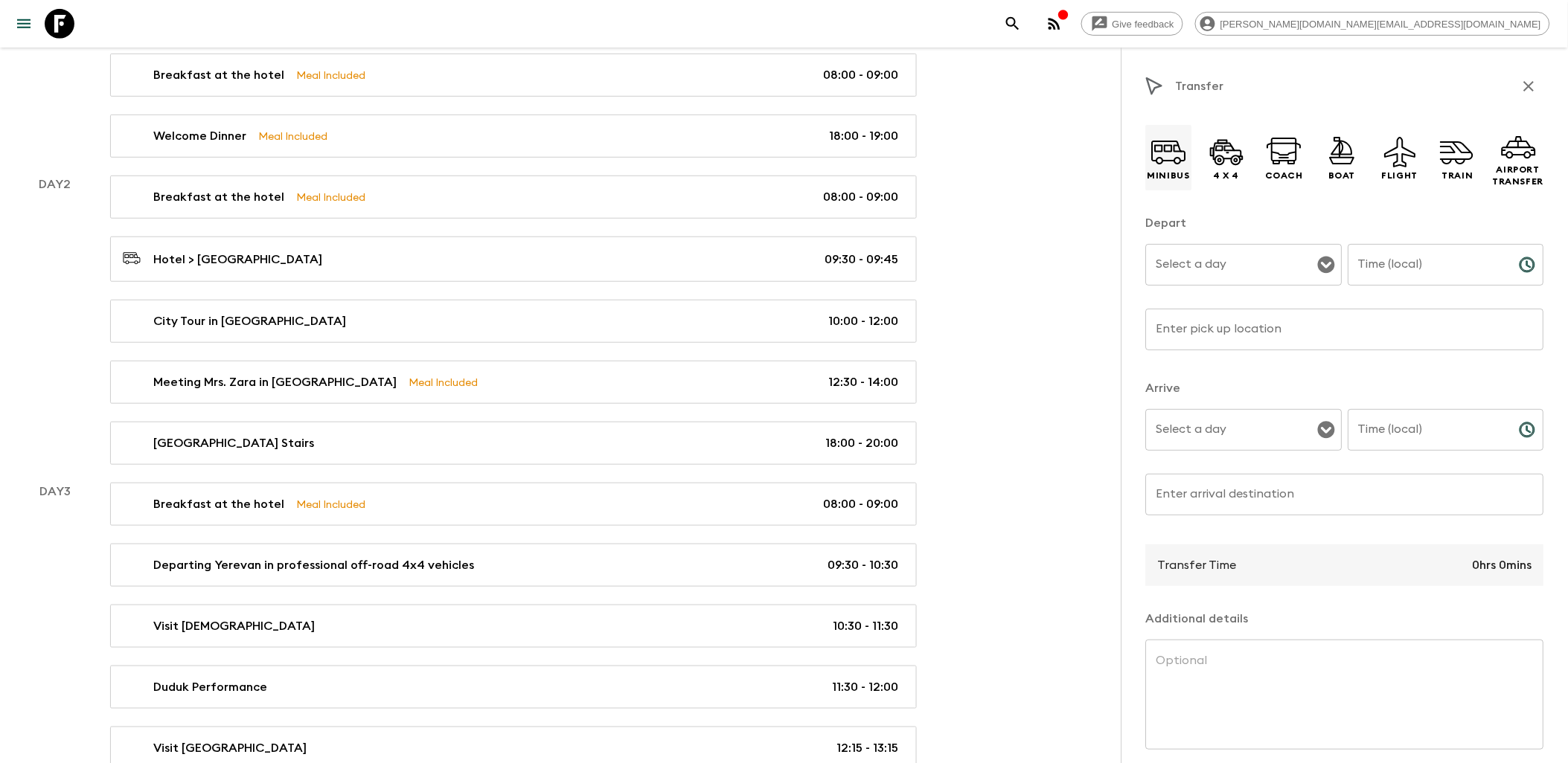
click at [1169, 155] on icon at bounding box center [1169, 152] width 36 height 36
click at [1237, 265] on input "Select a day" at bounding box center [1233, 264] width 161 height 28
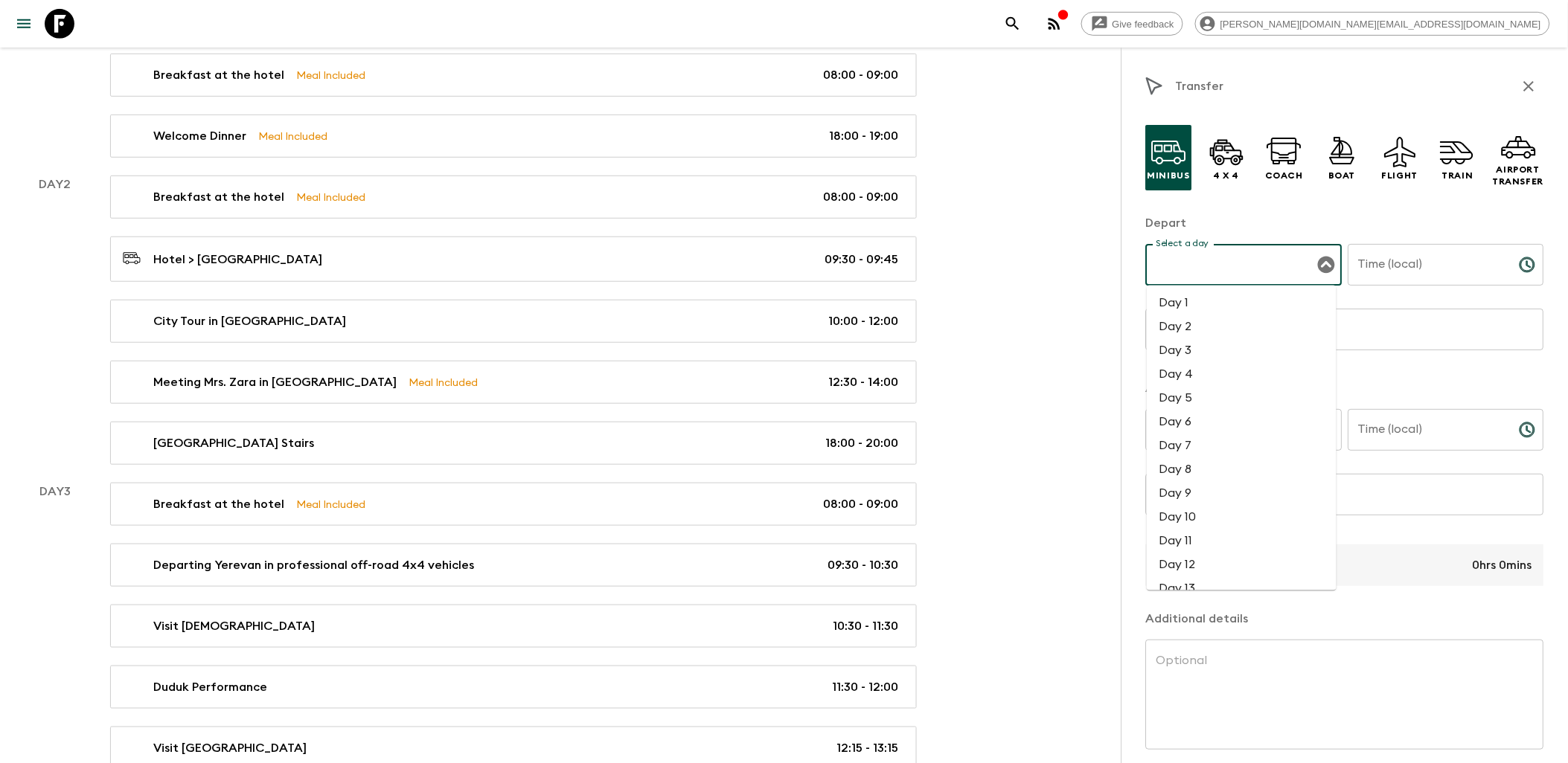
click at [1198, 332] on li "Day 2" at bounding box center [1241, 327] width 189 height 23
type input "Day 2"
click at [1490, 268] on input "Time (local)" at bounding box center [1428, 265] width 160 height 41
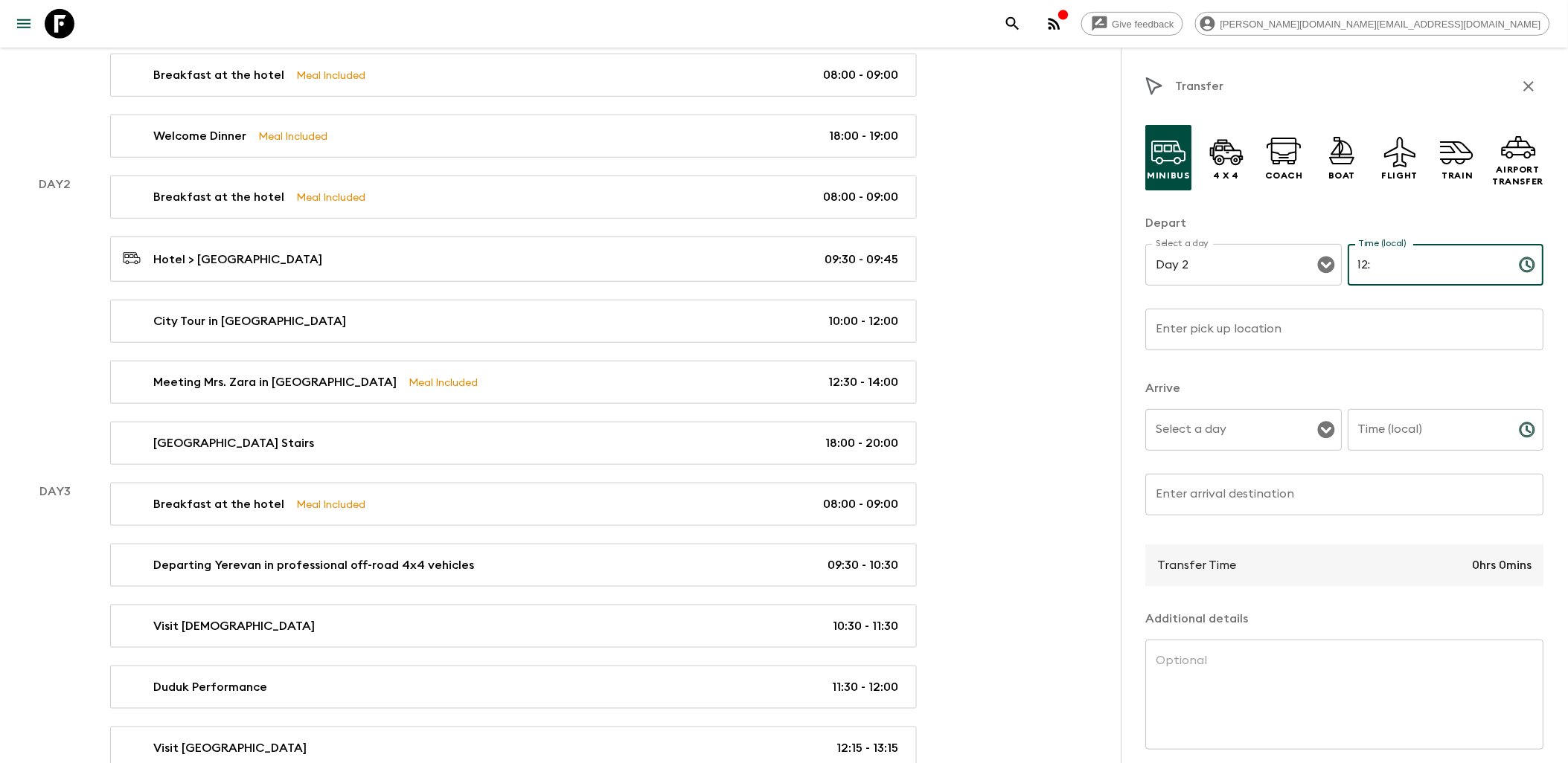
click at [1399, 265] on input "12:" at bounding box center [1428, 265] width 160 height 41
type input "12:00"
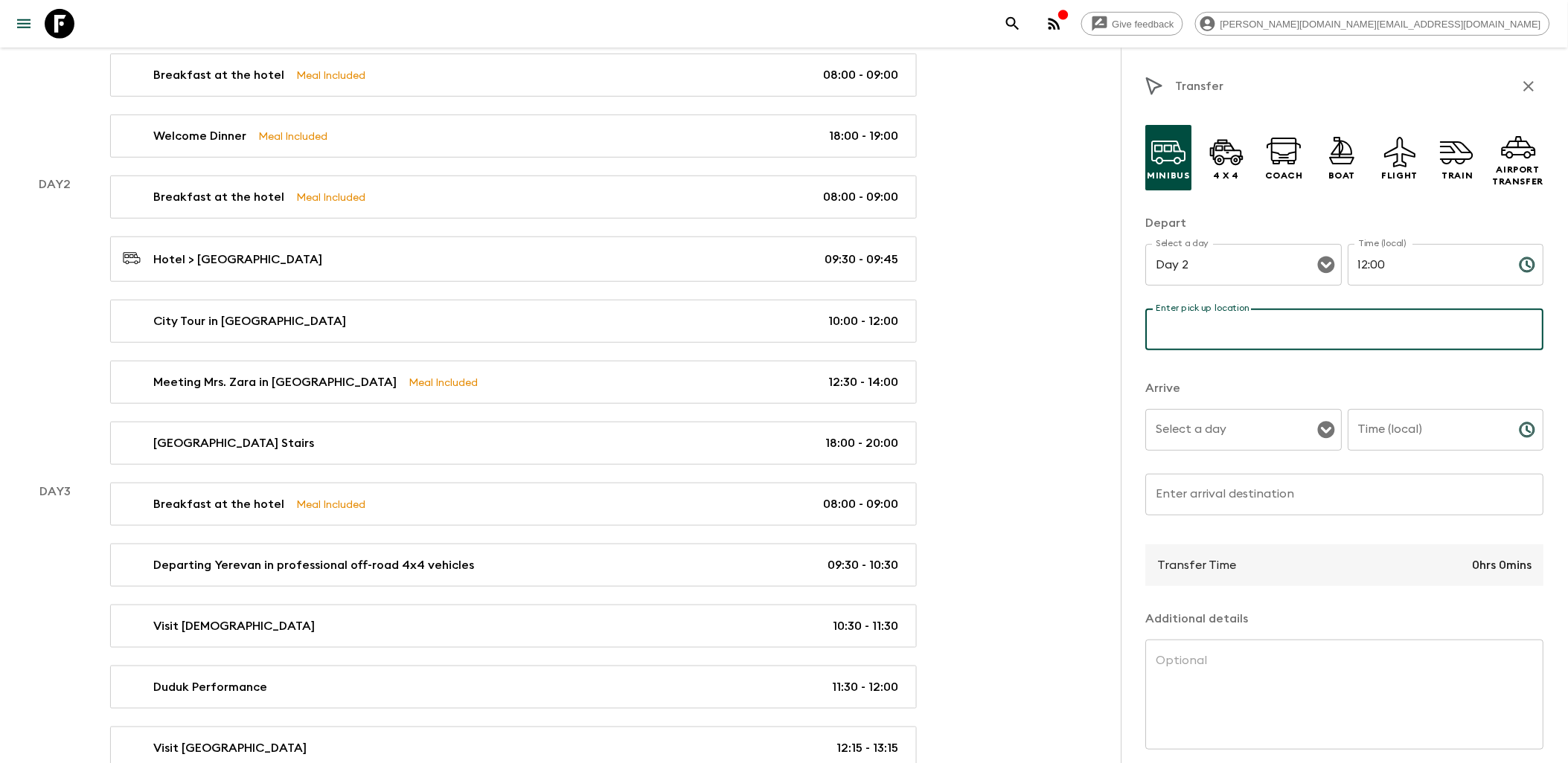
click at [1243, 326] on input "Enter pick up location" at bounding box center [1344, 329] width 398 height 41
click at [1520, 85] on icon "button" at bounding box center [1529, 87] width 18 height 18
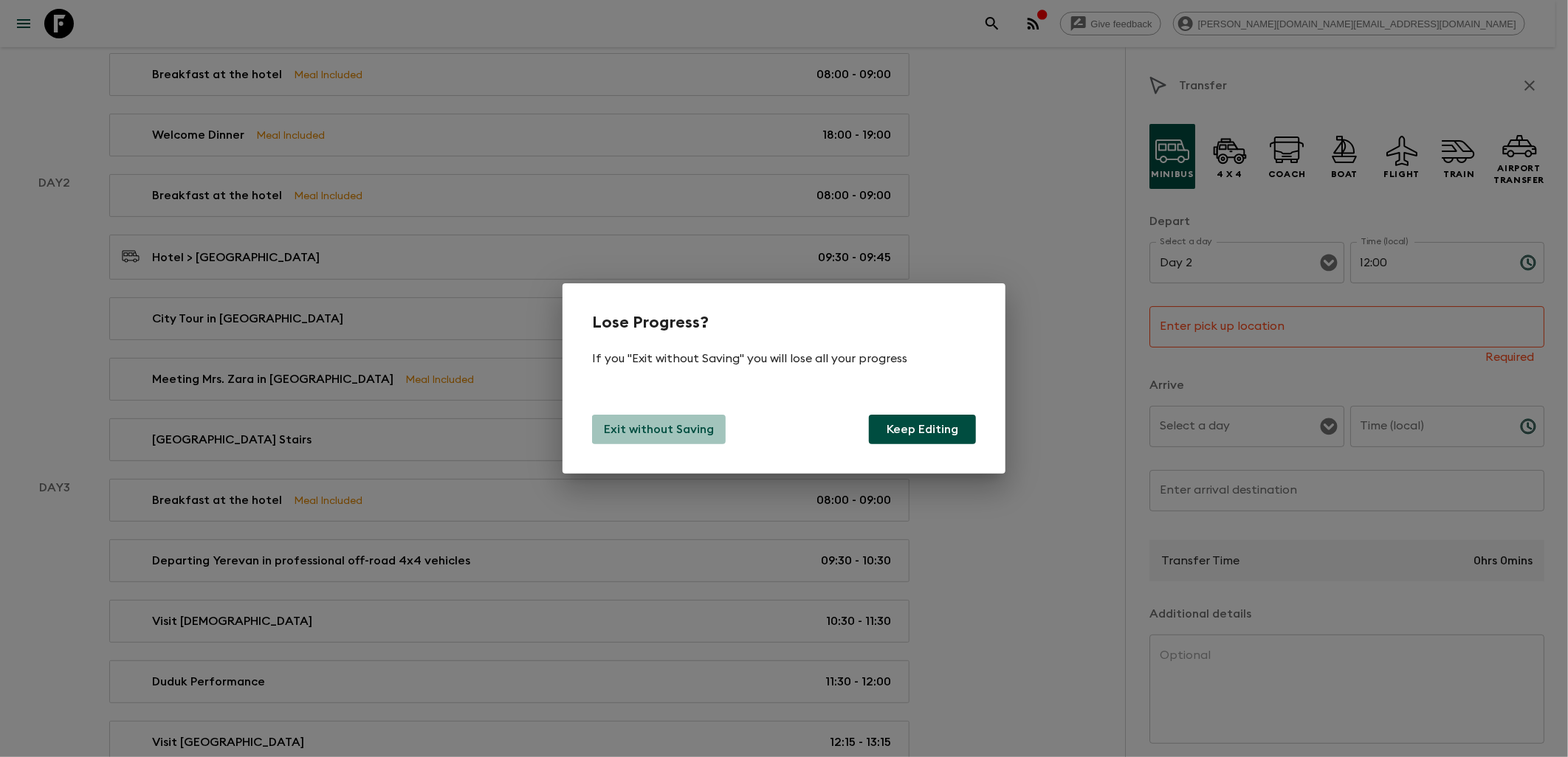
click at [681, 428] on p "Exit without Saving" at bounding box center [659, 430] width 110 height 18
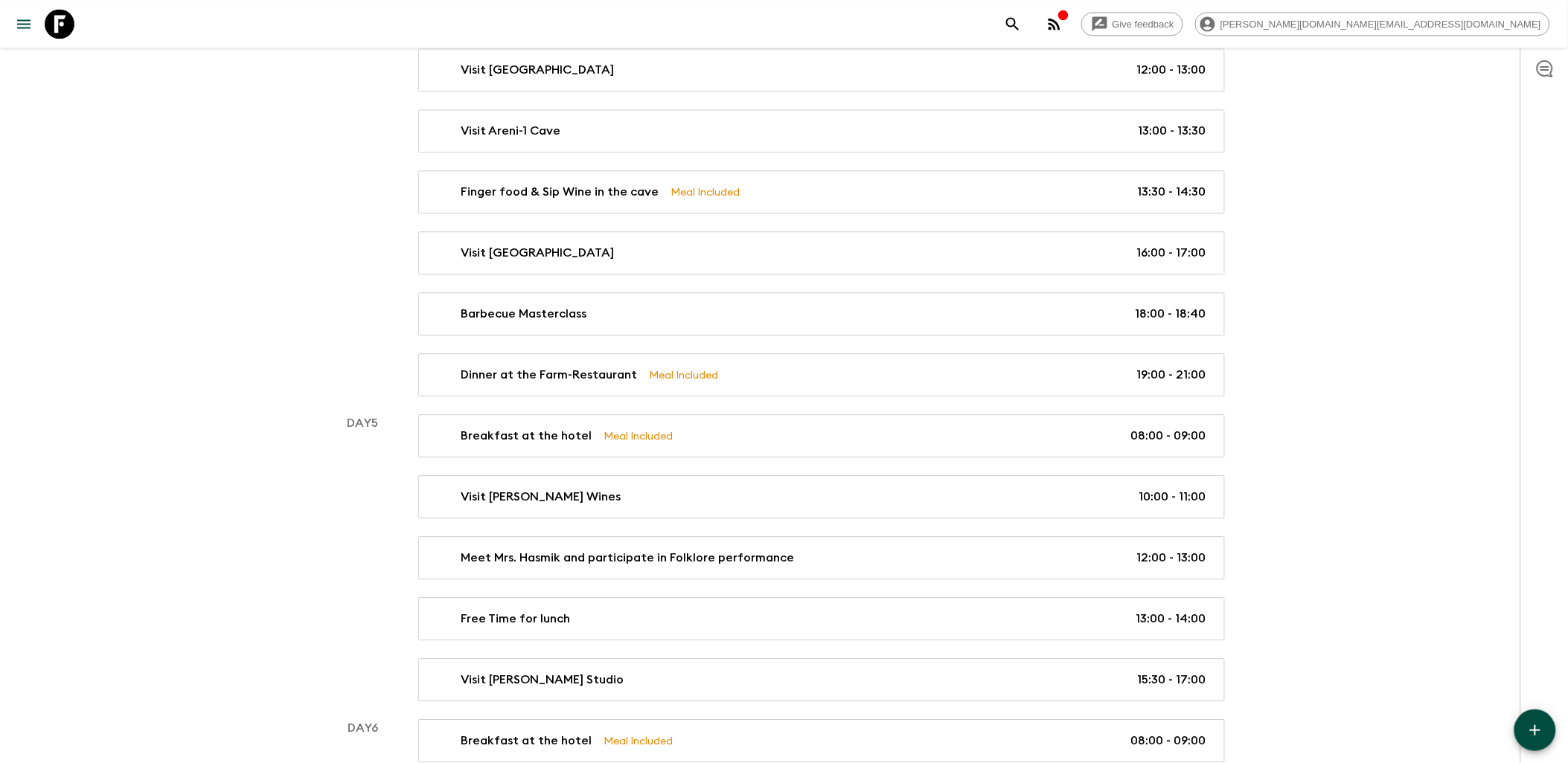
scroll to position [1317, 0]
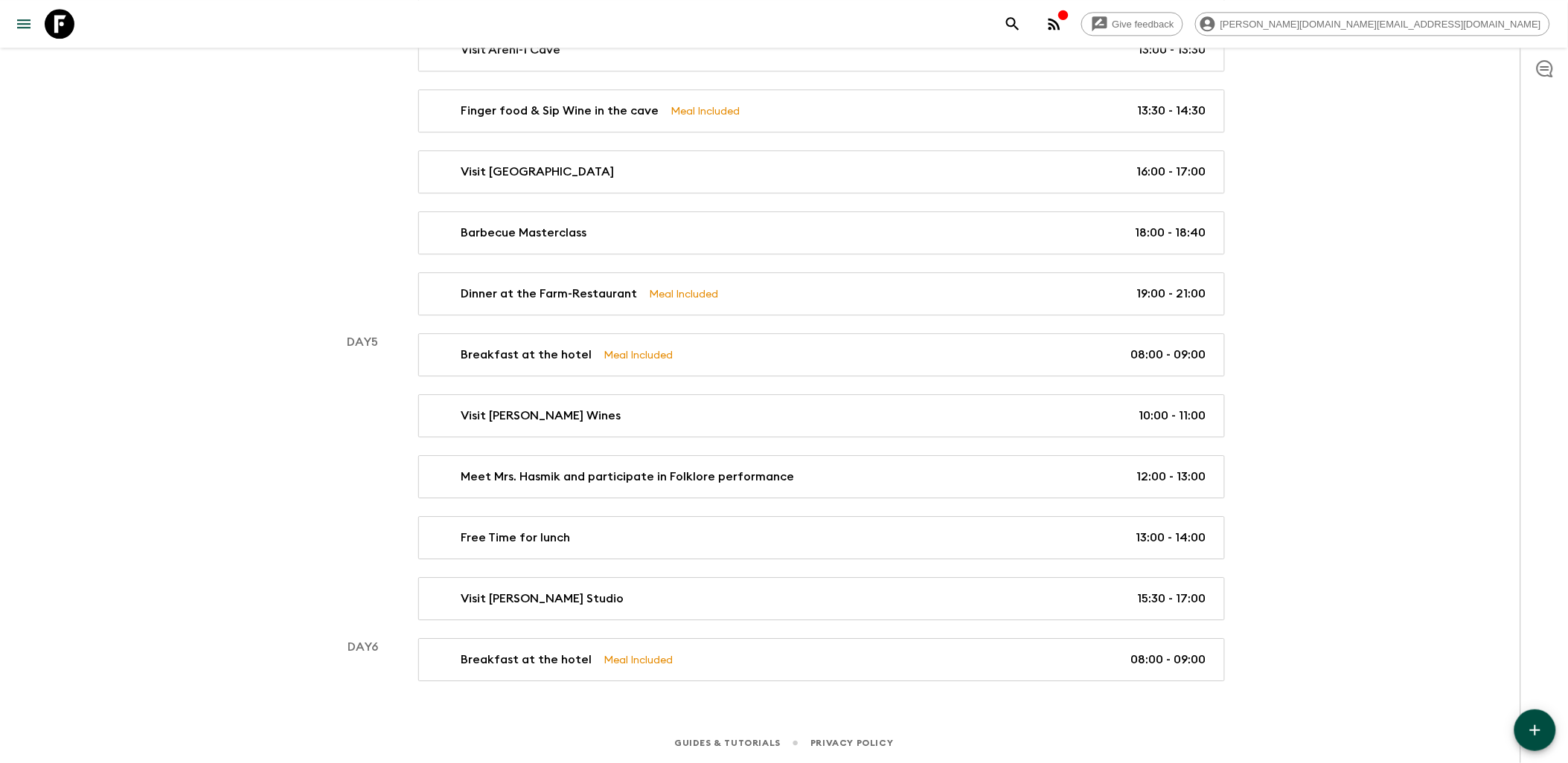
click at [1530, 726] on icon "button" at bounding box center [1536, 731] width 18 height 18
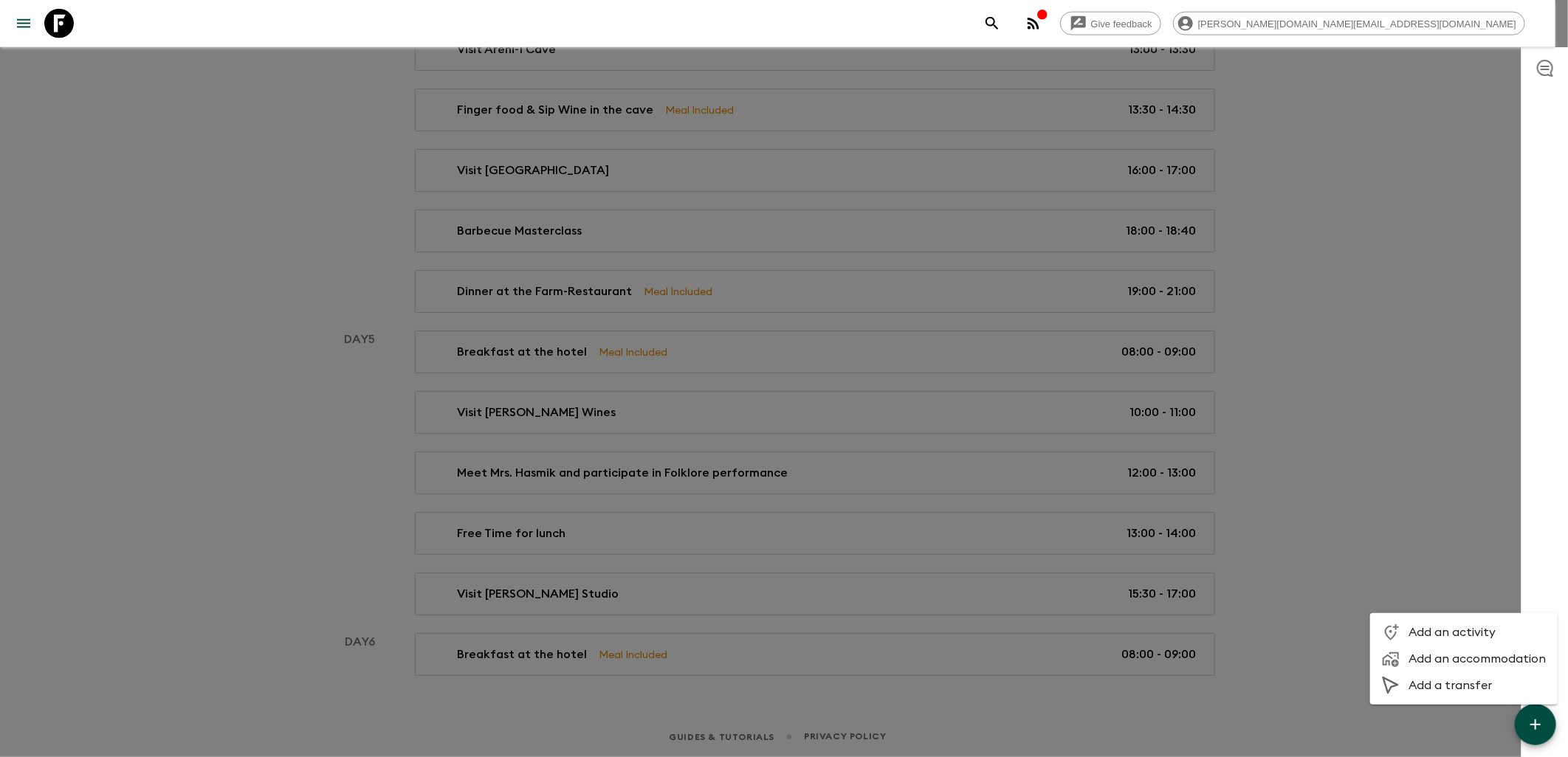
click at [1456, 636] on span "Add an activity" at bounding box center [1477, 633] width 137 height 14
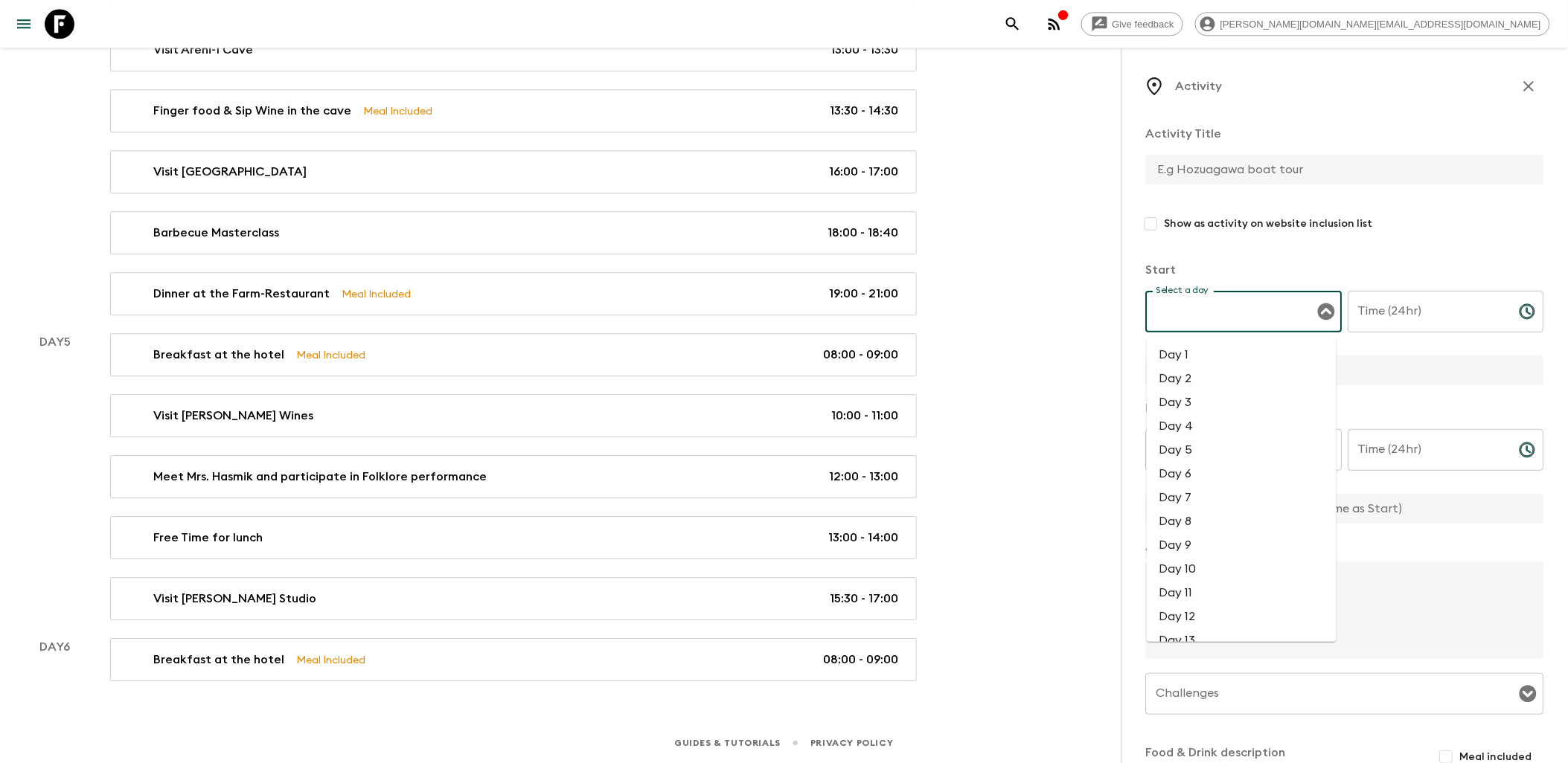
click at [1299, 307] on input "Select a day" at bounding box center [1233, 311] width 161 height 28
click at [1193, 465] on li "Day 6" at bounding box center [1241, 473] width 189 height 23
type input "Day 6"
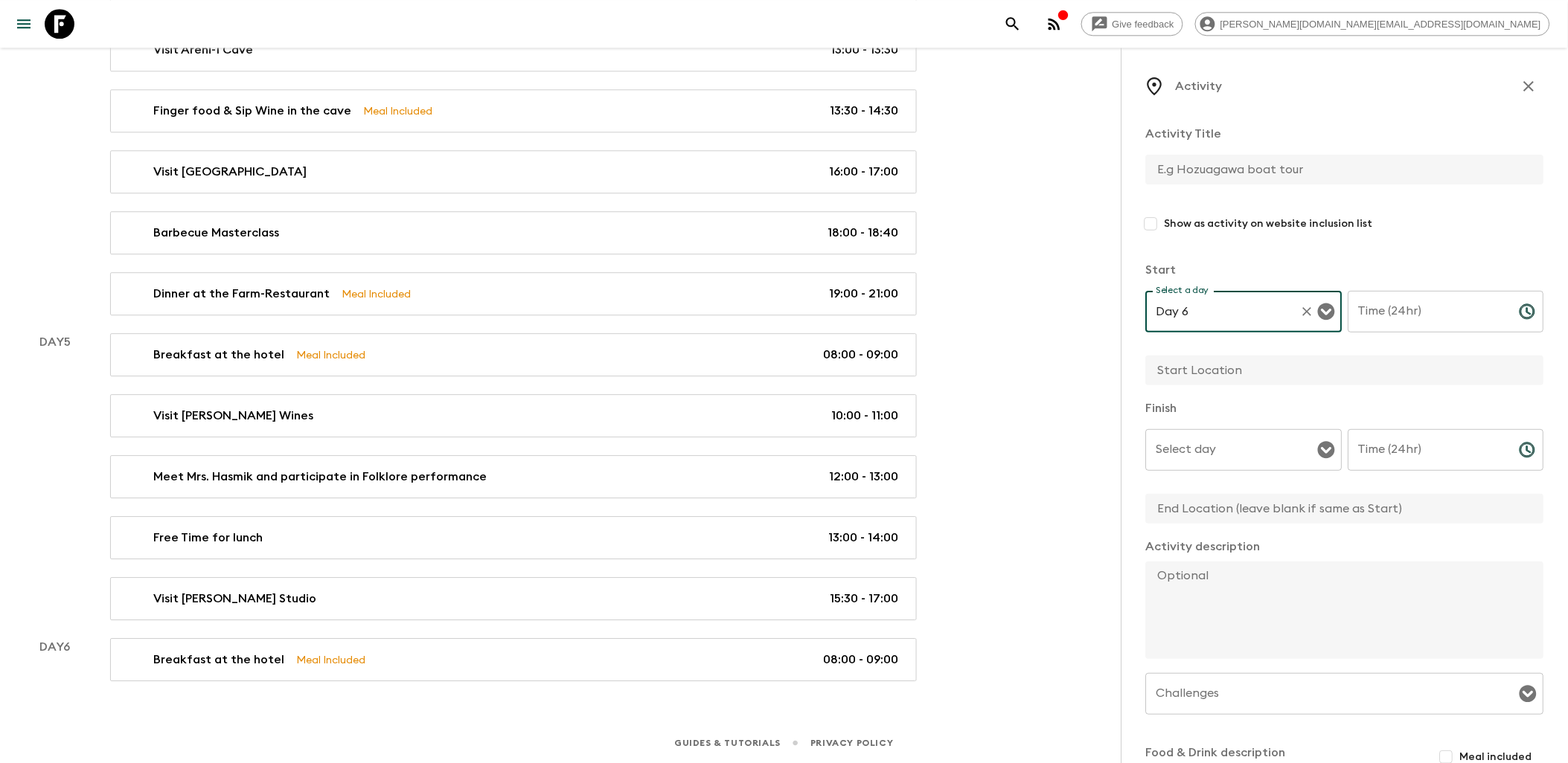
click at [1420, 308] on input "Time (24hr)" at bounding box center [1428, 312] width 160 height 41
click at [1223, 174] on input "text" at bounding box center [1339, 170] width 386 height 30
click at [1513, 314] on button "Choose time" at bounding box center [1527, 311] width 30 height 30
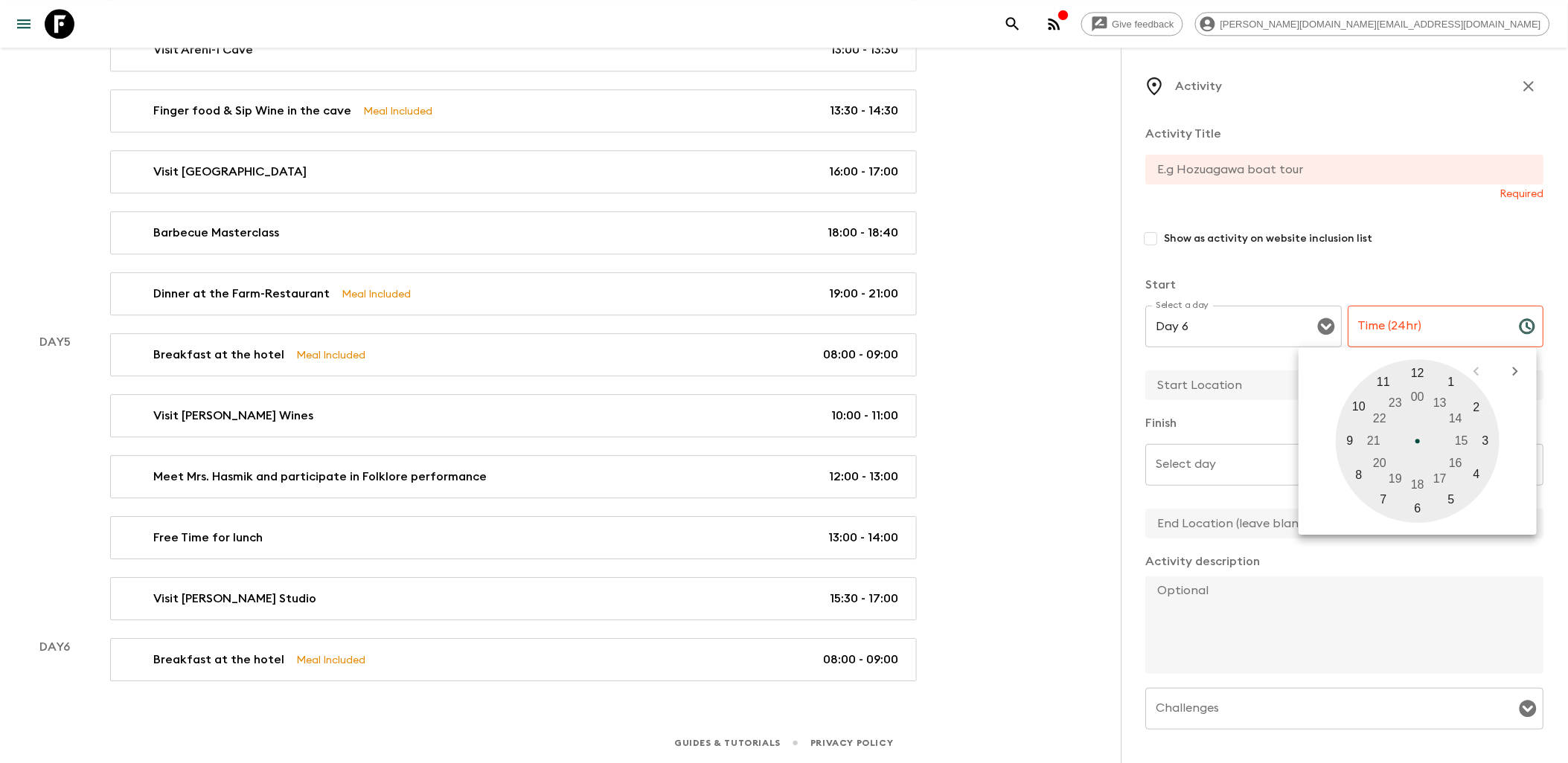
click at [1361, 409] on div at bounding box center [1417, 440] width 163 height 163
type input "10:00"
click at [1421, 372] on div at bounding box center [1417, 440] width 163 height 163
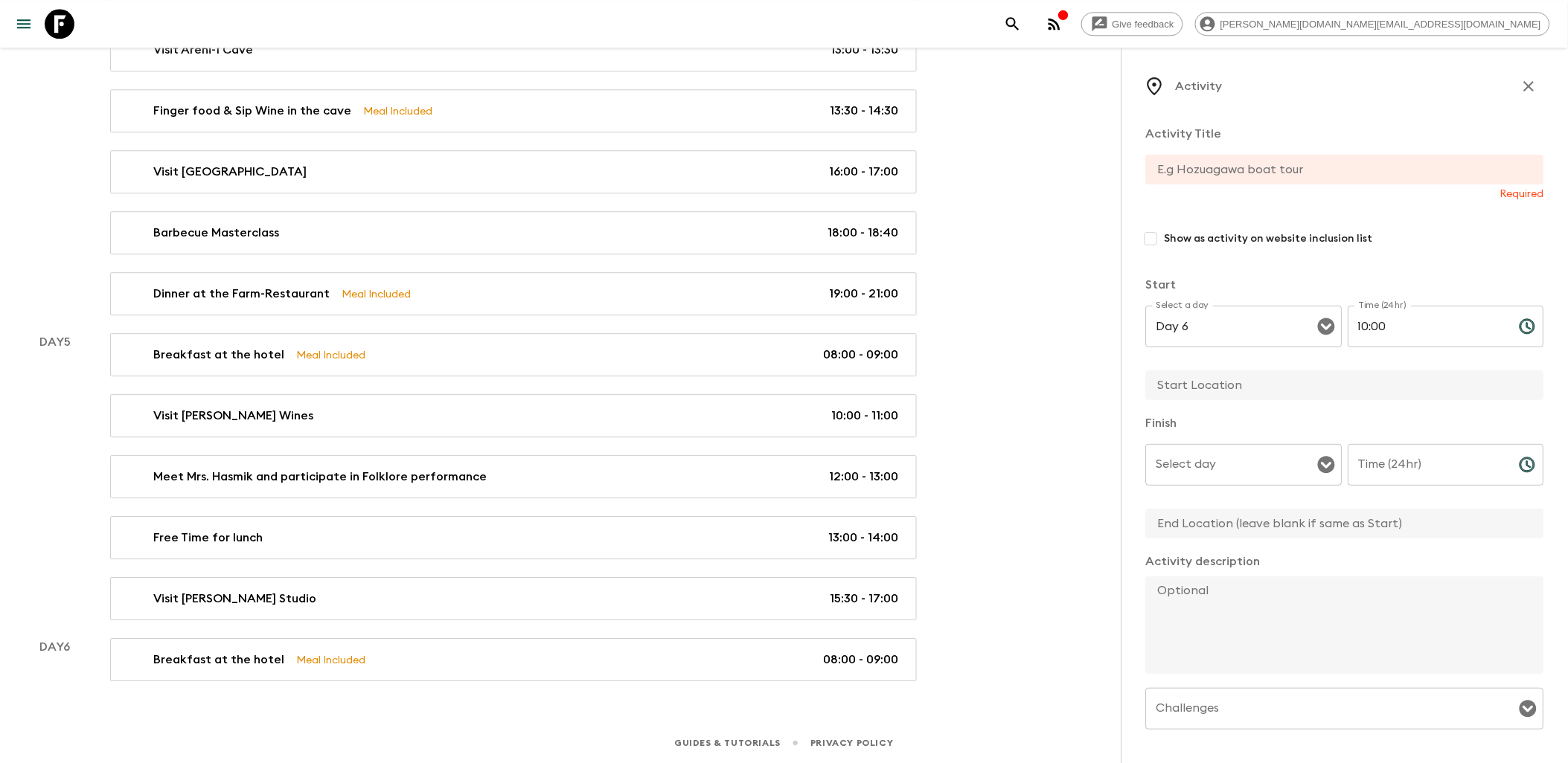
click at [1225, 388] on input "text" at bounding box center [1339, 385] width 386 height 30
type input "Hiking"
click at [1211, 175] on input "text" at bounding box center [1339, 170] width 386 height 30
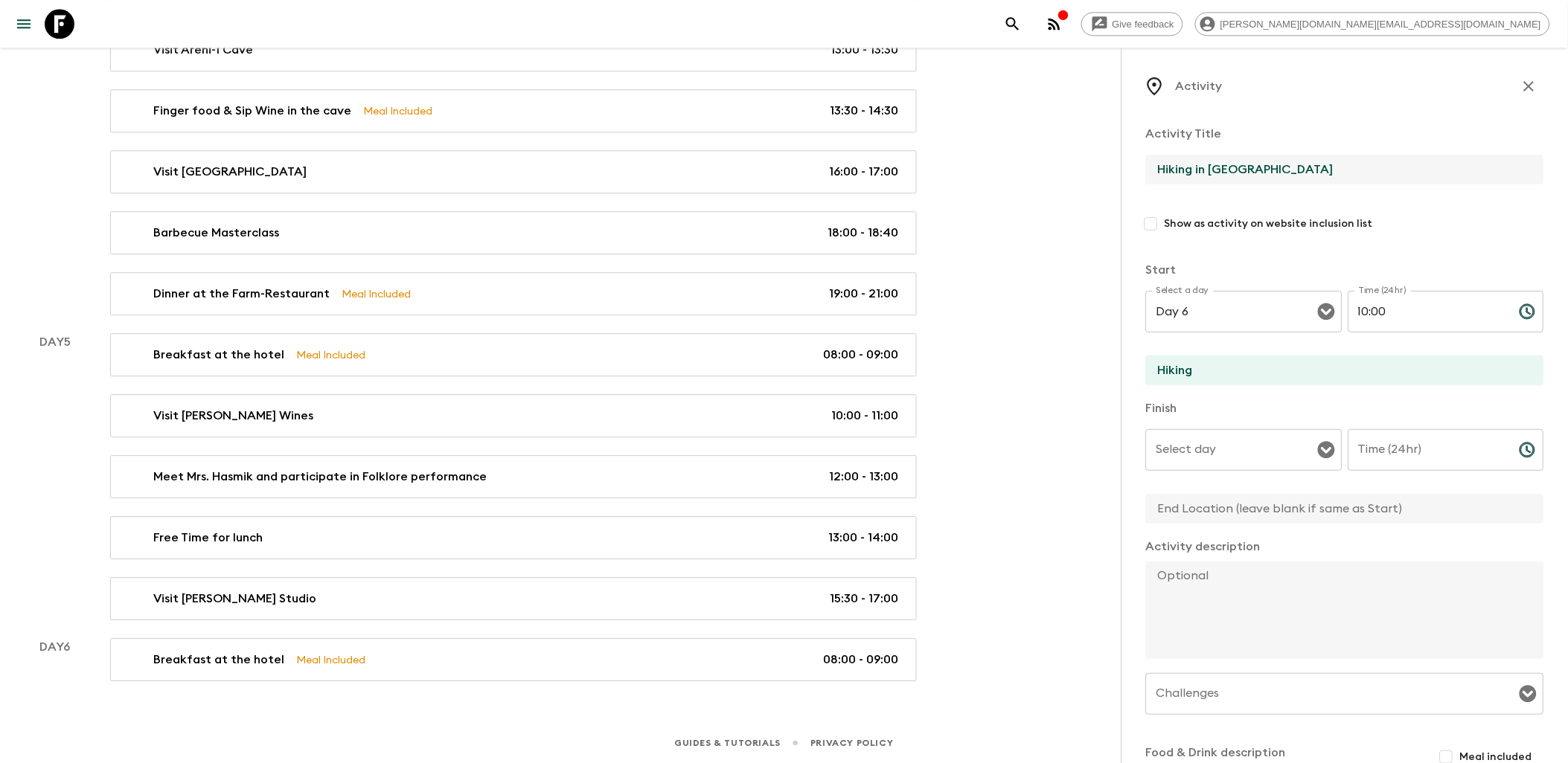
type input "Hiking in [GEOGRAPHIC_DATA]"
click at [1291, 456] on input "Select day" at bounding box center [1233, 449] width 161 height 28
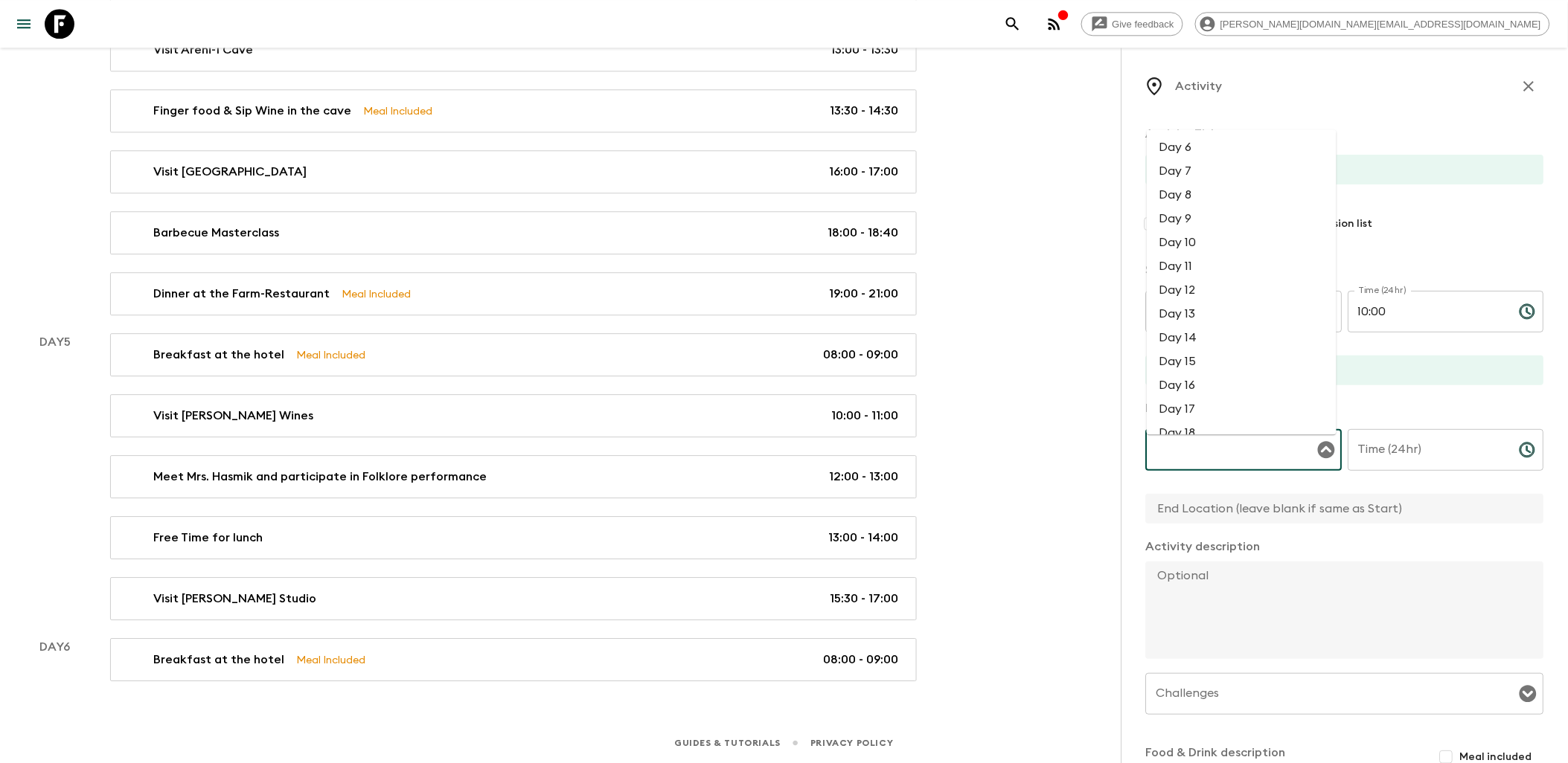
click at [1178, 147] on li "Day 6" at bounding box center [1241, 147] width 189 height 23
type input "Day 6"
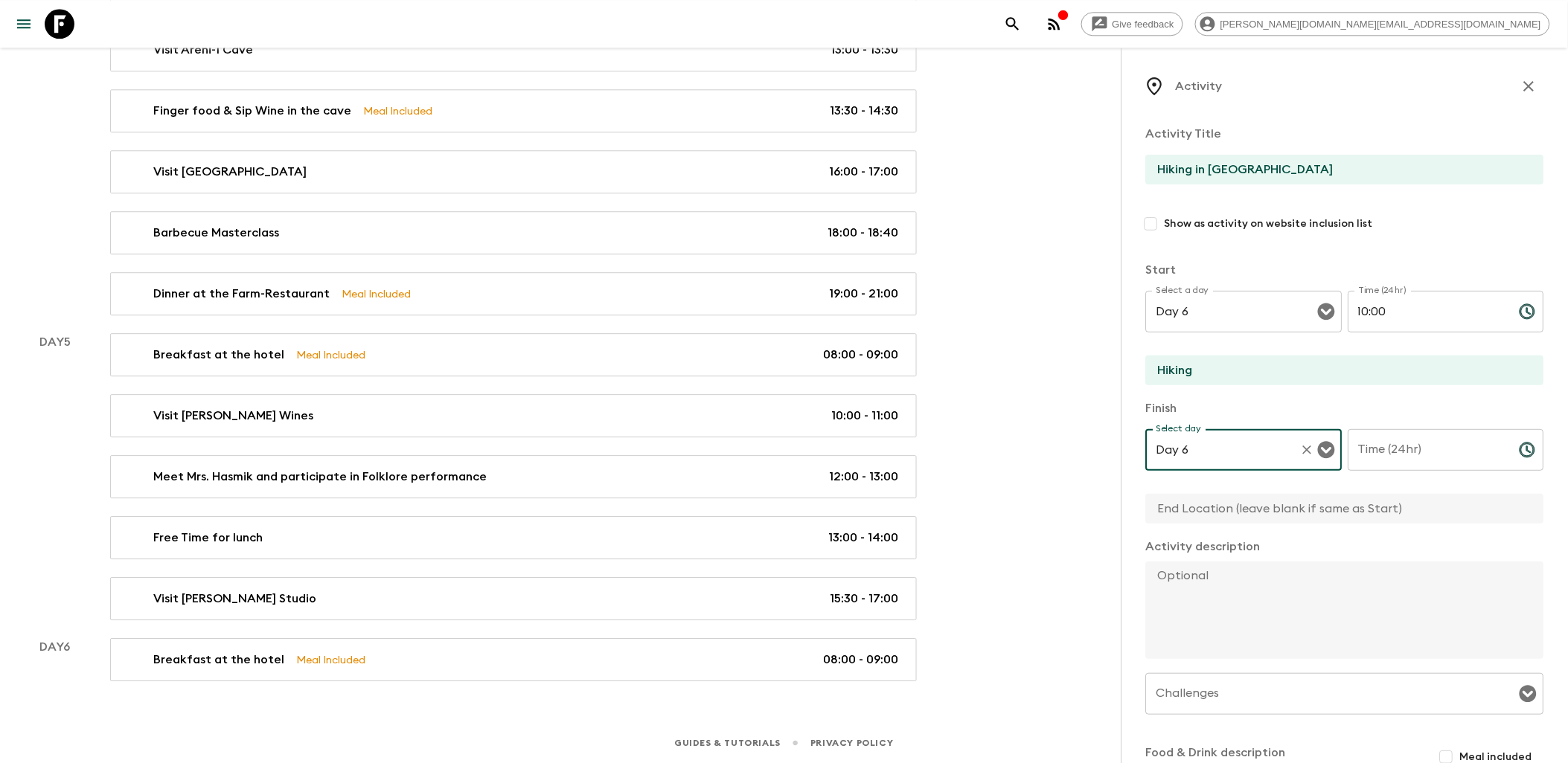
click at [1422, 444] on input "Time (24hr)" at bounding box center [1428, 450] width 160 height 41
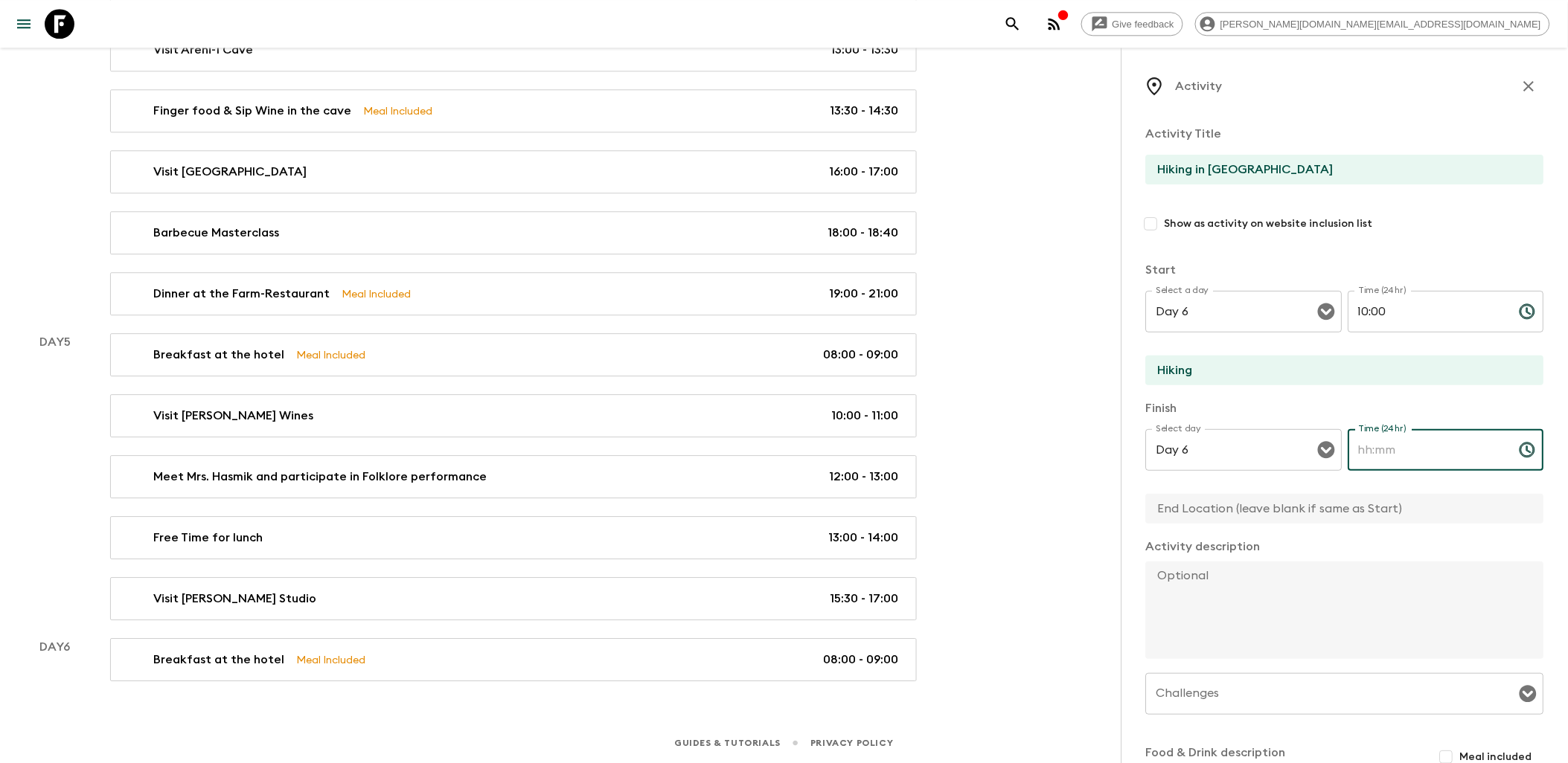
click at [1423, 313] on input "10:00" at bounding box center [1428, 312] width 160 height 41
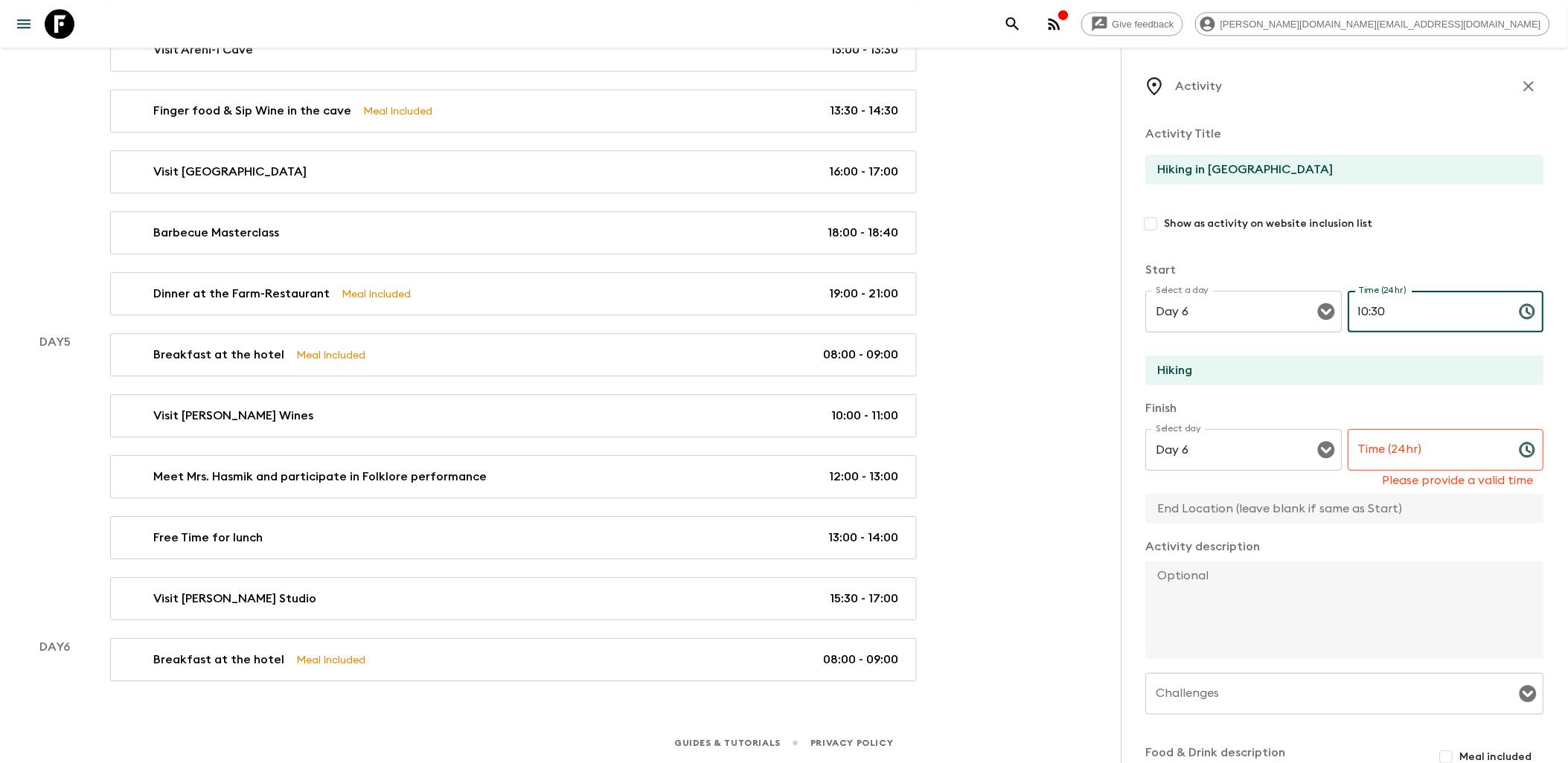
type input "10:30"
click at [1404, 463] on input "Time (24hr)" at bounding box center [1428, 450] width 160 height 41
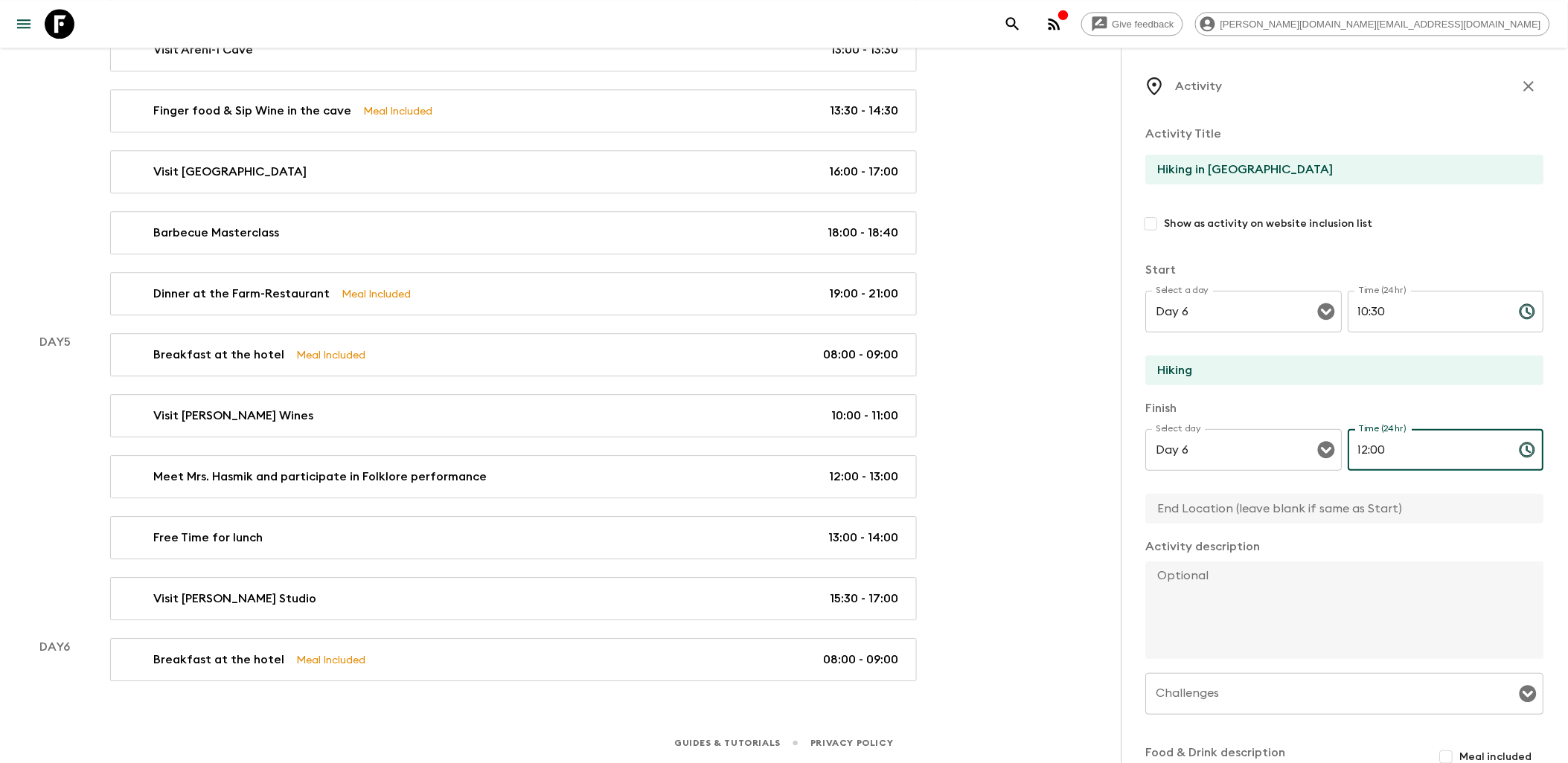
scroll to position [83, 0]
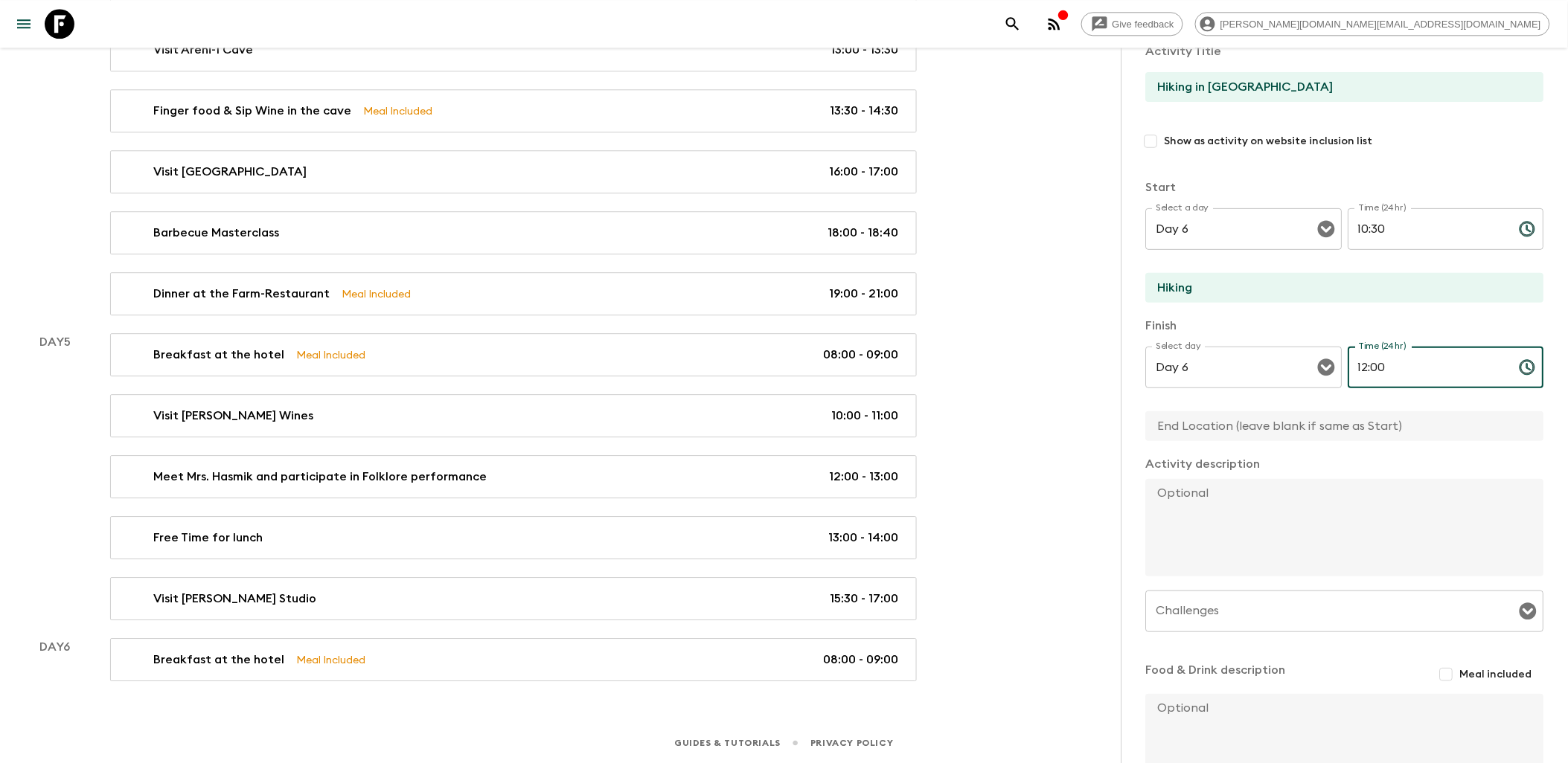
type input "12:00"
click at [1208, 424] on input "text" at bounding box center [1339, 426] width 386 height 30
type input "Dilijan"
click at [1198, 489] on textarea at bounding box center [1339, 528] width 386 height 97
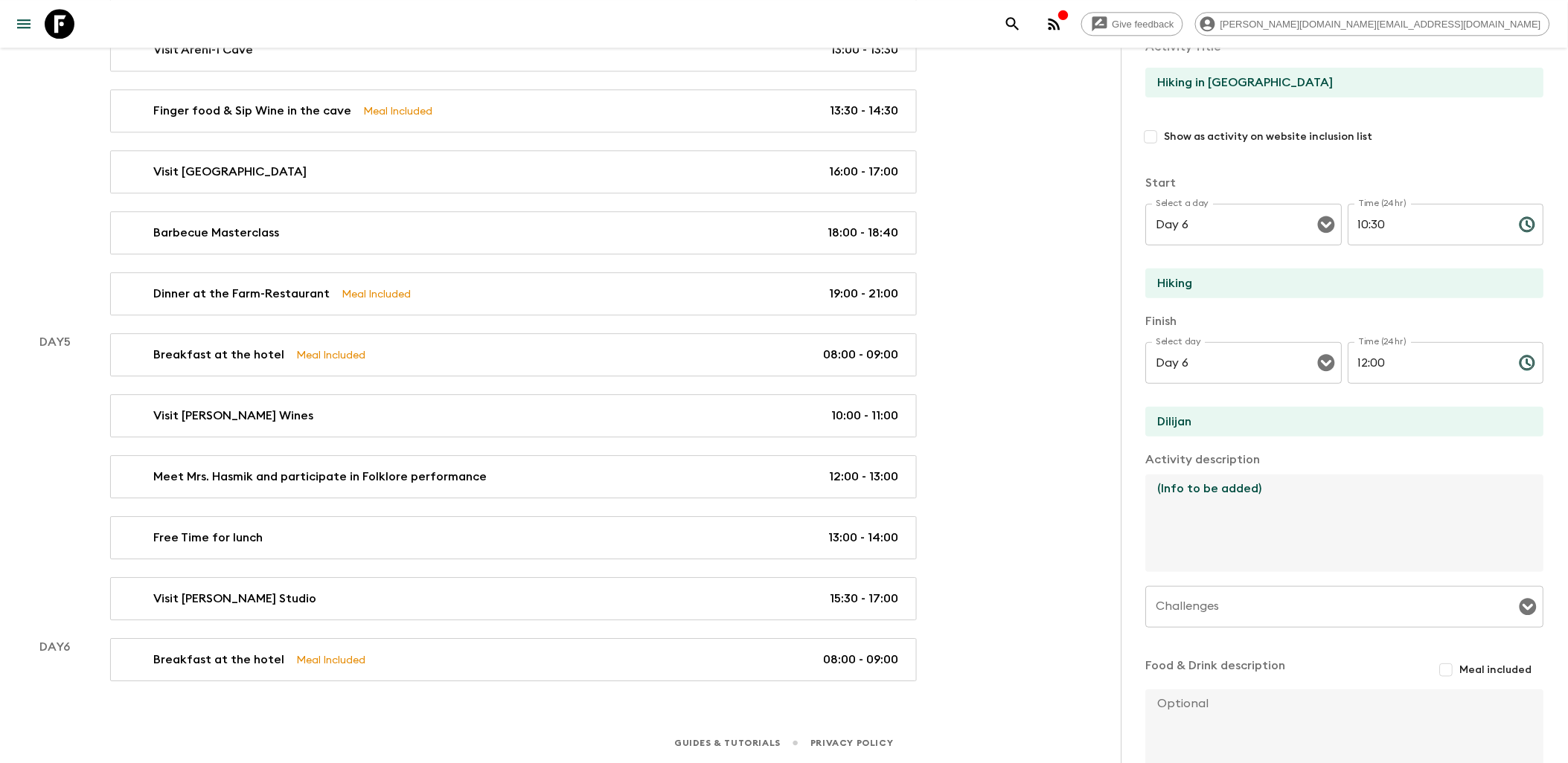
scroll to position [165, 0]
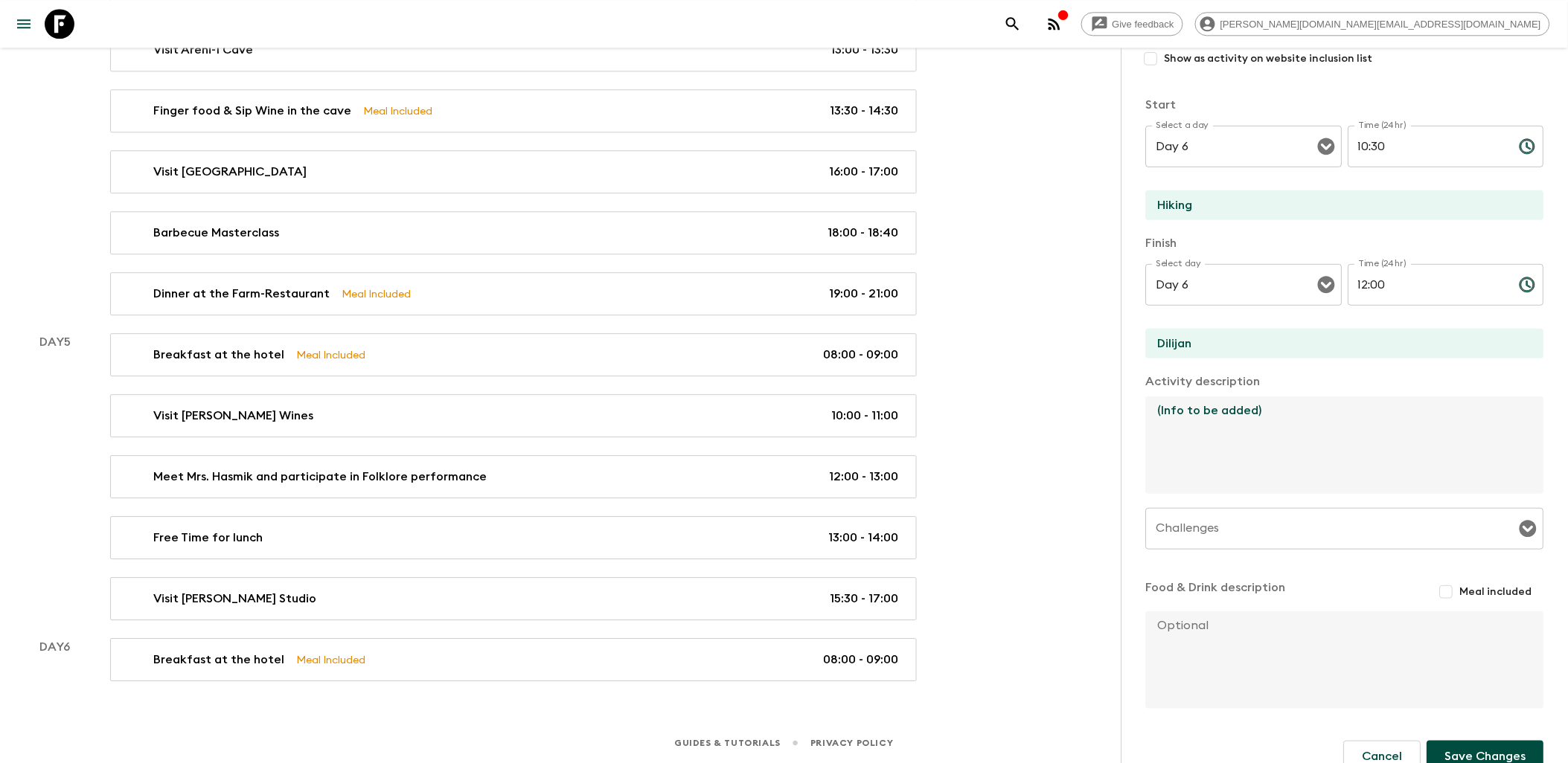
type textarea "(Info to be added)"
click at [1438, 593] on input "Meal included" at bounding box center [1447, 593] width 27 height 27
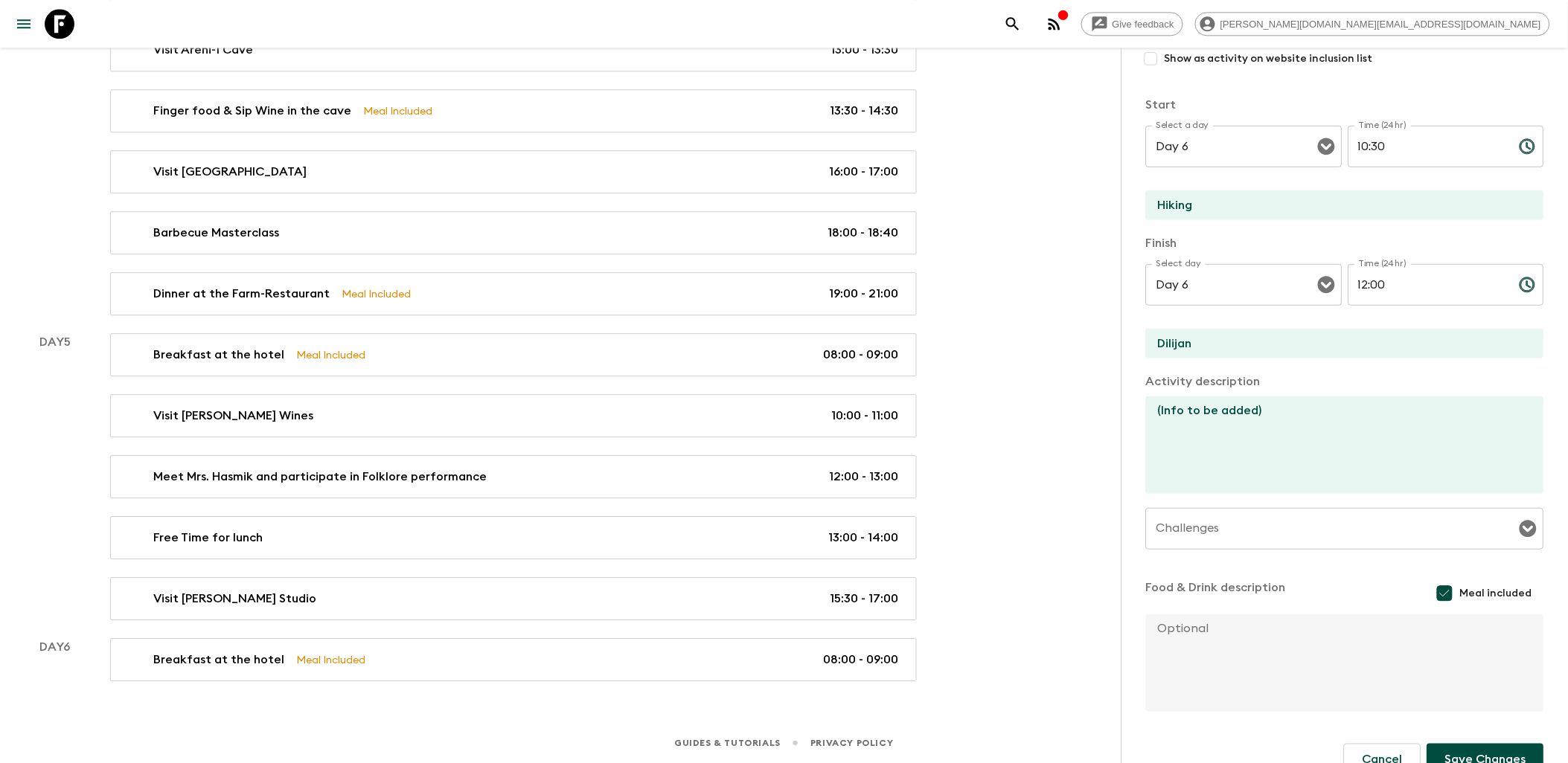
click at [1321, 634] on textarea at bounding box center [1339, 663] width 386 height 97
click at [1438, 596] on input "Meal included" at bounding box center [1444, 593] width 30 height 30
checkbox input "false"
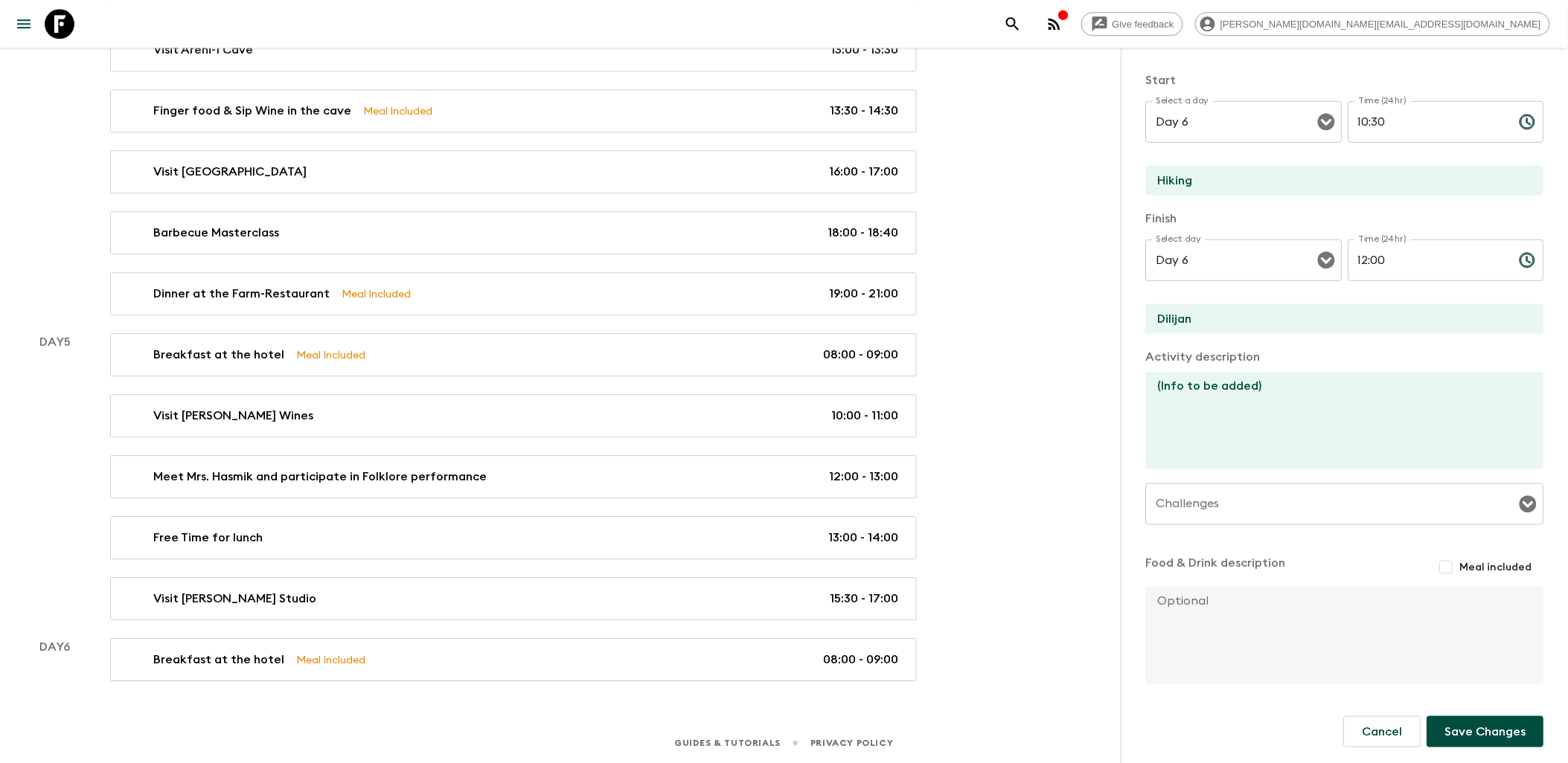
scroll to position [193, 0]
click at [1470, 734] on button "Save Changes" at bounding box center [1486, 730] width 117 height 32
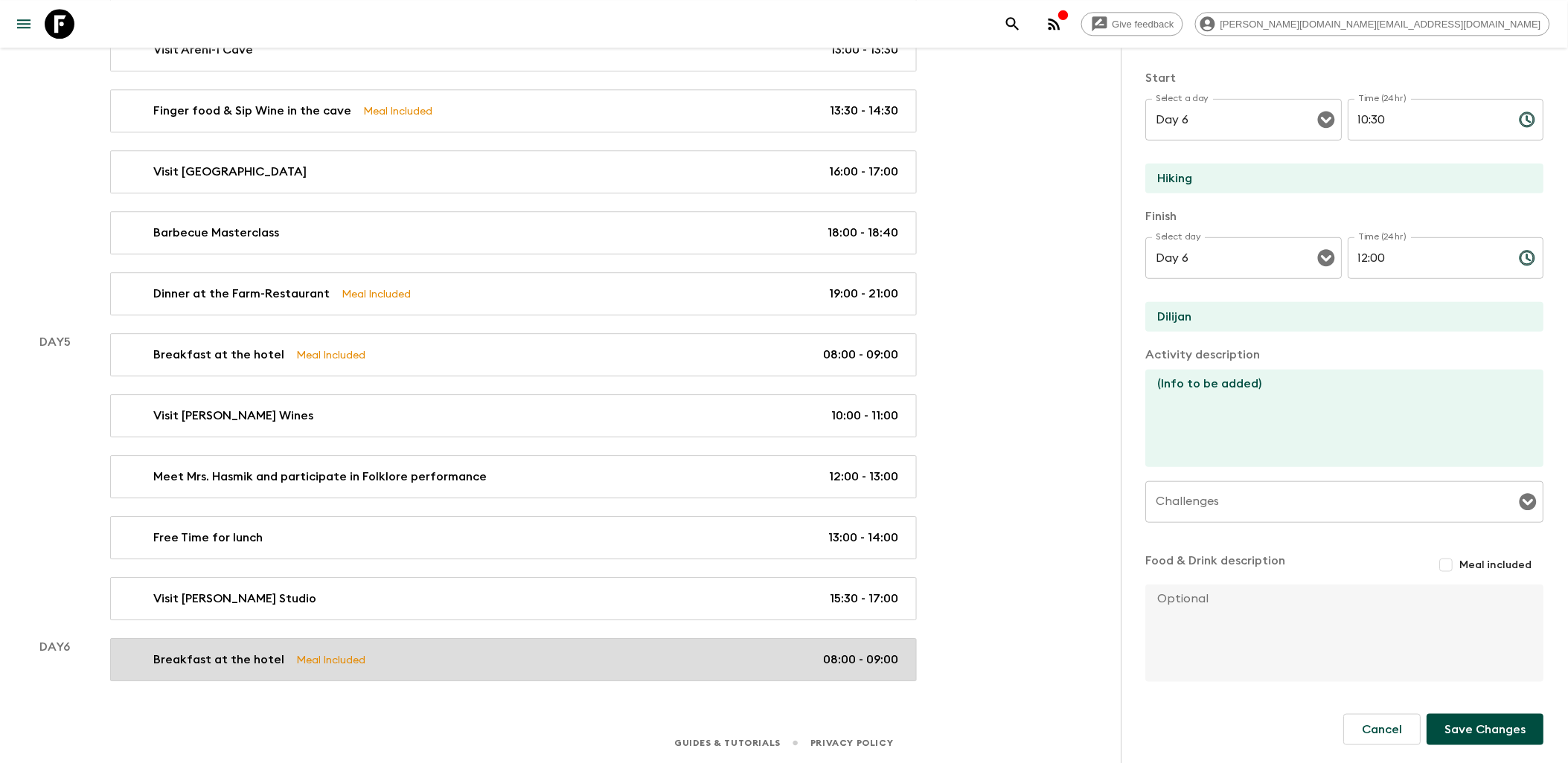
click at [590, 662] on div "Breakfast at the hotel Meal Included 08:00 - 09:00" at bounding box center [510, 660] width 775 height 18
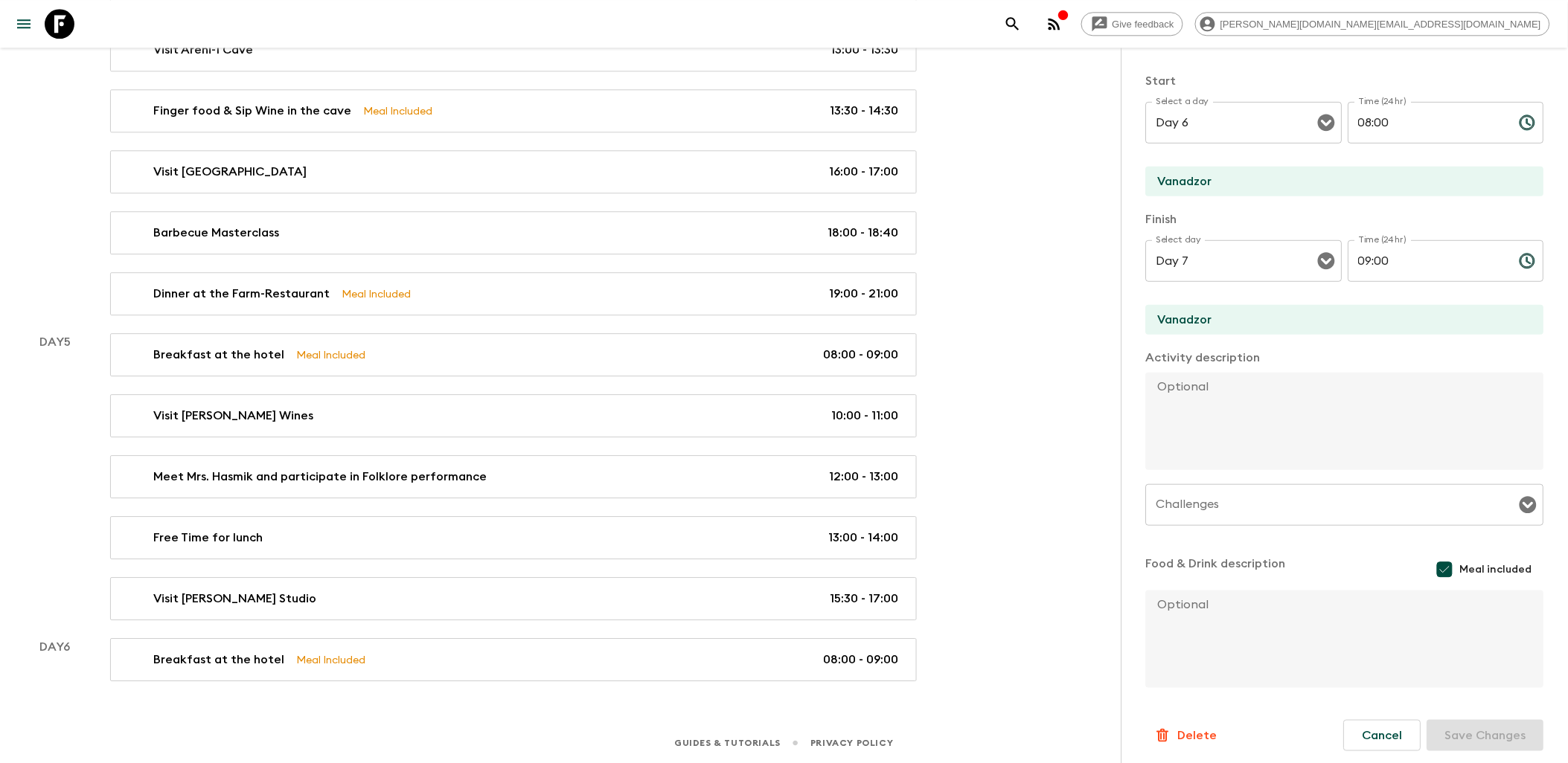
scroll to position [232, 0]
click at [1323, 251] on icon "Open" at bounding box center [1326, 255] width 17 height 17
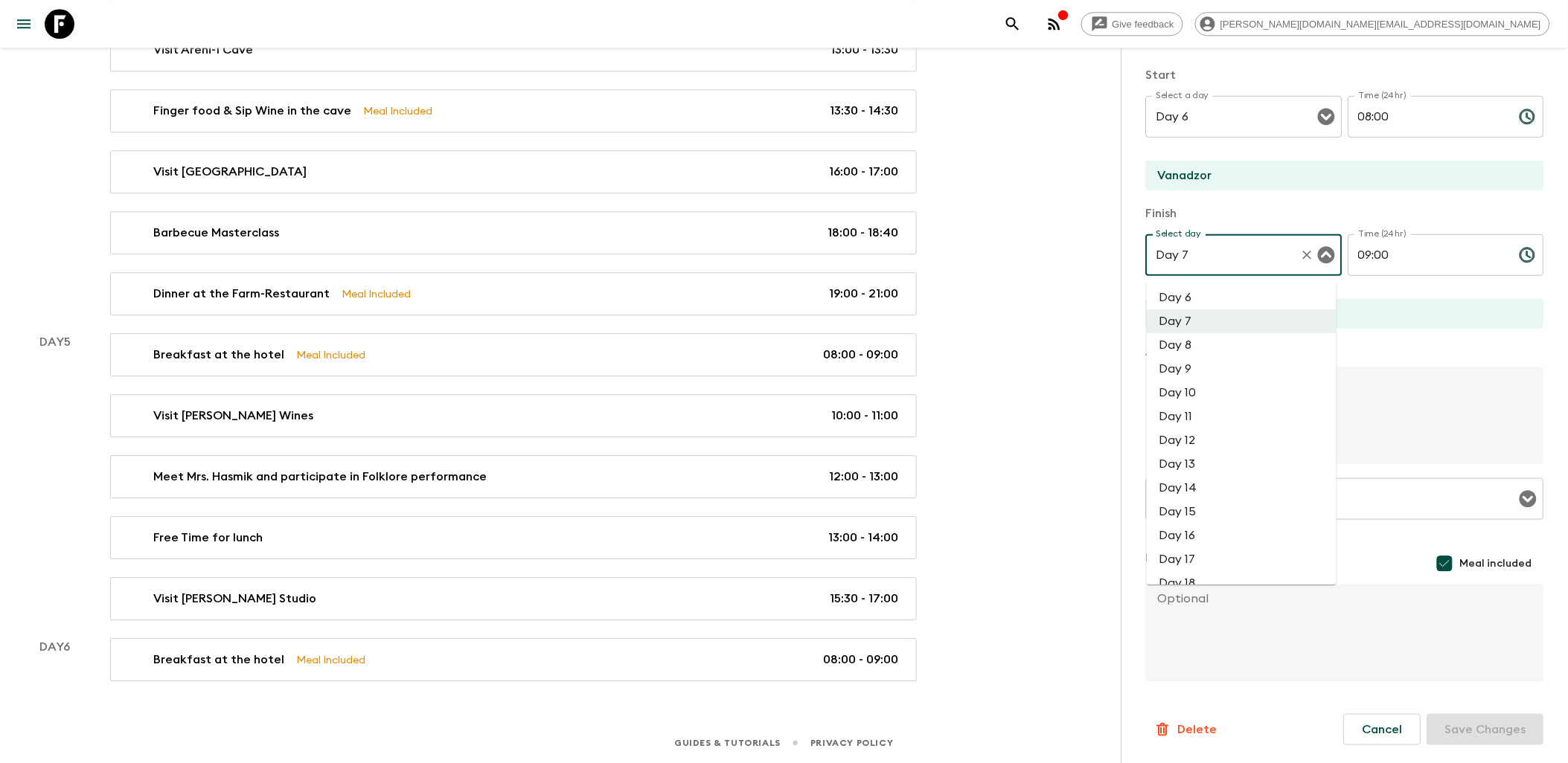
click at [1176, 295] on li "Day 6" at bounding box center [1241, 298] width 189 height 23
type input "Day 6"
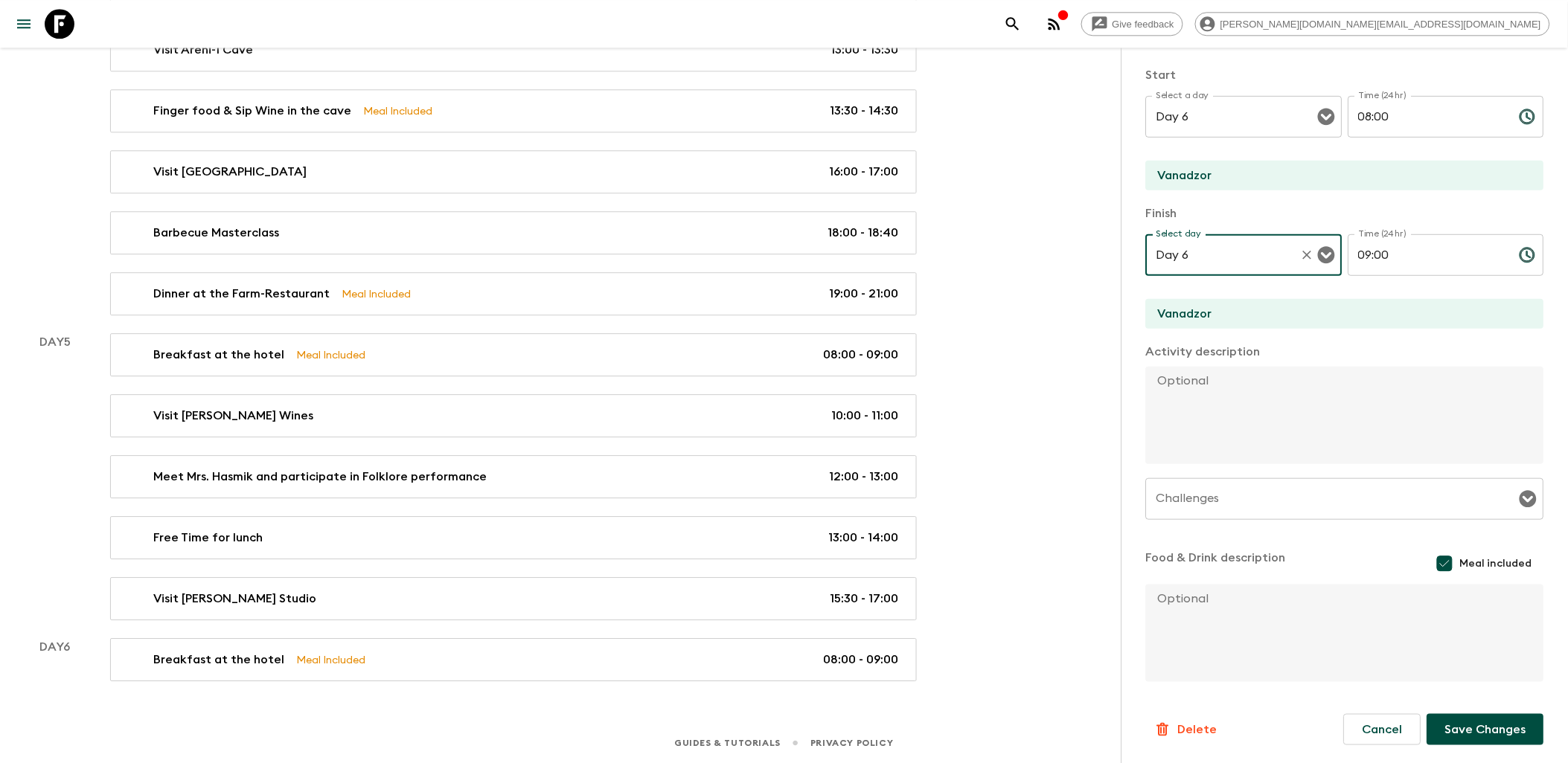
click at [1461, 723] on button "Save Changes" at bounding box center [1486, 730] width 117 height 32
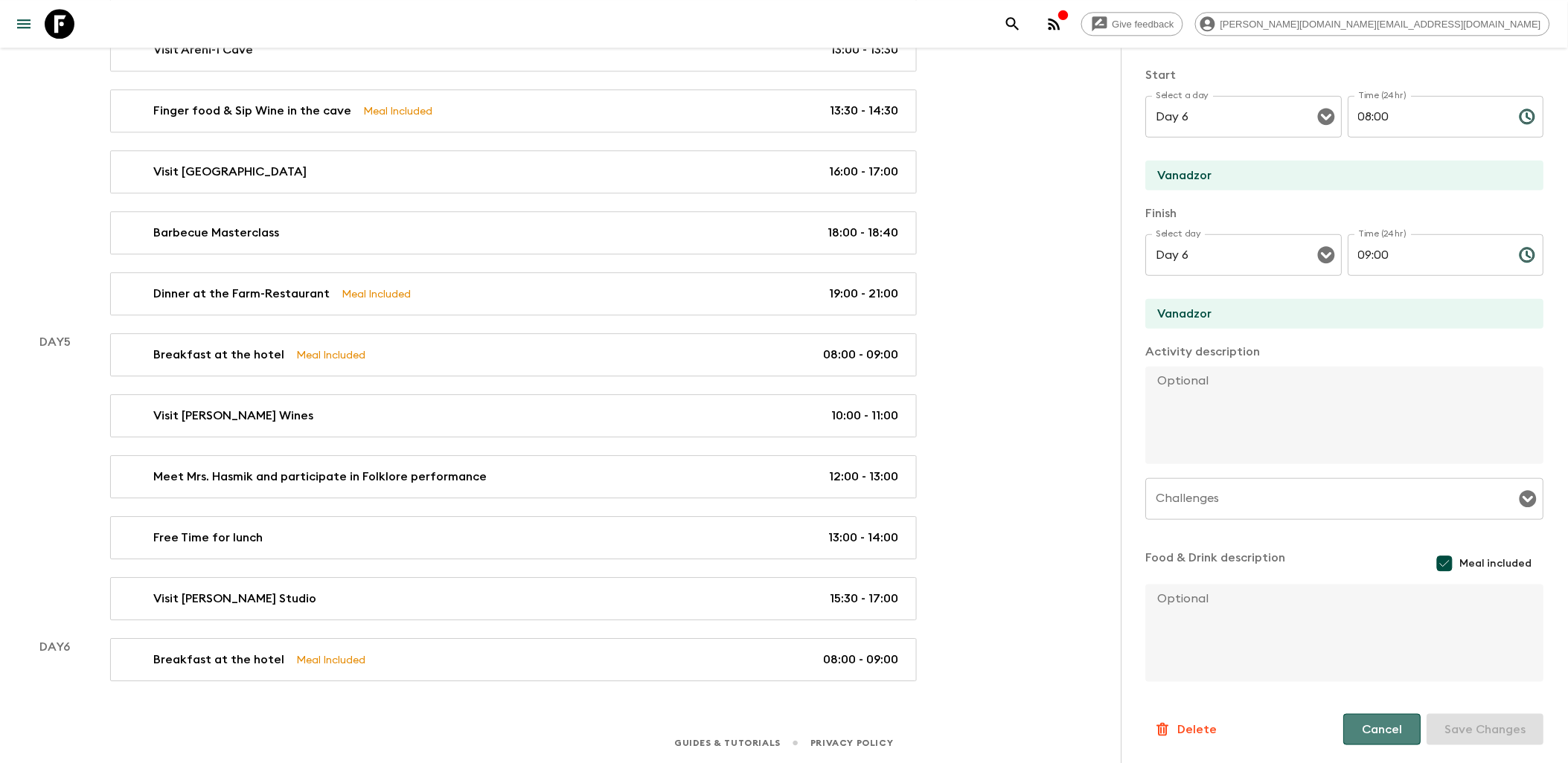
click at [1381, 731] on button "Cancel" at bounding box center [1383, 730] width 78 height 32
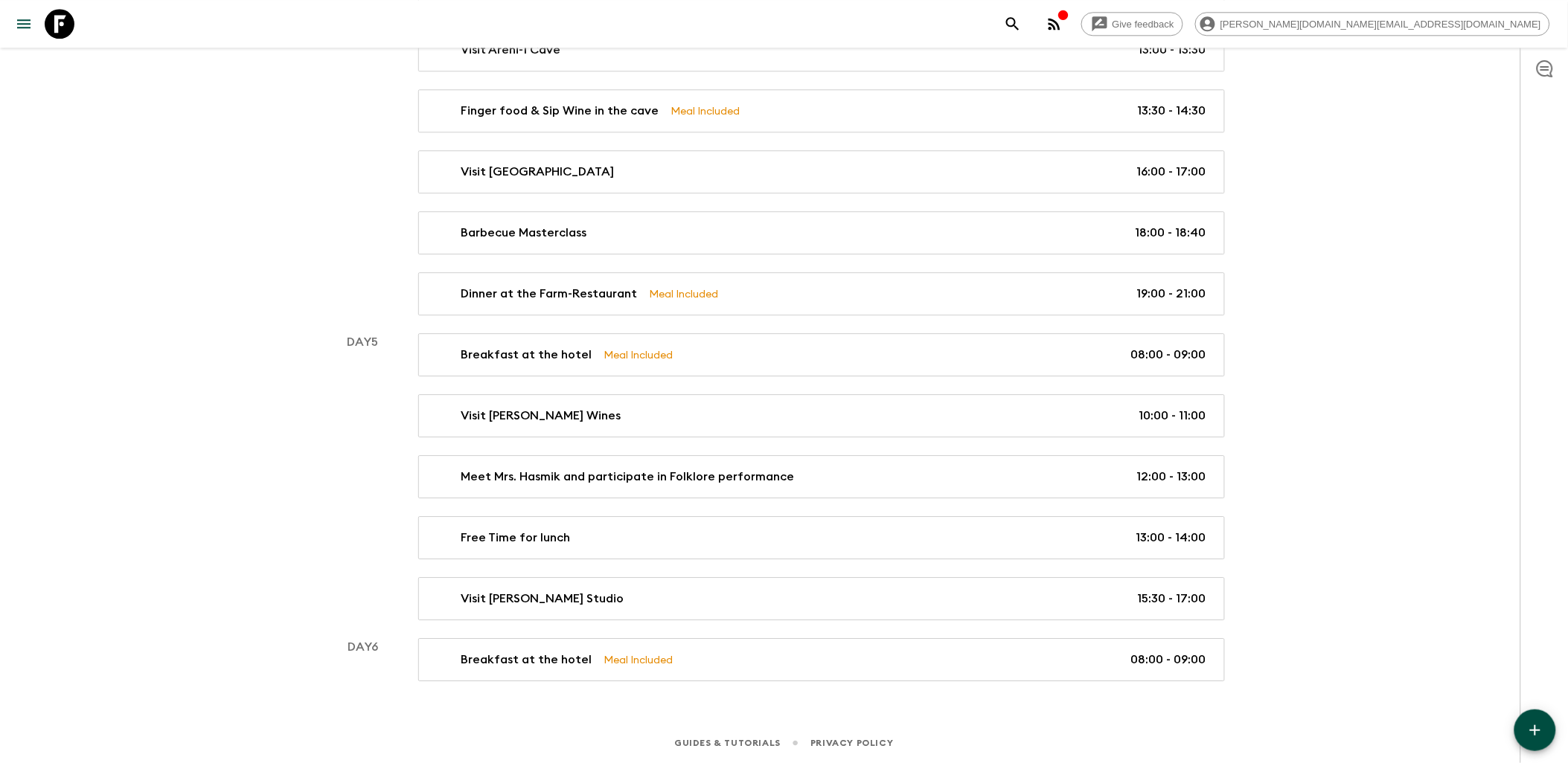
click at [1527, 731] on icon "button" at bounding box center [1536, 731] width 18 height 18
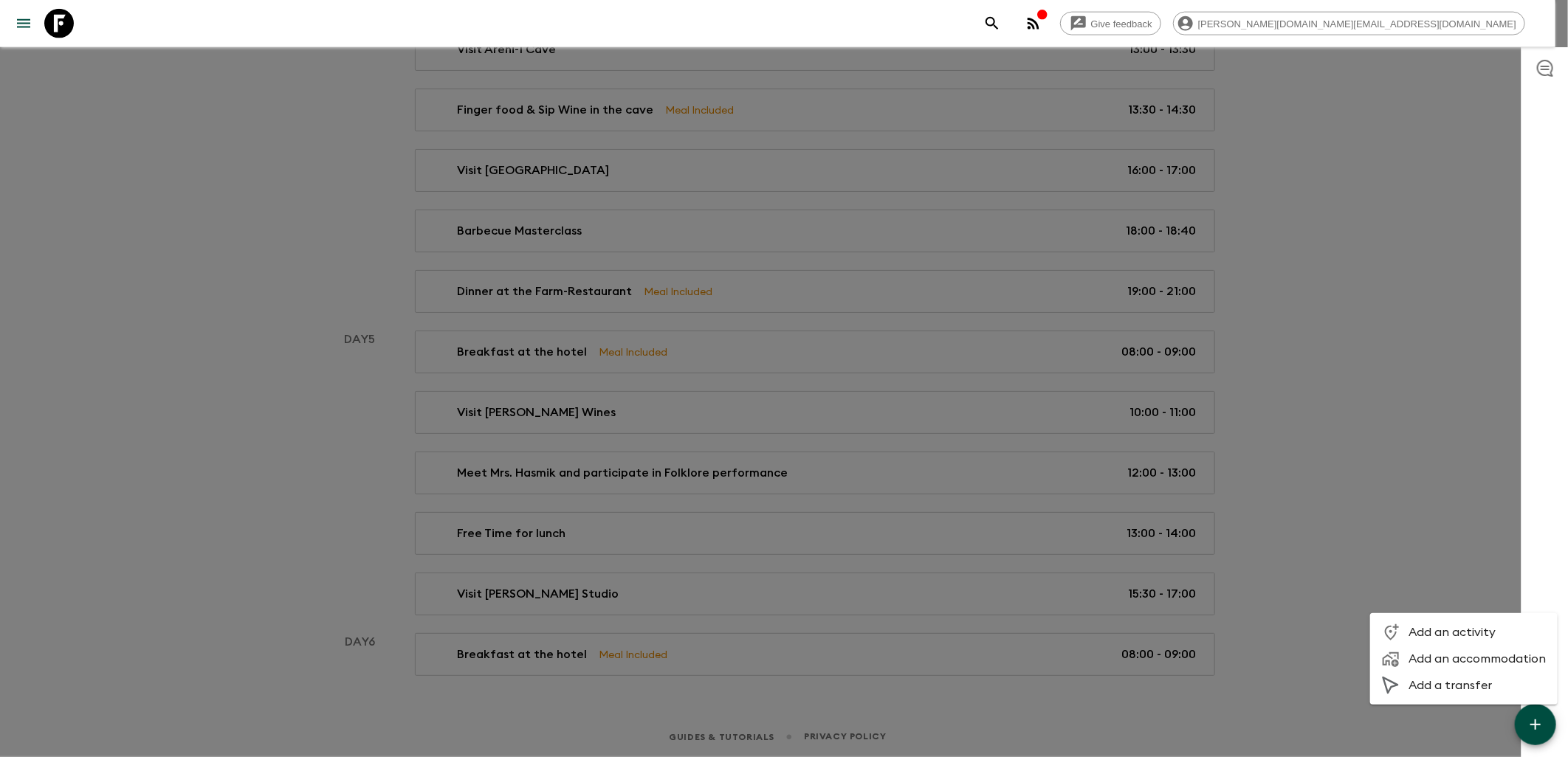
click at [1108, 686] on div at bounding box center [784, 378] width 1568 height 757
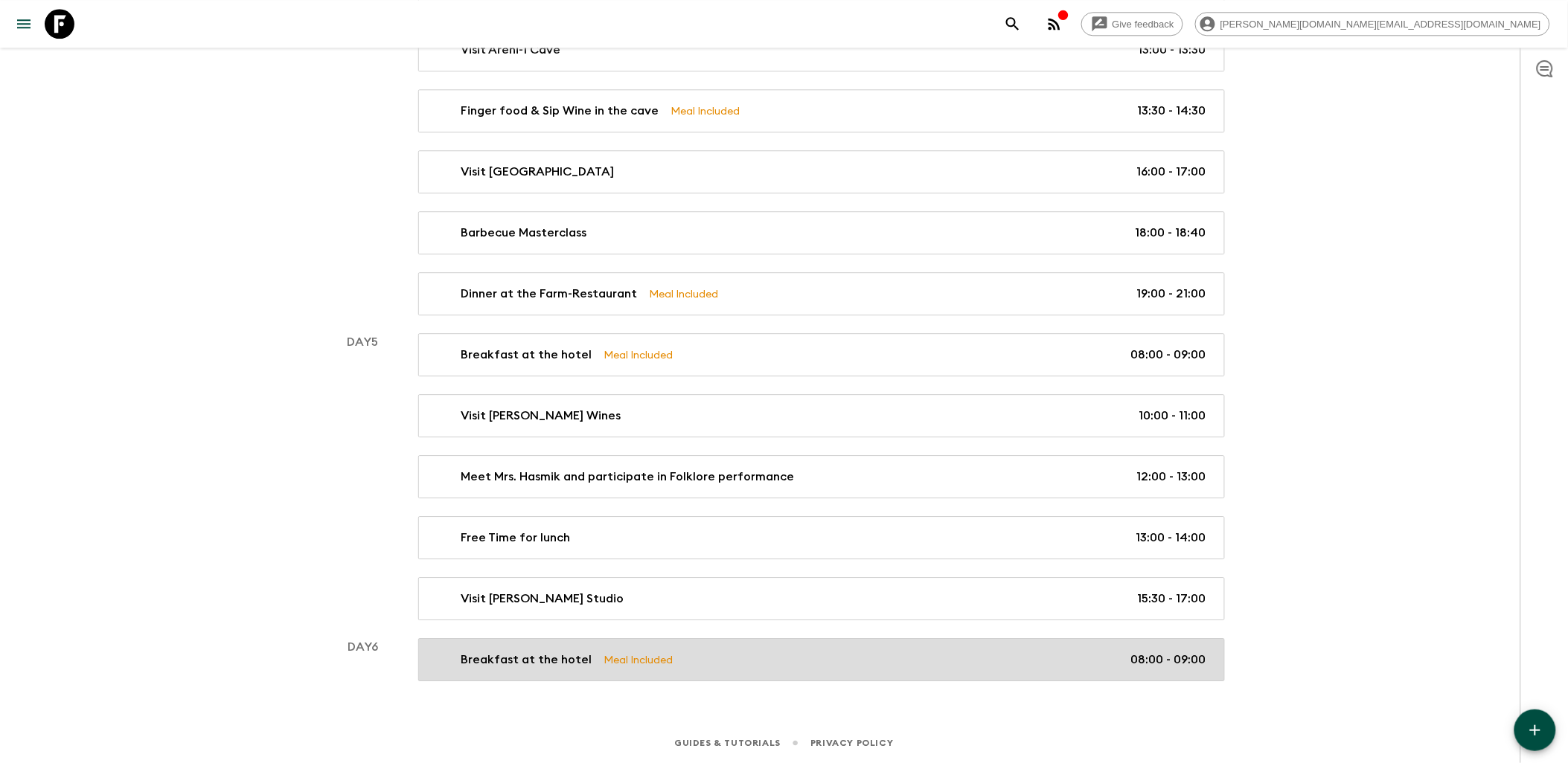
click at [767, 673] on link "Breakfast at the hotel Meal Included 08:00 - 09:00" at bounding box center [822, 660] width 807 height 43
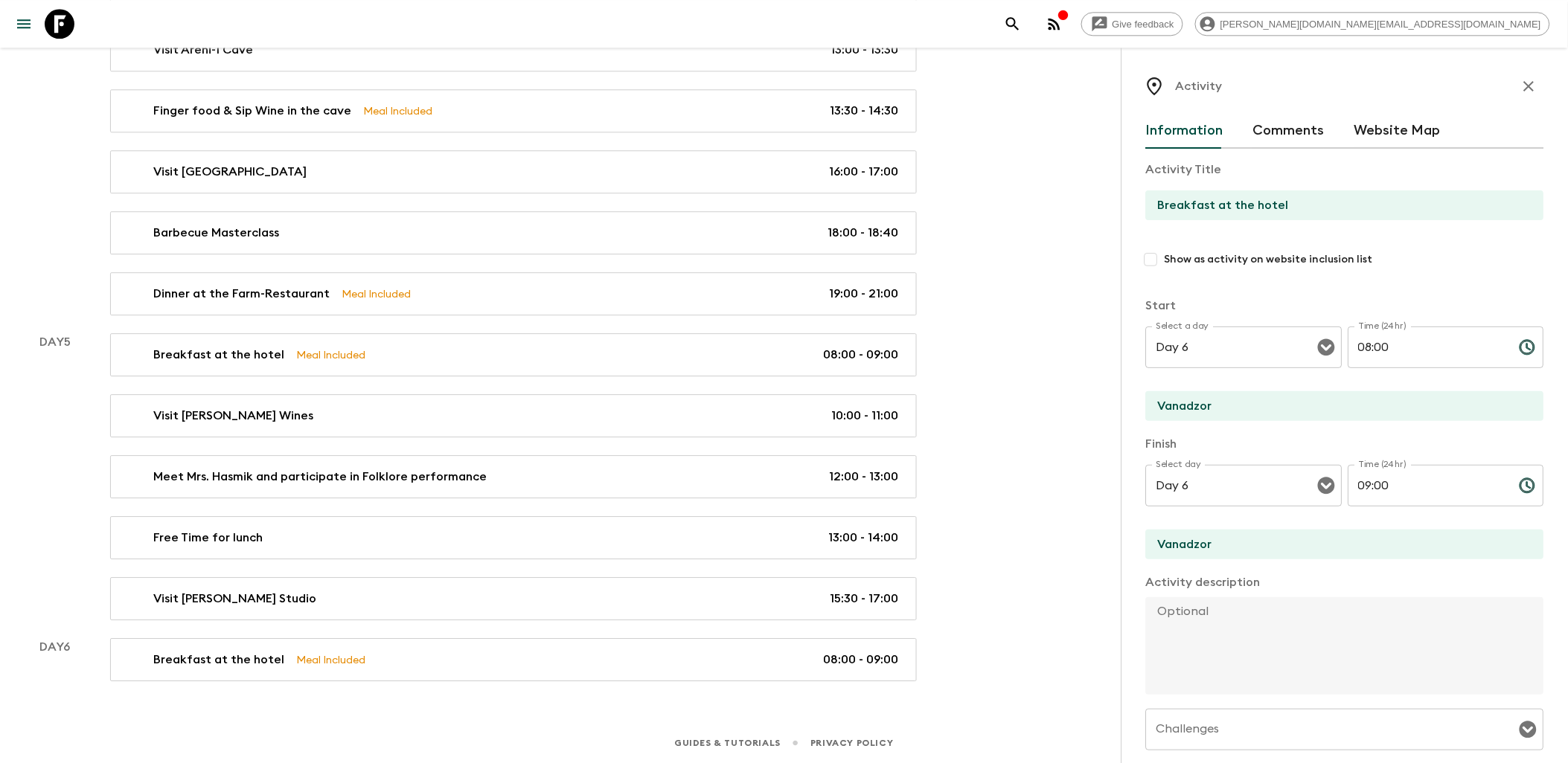
click at [1524, 85] on icon "button" at bounding box center [1529, 87] width 11 height 11
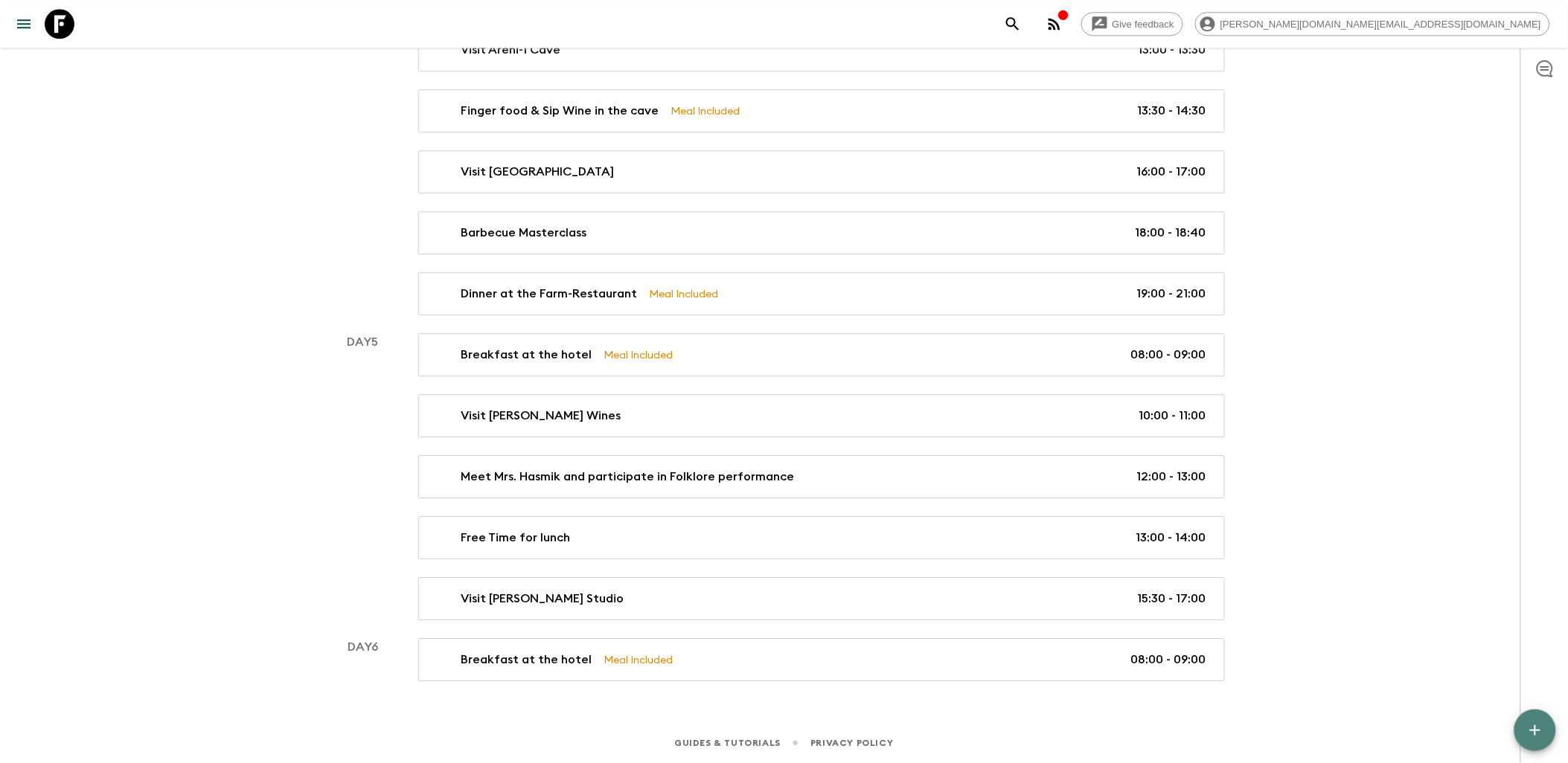
click at [1539, 728] on icon "button" at bounding box center [1536, 731] width 18 height 18
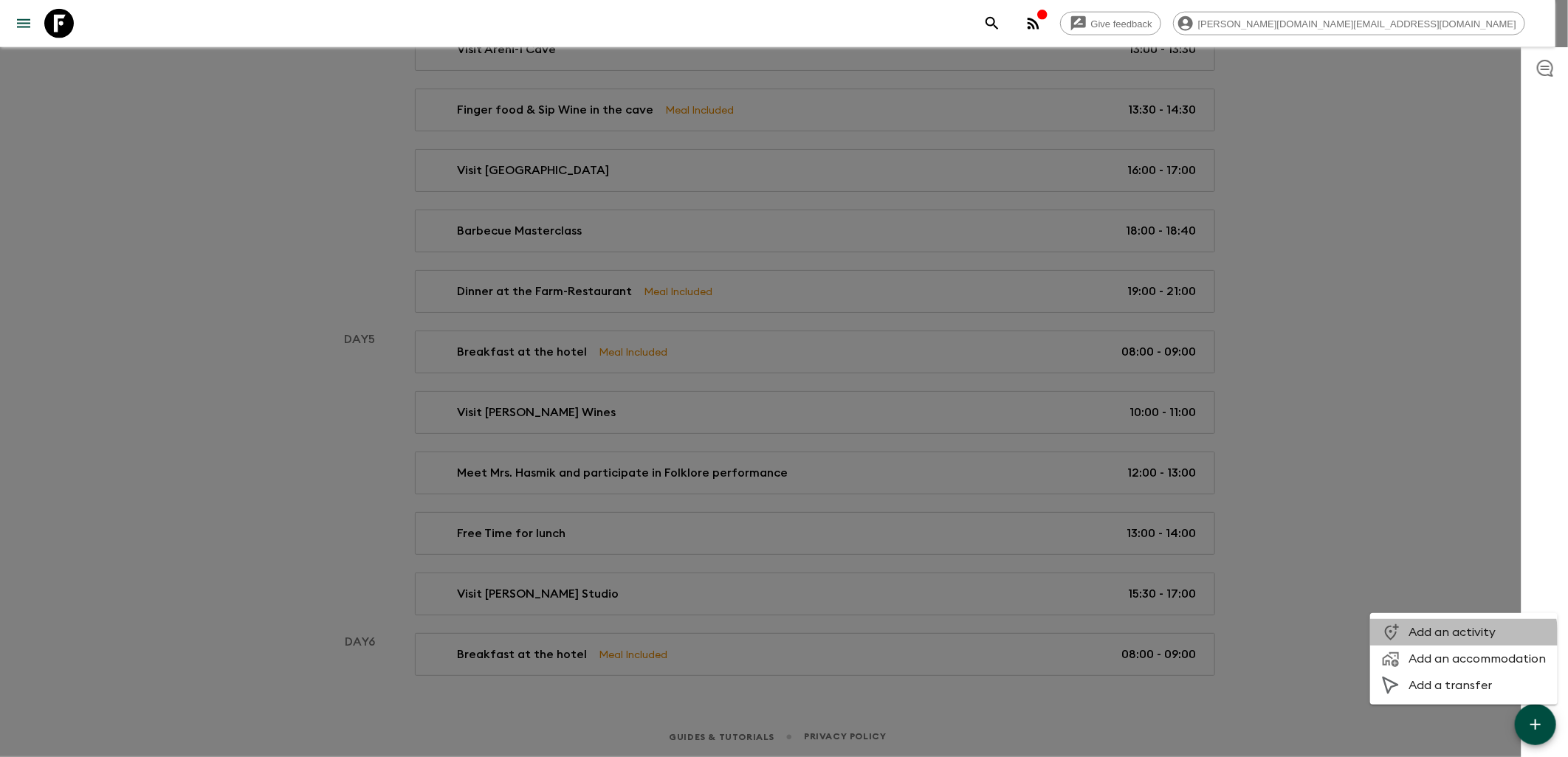
click at [1456, 638] on span "Add an activity" at bounding box center [1477, 633] width 137 height 14
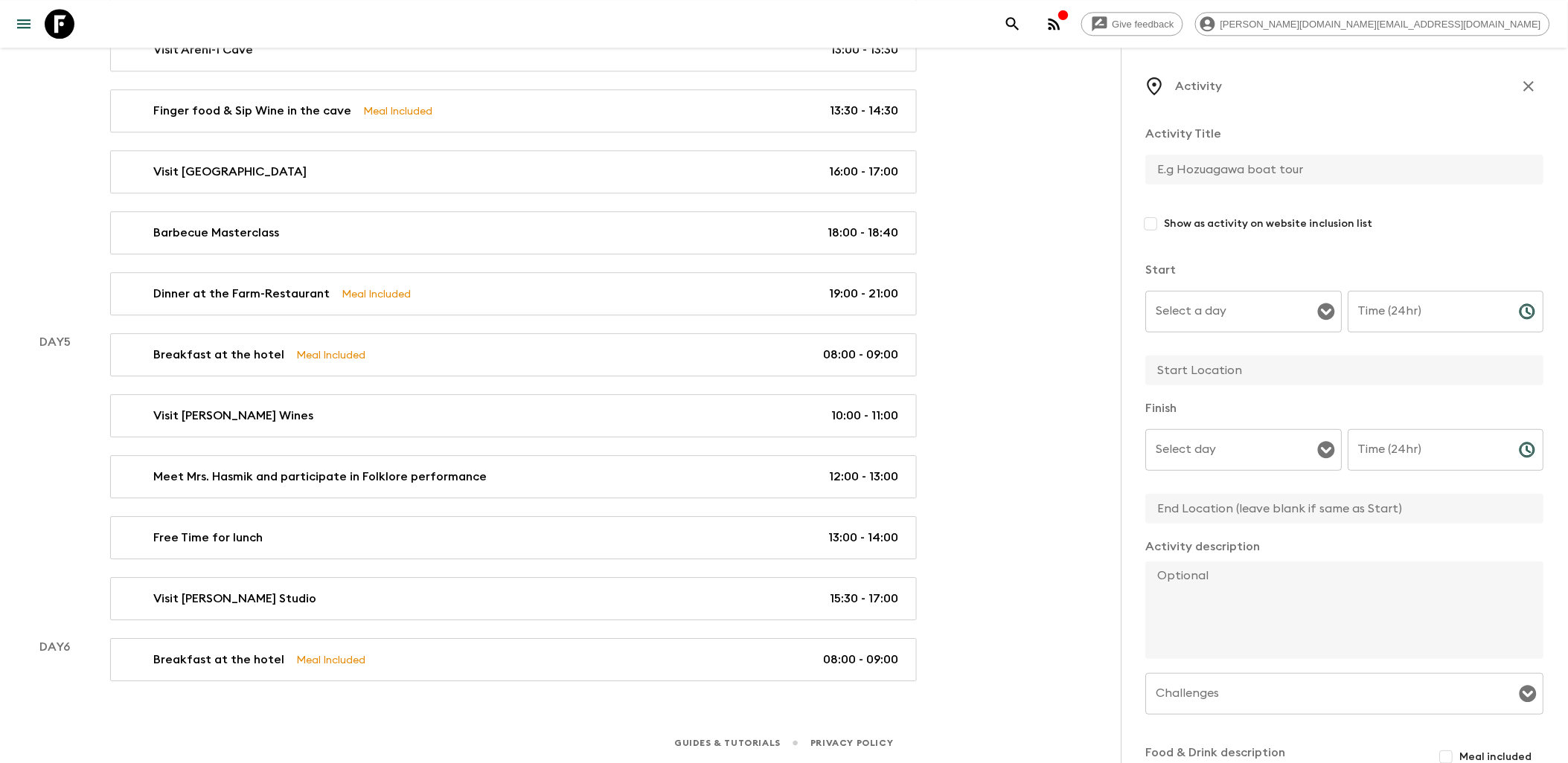
click at [1215, 184] on input "text" at bounding box center [1339, 170] width 386 height 30
type input "Hike"
click at [1283, 322] on input "Select a day" at bounding box center [1233, 311] width 161 height 28
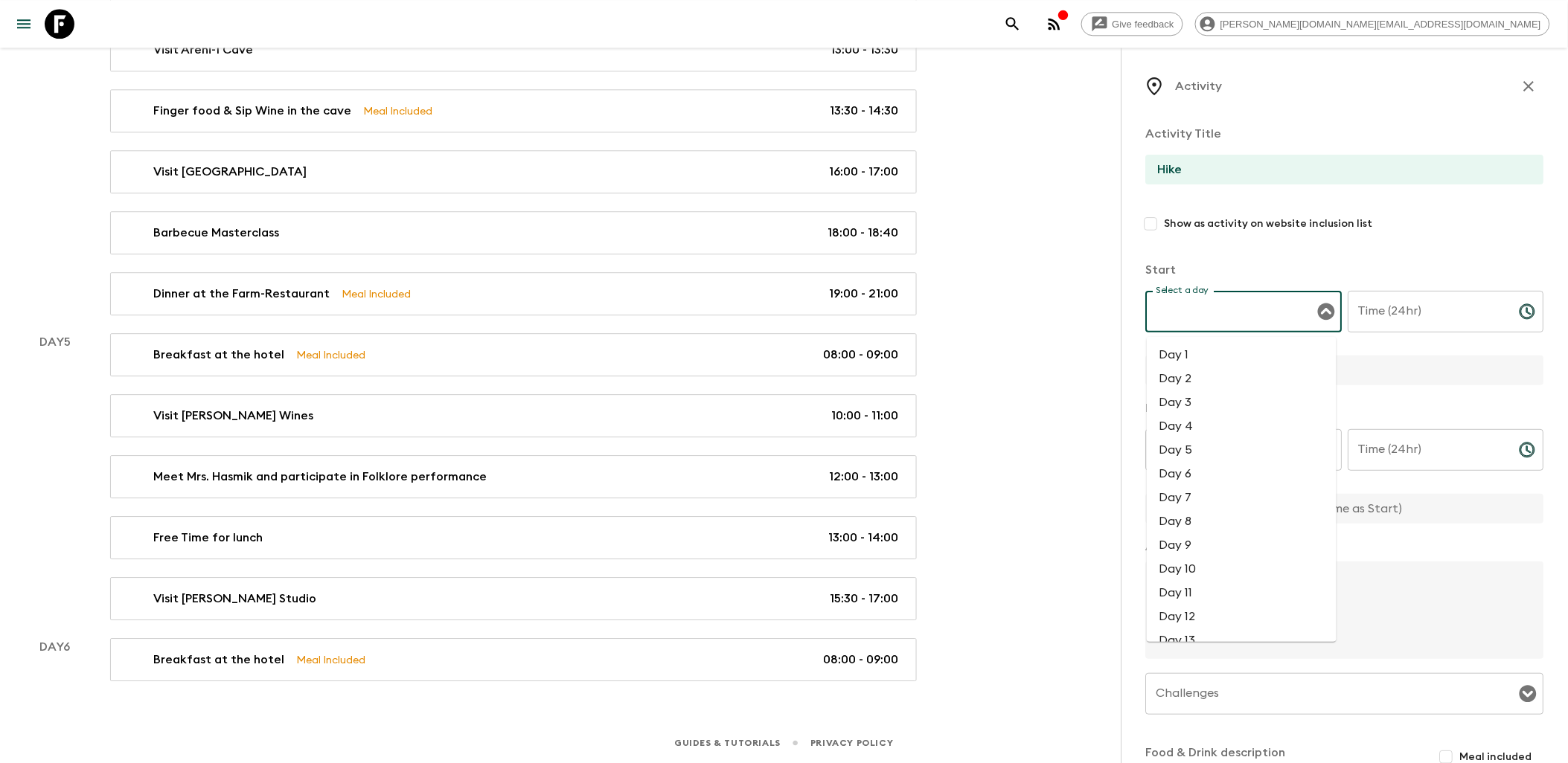
click at [1179, 465] on li "Day 6" at bounding box center [1241, 473] width 189 height 23
type input "Day 6"
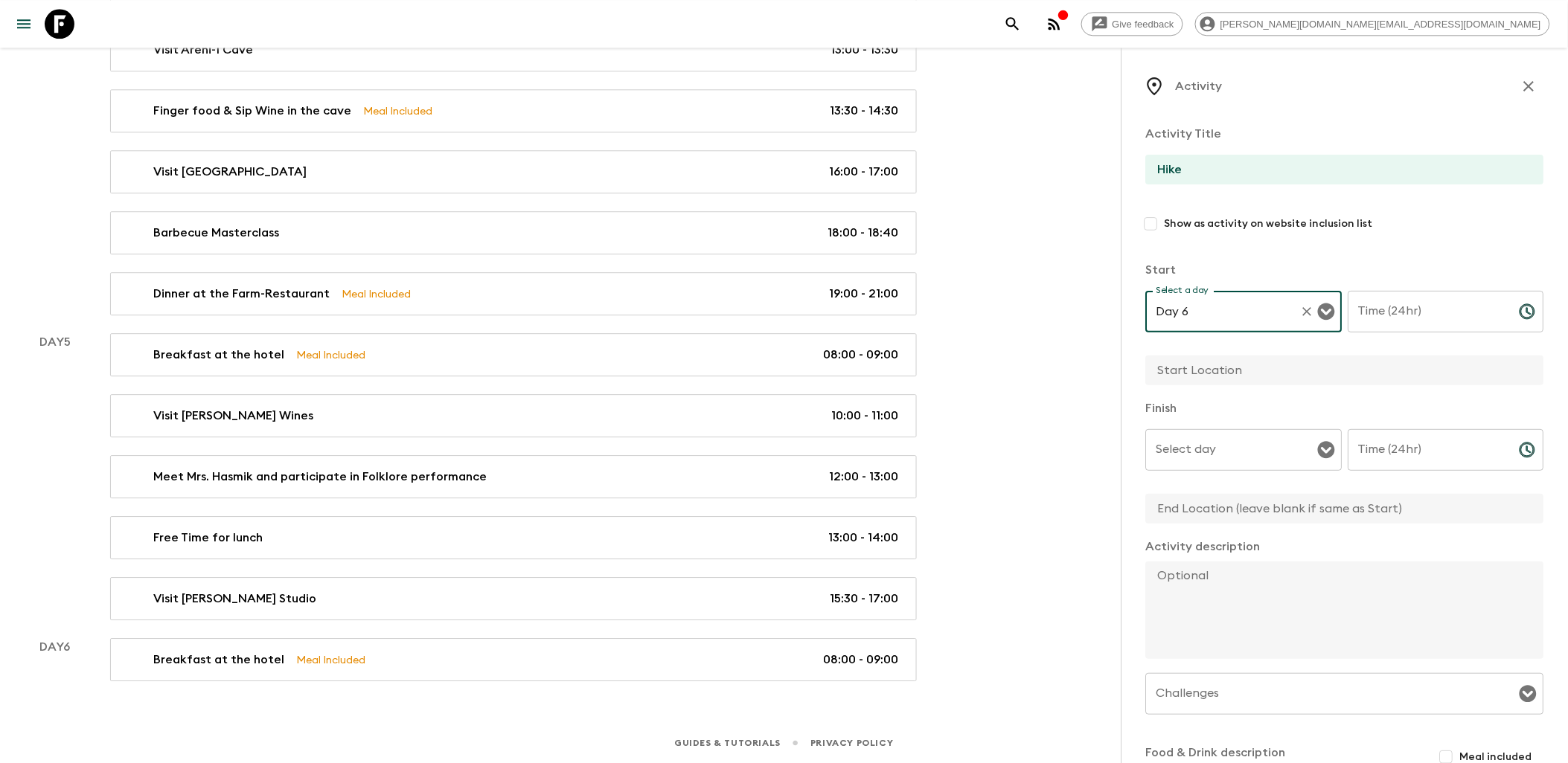
click at [1416, 316] on input "Time (24hr)" at bounding box center [1428, 312] width 160 height 41
type input "12:30"
click at [1286, 447] on input "Select day" at bounding box center [1233, 449] width 161 height 28
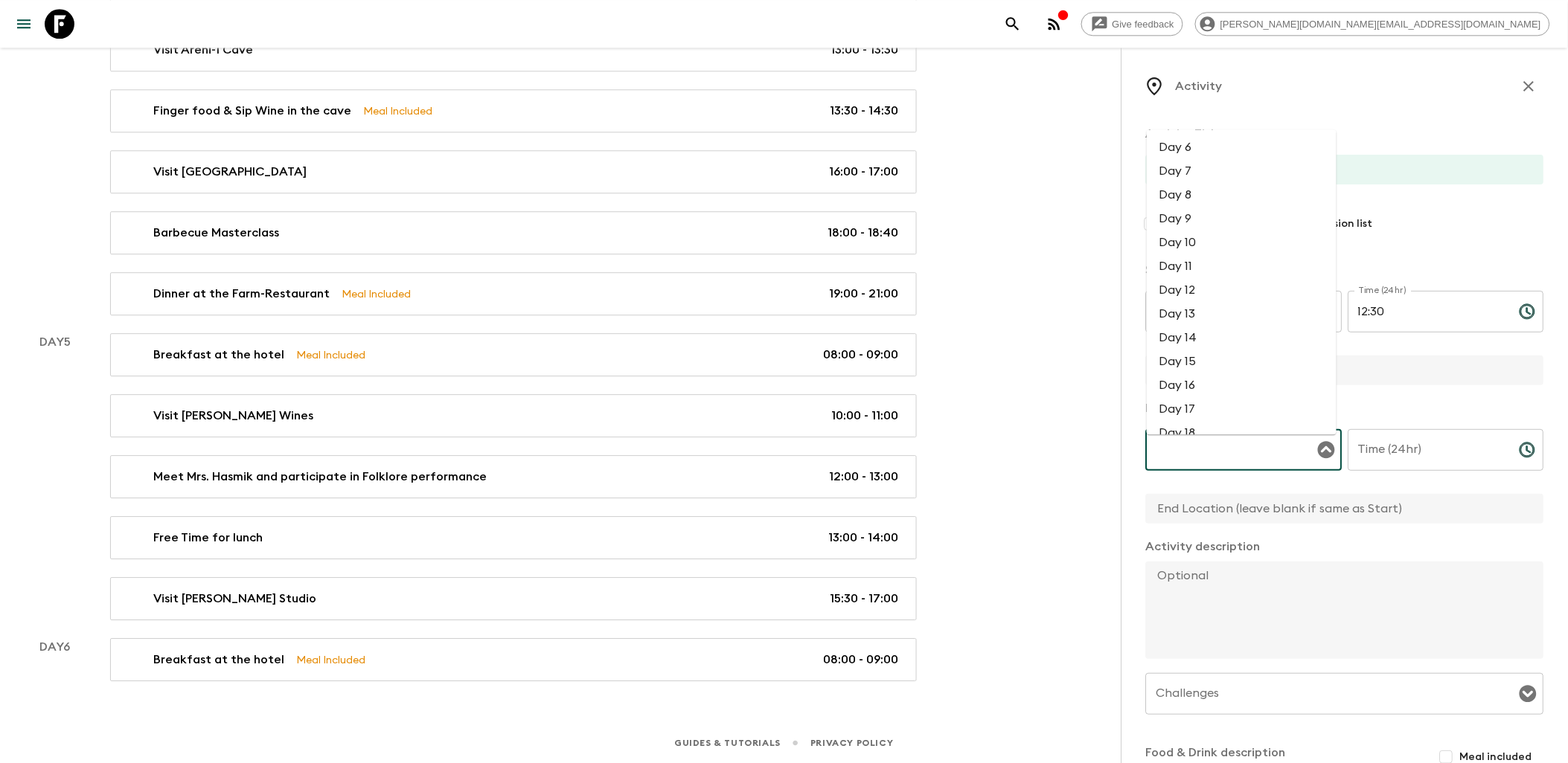
click at [1179, 151] on li "Day 6" at bounding box center [1241, 147] width 189 height 23
type input "Day 6"
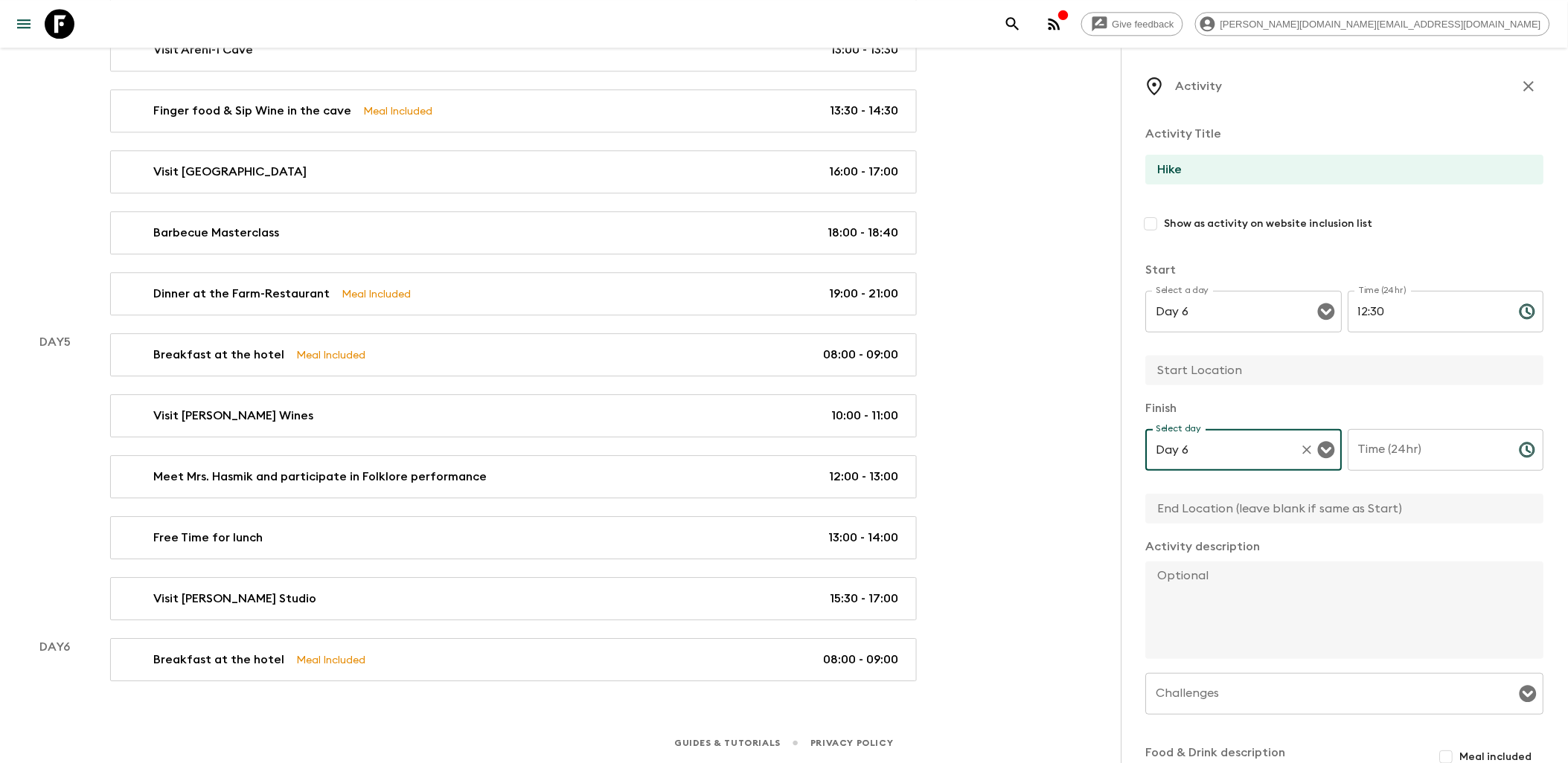
click at [1370, 449] on div "Time (24hr) Time (24hr) ​" at bounding box center [1447, 458] width 197 height 59
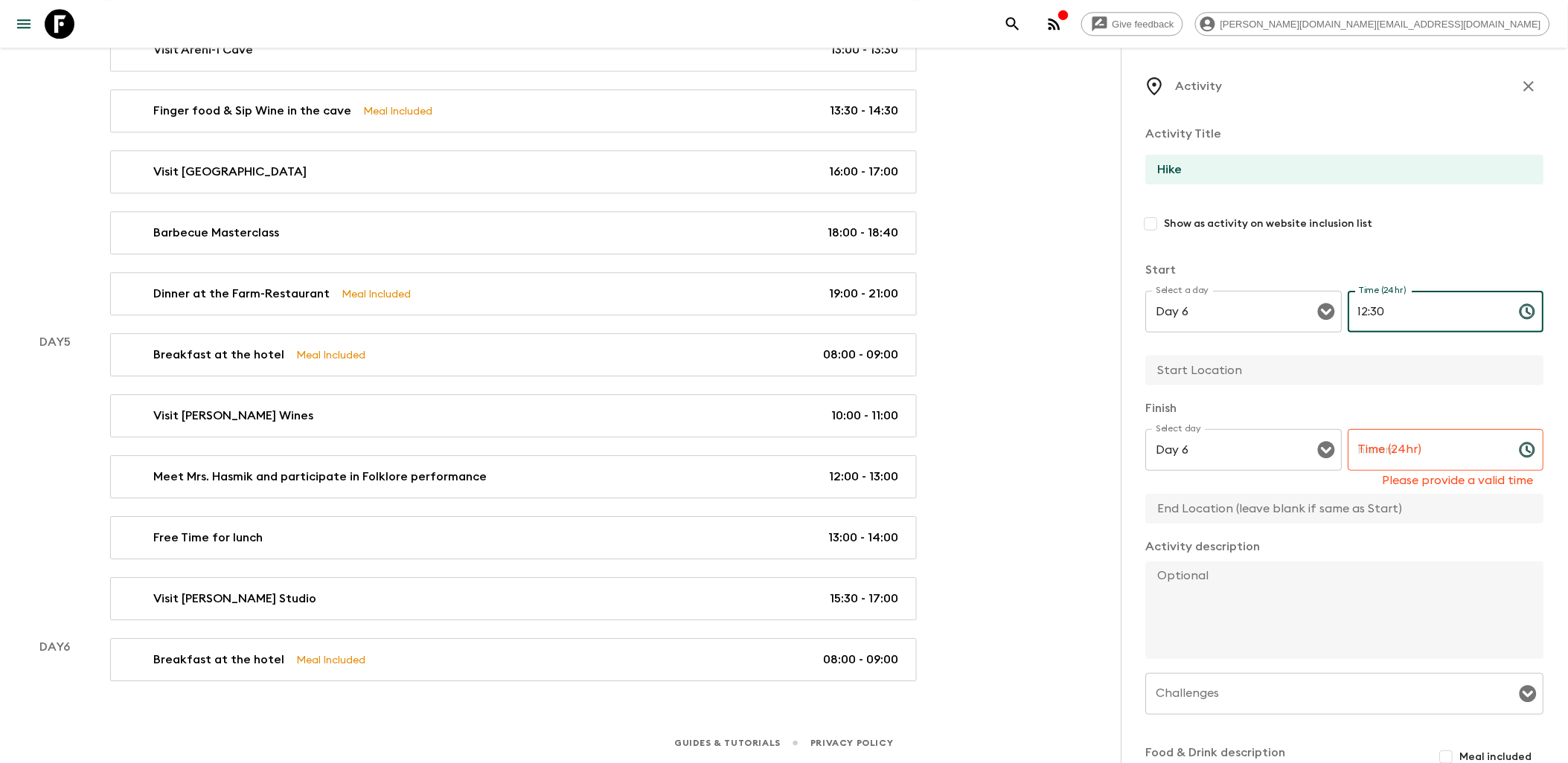
drag, startPoint x: 1379, startPoint y: 308, endPoint x: 1347, endPoint y: 307, distance: 32.0
click at [1349, 308] on input "12:30" at bounding box center [1428, 312] width 160 height 41
type input "10:30"
click at [1400, 436] on input "Time (24hr)" at bounding box center [1428, 450] width 160 height 41
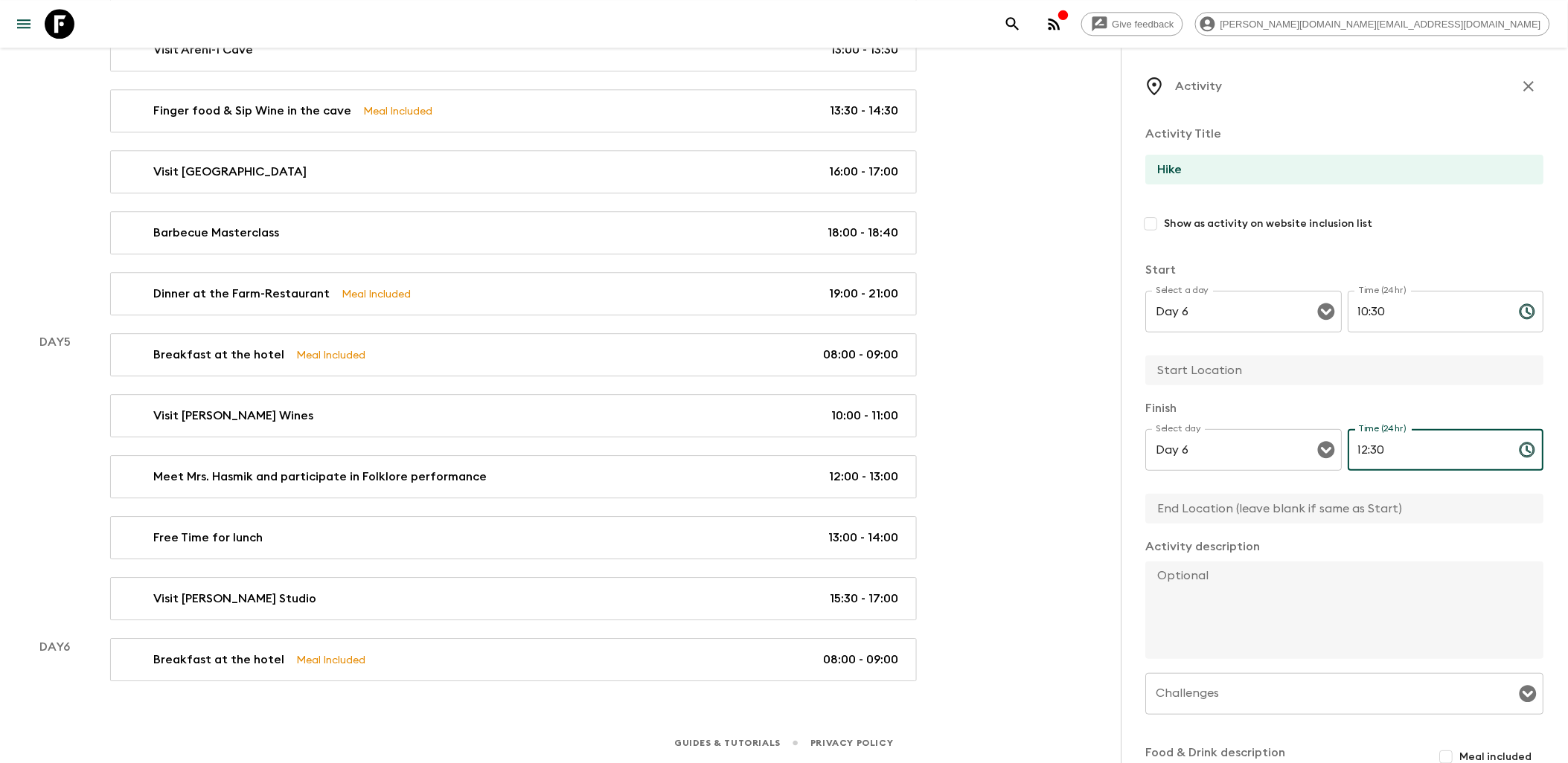
type input "12:30"
click at [1207, 582] on textarea at bounding box center [1339, 611] width 386 height 97
click at [1192, 509] on input "text" at bounding box center [1339, 509] width 386 height 30
type input "Dilijan"
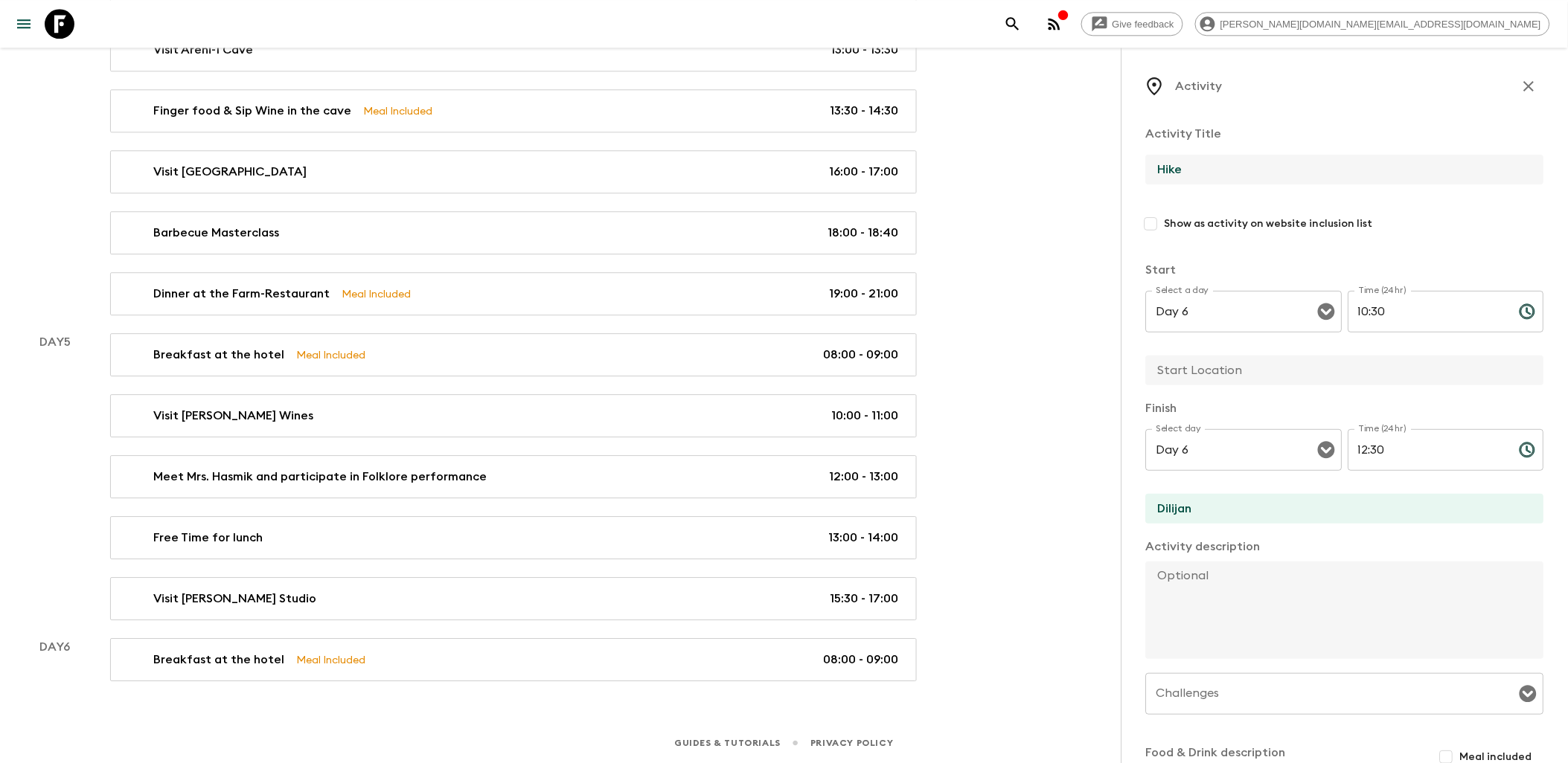
click at [1285, 172] on input "Hike" at bounding box center [1339, 170] width 386 height 30
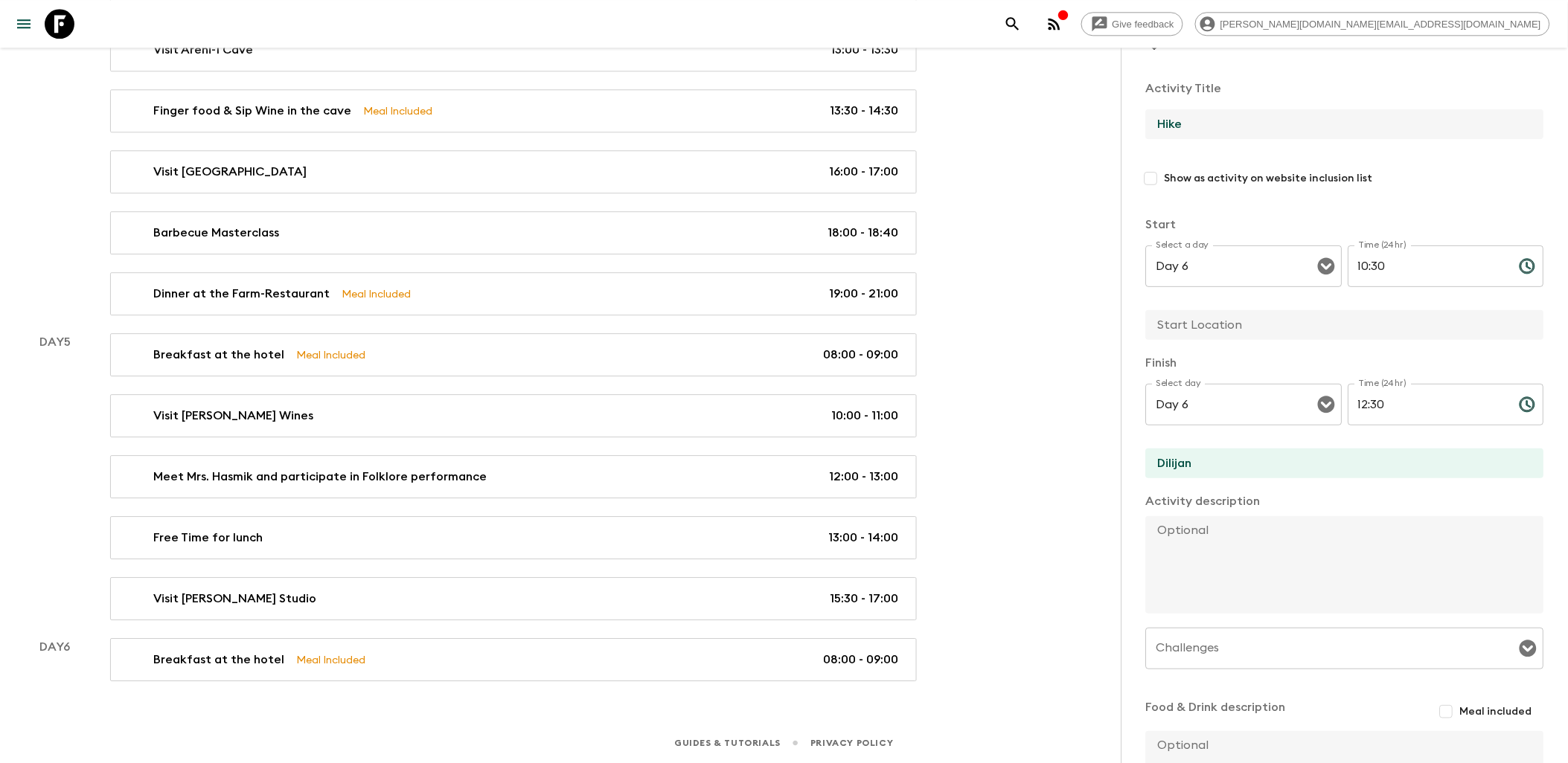
scroll to position [83, 0]
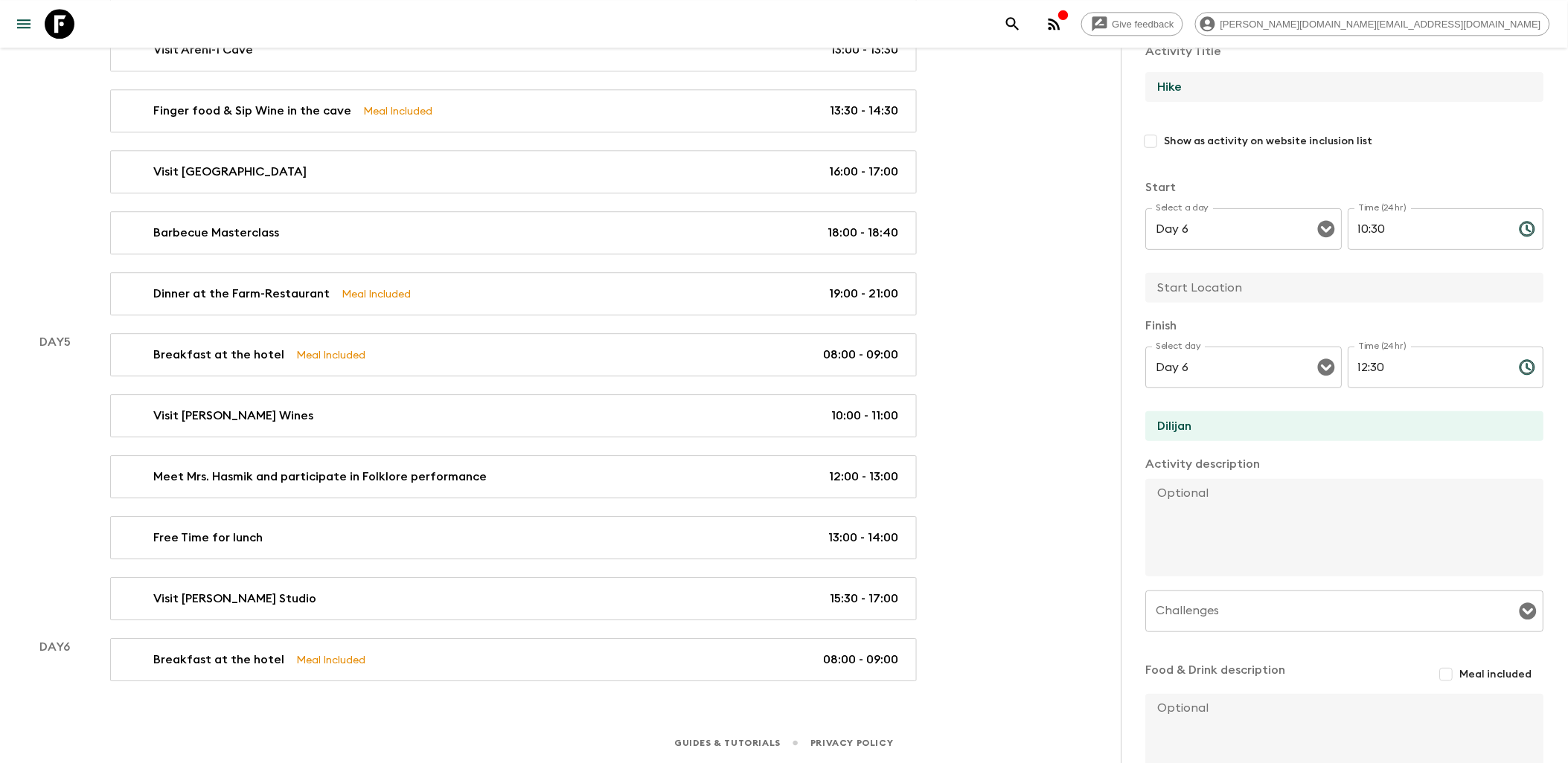
click at [1187, 488] on textarea at bounding box center [1339, 528] width 386 height 97
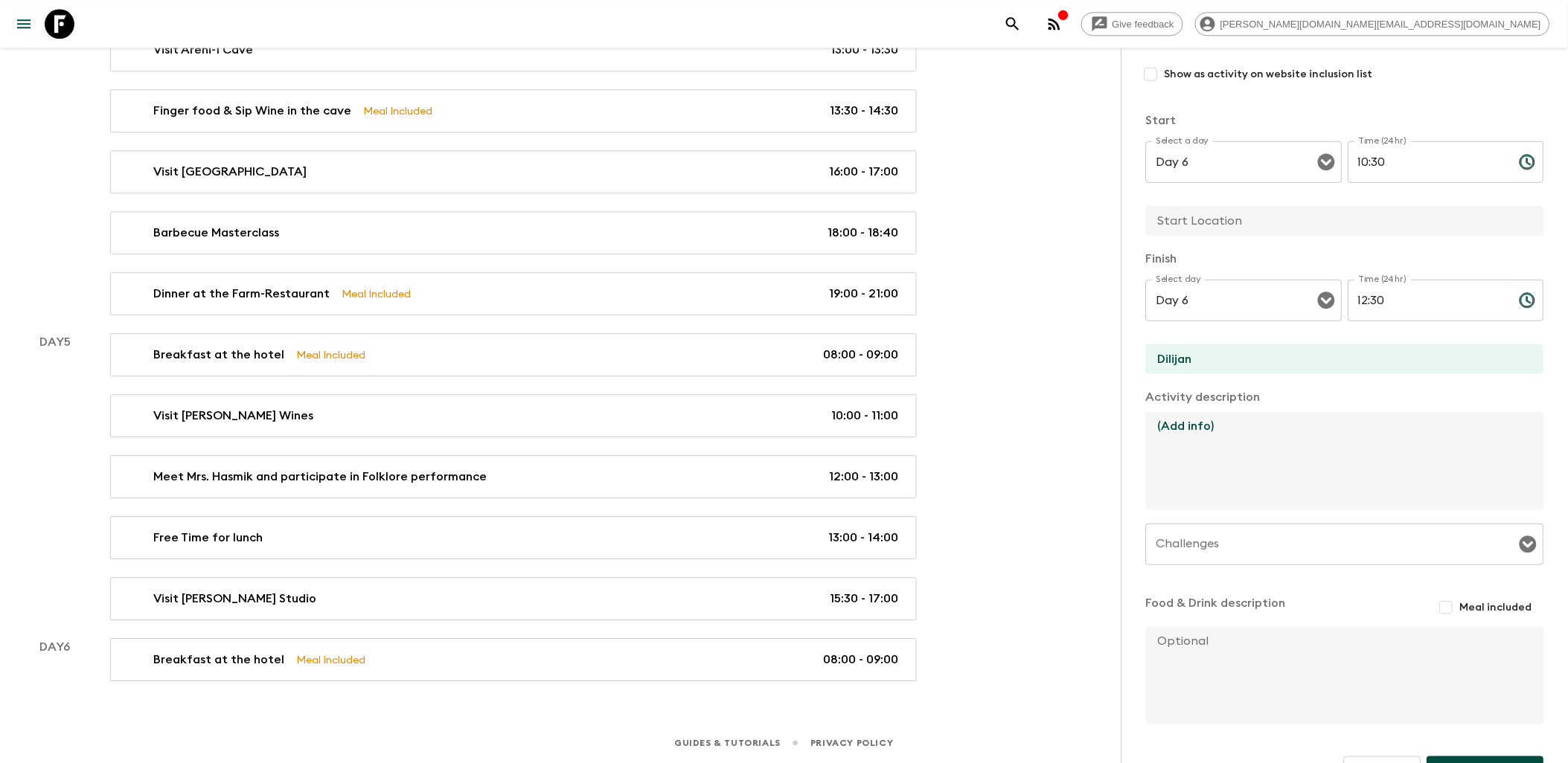
scroll to position [193, 0]
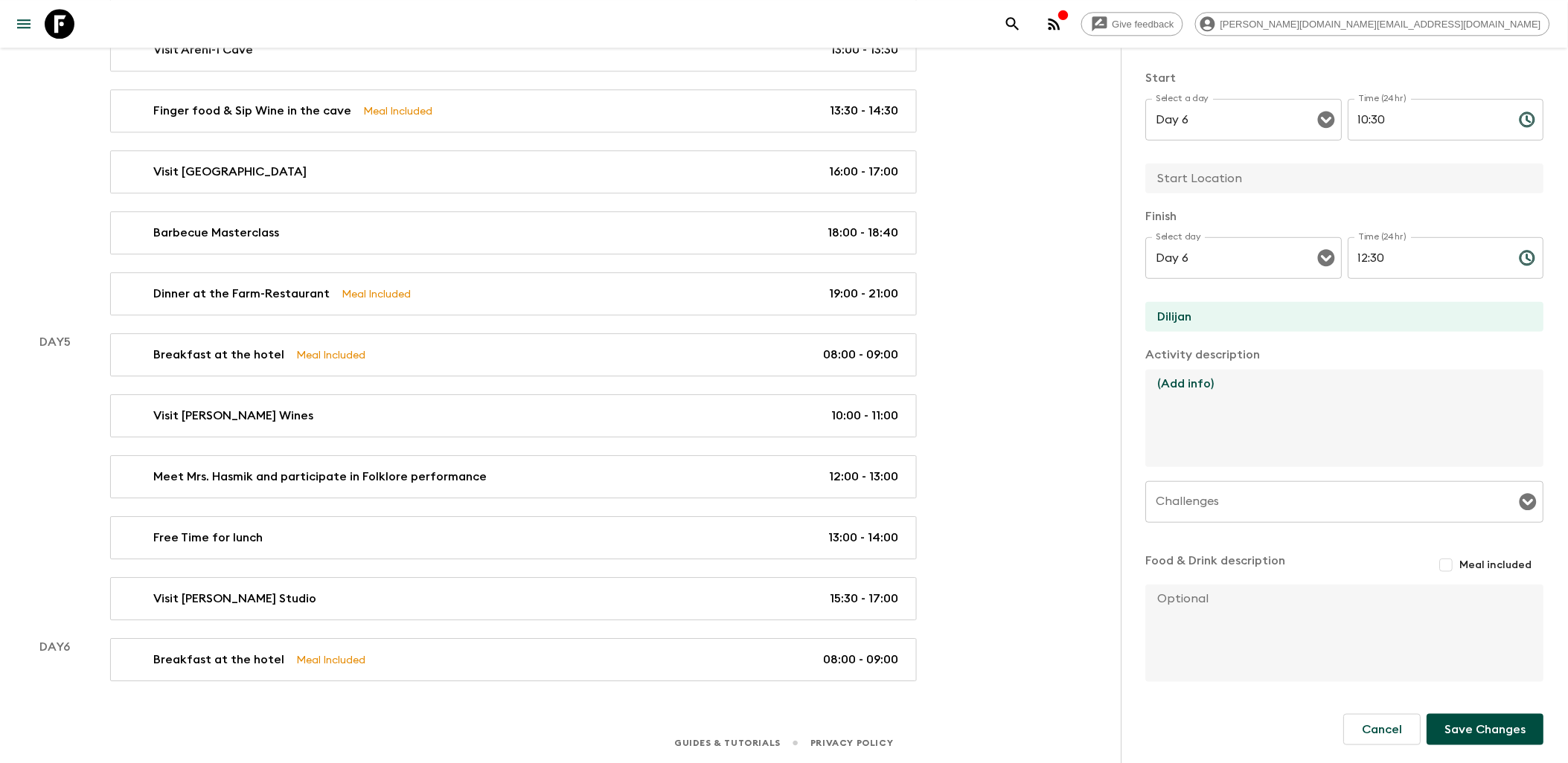
type textarea "(Add info)"
click at [1498, 492] on input "Challenges" at bounding box center [1334, 501] width 363 height 28
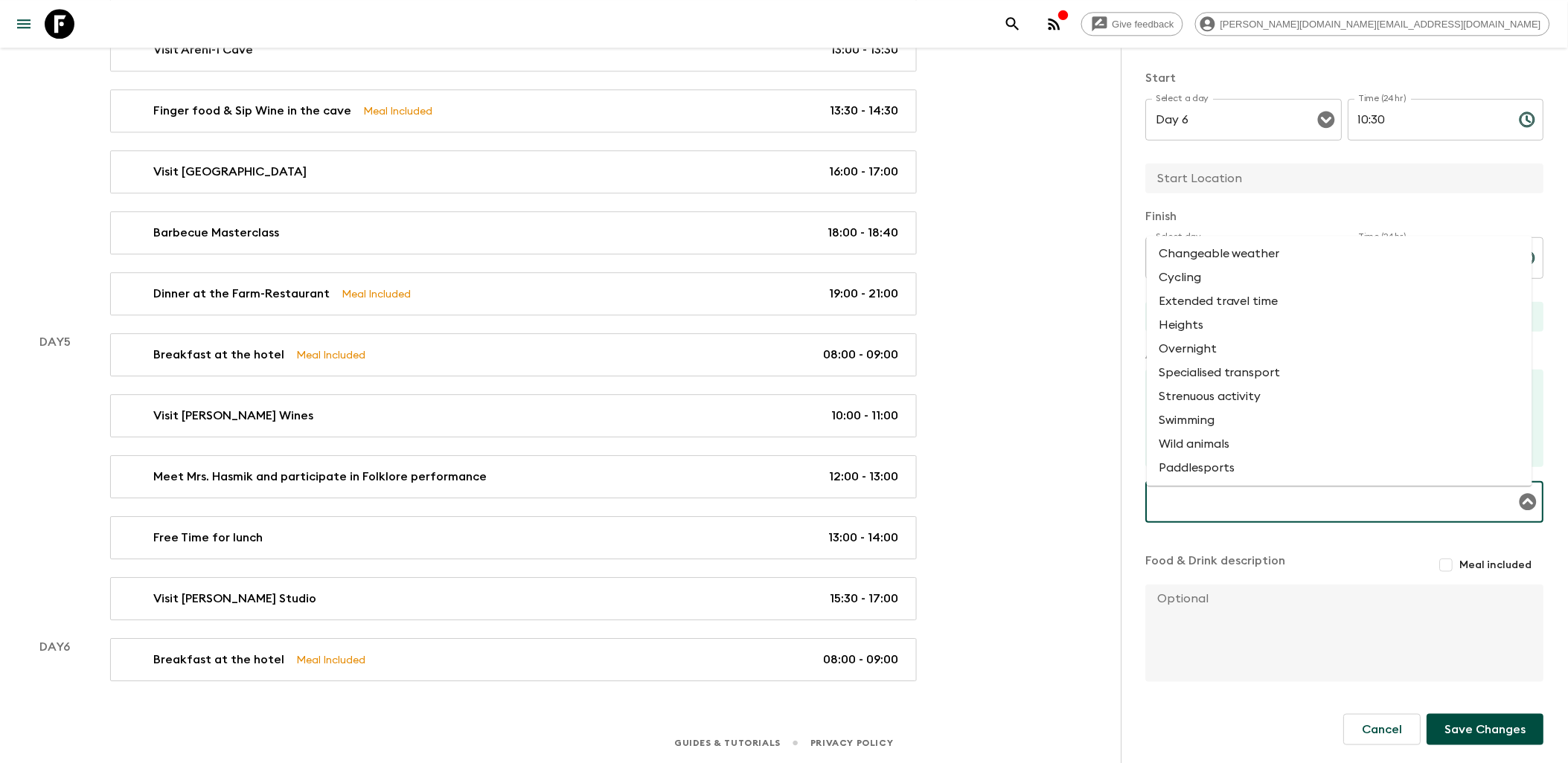
click at [1311, 569] on div "Food & Drink description Meal included" at bounding box center [1344, 565] width 398 height 27
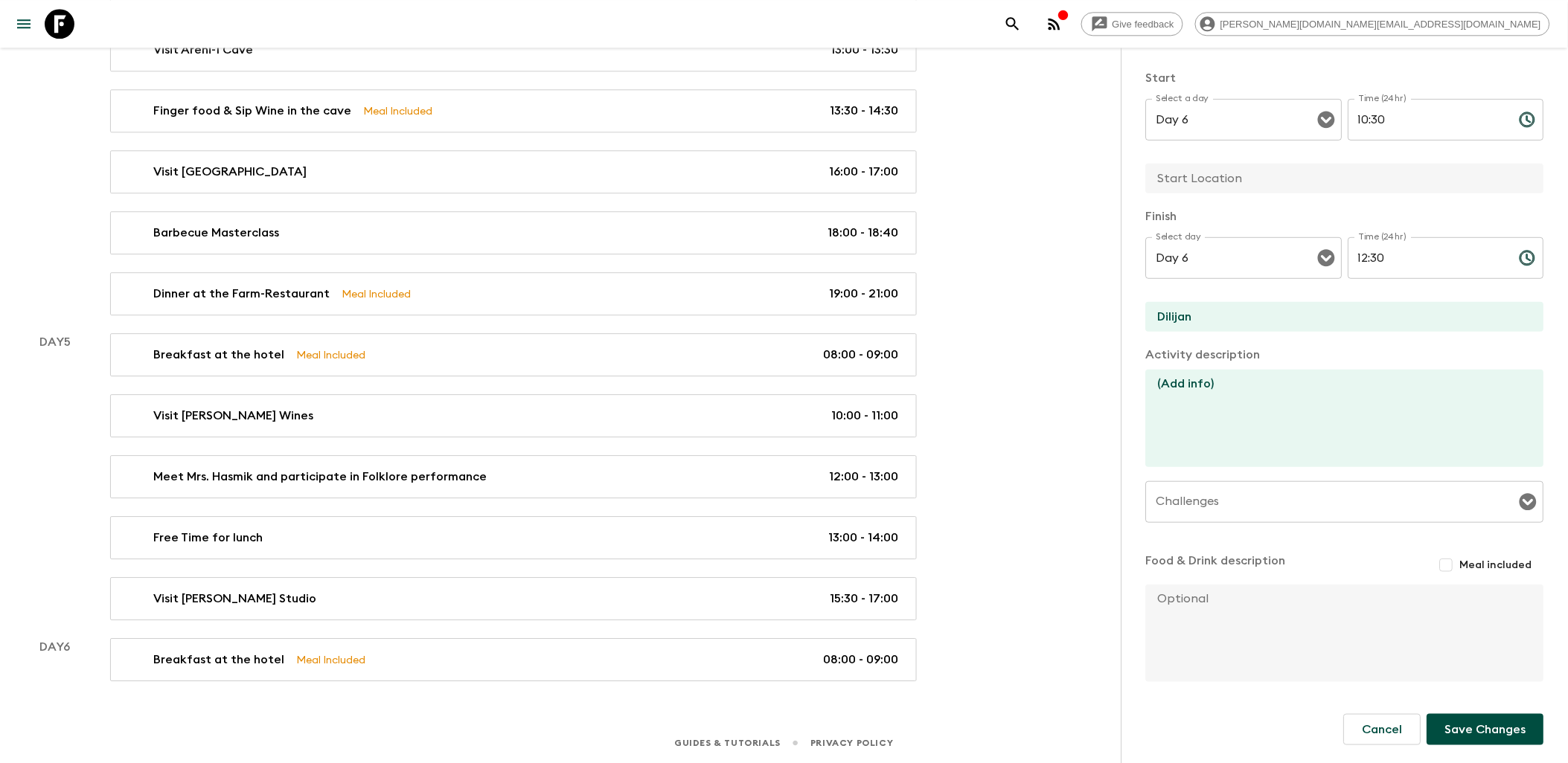
click at [1462, 724] on button "Save Changes" at bounding box center [1486, 730] width 117 height 32
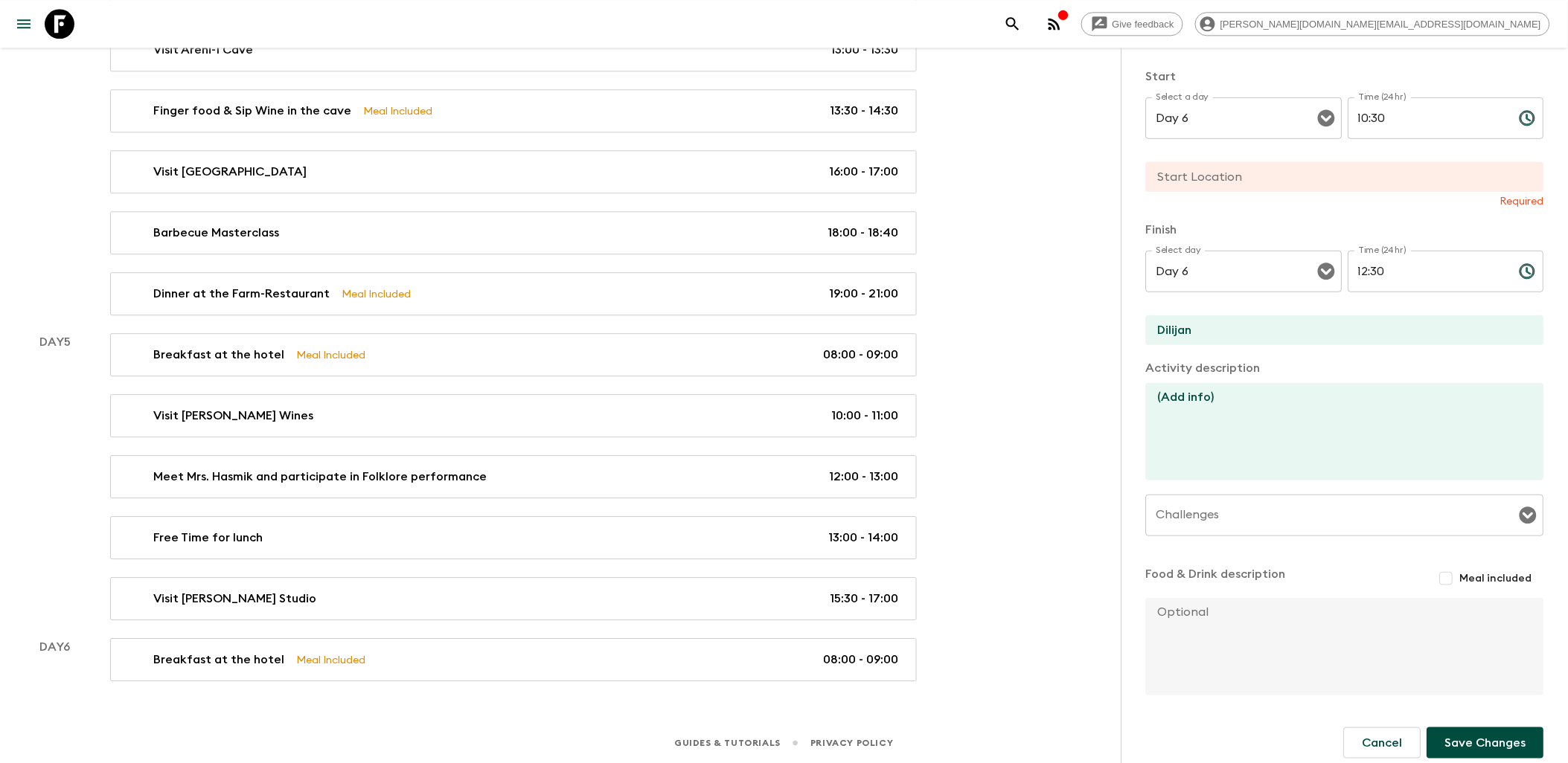
click at [1219, 175] on input "text" at bounding box center [1339, 177] width 386 height 30
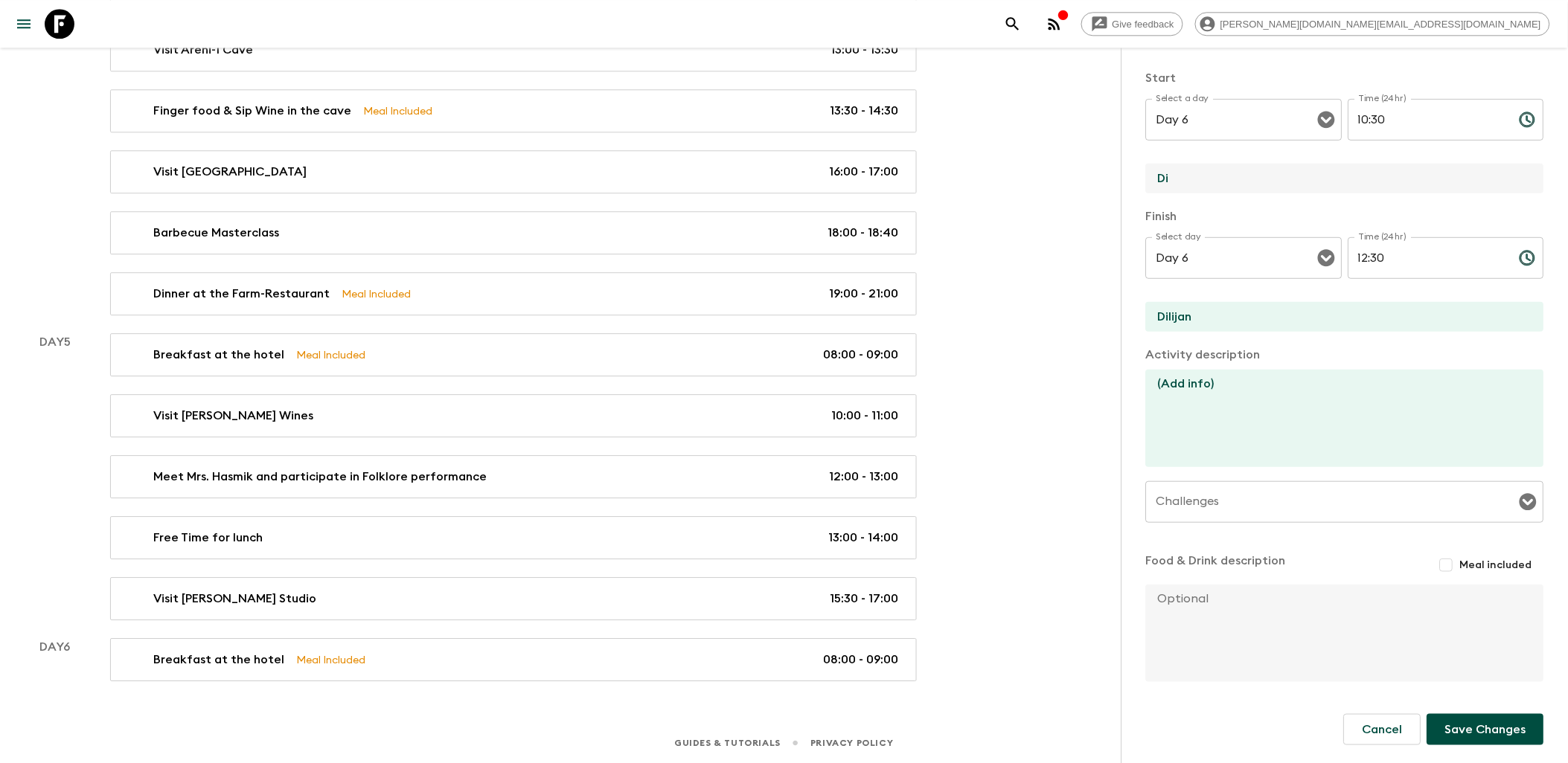
type input "D"
type input "Dilijan"
click at [1461, 728] on button "Save Changes" at bounding box center [1486, 730] width 117 height 32
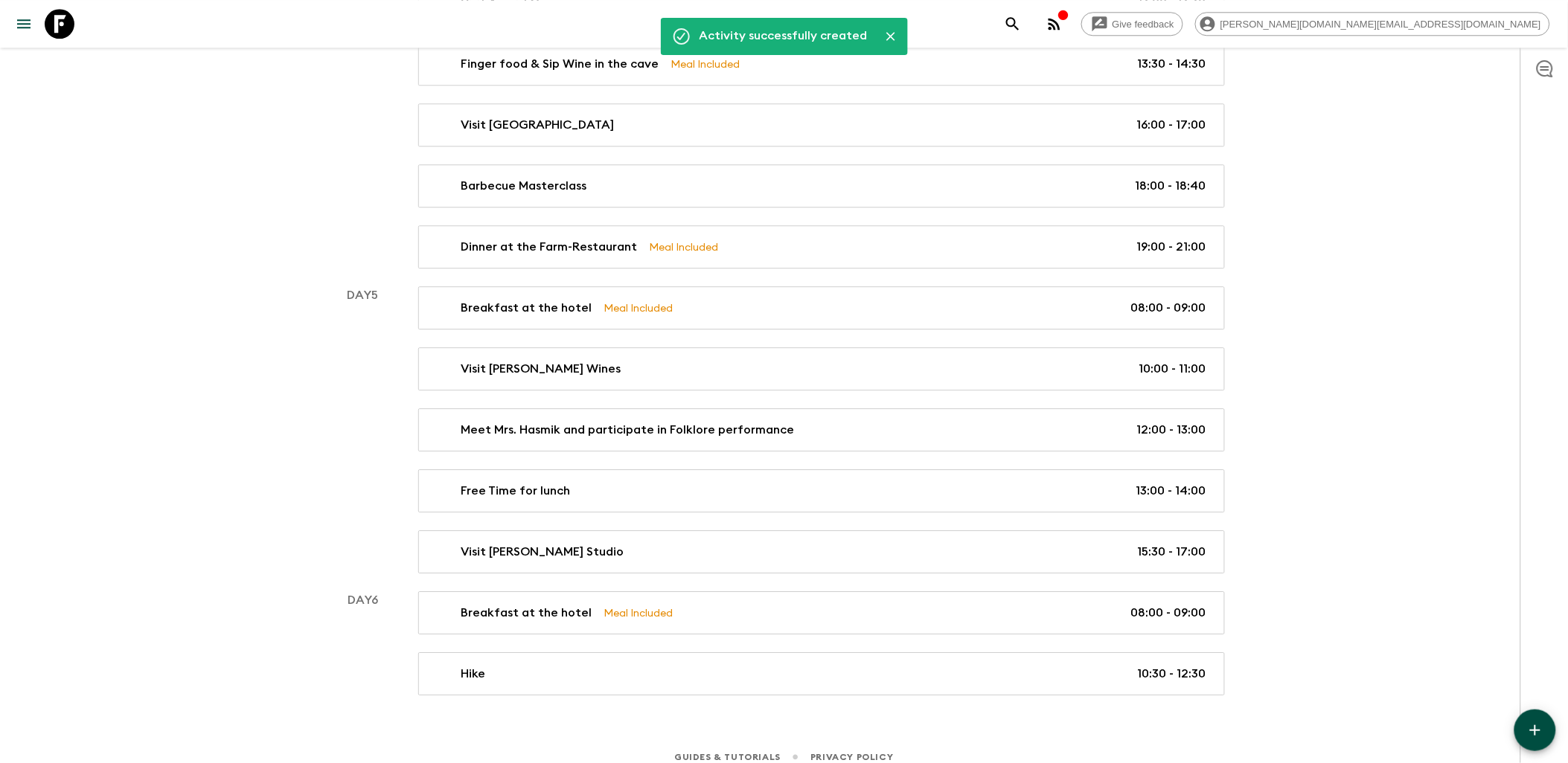
scroll to position [1378, 0]
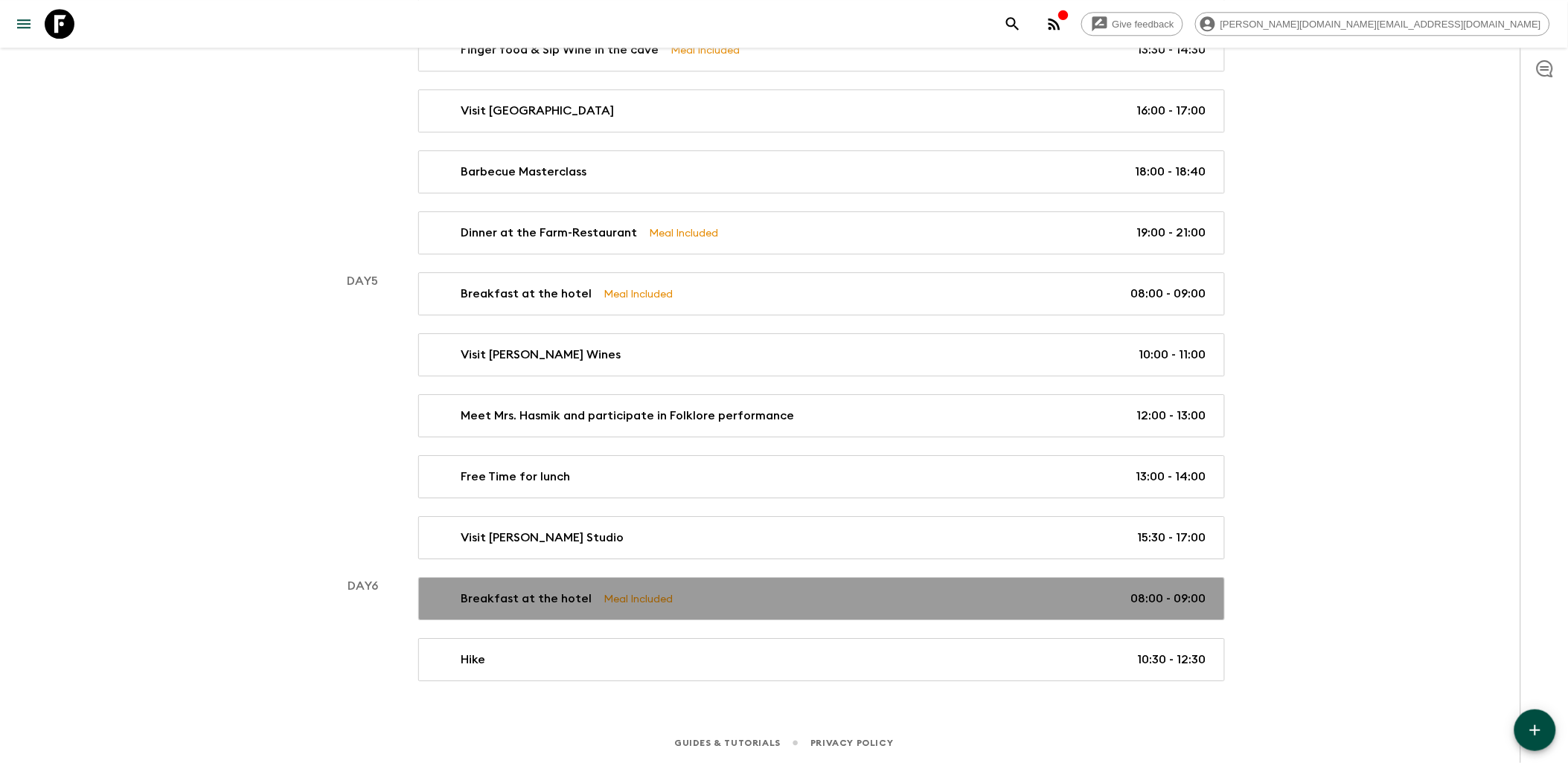
click at [754, 605] on div "Breakfast at the hotel Meal Included 08:00 - 09:00" at bounding box center [818, 599] width 775 height 18
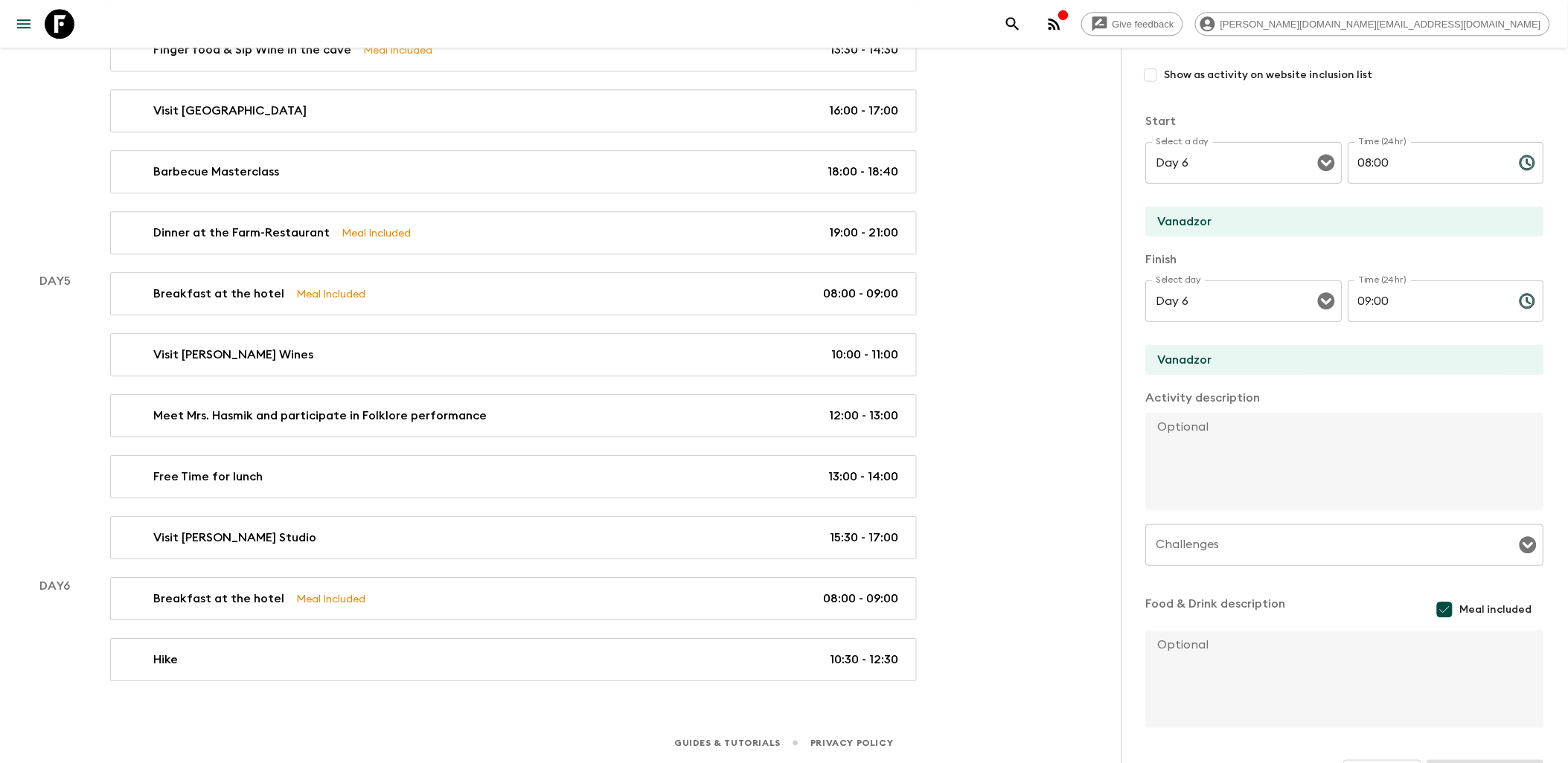
scroll to position [232, 0]
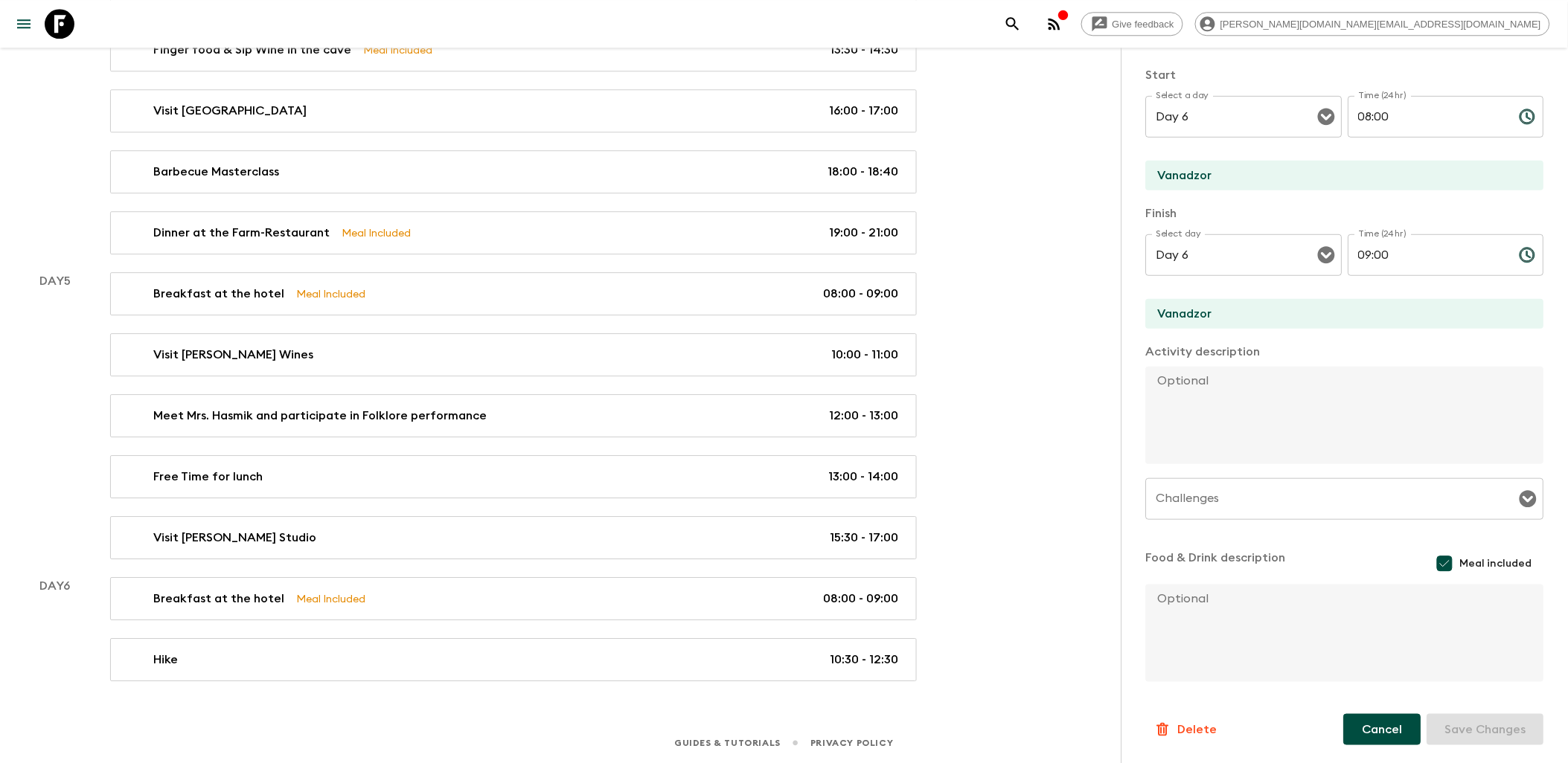
click at [1347, 740] on button "Cancel" at bounding box center [1383, 730] width 78 height 32
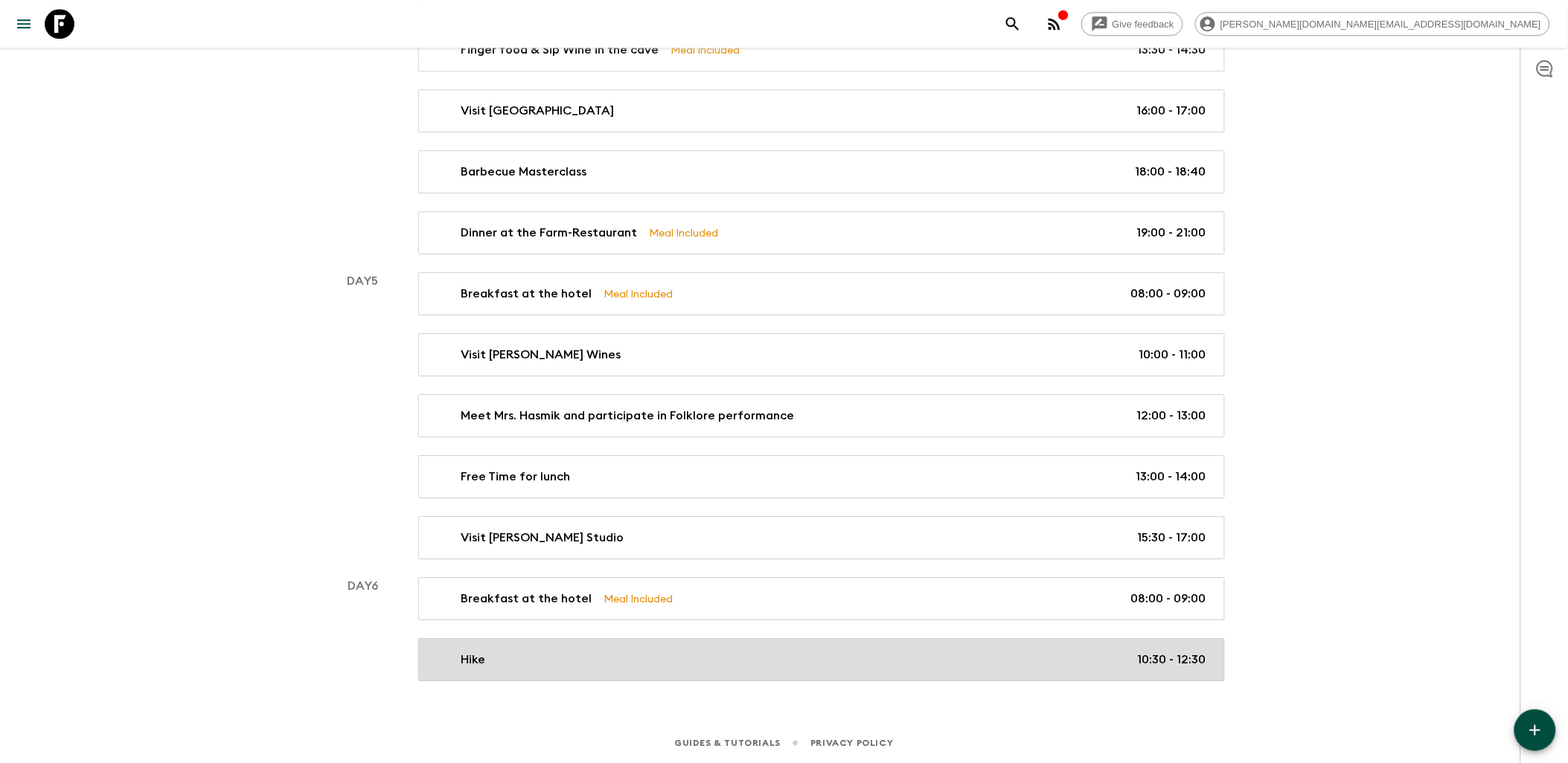
click at [1158, 660] on p "10:30 - 12:30" at bounding box center [1172, 660] width 69 height 18
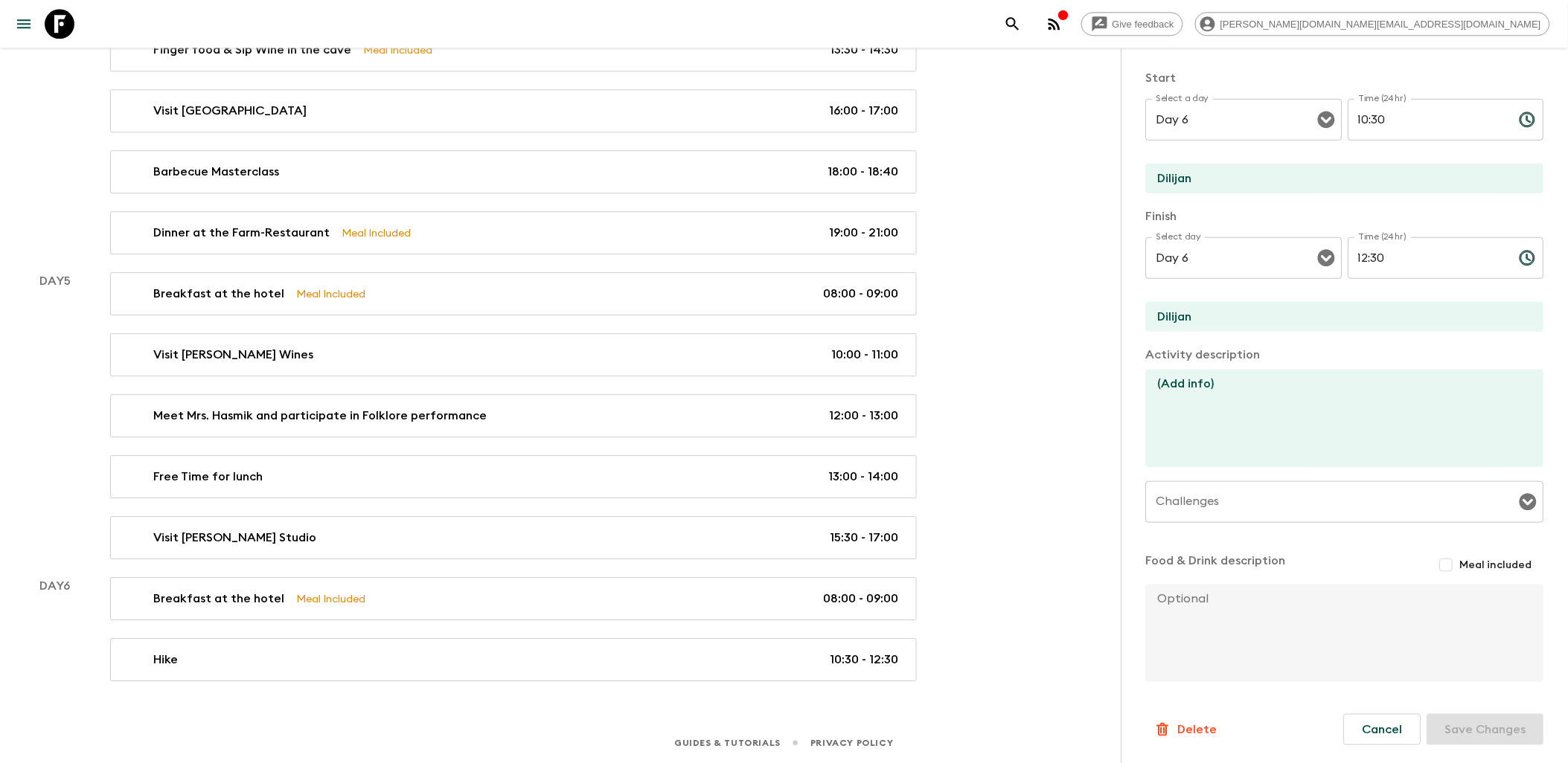
scroll to position [228, 0]
click at [1438, 563] on input "Meal included" at bounding box center [1447, 565] width 27 height 27
checkbox input "true"
click at [1254, 630] on textarea at bounding box center [1339, 636] width 386 height 97
type textarea "(About the Picnic)"
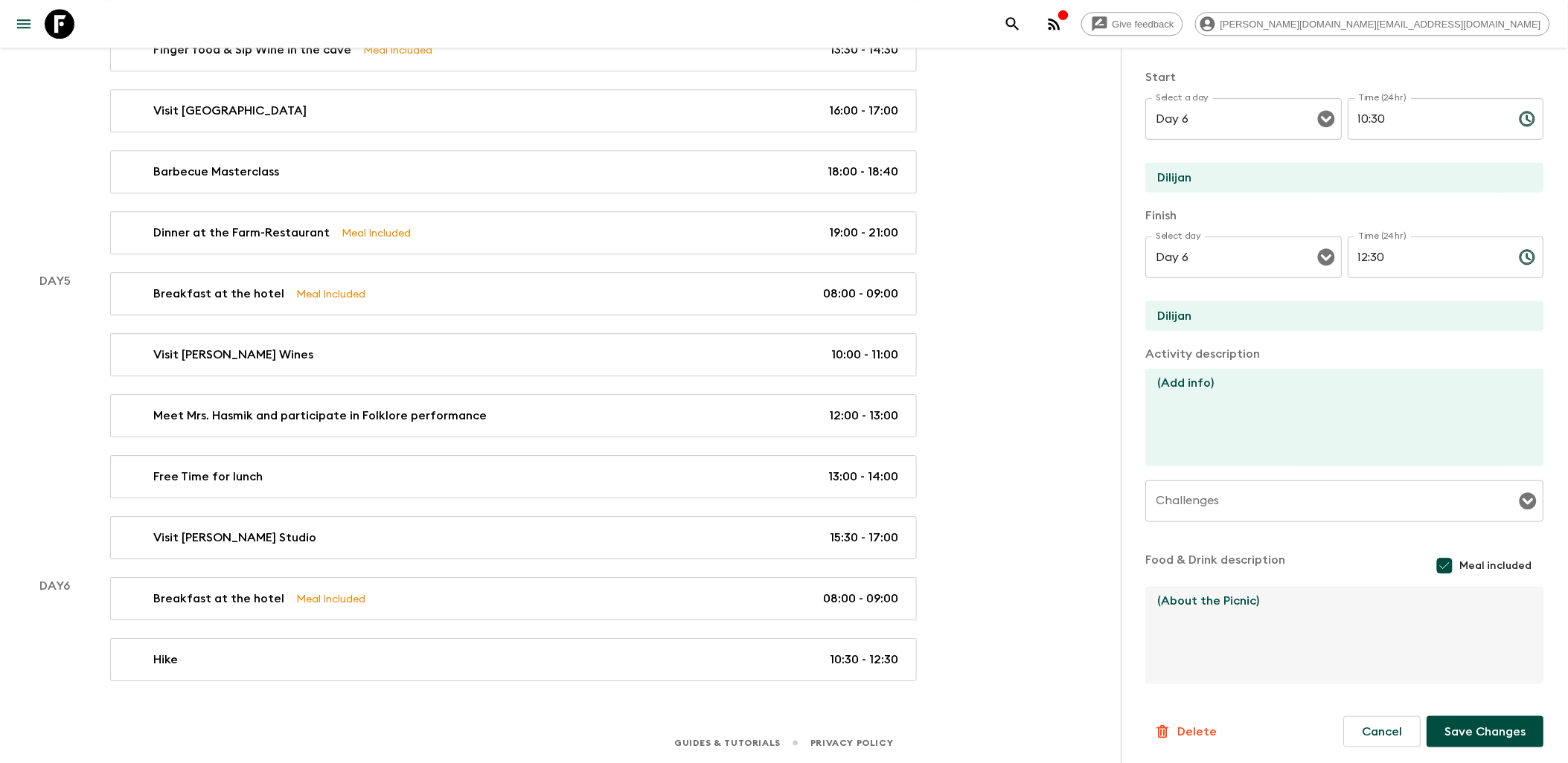
click at [1486, 724] on button "Save Changes" at bounding box center [1486, 731] width 117 height 32
